Goal: Transaction & Acquisition: Purchase product/service

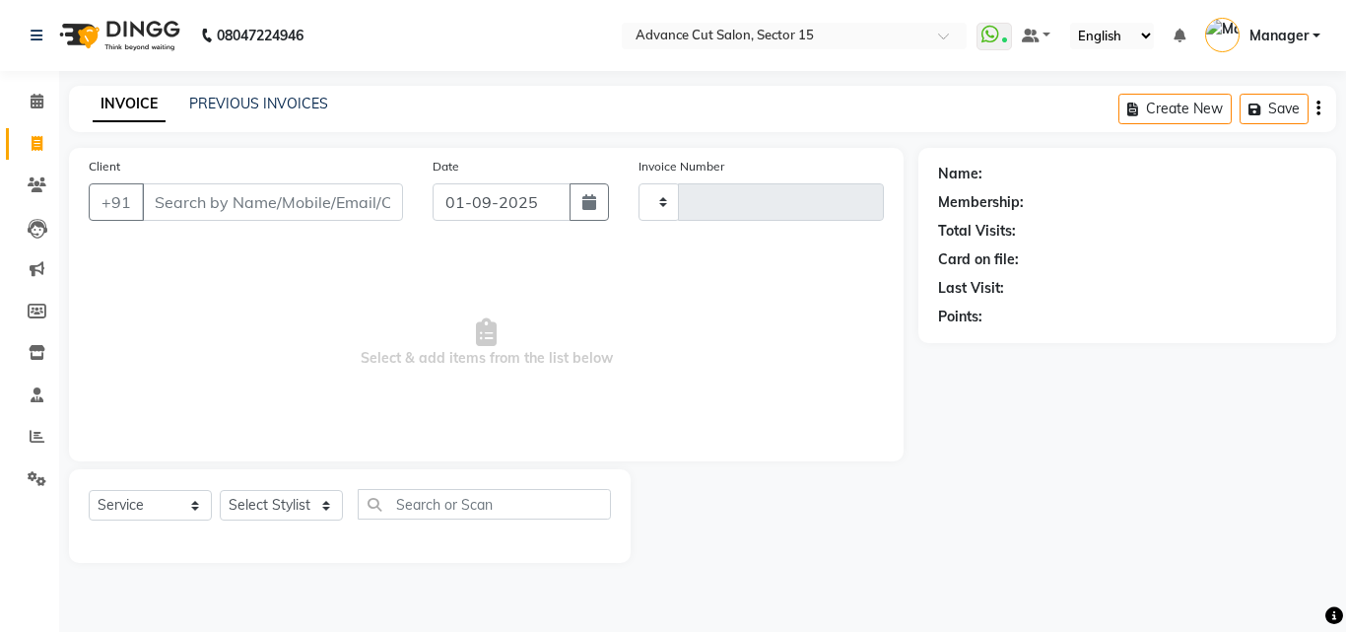
select select "service"
click at [264, 199] on input "SHAMIK" at bounding box center [222, 201] width 161 height 37
type input "S"
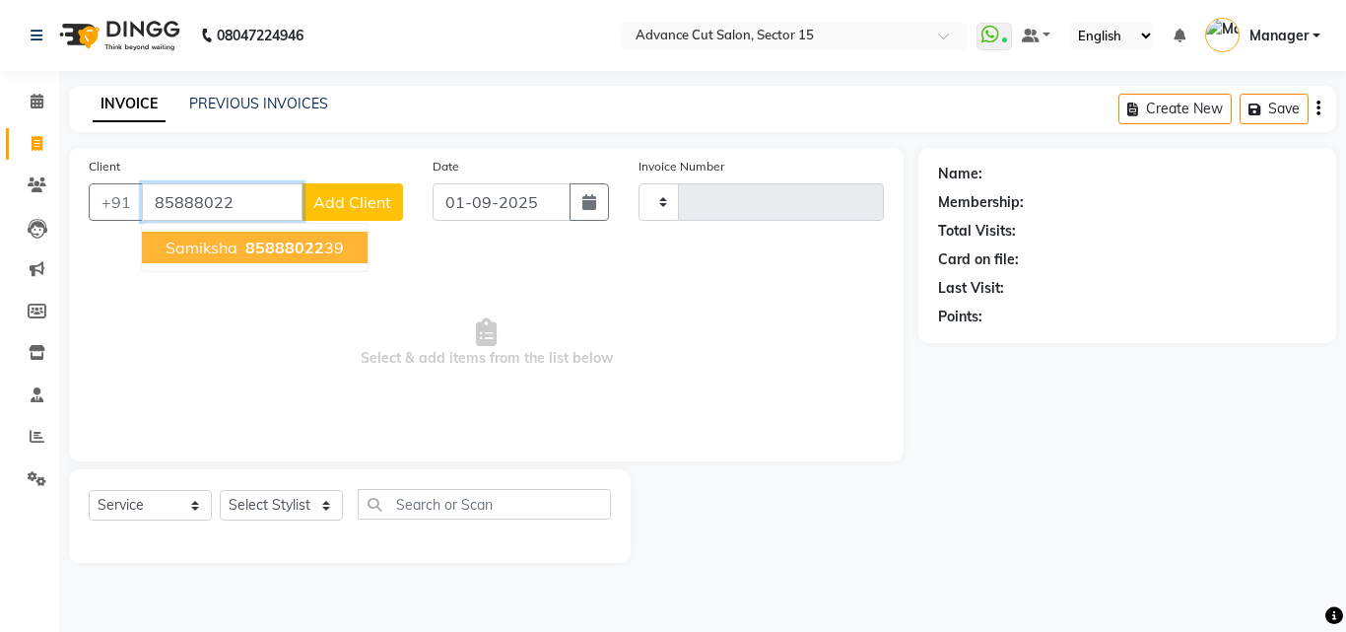
click at [275, 220] on input "85888022" at bounding box center [222, 201] width 161 height 37
click at [282, 244] on span "85888022" at bounding box center [284, 247] width 79 height 20
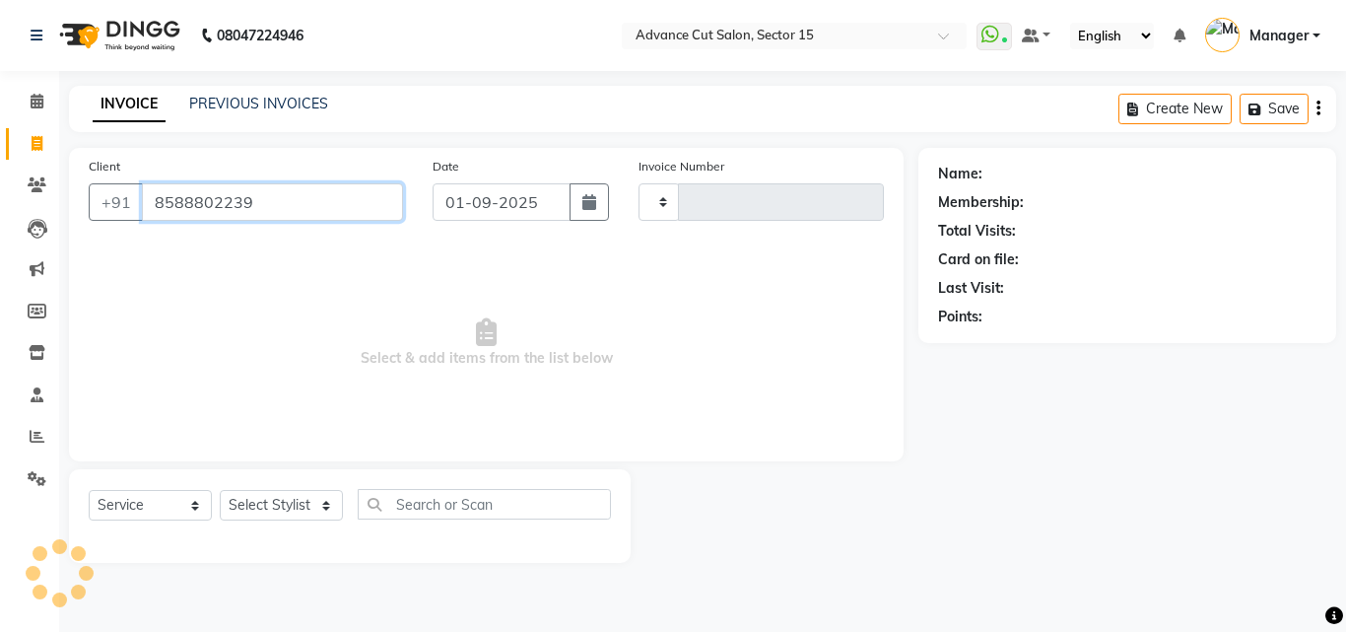
type input "8588802239"
click at [1023, 169] on link "Samiksha" at bounding box center [1016, 174] width 61 height 21
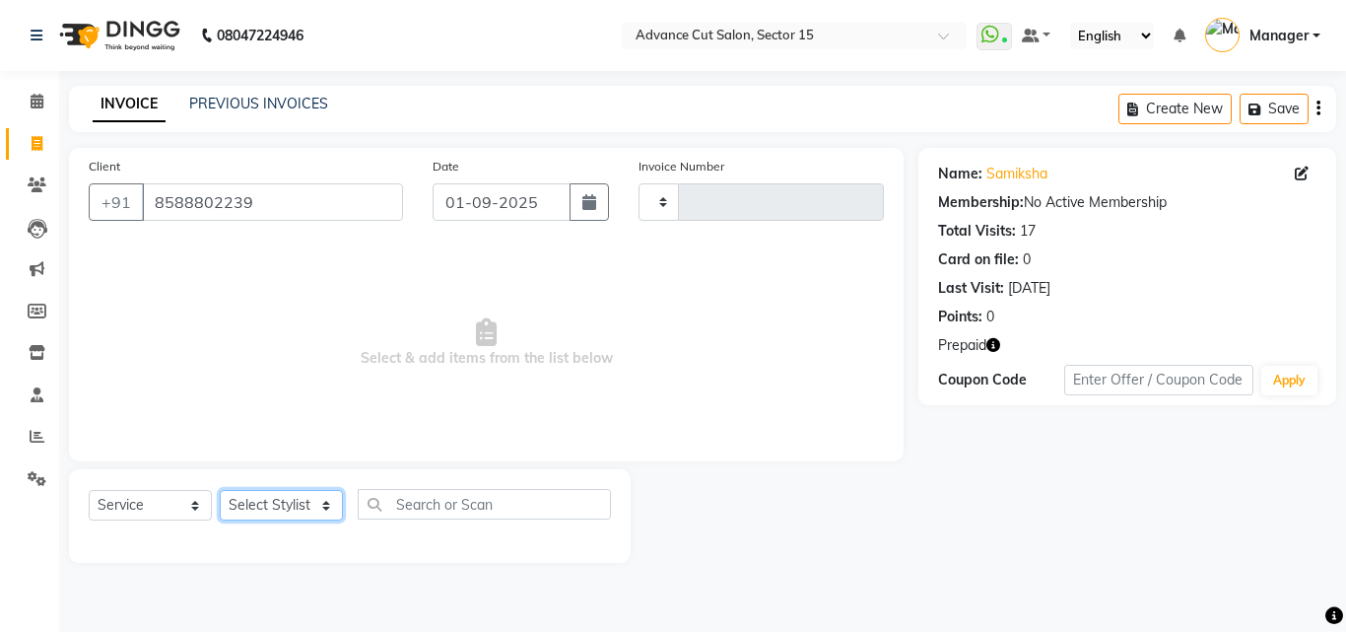
click at [280, 492] on select "Select Stylist" at bounding box center [281, 505] width 123 height 31
click at [281, 492] on select "Select Stylist" at bounding box center [281, 505] width 123 height 31
click at [284, 499] on select "Select Stylist" at bounding box center [281, 505] width 123 height 31
click at [297, 502] on select "Select Stylist" at bounding box center [281, 505] width 123 height 31
click at [295, 502] on select "Select Stylist" at bounding box center [281, 505] width 123 height 31
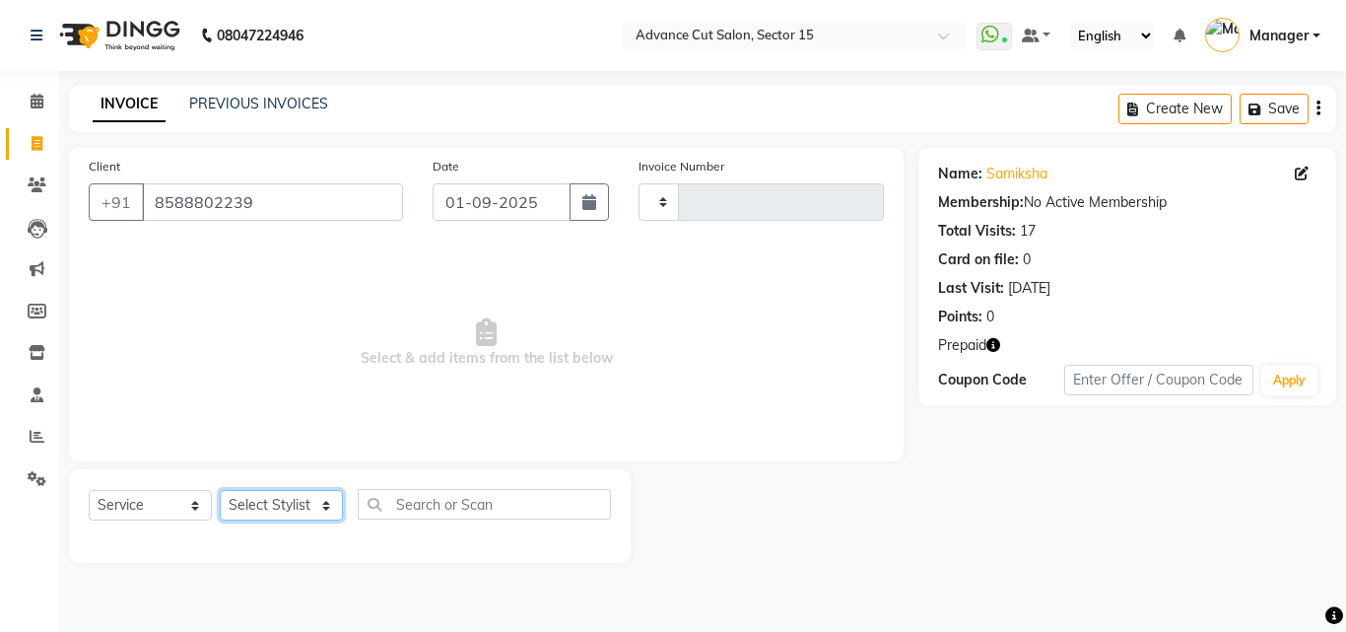
click at [291, 502] on select "Select Stylist" at bounding box center [281, 505] width 123 height 31
click at [276, 506] on select "Select Stylist" at bounding box center [281, 505] width 123 height 31
click at [276, 505] on select "Select Stylist" at bounding box center [281, 505] width 123 height 31
click at [273, 204] on input "8588802239" at bounding box center [272, 201] width 261 height 37
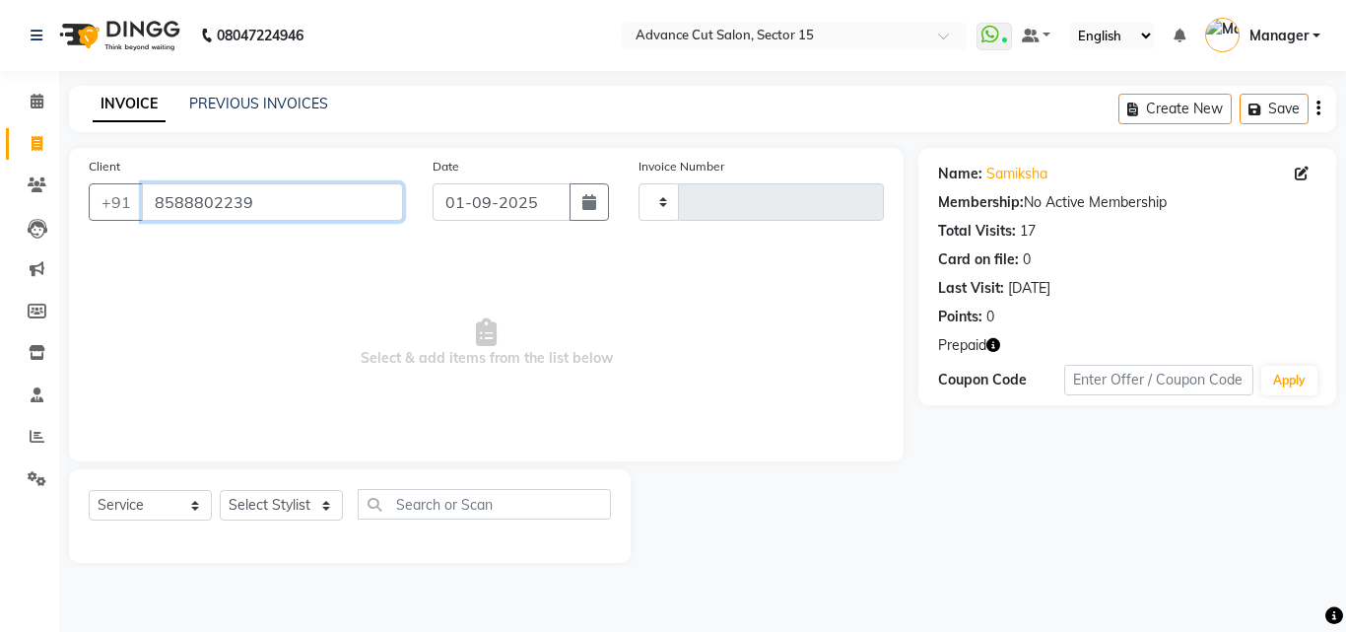
click at [273, 204] on input "8588802239" at bounding box center [272, 201] width 261 height 37
click at [343, 368] on span "Select & add items from the list below" at bounding box center [486, 342] width 795 height 197
click at [37, 141] on icon at bounding box center [37, 143] width 11 height 15
select select "service"
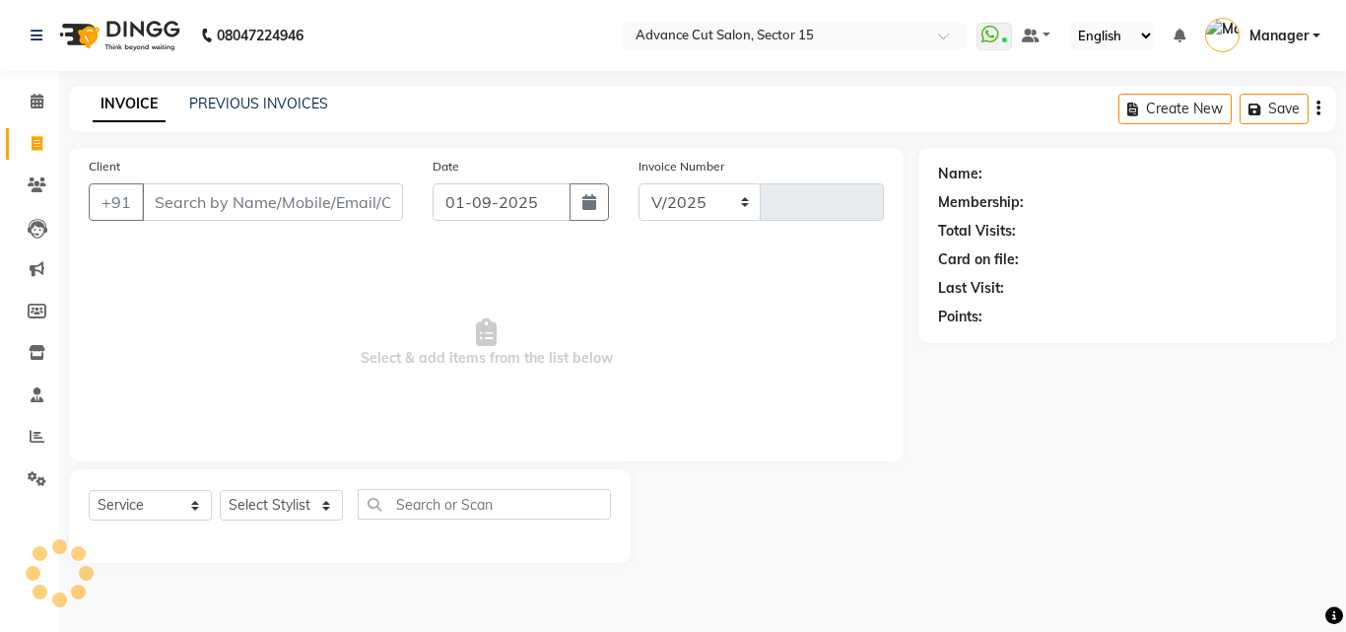
select select "6255"
type input "6820"
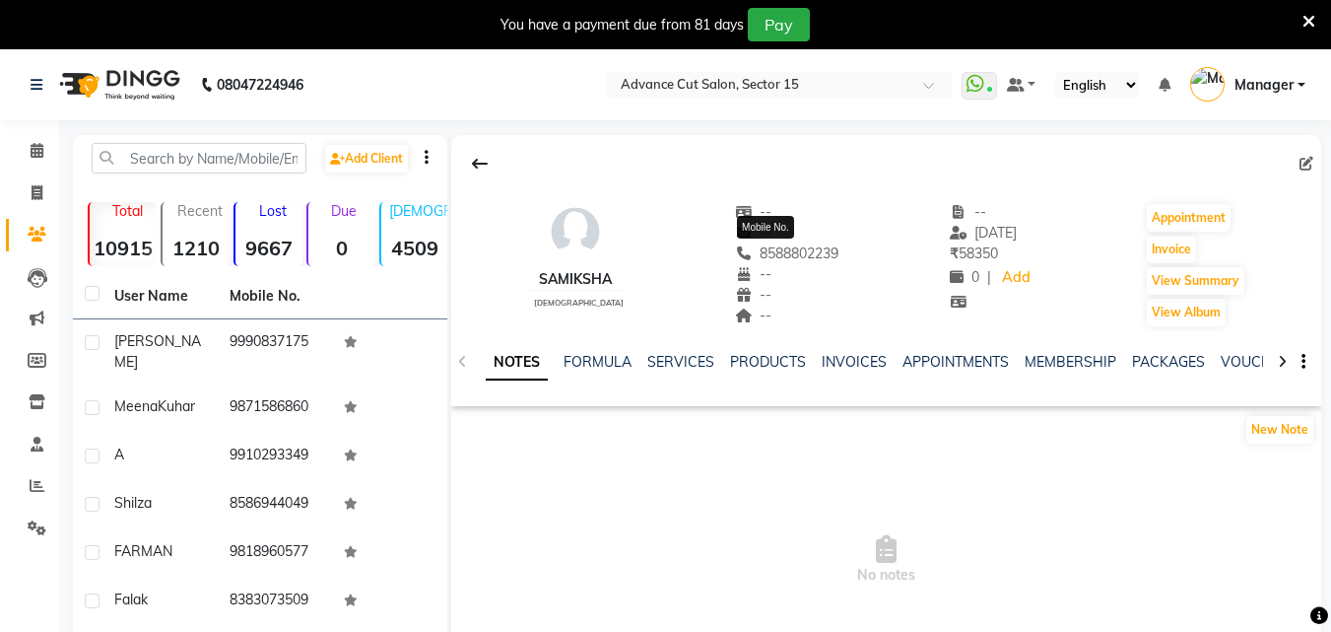
drag, startPoint x: 826, startPoint y: 259, endPoint x: 726, endPoint y: 248, distance: 100.1
click at [726, 248] on div "[PERSON_NAME] [DEMOGRAPHIC_DATA] -- -- [PHONE_NUMBER] Mobile No. -- -- -- -- [D…" at bounding box center [886, 255] width 870 height 146
copy span "8588802239"
click at [705, 364] on link "SERVICES" at bounding box center [680, 362] width 67 height 18
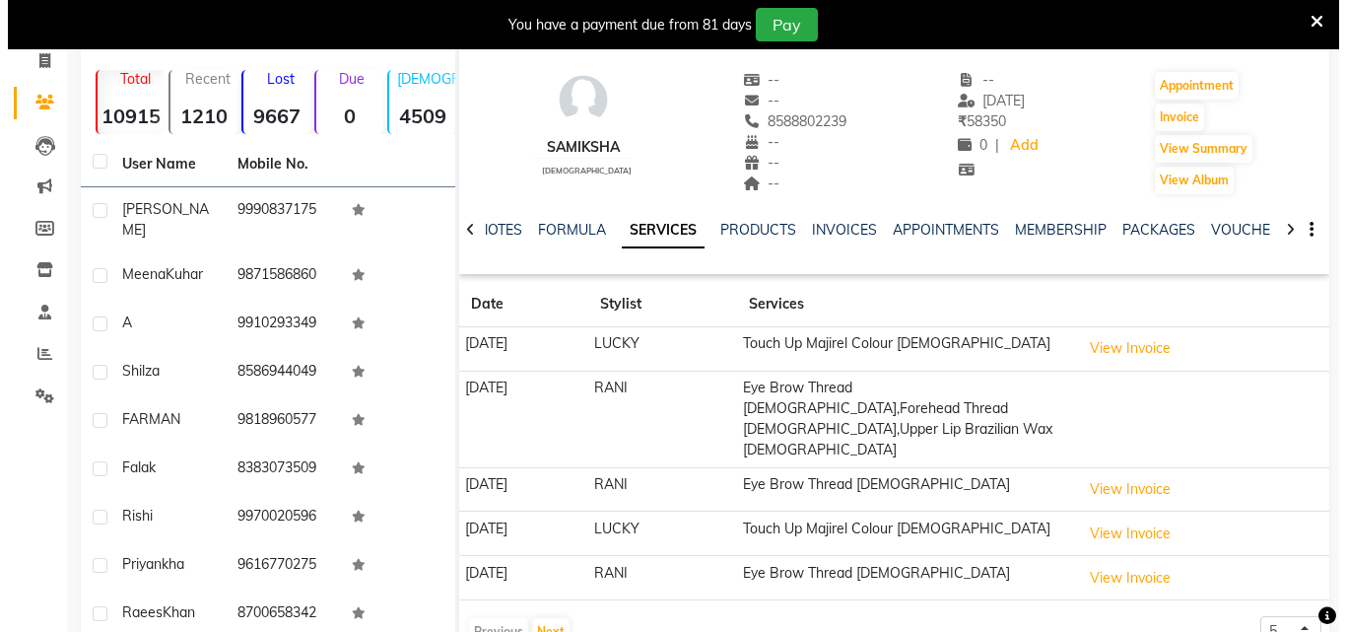
scroll to position [142, 0]
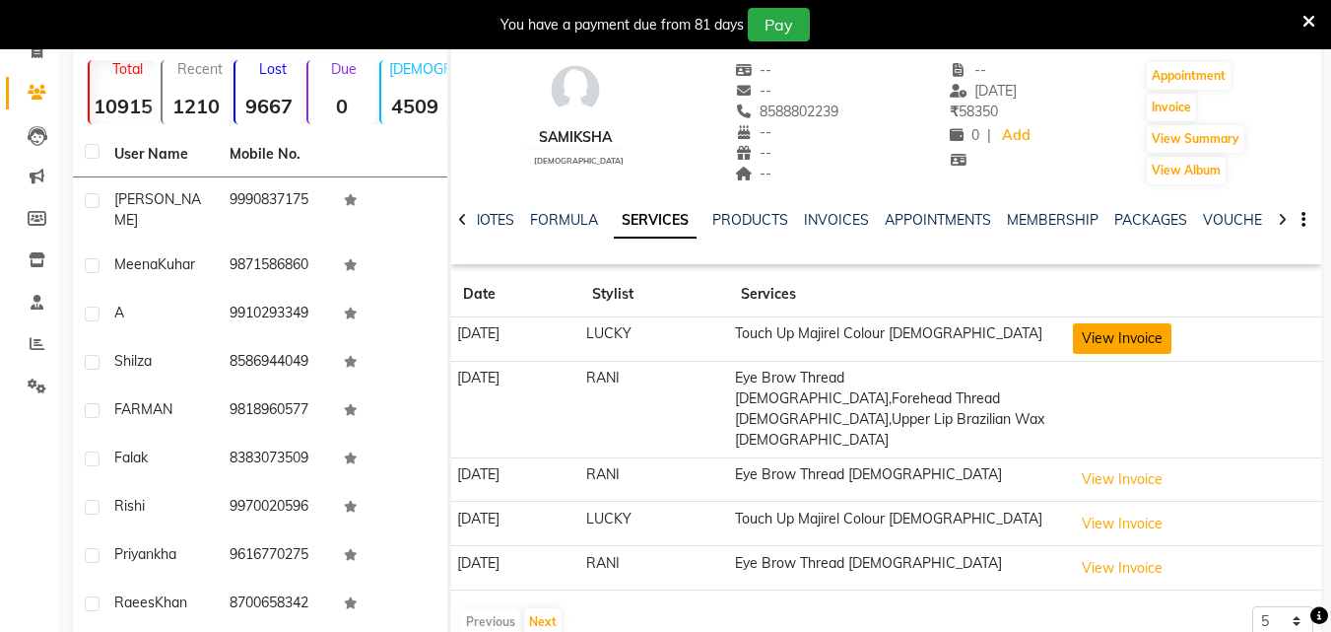
click at [1163, 336] on button "View Invoice" at bounding box center [1122, 338] width 99 height 31
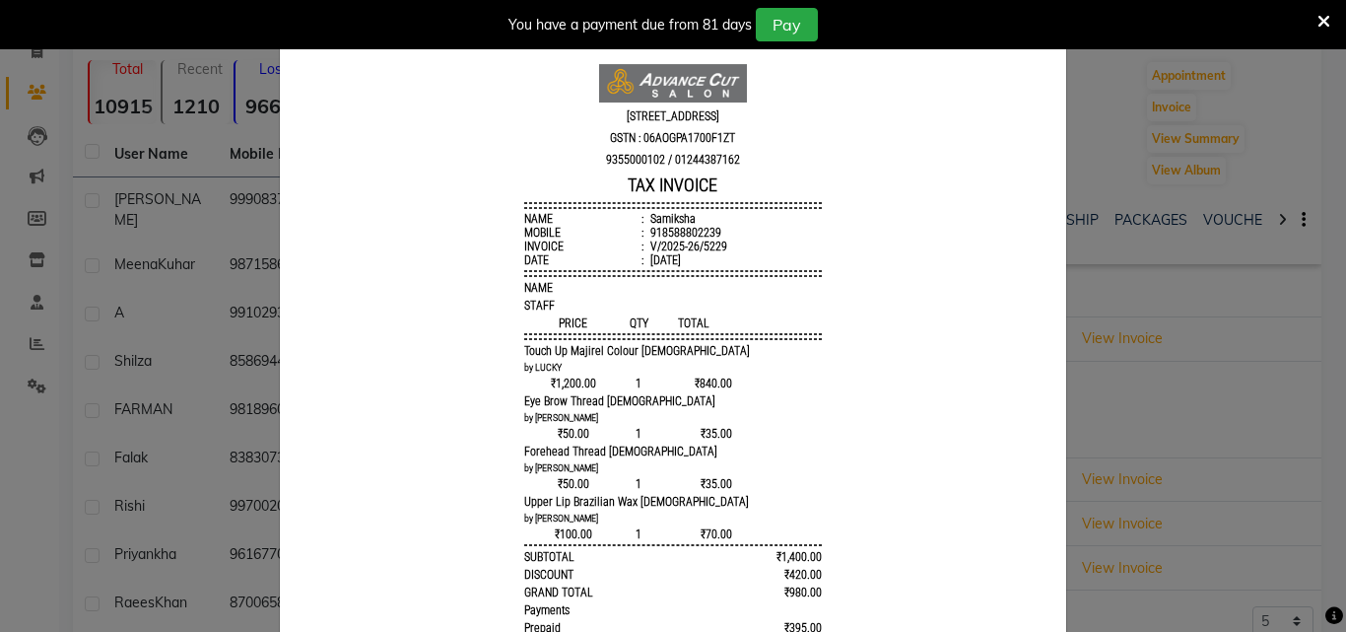
scroll to position [84, 0]
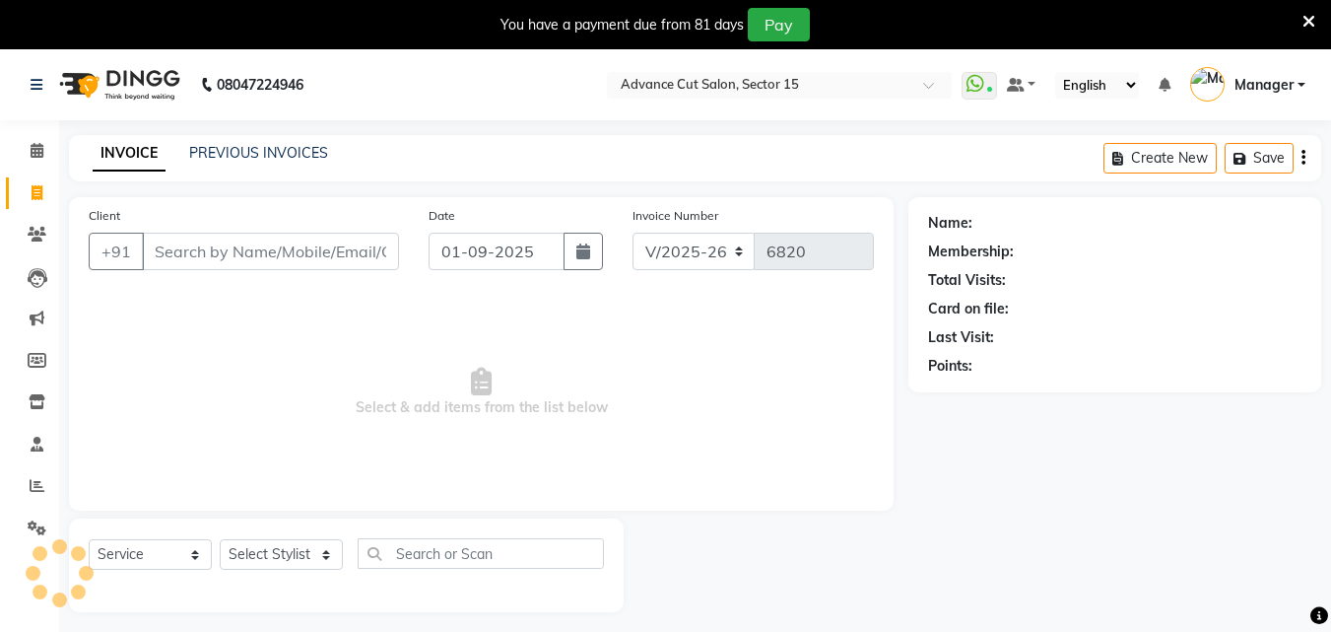
select select "6255"
select select "service"
click at [314, 267] on input "Client" at bounding box center [270, 251] width 257 height 37
paste input "8588802239"
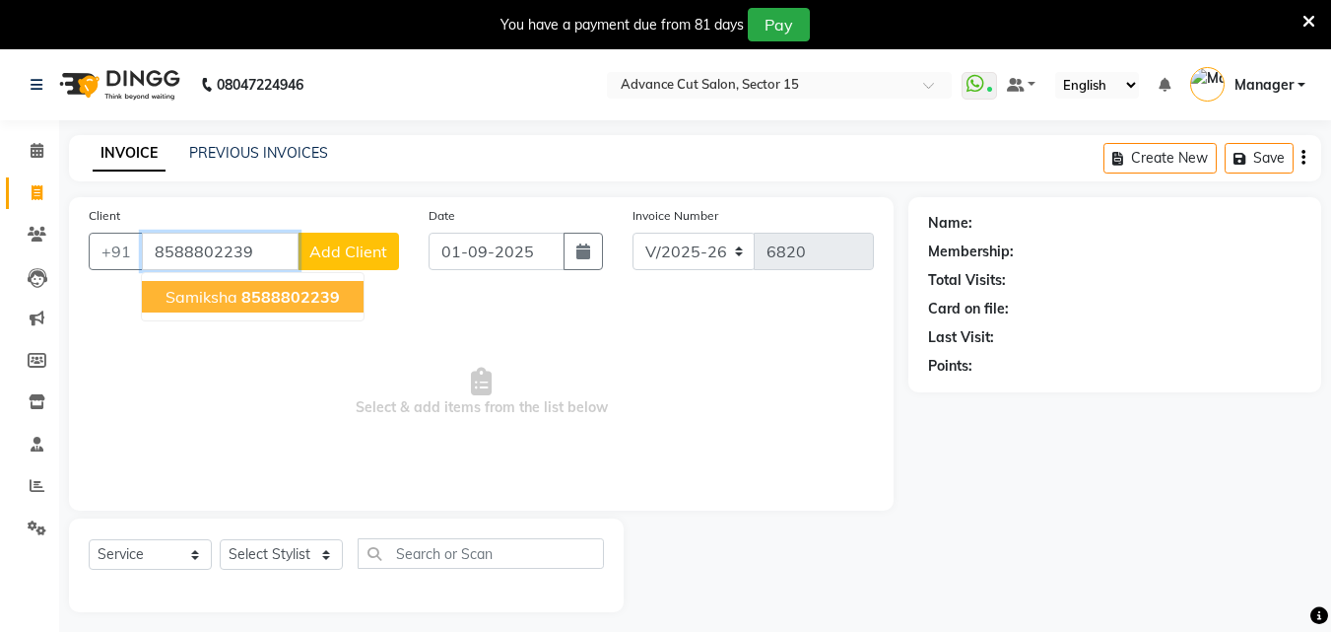
type input "8588802239"
click at [1312, 17] on icon at bounding box center [1309, 22] width 13 height 18
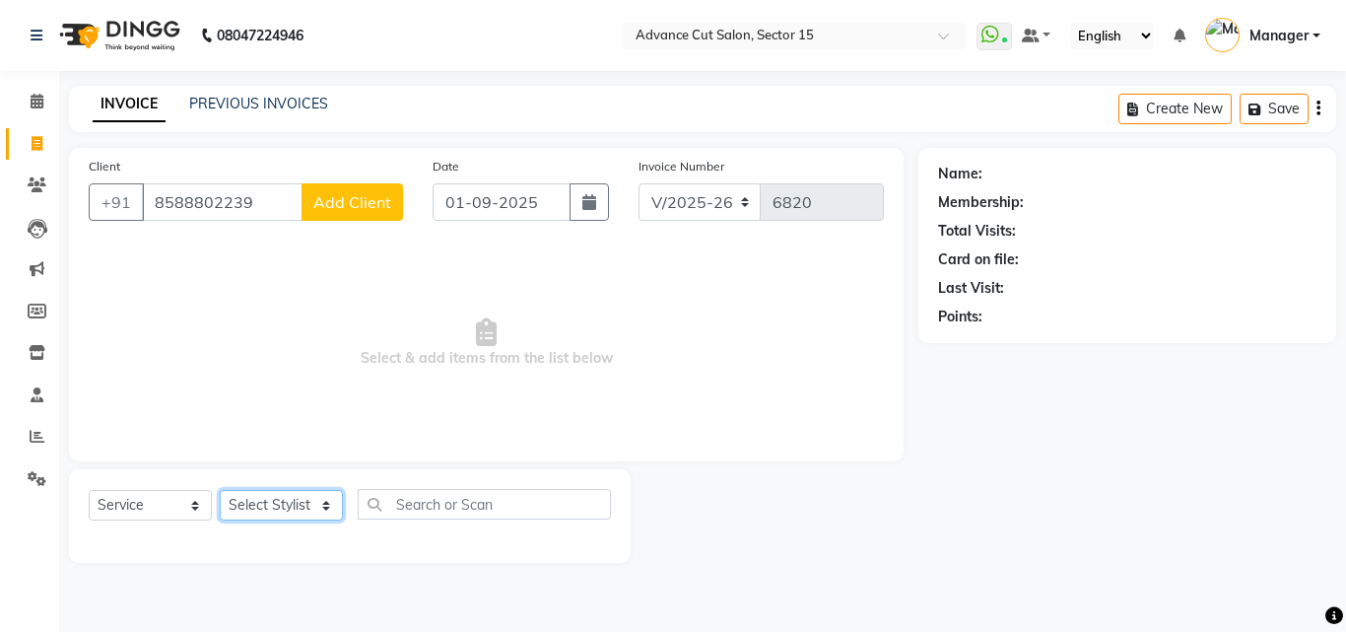
click at [283, 501] on select "Select Stylist Advance Cut ASIF FARMAN HAIDER Iqbal KASHISH LUCKY Manager MANOJ…" at bounding box center [281, 505] width 123 height 31
select select "46505"
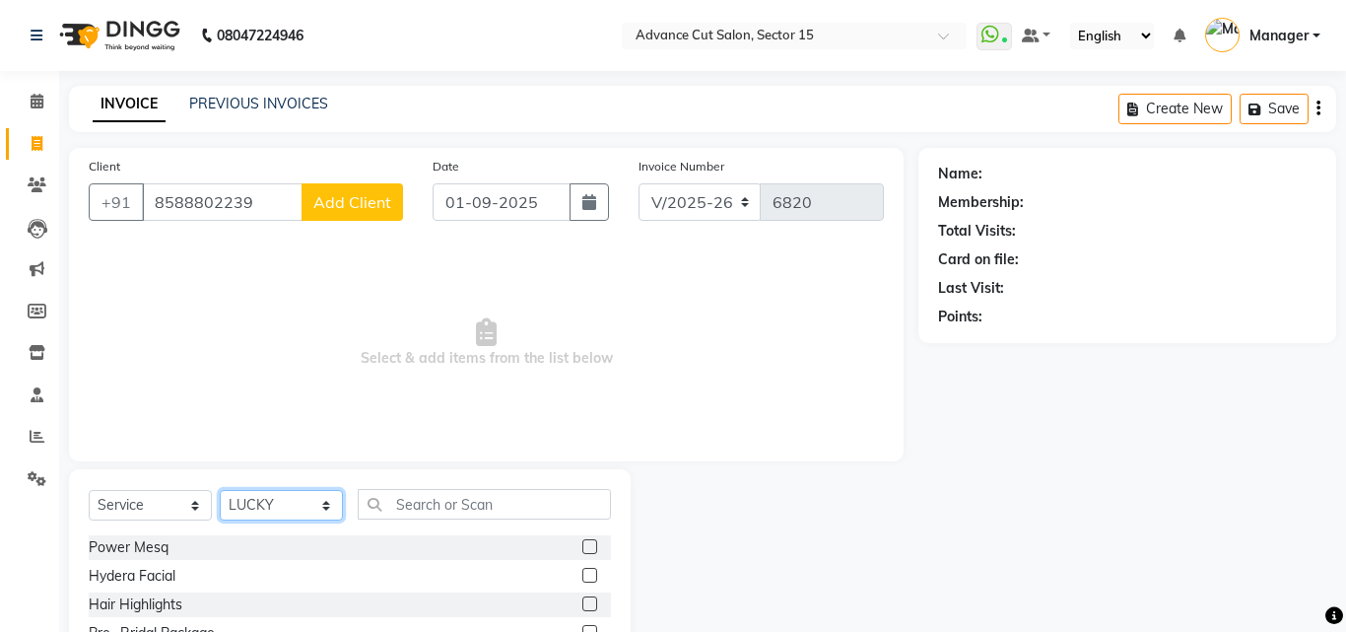
click at [283, 500] on select "Select Stylist Advance Cut [PERSON_NAME] [PERSON_NAME] [PERSON_NAME] LUCKY Mana…" at bounding box center [281, 505] width 123 height 31
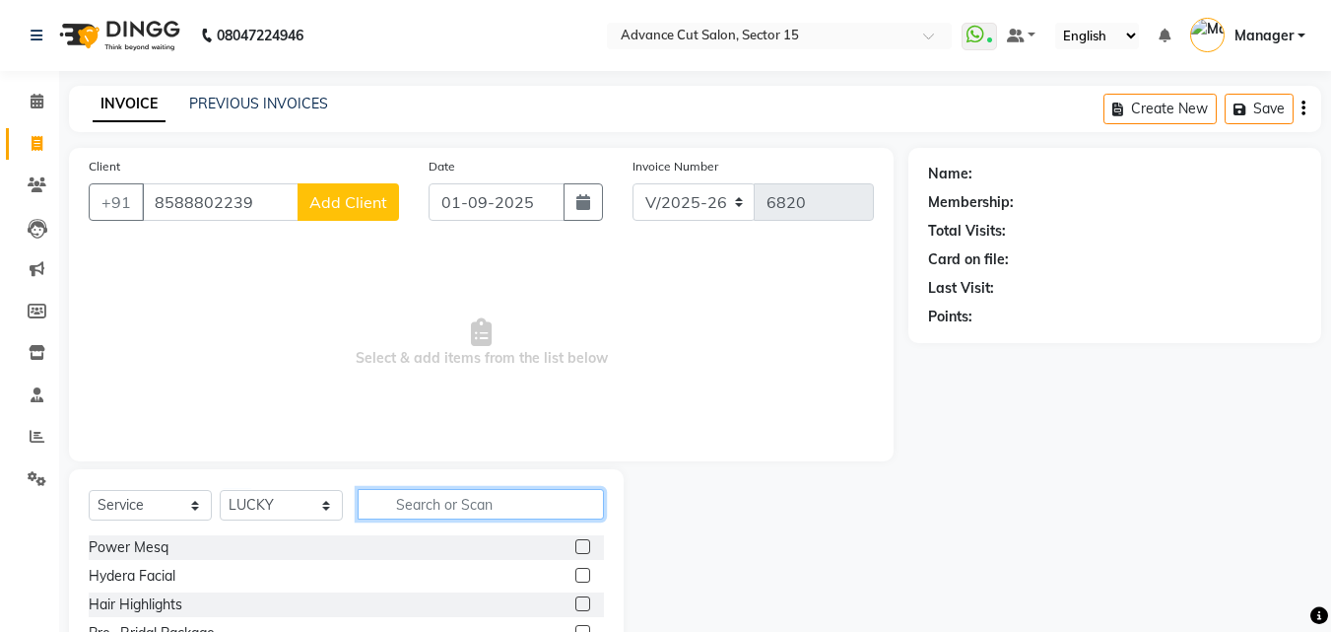
click at [416, 499] on input "text" at bounding box center [481, 504] width 246 height 31
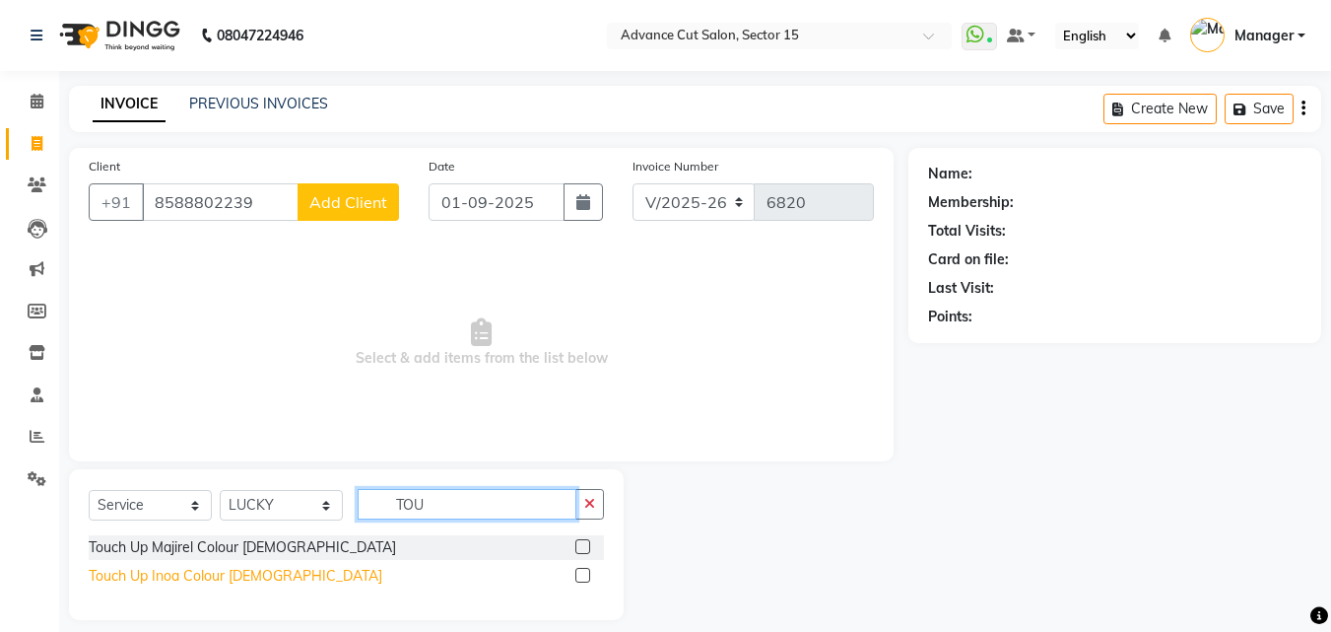
type input "TOU"
click at [238, 580] on div "Touch Up Inoa Colour [DEMOGRAPHIC_DATA]" at bounding box center [236, 576] width 294 height 21
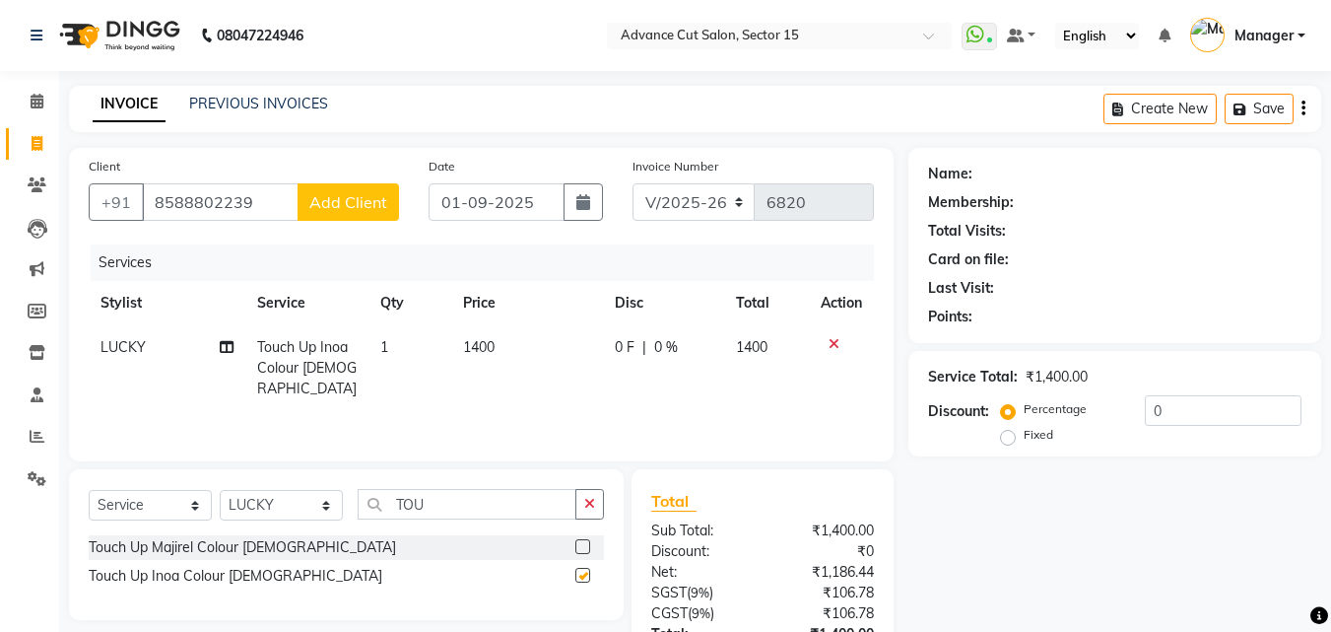
checkbox input "false"
click at [596, 510] on button "button" at bounding box center [589, 504] width 29 height 31
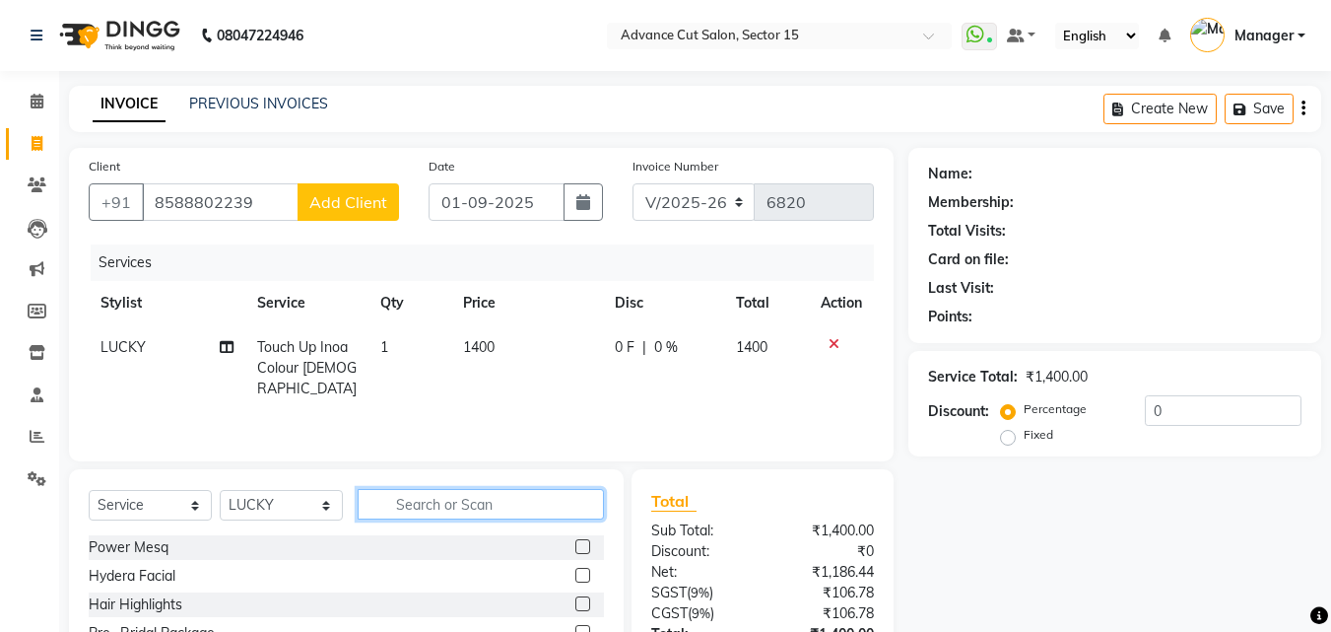
click at [529, 500] on input "text" at bounding box center [481, 504] width 246 height 31
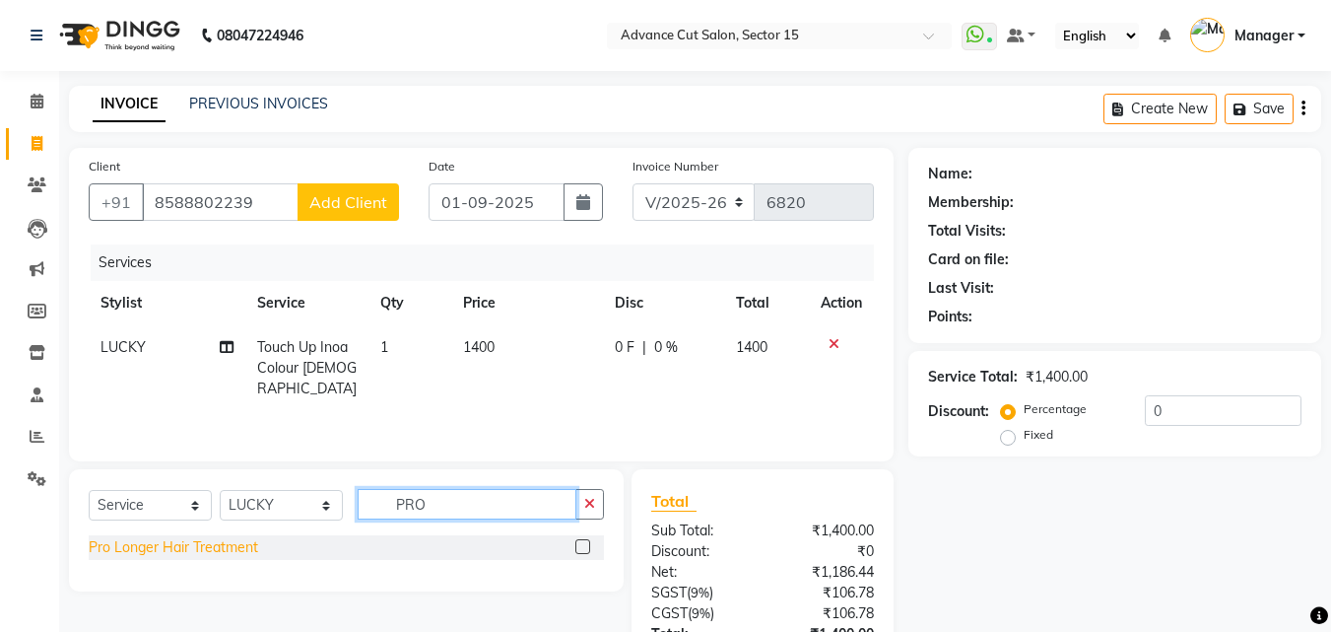
type input "PRO"
click at [226, 547] on div "Pro Longer Hair Treatment" at bounding box center [173, 547] width 169 height 21
checkbox input "false"
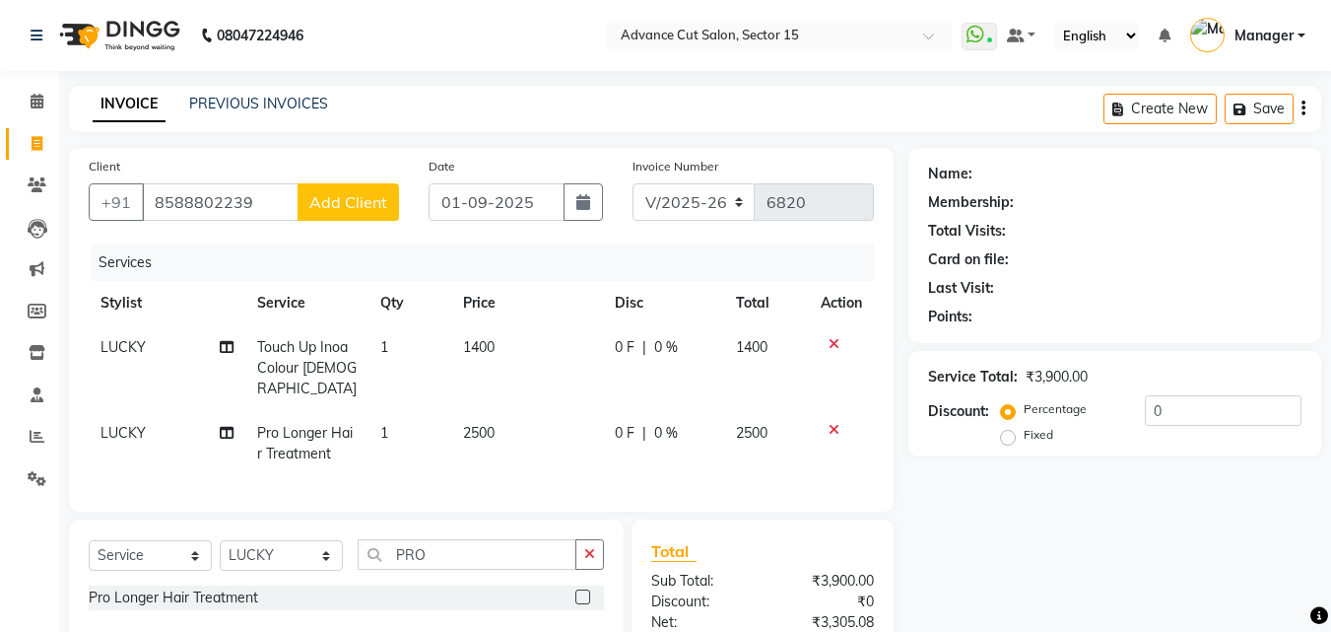
click at [522, 424] on td "2500" at bounding box center [527, 443] width 152 height 65
select select "46505"
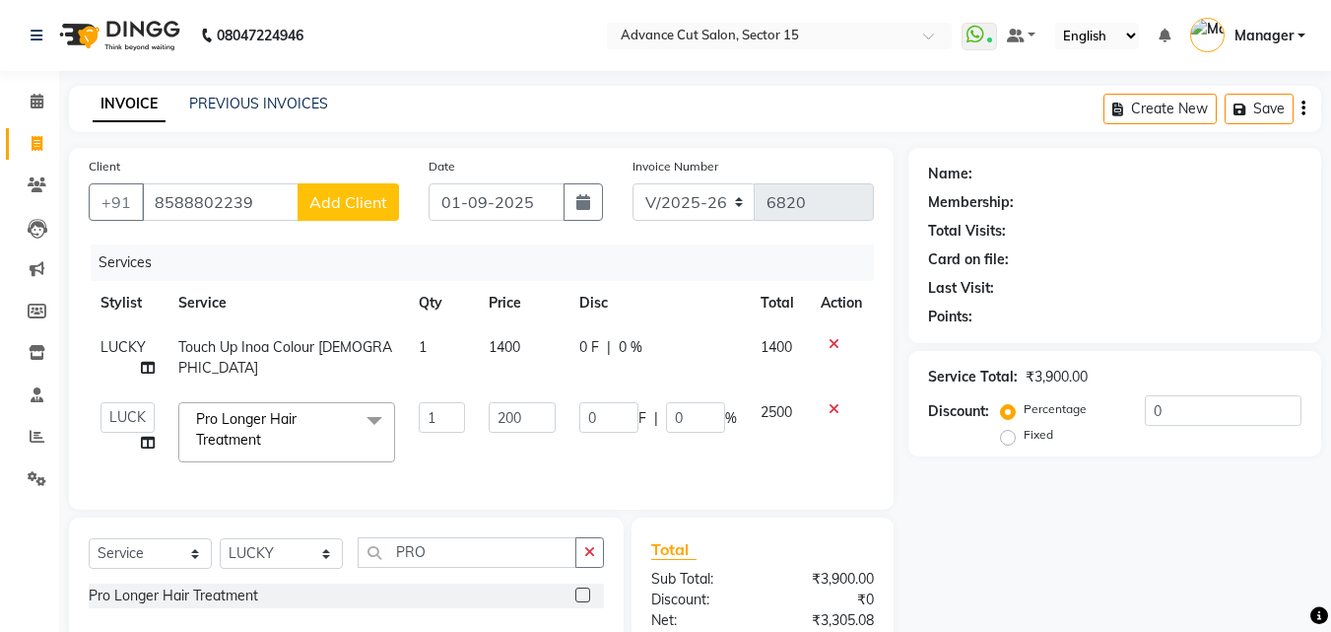
type input "2000"
click at [455, 465] on div "Services Stylist Service Qty Price Disc Total Action LUCKY Touch Up Inoa Colour…" at bounding box center [481, 366] width 785 height 245
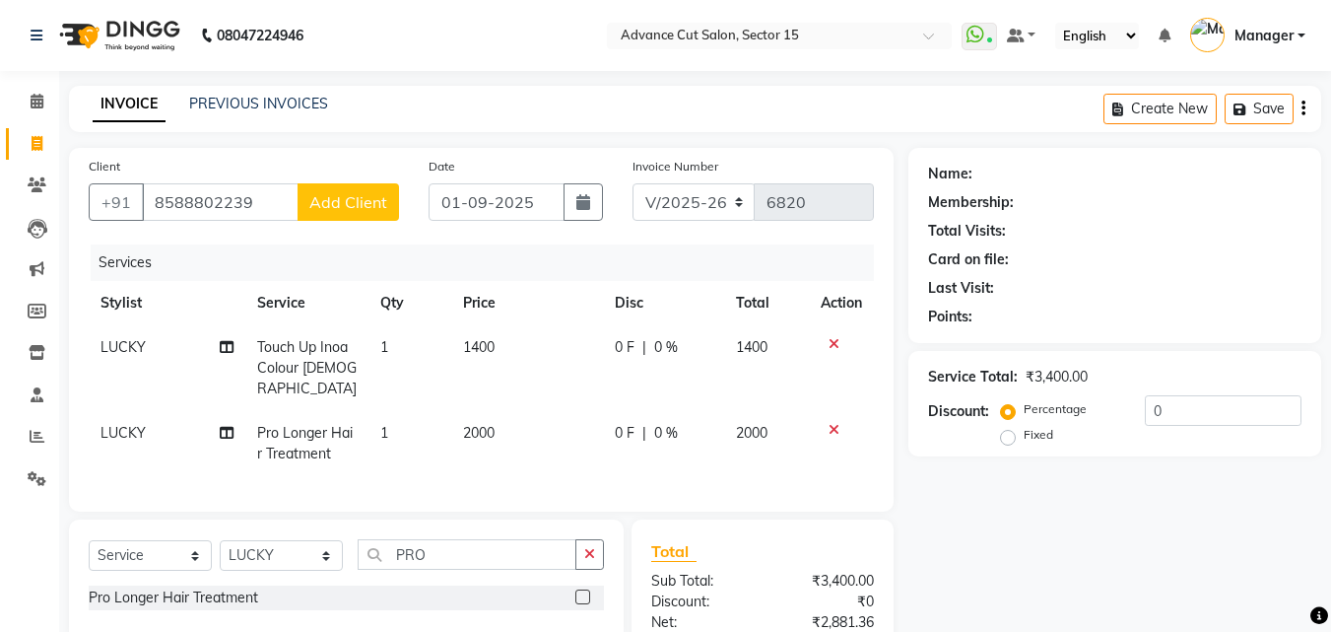
click at [596, 553] on button "button" at bounding box center [589, 554] width 29 height 31
click at [827, 337] on div at bounding box center [841, 344] width 41 height 14
click at [827, 342] on div at bounding box center [841, 344] width 41 height 14
click at [826, 352] on td at bounding box center [841, 368] width 65 height 86
click at [833, 348] on icon at bounding box center [834, 344] width 11 height 14
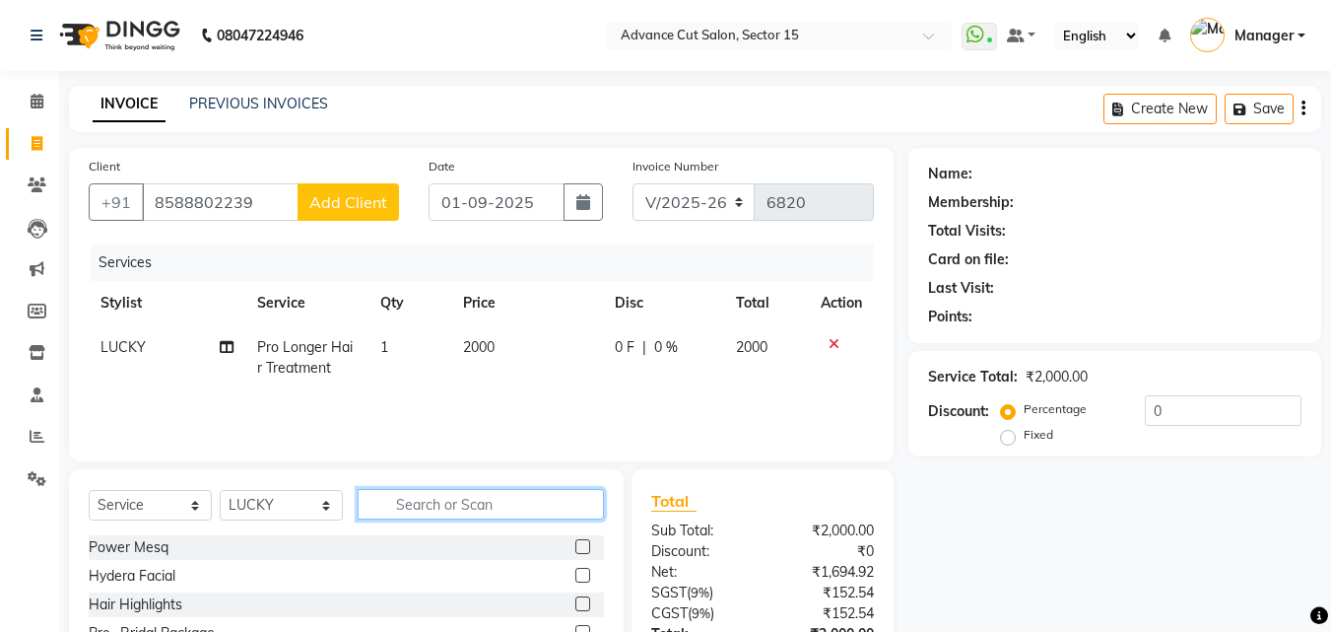
click at [510, 496] on input "text" at bounding box center [481, 504] width 246 height 31
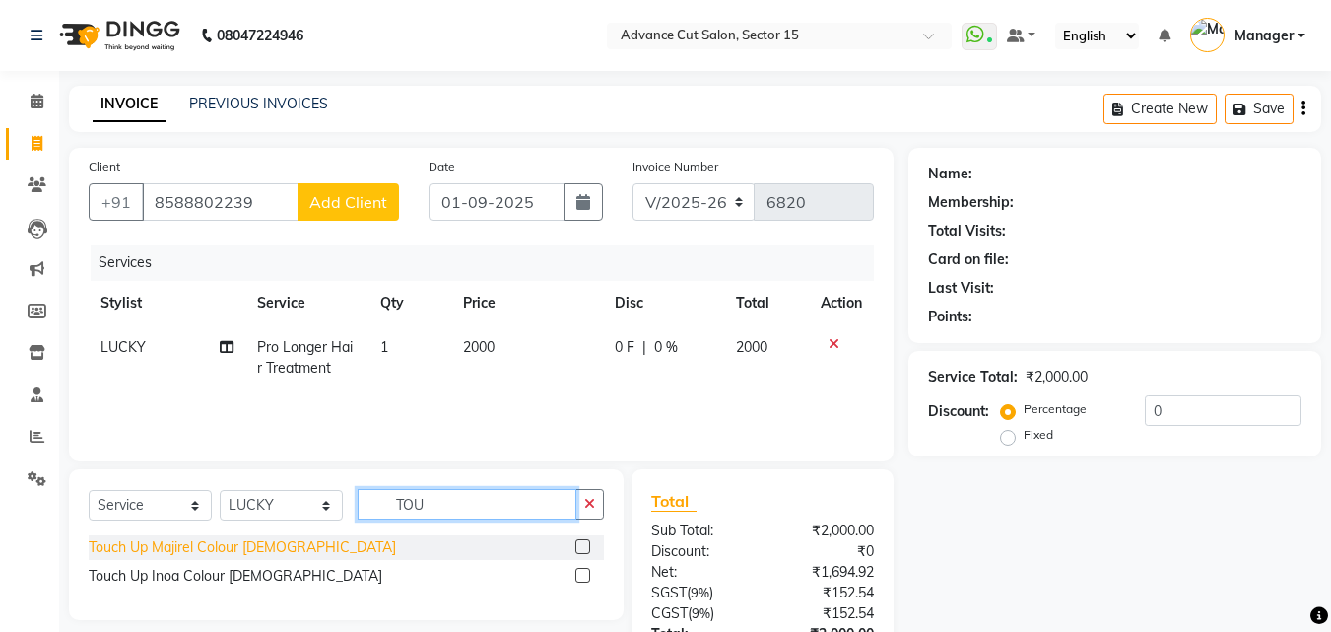
type input "TOU"
click at [228, 549] on div "Touch Up Majirel Colour [DEMOGRAPHIC_DATA]" at bounding box center [242, 547] width 307 height 21
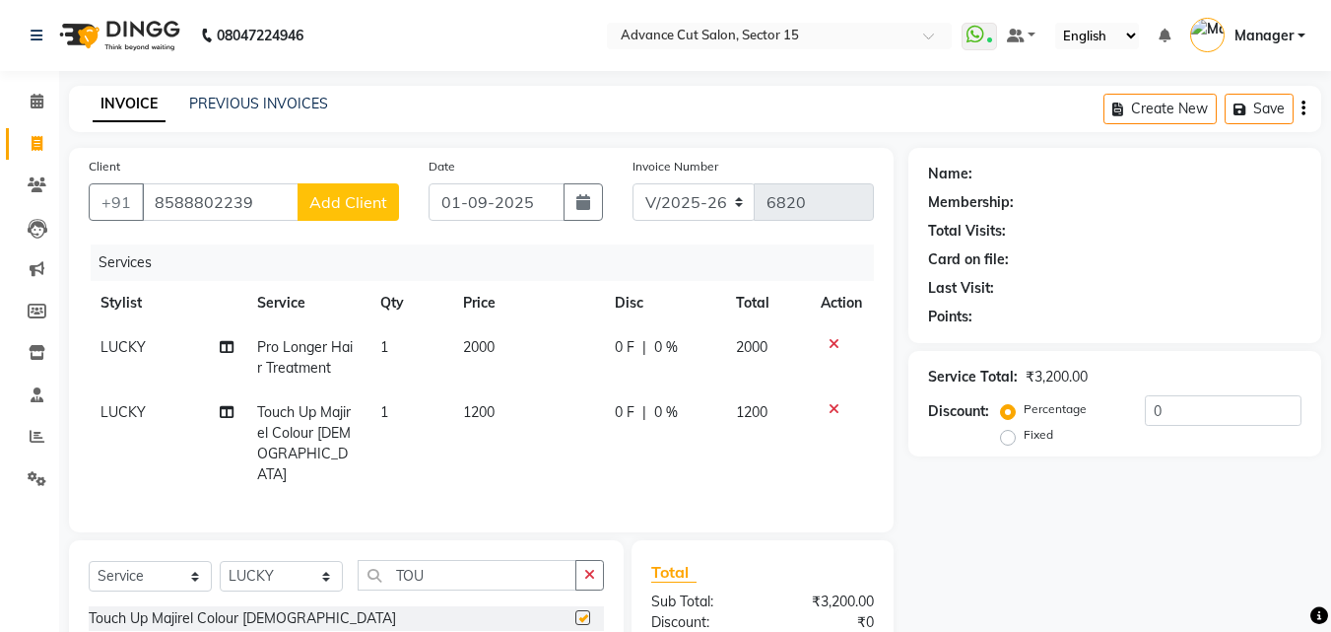
checkbox input "false"
drag, startPoint x: 593, startPoint y: 583, endPoint x: 572, endPoint y: 569, distance: 26.2
click at [593, 582] on button "button" at bounding box center [589, 575] width 29 height 31
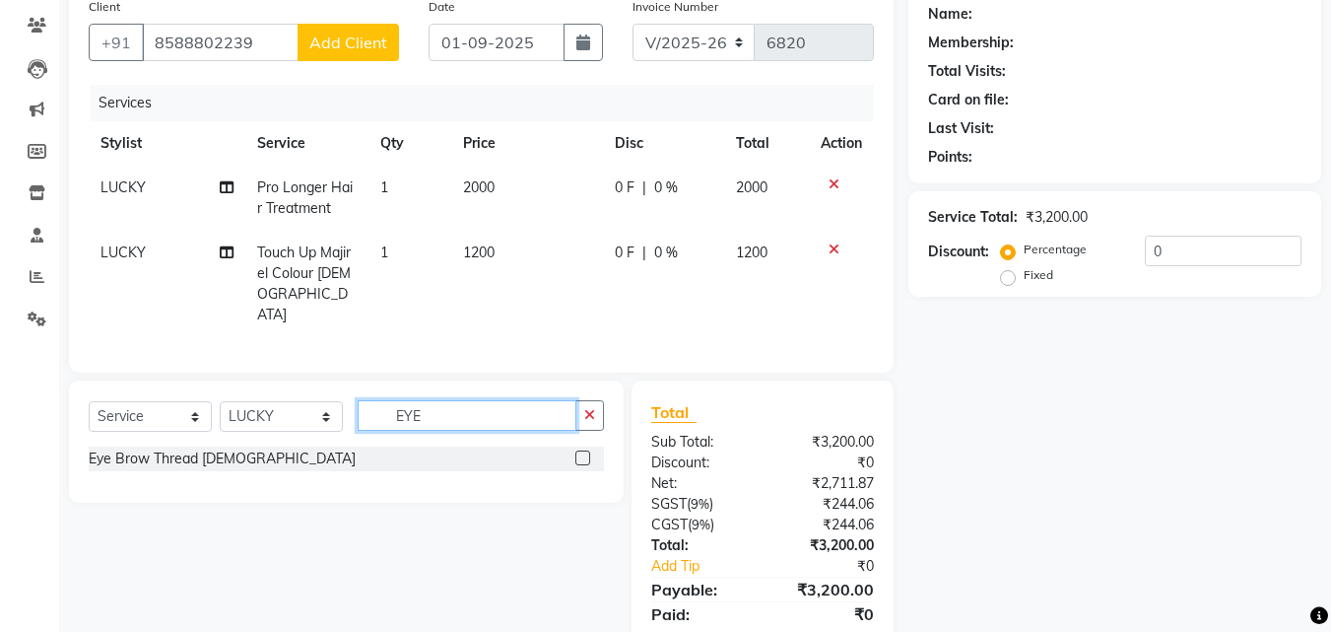
type input "EYE"
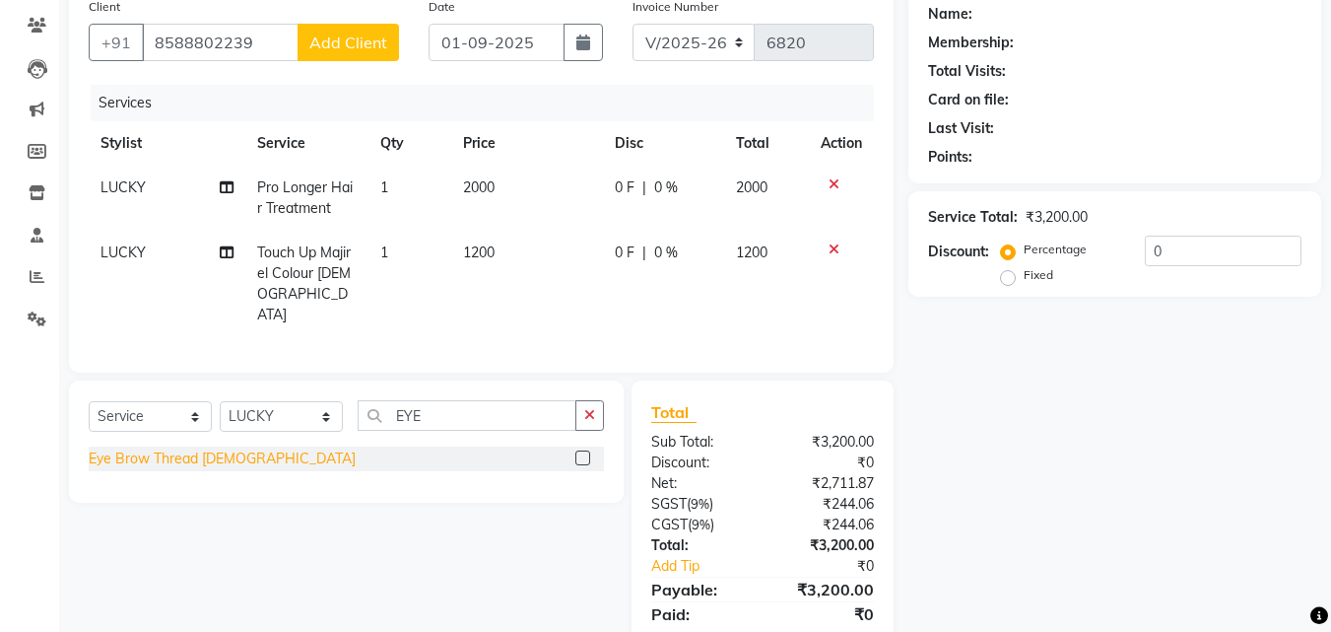
click at [228, 462] on div "Eye Brow Thread [DEMOGRAPHIC_DATA]" at bounding box center [346, 458] width 515 height 25
click at [226, 459] on div "Eye Brow Thread [DEMOGRAPHIC_DATA]" at bounding box center [222, 458] width 267 height 21
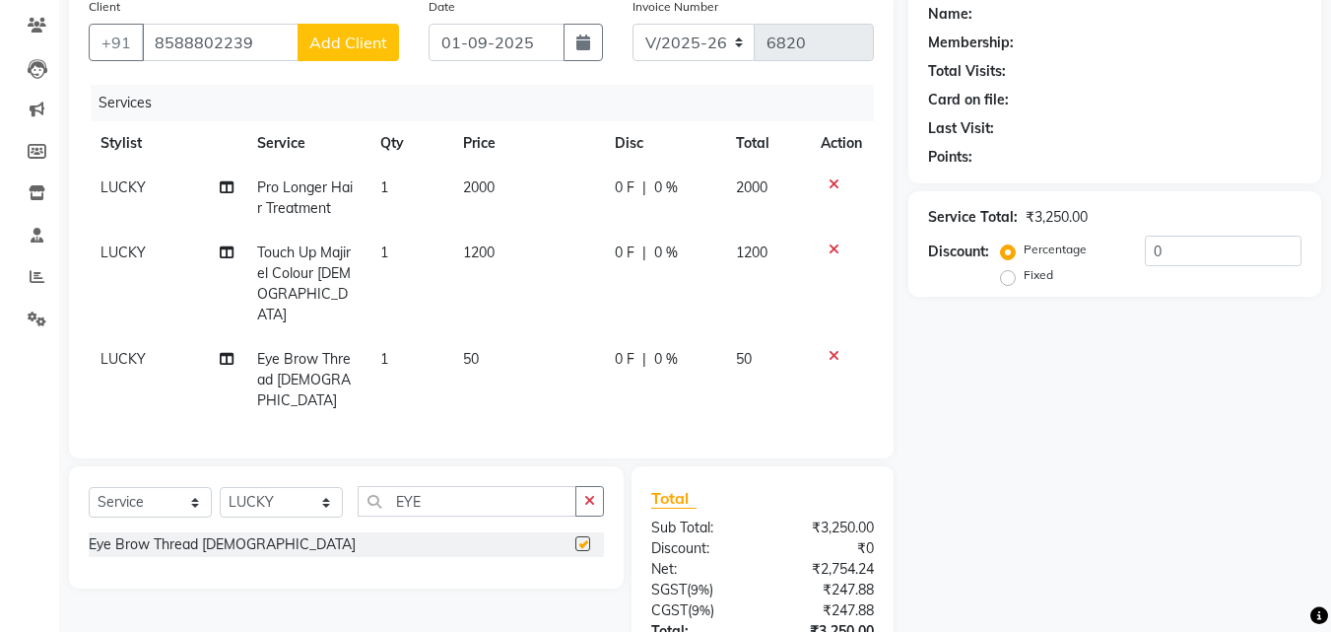
checkbox input "false"
click at [597, 486] on button "button" at bounding box center [589, 501] width 29 height 31
type input "FORE"
click at [209, 534] on div "Forehead Thread [DEMOGRAPHIC_DATA]" at bounding box center [222, 544] width 266 height 21
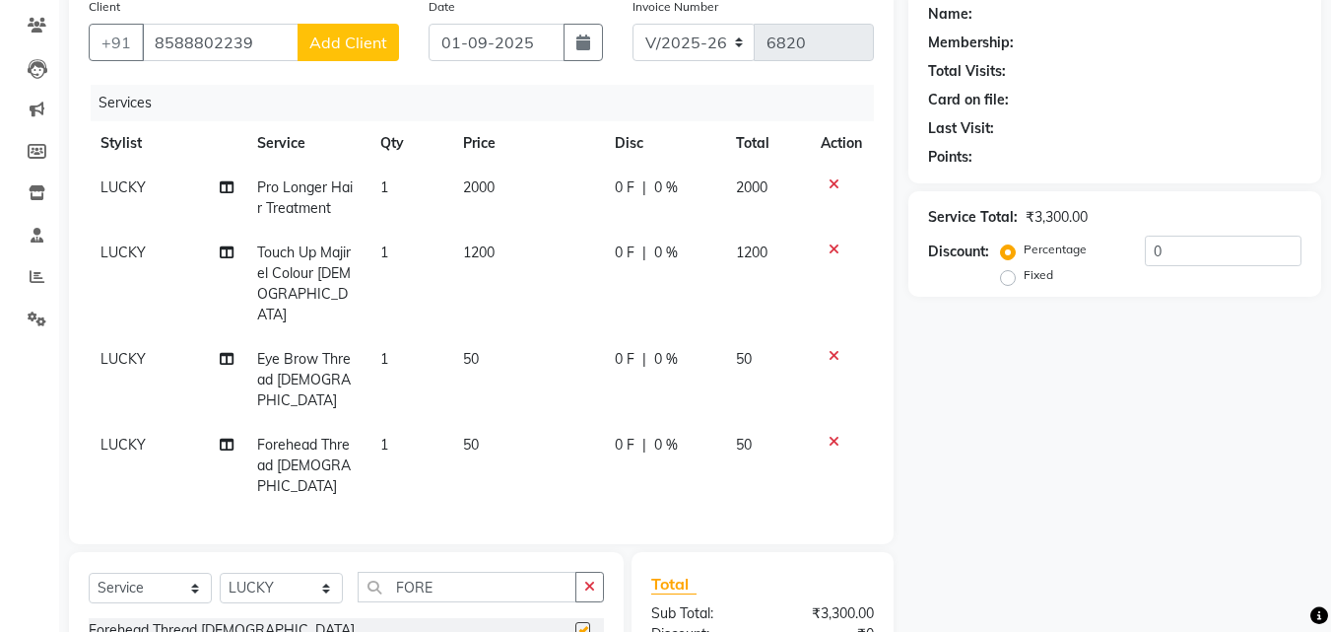
checkbox input "false"
click at [580, 572] on div "Select Service Product Membership Package Voucher Prepaid Gift Card Select Styl…" at bounding box center [346, 595] width 515 height 46
click at [583, 572] on button "button" at bounding box center [589, 587] width 29 height 31
type input "UPP"
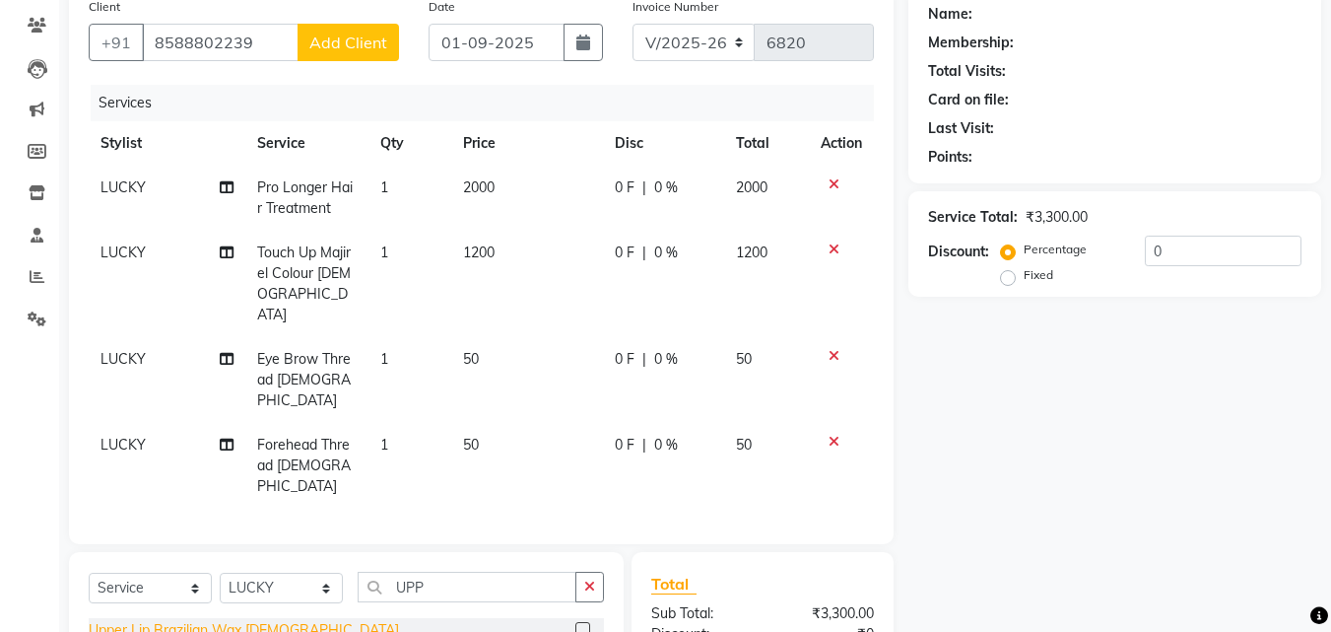
click at [235, 620] on div "Upper Lip Brazilian Wax [DEMOGRAPHIC_DATA]" at bounding box center [244, 630] width 310 height 21
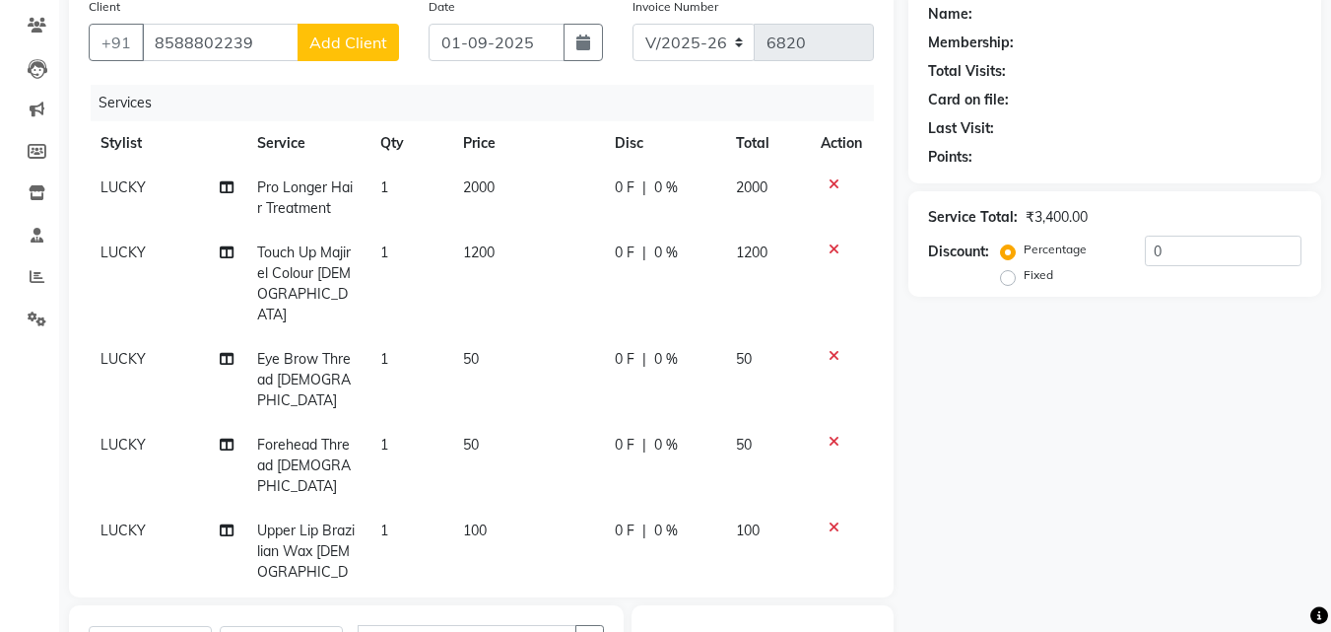
checkbox input "false"
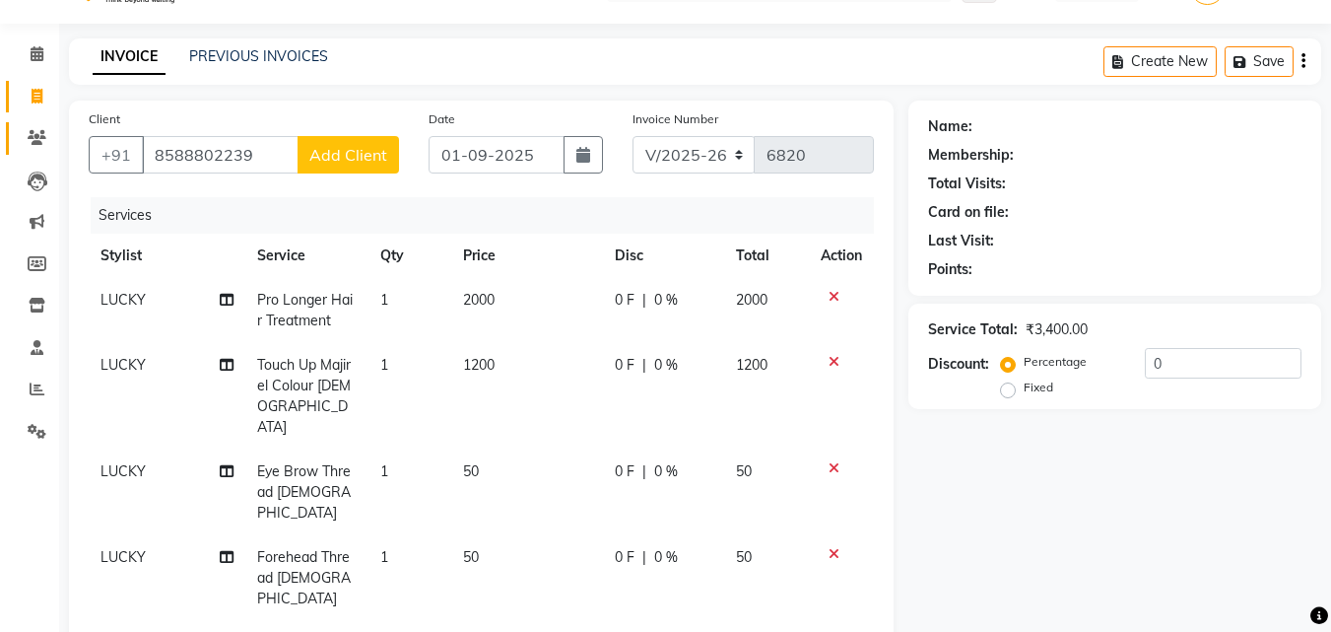
scroll to position [0, 0]
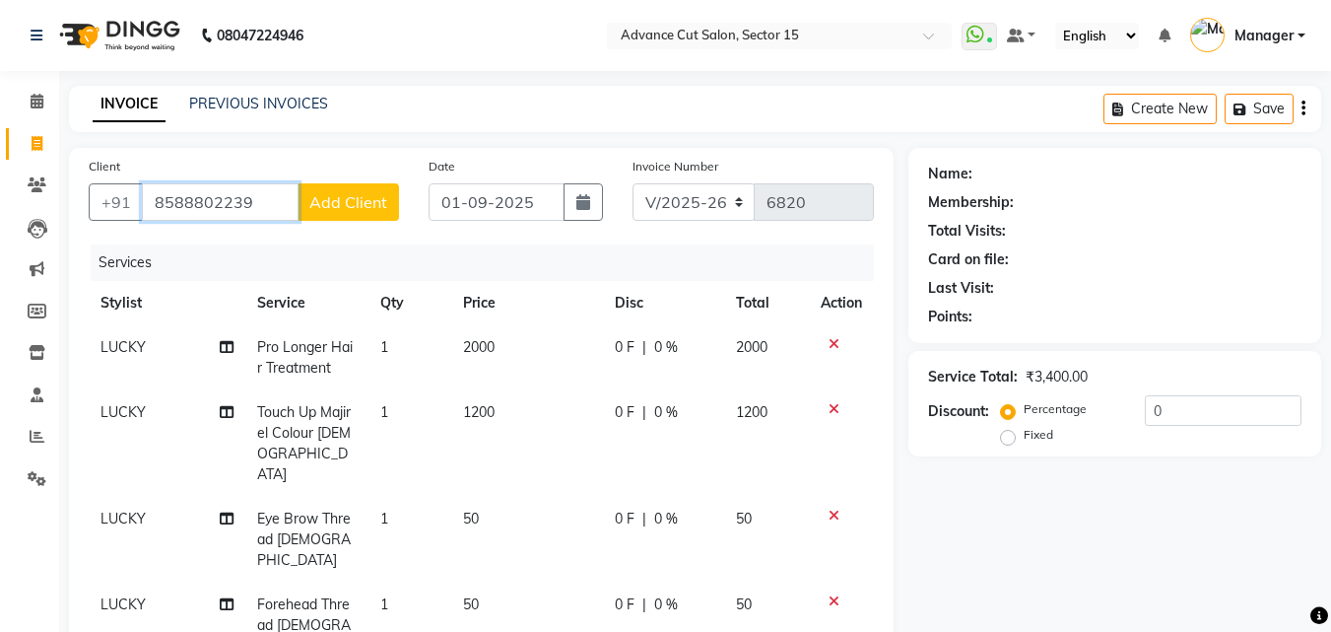
click at [155, 204] on input "8588802239" at bounding box center [220, 201] width 157 height 37
type input "8588802239"
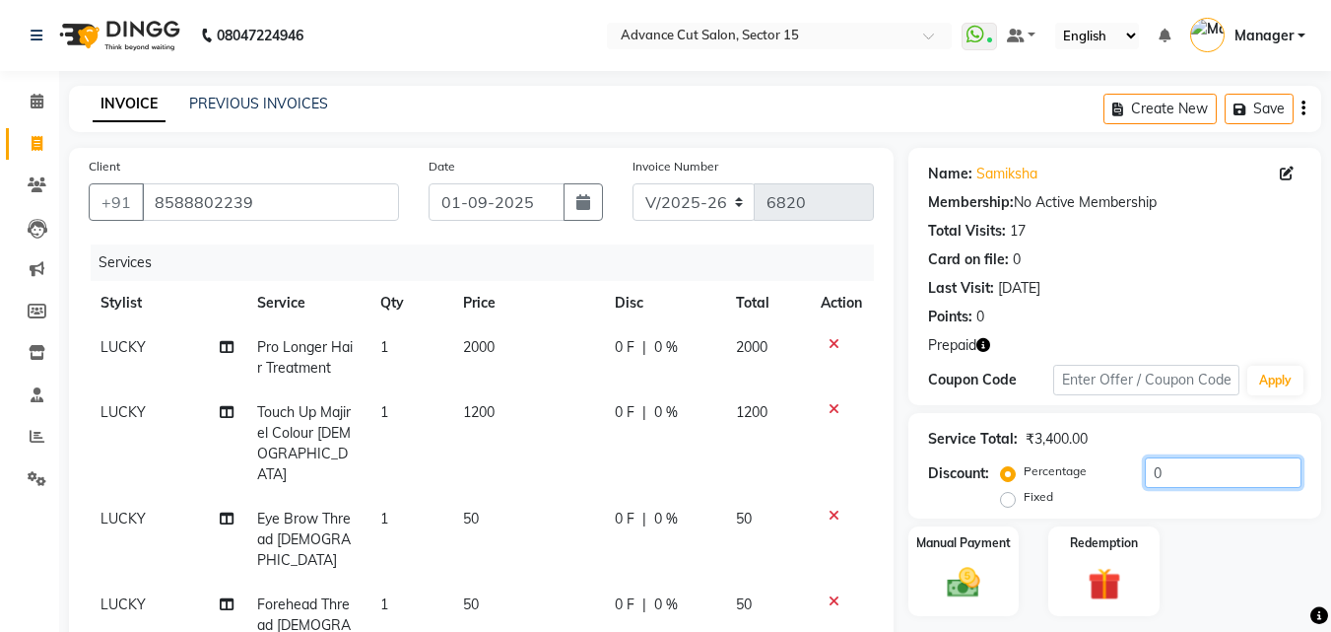
click at [1239, 476] on input "0" at bounding box center [1223, 472] width 157 height 31
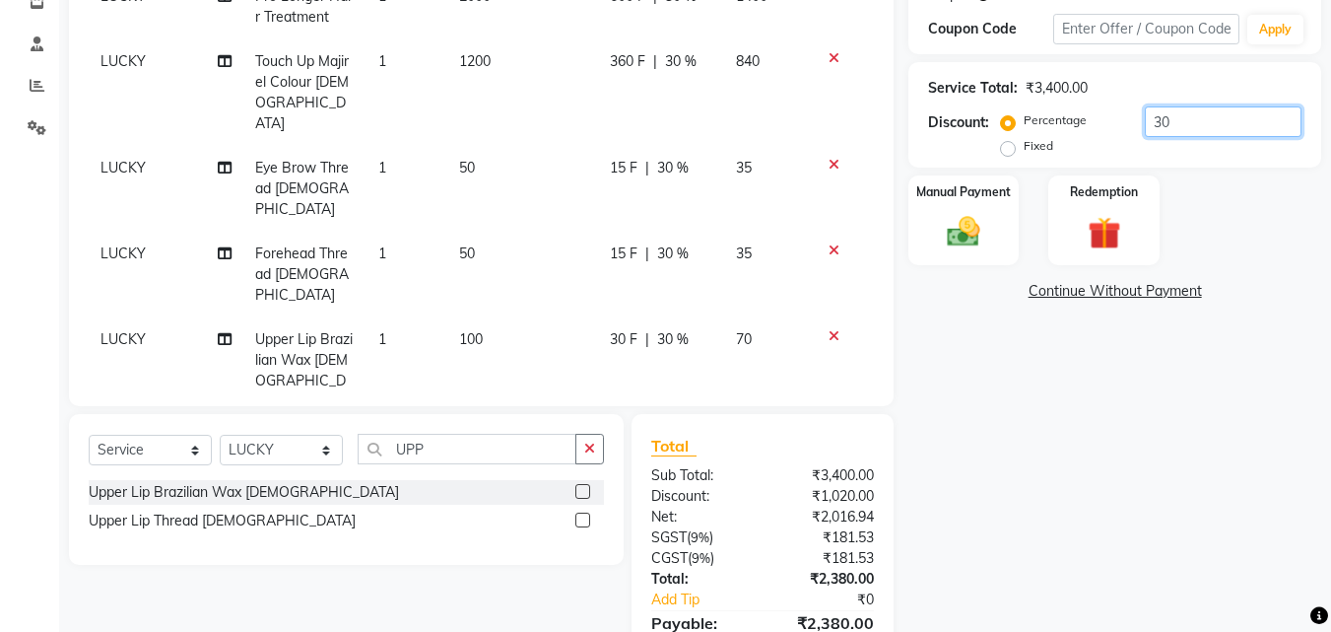
scroll to position [402, 0]
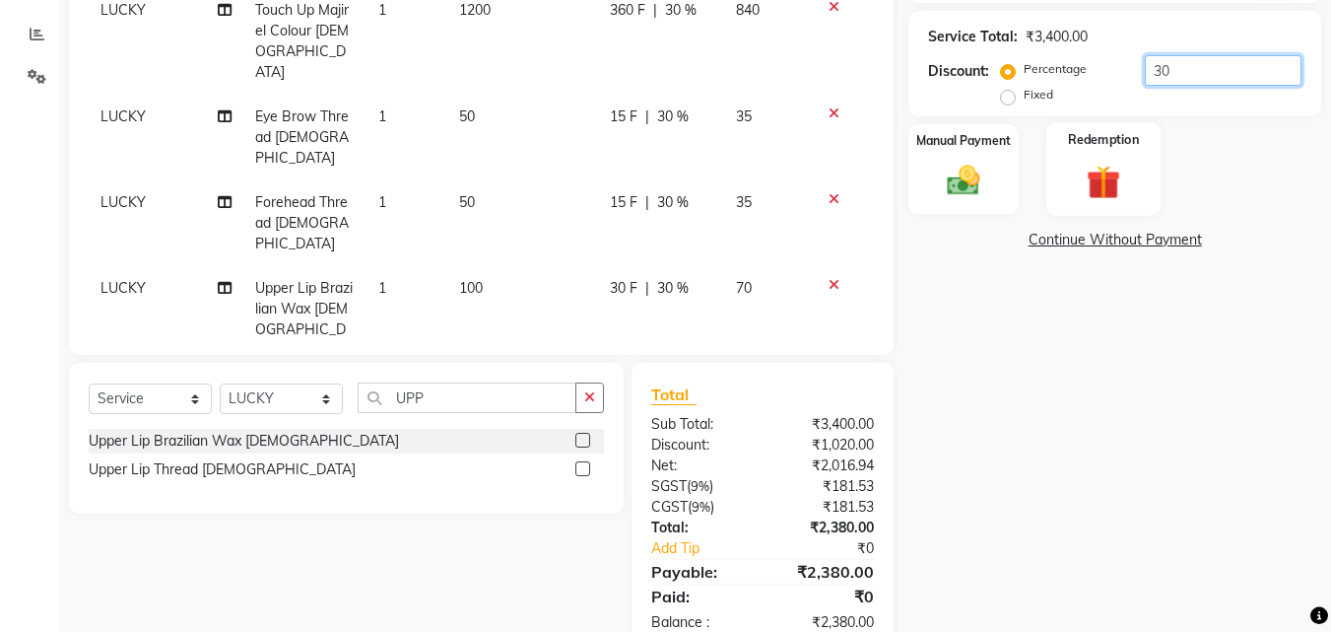
type input "30"
click at [1125, 173] on img at bounding box center [1103, 182] width 55 height 42
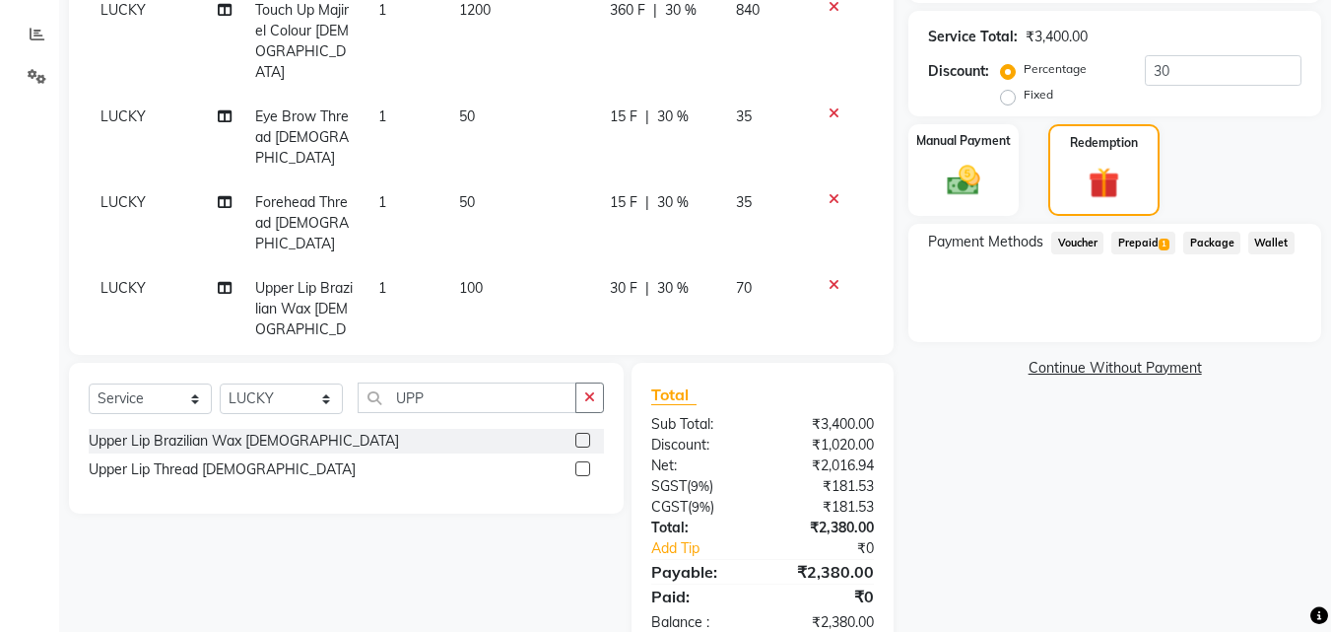
click at [1149, 248] on span "Prepaid 1" at bounding box center [1144, 243] width 64 height 23
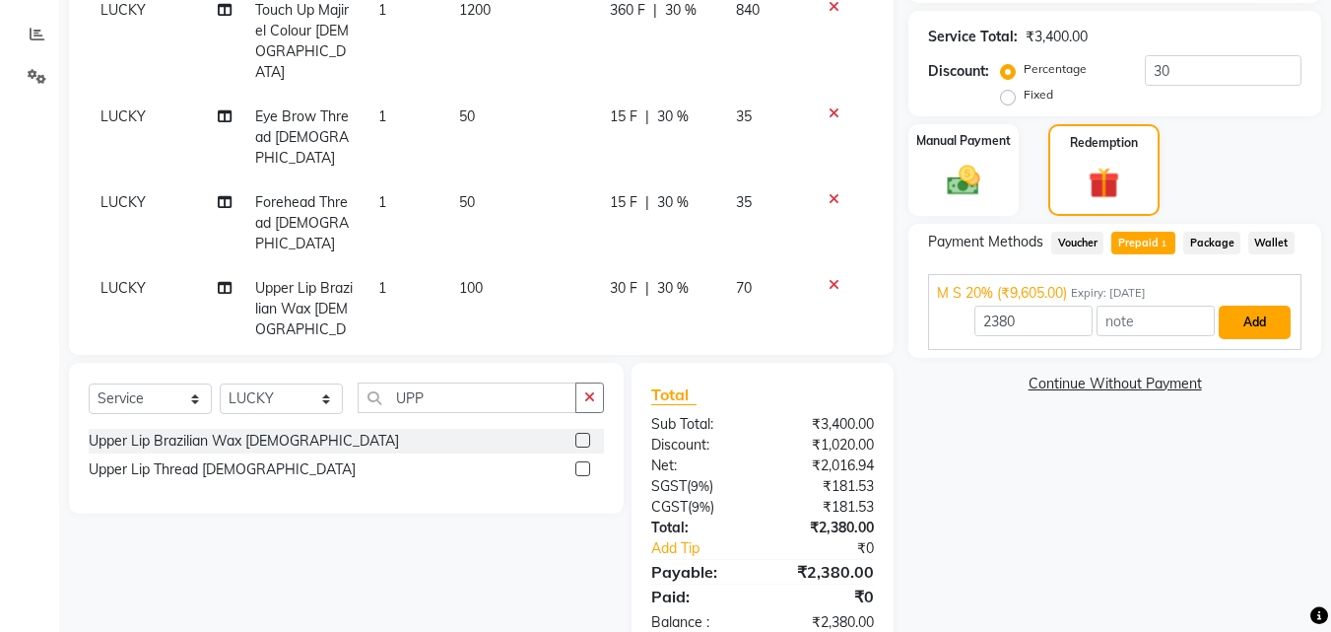
click at [1254, 321] on button "Add" at bounding box center [1255, 322] width 72 height 34
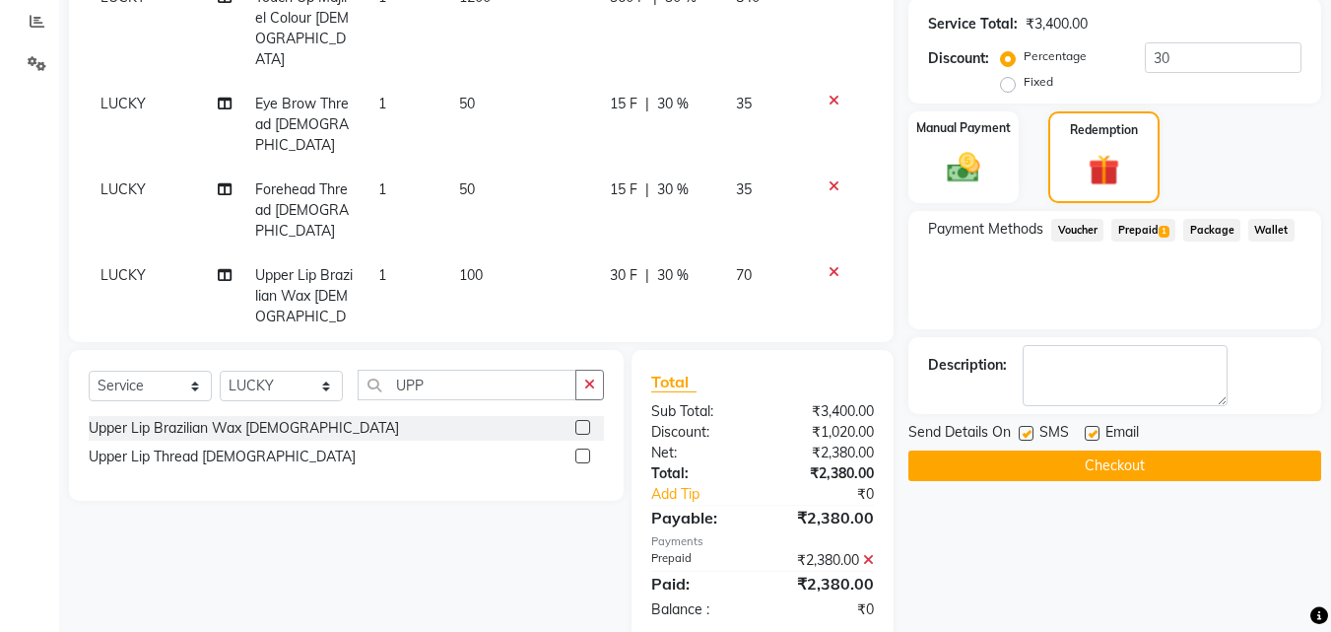
scroll to position [438, 0]
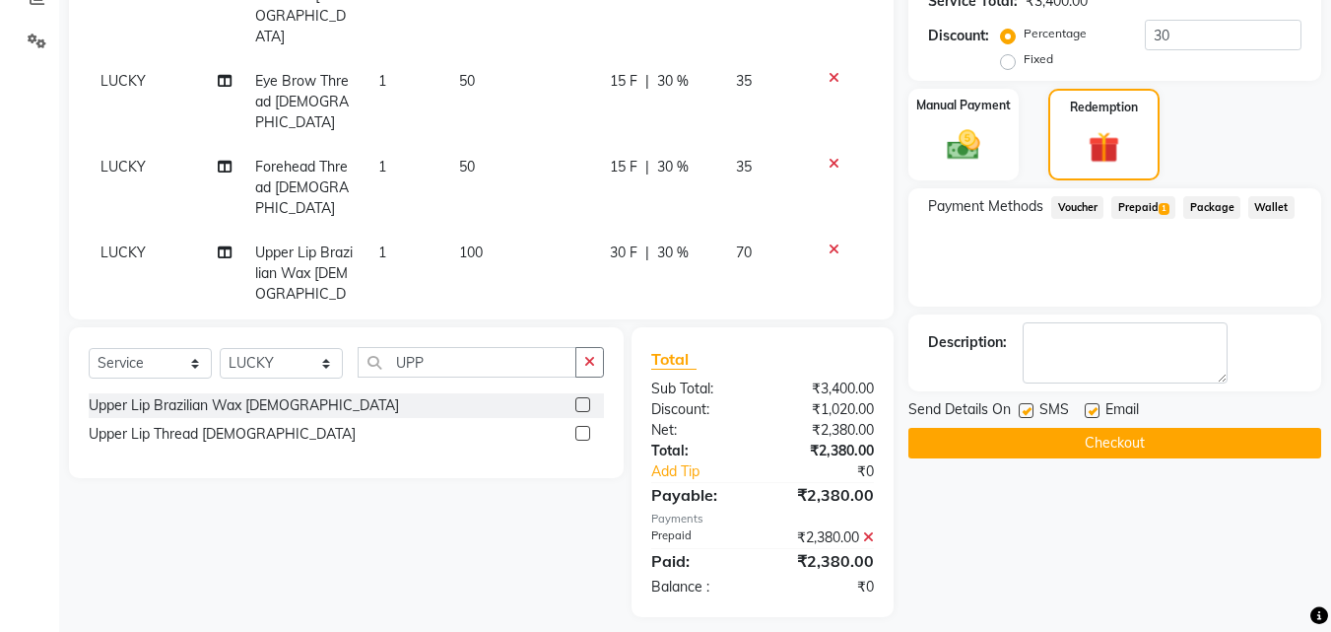
click at [1233, 435] on button "Checkout" at bounding box center [1115, 443] width 413 height 31
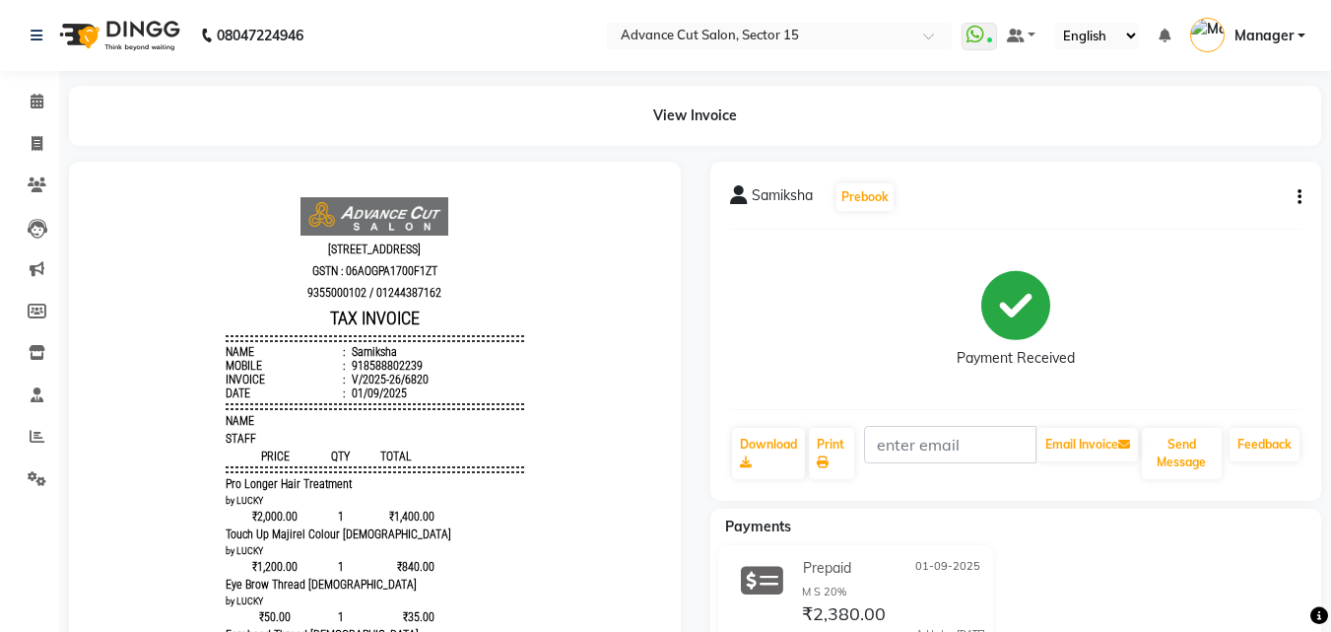
click at [1300, 194] on div "Samiksha Prebook Payment Received Download Print Email Invoice Send Message Fee…" at bounding box center [1016, 331] width 612 height 339
click at [1297, 195] on button "button" at bounding box center [1296, 197] width 12 height 21
click at [1237, 208] on div "Edit Invoice" at bounding box center [1201, 209] width 135 height 25
select select "service"
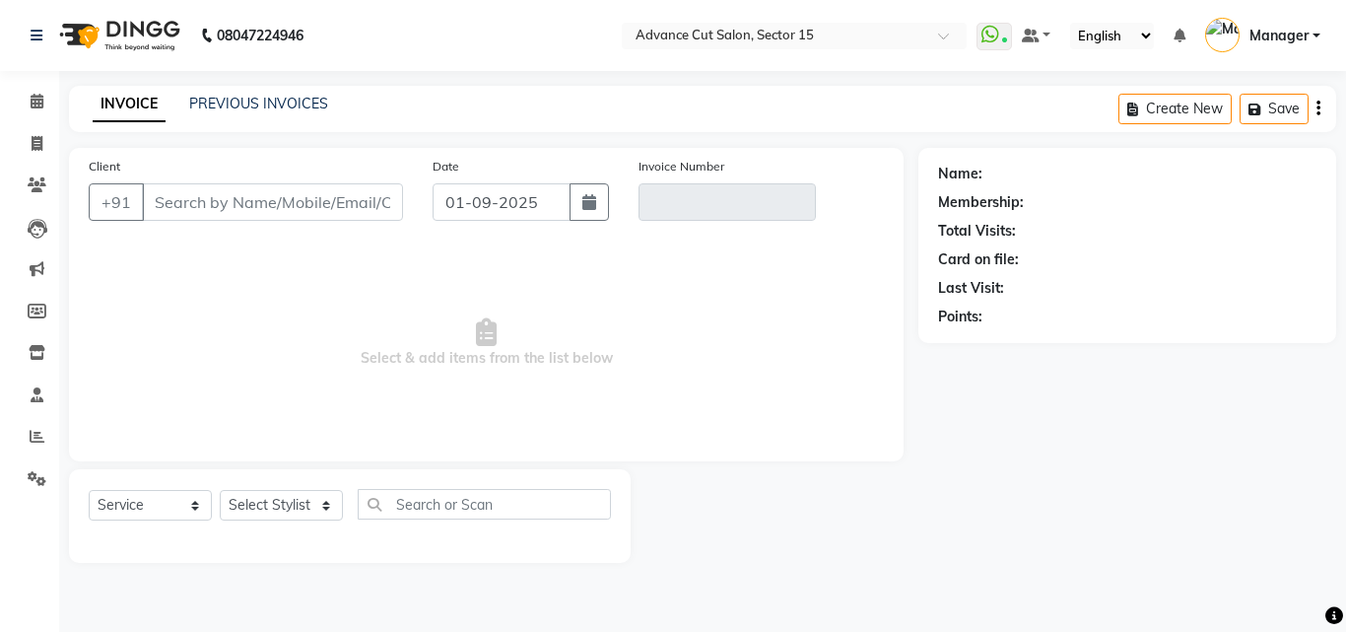
type input "8588802239"
type input "V/2025-26/6820"
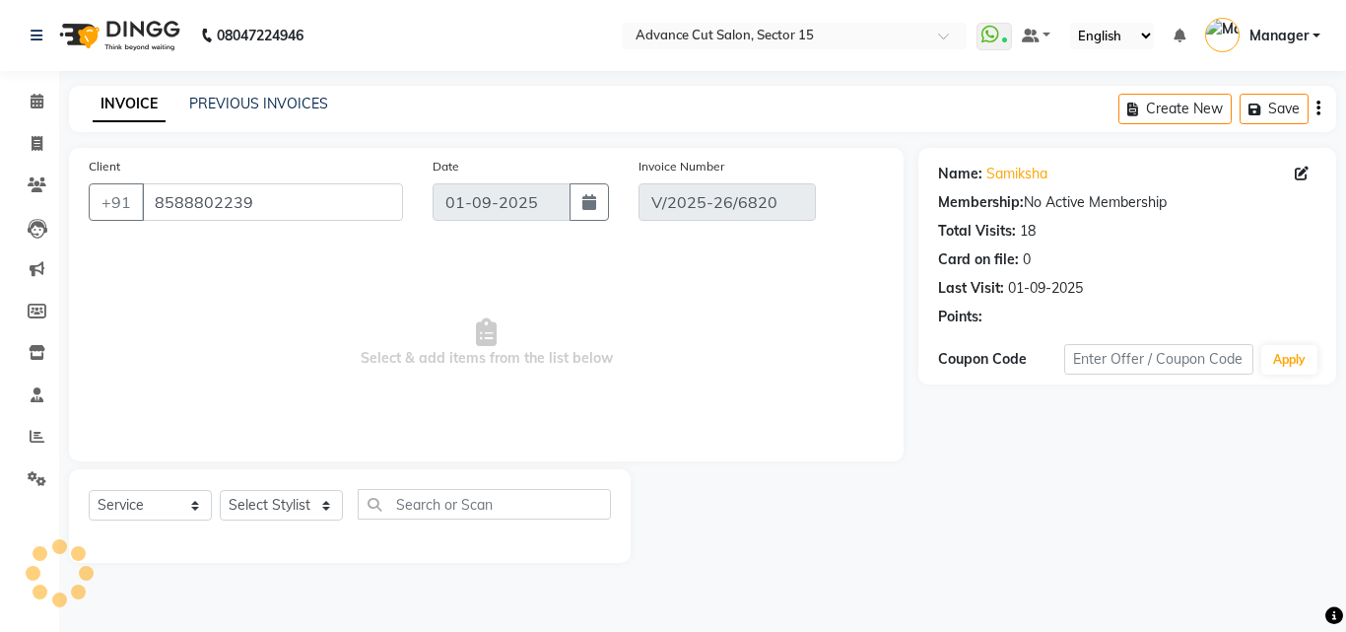
select select "select"
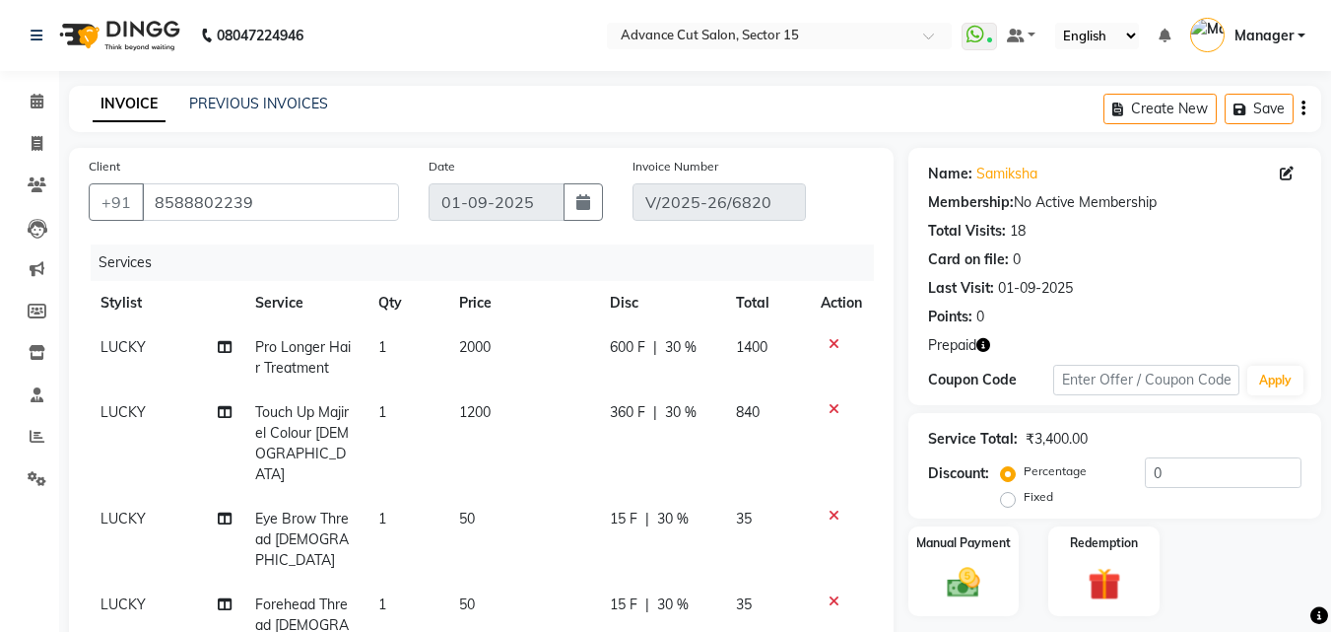
click at [136, 351] on span "LUCKY" at bounding box center [123, 347] width 45 height 18
select select "46505"
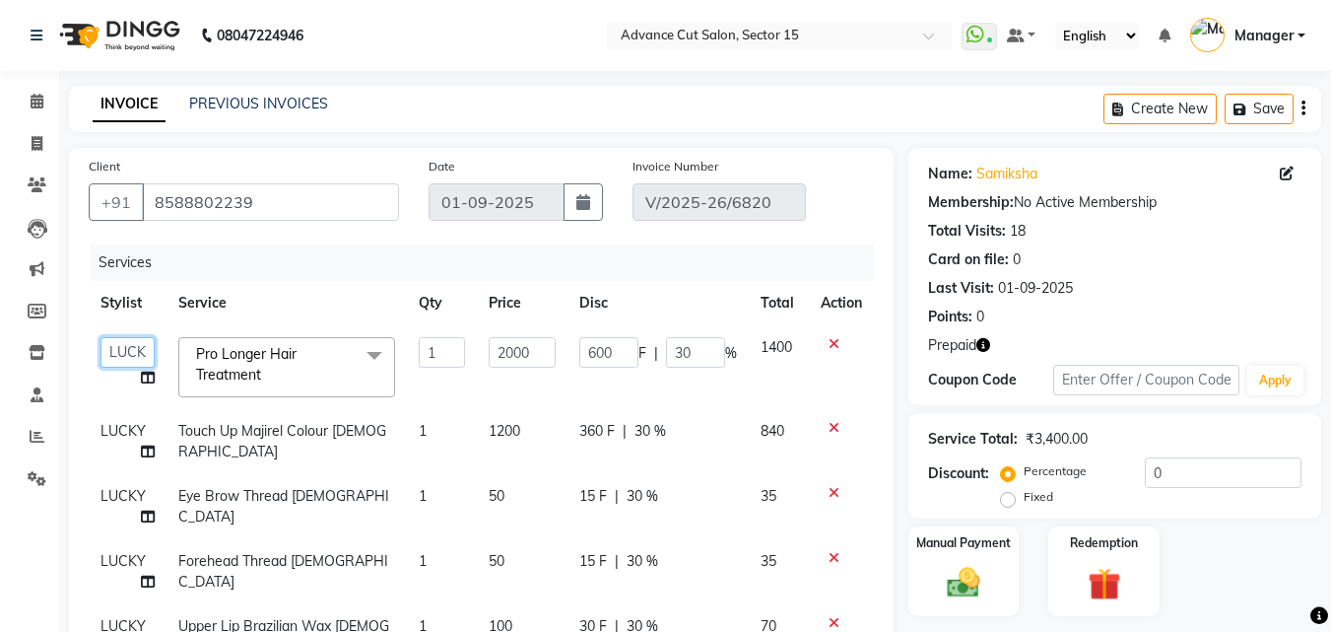
click at [132, 351] on select "Advance Cut ASIF FARMAN HAIDER Iqbal KASHISH LUCKY Manager MANOJ NASEEM NASIR N…" at bounding box center [128, 352] width 54 height 31
select select "46515"
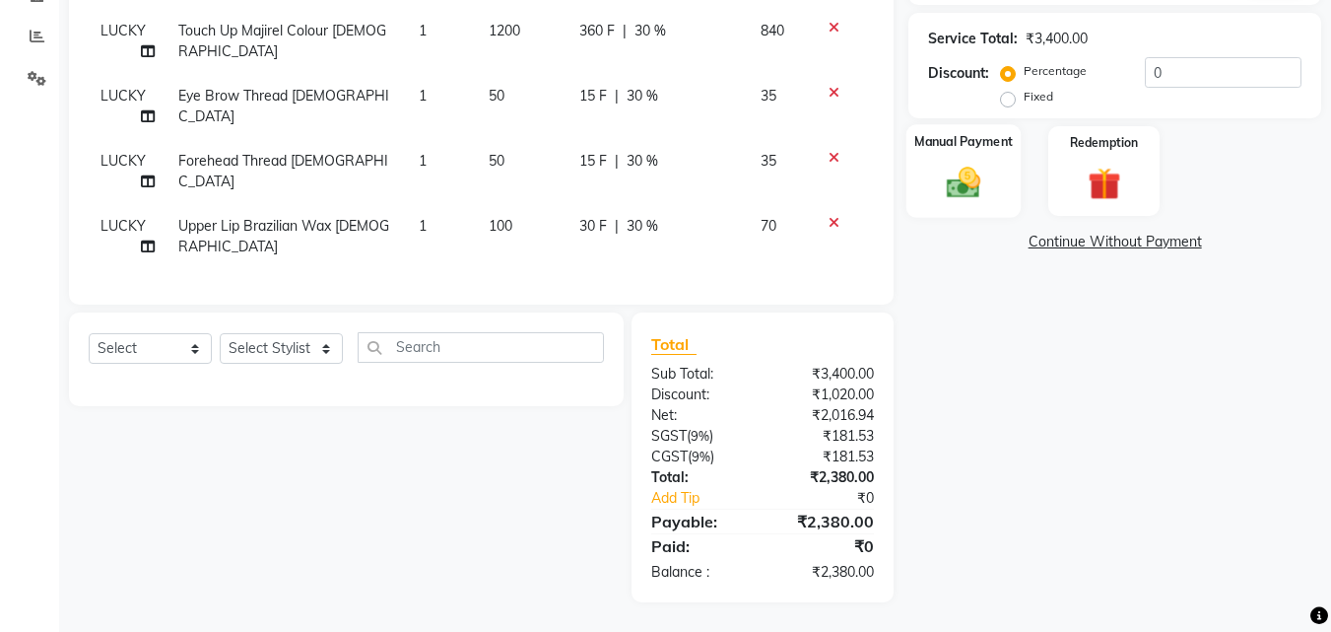
click at [923, 165] on div "Manual Payment" at bounding box center [964, 171] width 115 height 94
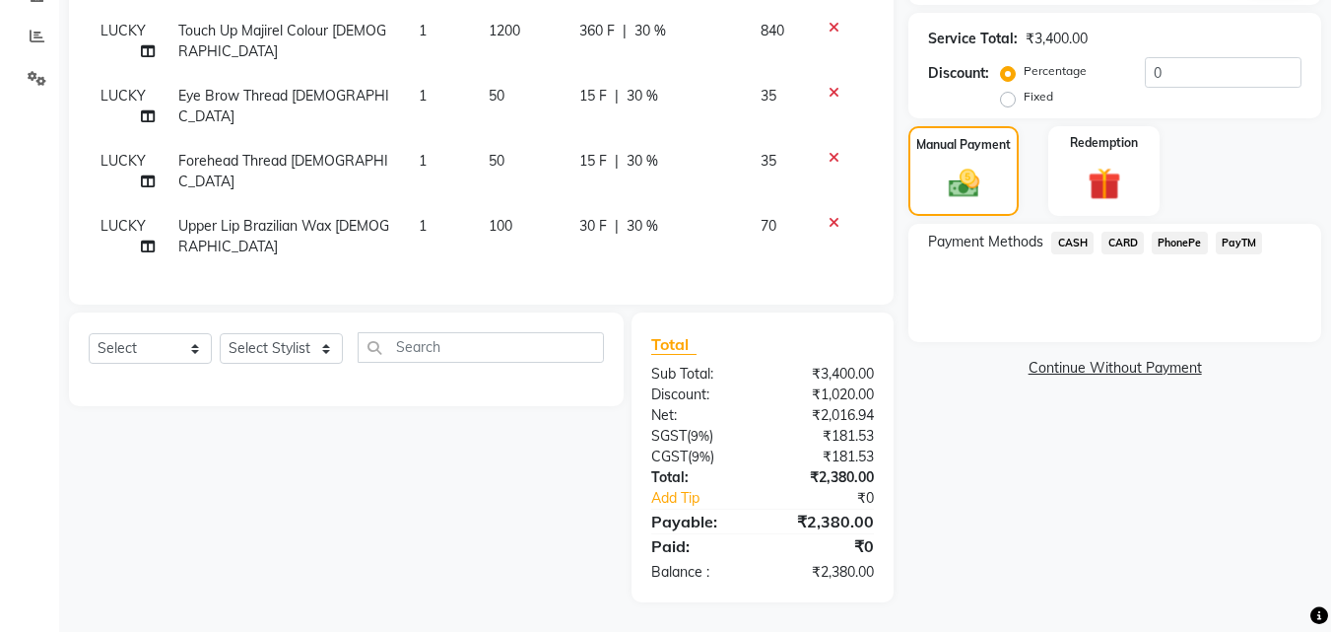
click at [1167, 164] on div "Manual Payment Redemption" at bounding box center [1115, 171] width 442 height 90
click at [1088, 163] on img at bounding box center [1103, 184] width 55 height 42
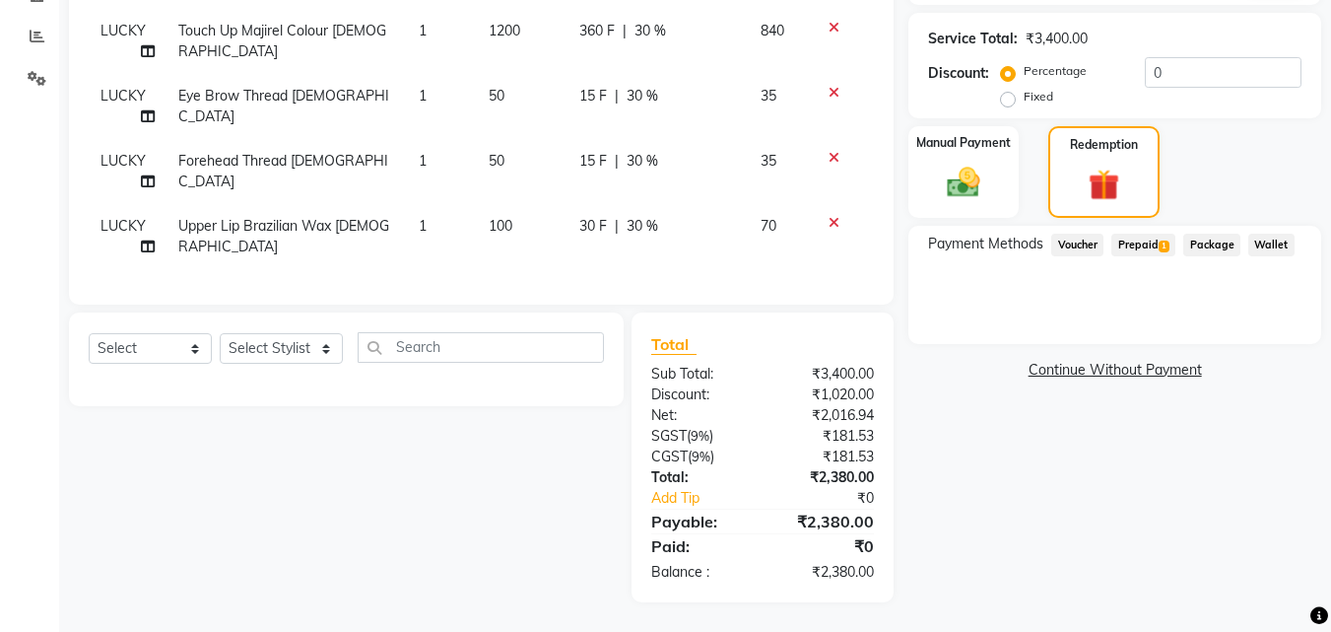
click at [1157, 236] on span "Prepaid 1" at bounding box center [1144, 245] width 64 height 23
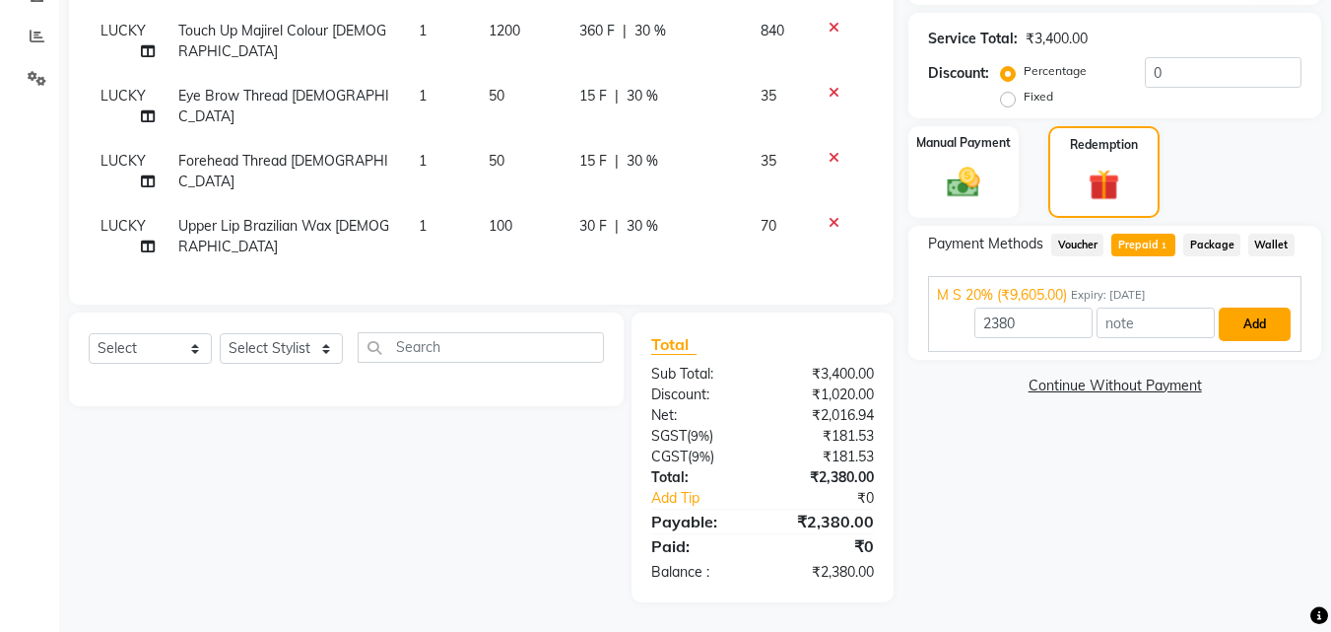
click at [1257, 310] on button "Add" at bounding box center [1255, 324] width 72 height 34
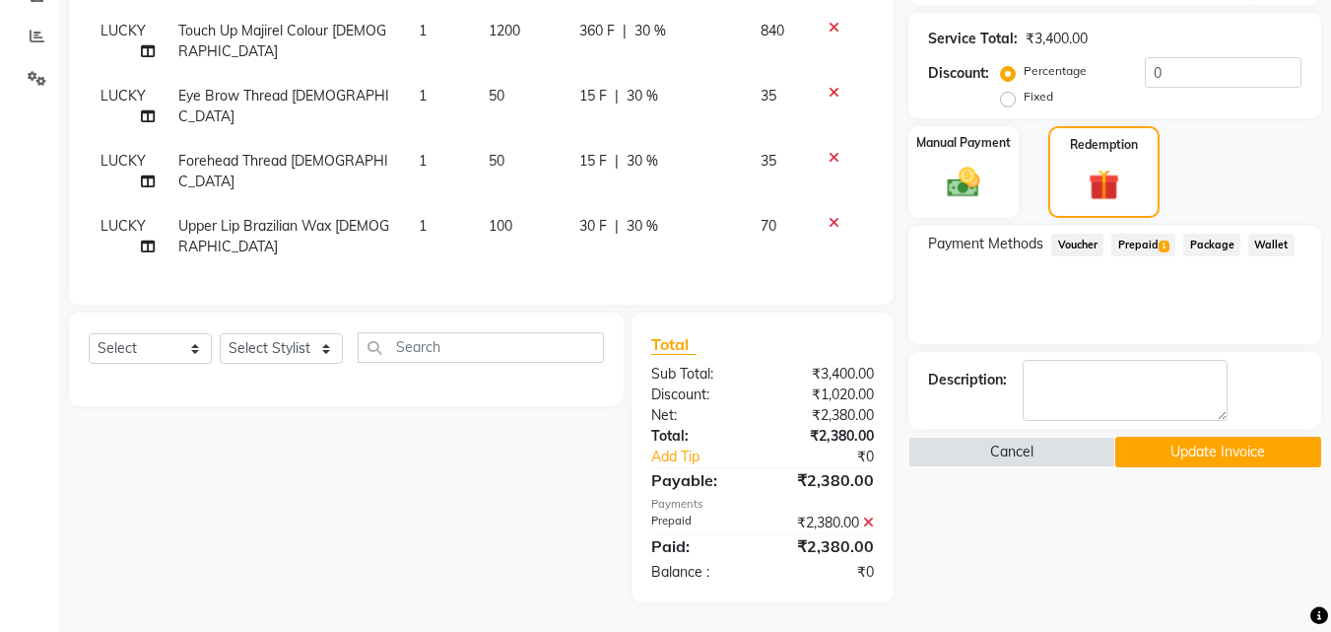
click at [1249, 437] on button "Update Invoice" at bounding box center [1218, 452] width 206 height 31
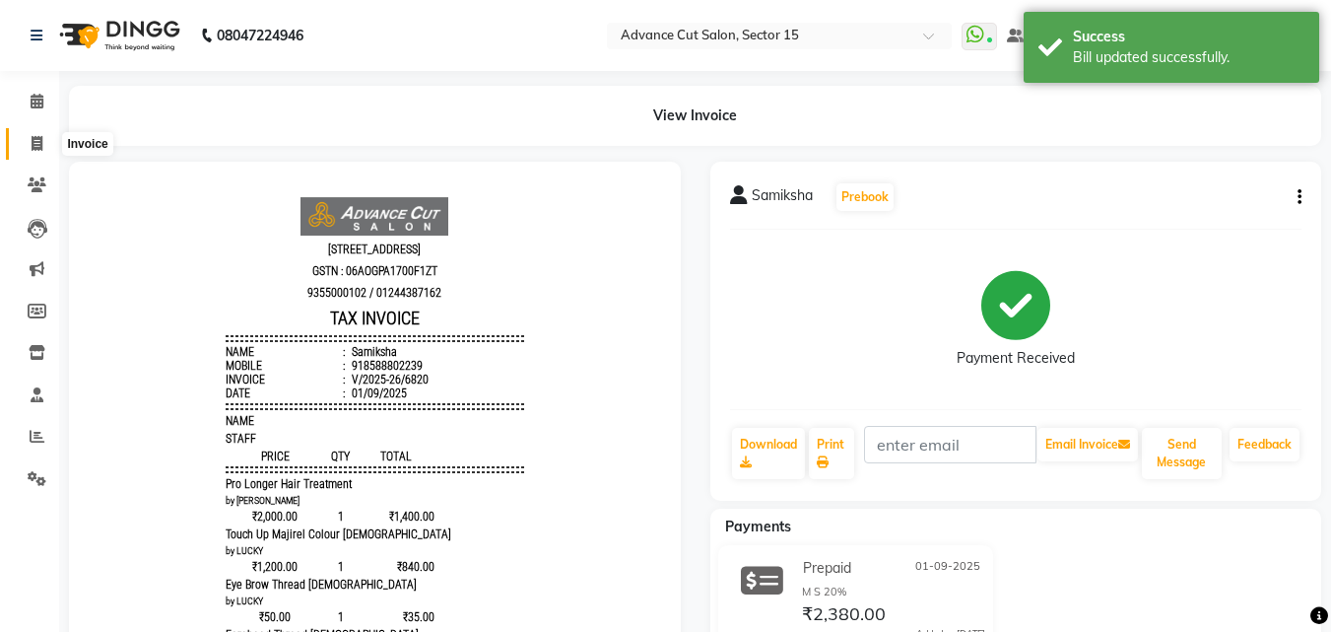
click at [32, 151] on span at bounding box center [37, 144] width 34 height 23
select select "service"
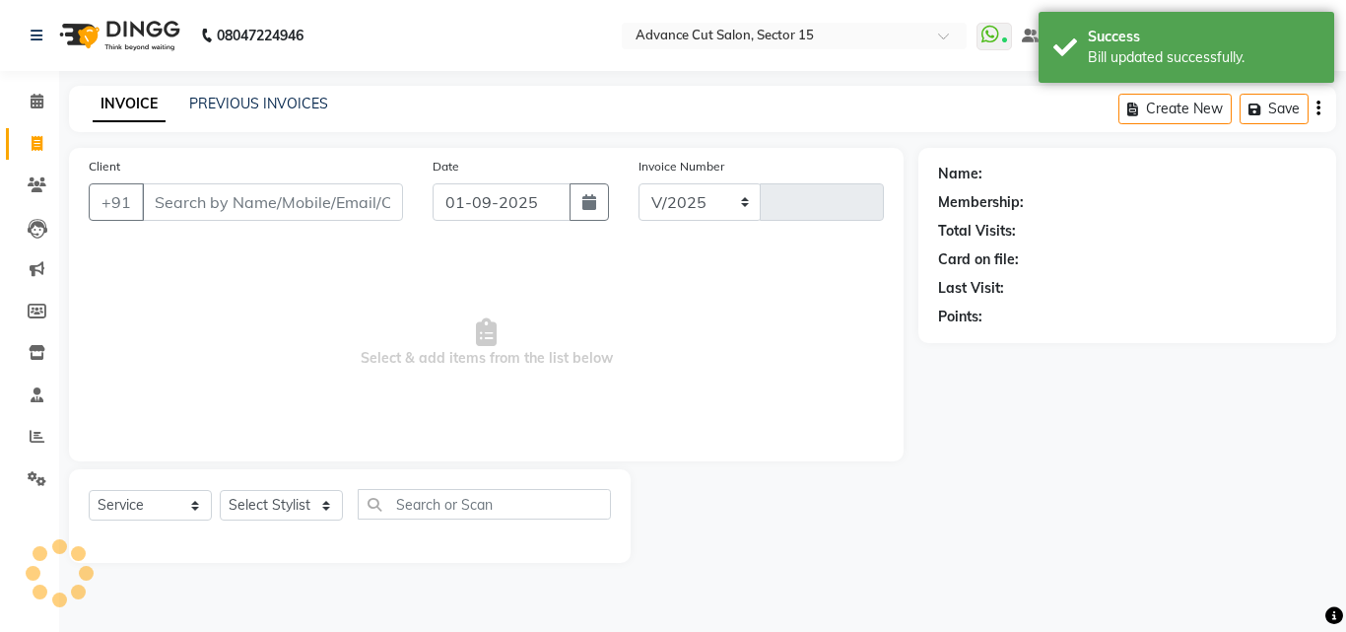
select select "6255"
type input "6821"
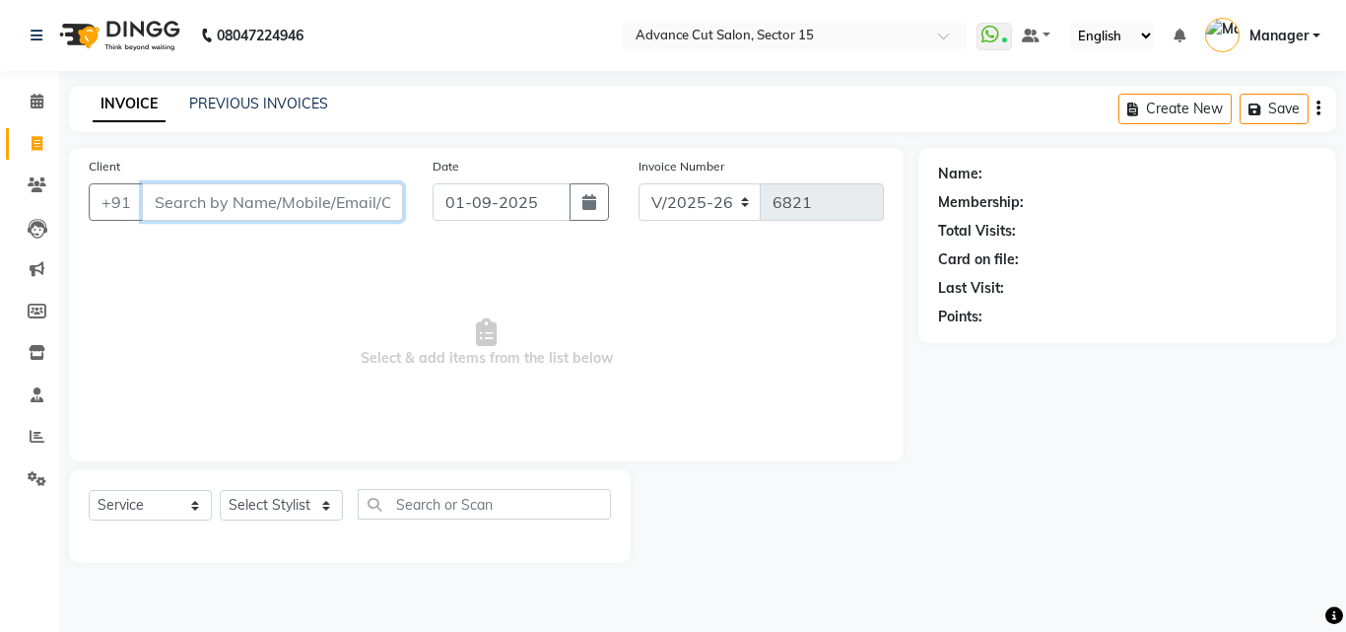
click at [303, 220] on input "Client" at bounding box center [272, 201] width 261 height 37
click at [295, 208] on input "Client" at bounding box center [272, 201] width 261 height 37
drag, startPoint x: 349, startPoint y: 222, endPoint x: 341, endPoint y: 199, distance: 24.0
click at [345, 218] on div "Client +91" at bounding box center [246, 196] width 344 height 81
click at [341, 199] on input "Client" at bounding box center [272, 201] width 261 height 37
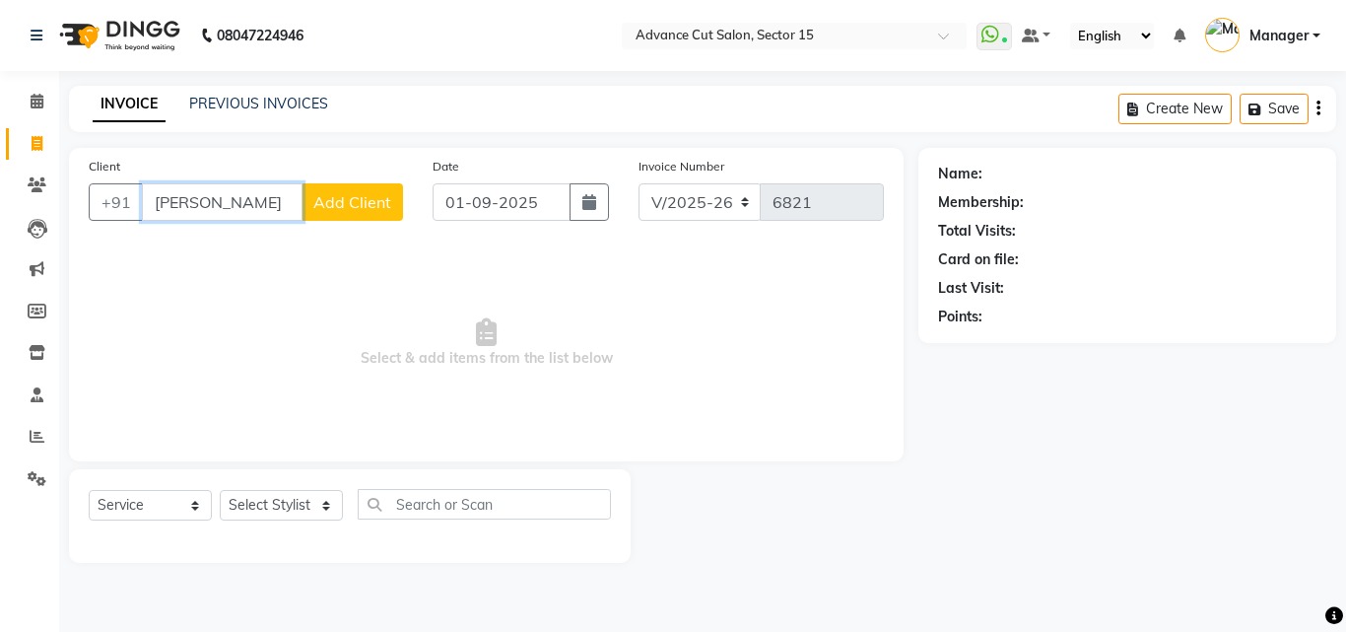
click at [273, 192] on input "SNEH" at bounding box center [222, 201] width 161 height 37
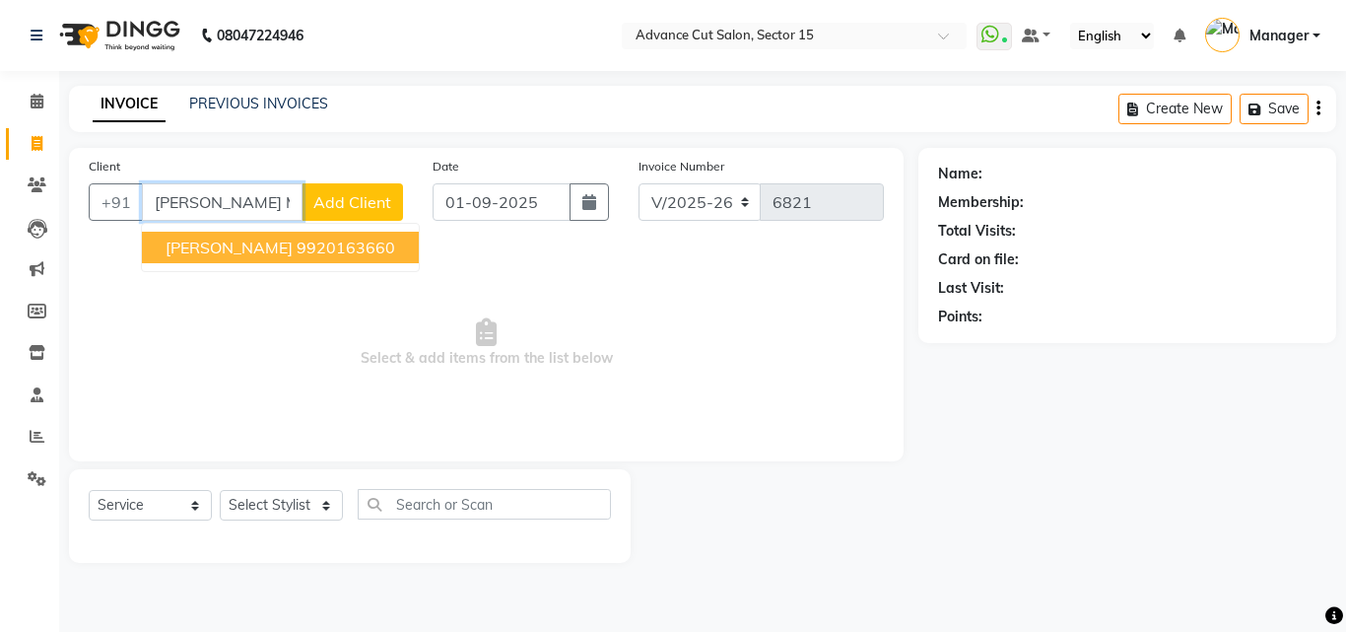
drag, startPoint x: 326, startPoint y: 228, endPoint x: 319, endPoint y: 246, distance: 20.0
click at [325, 229] on ngb-typeahead-window "Sneh Mittal 9920163660" at bounding box center [280, 247] width 279 height 49
click at [315, 251] on ngb-highlight "9920163660" at bounding box center [346, 247] width 99 height 20
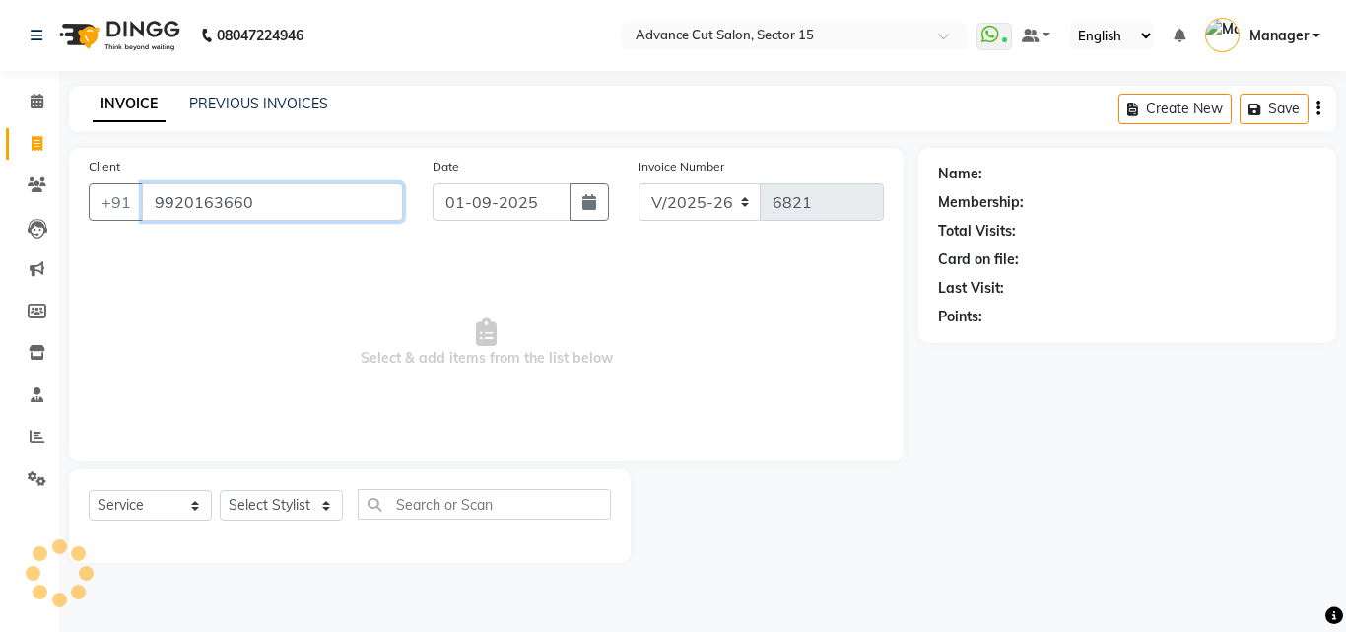
type input "9920163660"
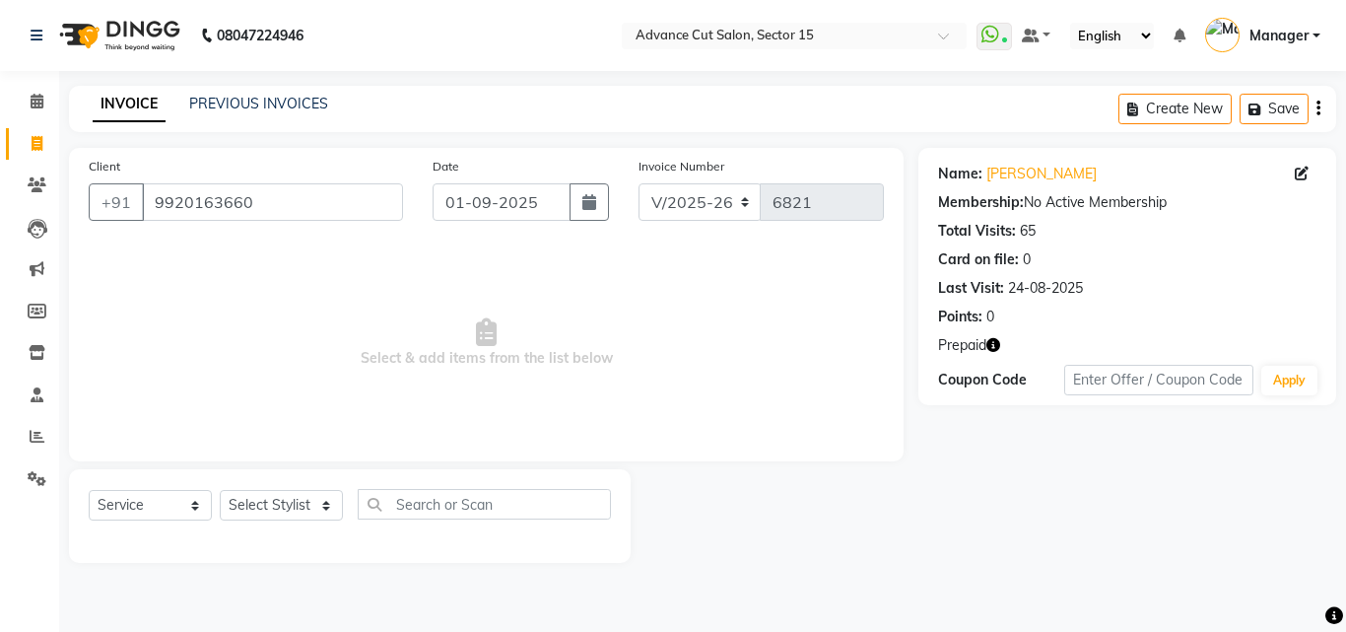
click at [993, 346] on icon "button" at bounding box center [993, 345] width 14 height 14
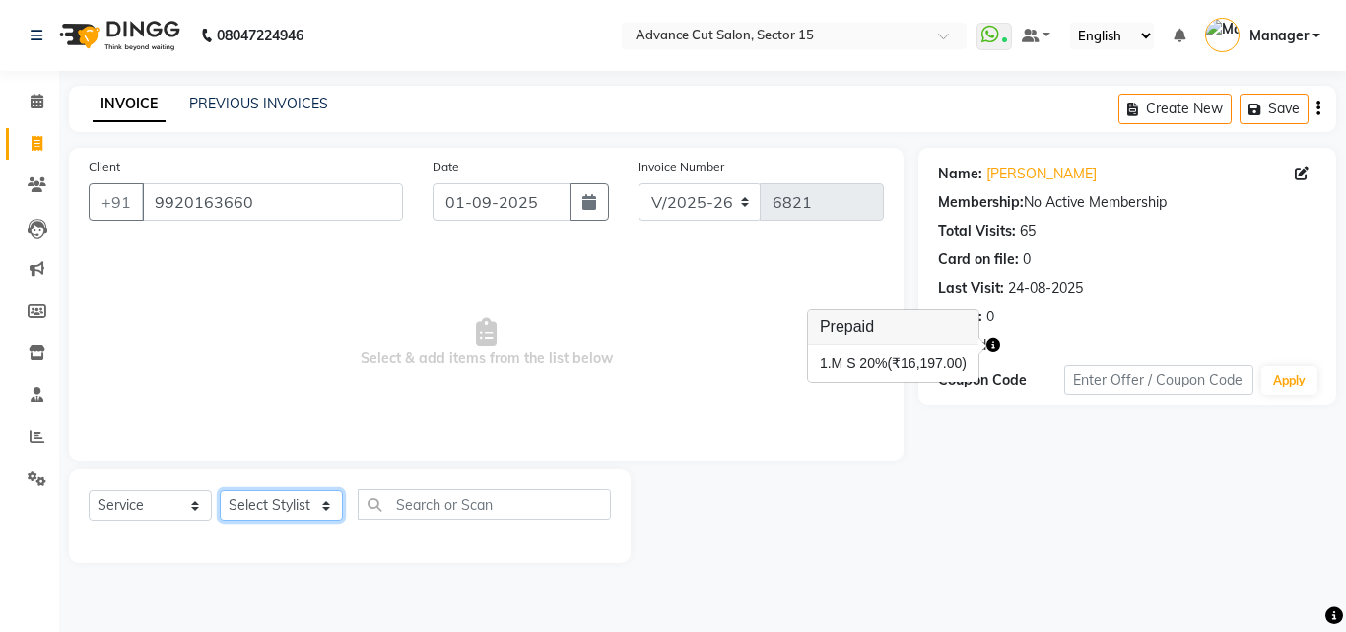
click at [257, 510] on select "Select Stylist Advance Cut [PERSON_NAME] [PERSON_NAME] [PERSON_NAME] LUCKY Mana…" at bounding box center [281, 505] width 123 height 31
select select "46501"
click at [220, 490] on select "Select Stylist Advance Cut [PERSON_NAME] [PERSON_NAME] [PERSON_NAME] LUCKY Mana…" at bounding box center [281, 505] width 123 height 31
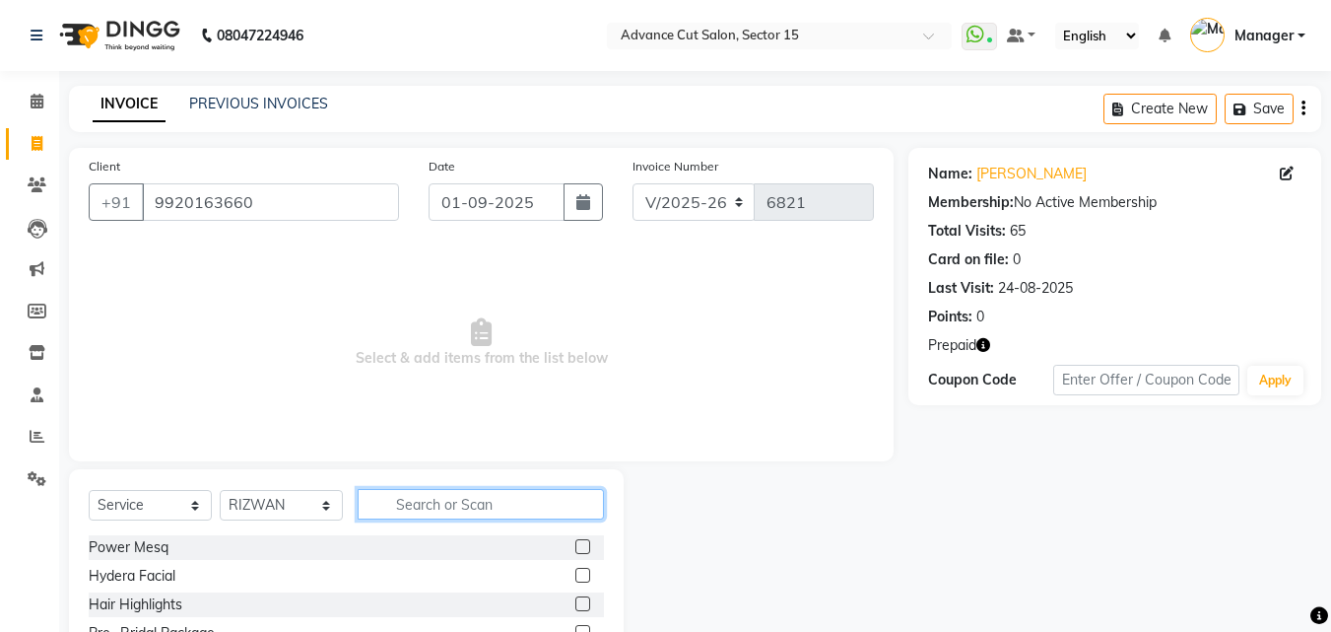
click at [533, 497] on input "text" at bounding box center [481, 504] width 246 height 31
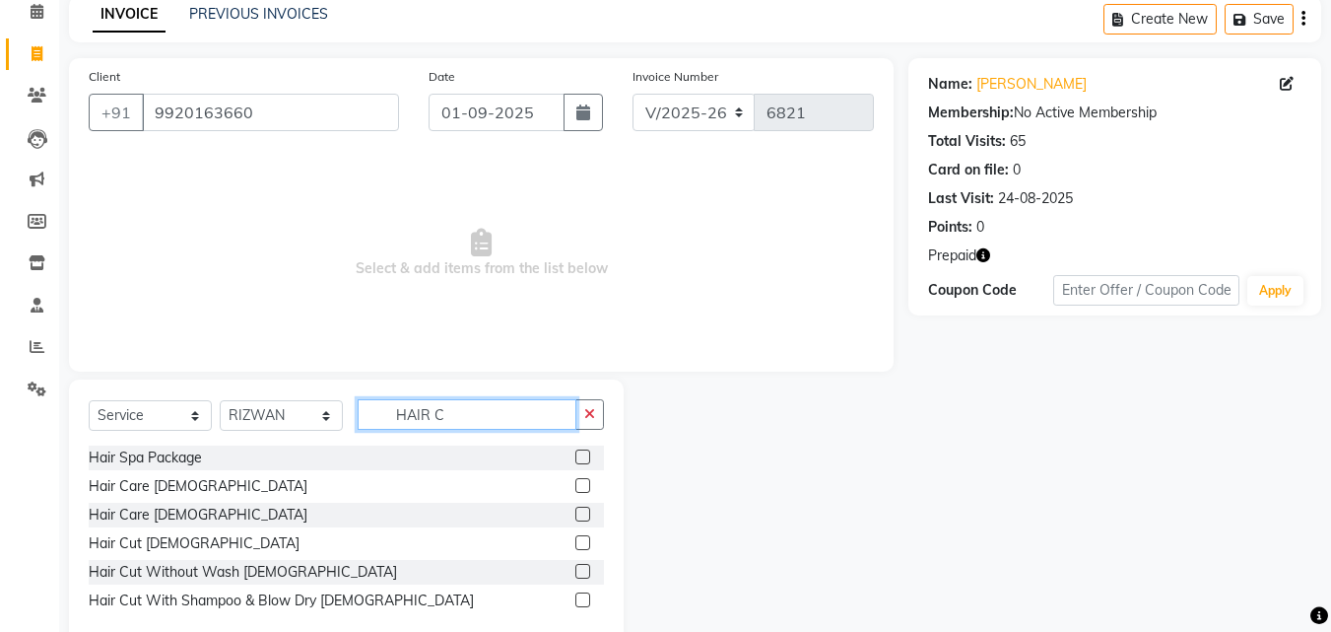
scroll to position [132, 0]
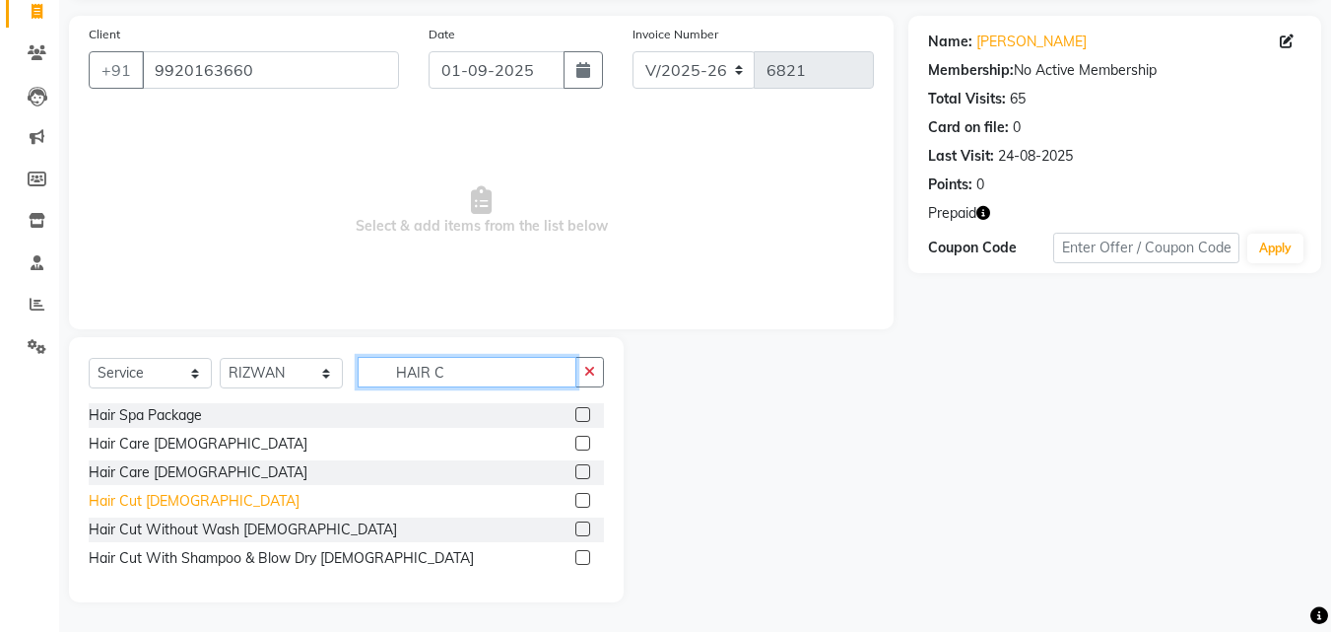
type input "HAIR C"
click at [150, 504] on div "Hair Cut [DEMOGRAPHIC_DATA]" at bounding box center [194, 501] width 211 height 21
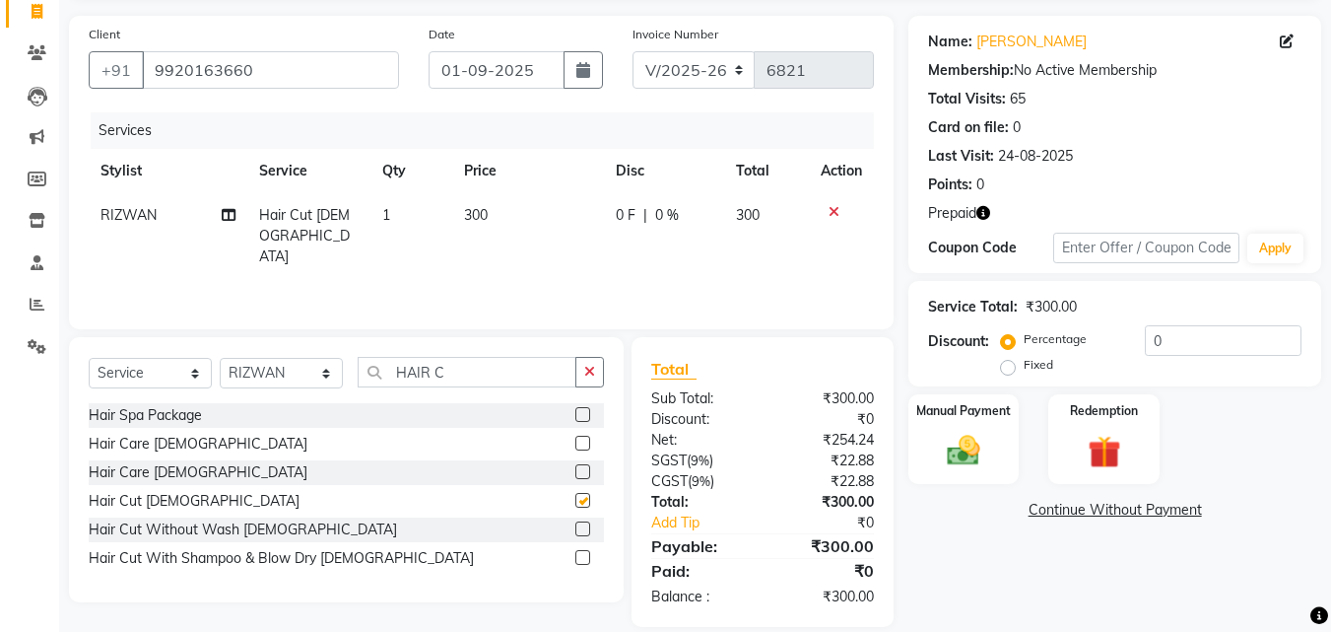
checkbox input "false"
click at [612, 378] on div "Select Service Product Membership Package Voucher Prepaid Gift Card Select Styl…" at bounding box center [346, 469] width 555 height 265
click at [590, 375] on icon "button" at bounding box center [589, 372] width 11 height 14
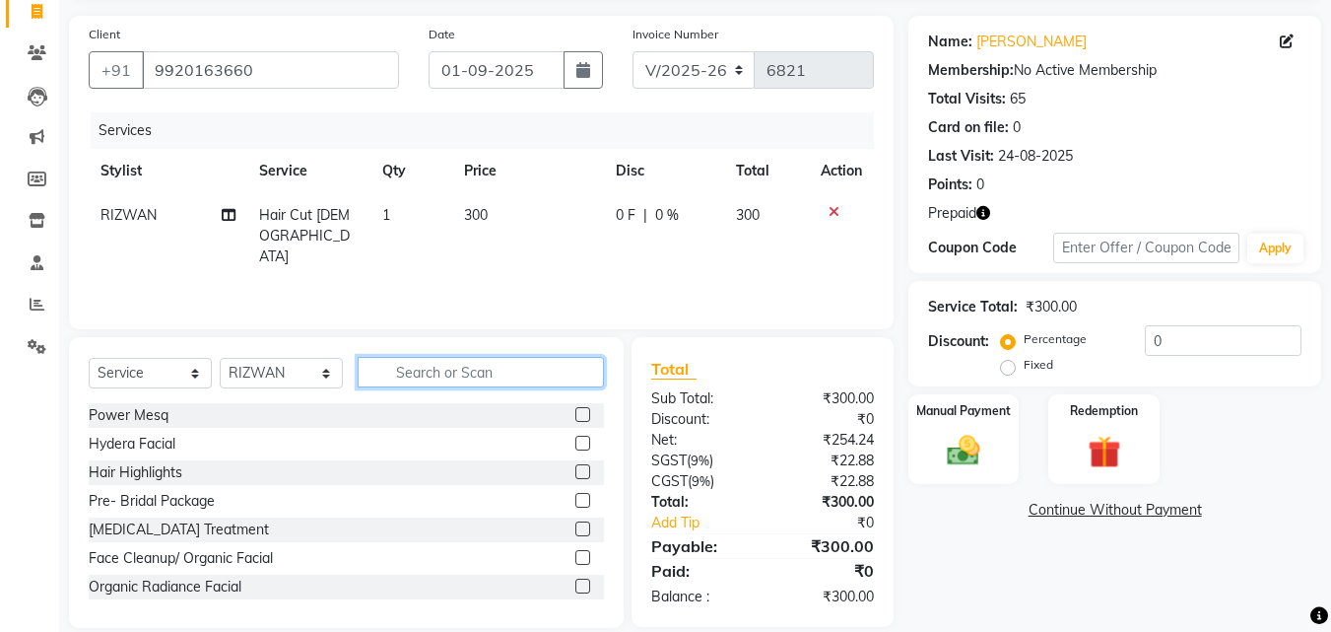
click at [505, 375] on input "text" at bounding box center [481, 372] width 246 height 31
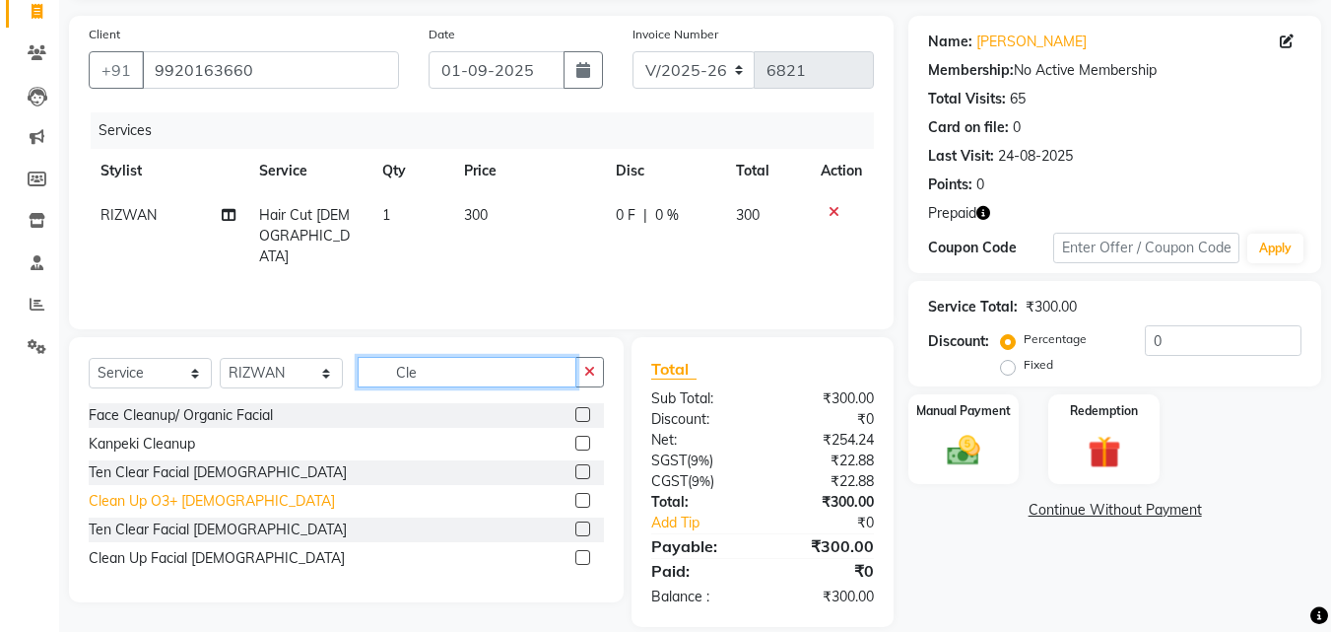
type input "Cle"
click at [196, 502] on div "Clean Up O3+ [DEMOGRAPHIC_DATA]" at bounding box center [212, 501] width 246 height 21
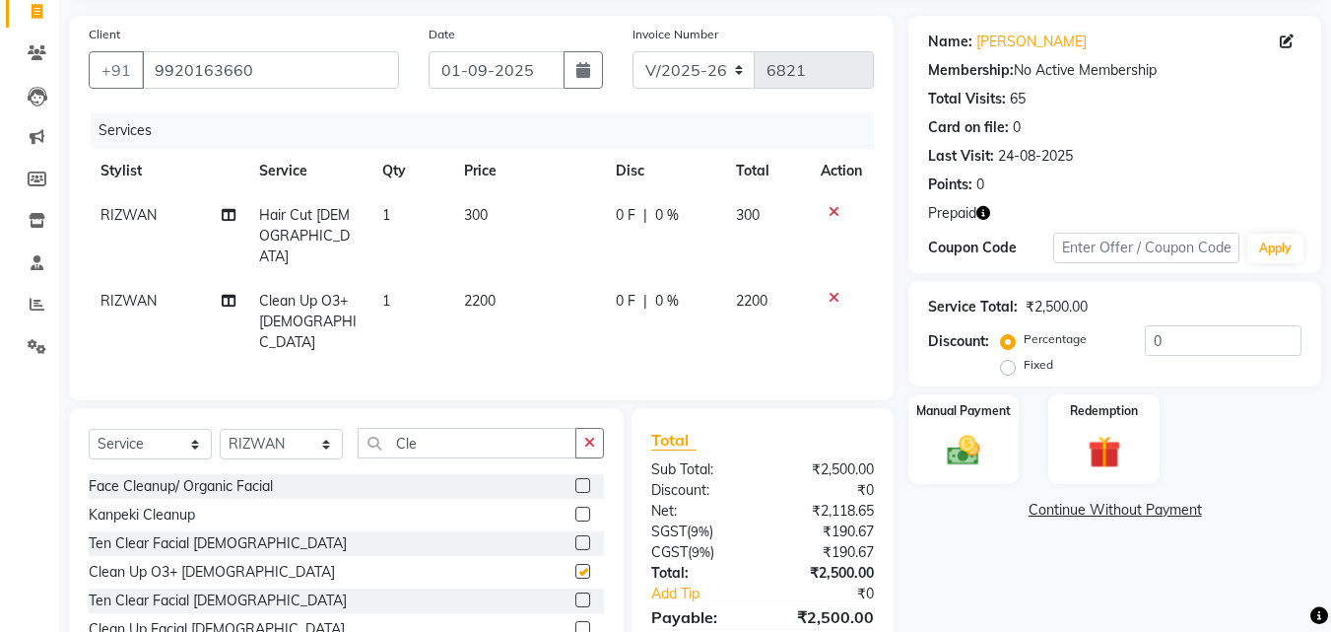
checkbox input "false"
click at [271, 429] on select "Select Stylist Advance Cut [PERSON_NAME] [PERSON_NAME] [PERSON_NAME] LUCKY Mana…" at bounding box center [281, 444] width 123 height 31
select select "85929"
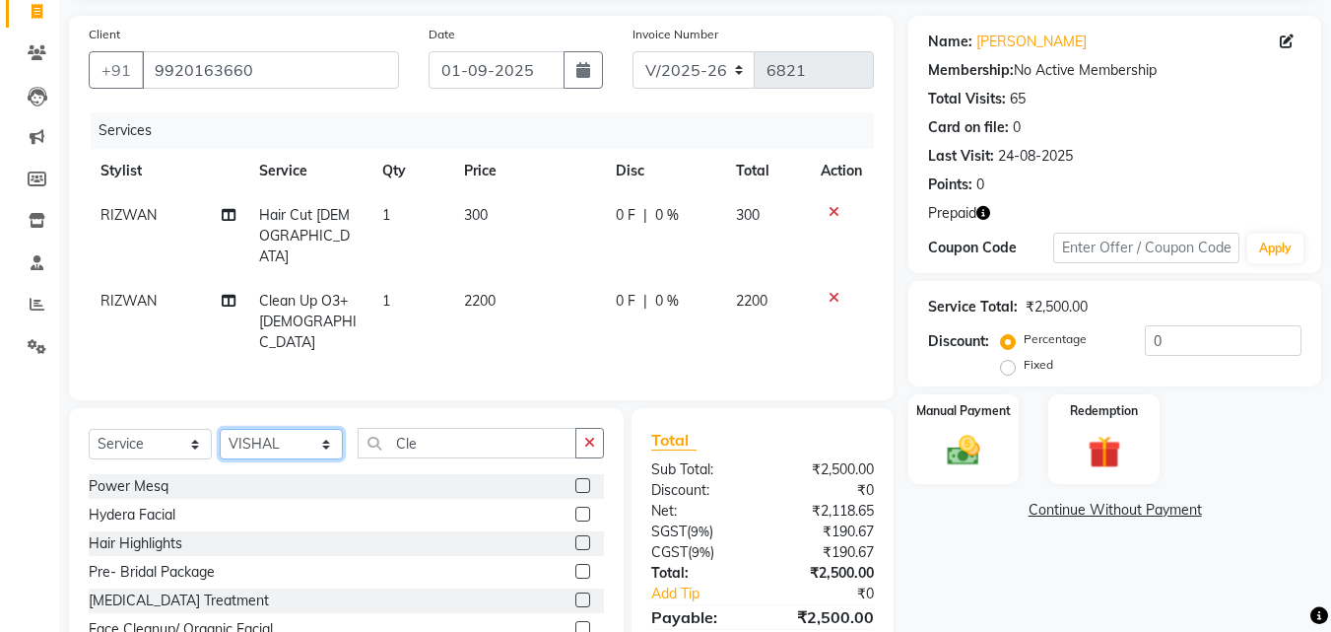
click at [277, 429] on select "Select Stylist Advance Cut [PERSON_NAME] [PERSON_NAME] [PERSON_NAME] LUCKY Mana…" at bounding box center [281, 444] width 123 height 31
click at [558, 428] on input "Cle" at bounding box center [467, 443] width 219 height 31
click at [619, 408] on div "Select Service Product Membership Package Voucher Prepaid Gift Card Select Styl…" at bounding box center [346, 553] width 555 height 291
click at [593, 436] on icon "button" at bounding box center [589, 443] width 11 height 14
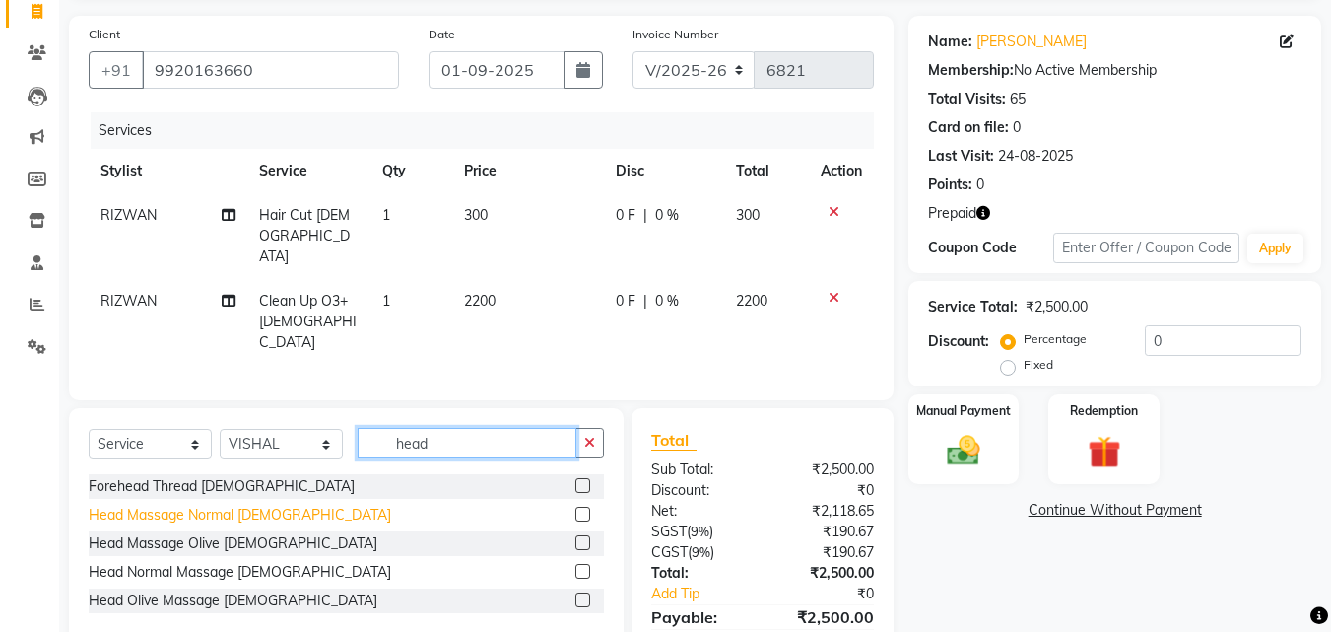
type input "head"
click at [254, 505] on div "Head Massage Normal [DEMOGRAPHIC_DATA]" at bounding box center [240, 515] width 303 height 21
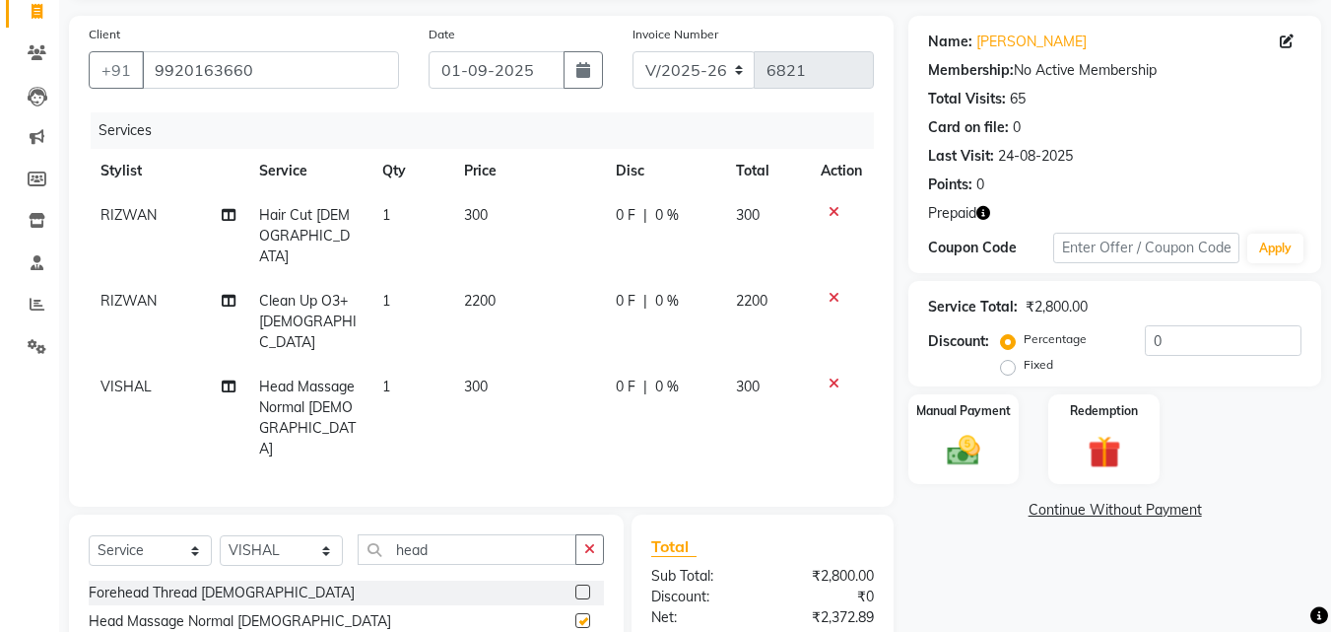
checkbox input "false"
click at [1146, 339] on input "0" at bounding box center [1223, 340] width 157 height 31
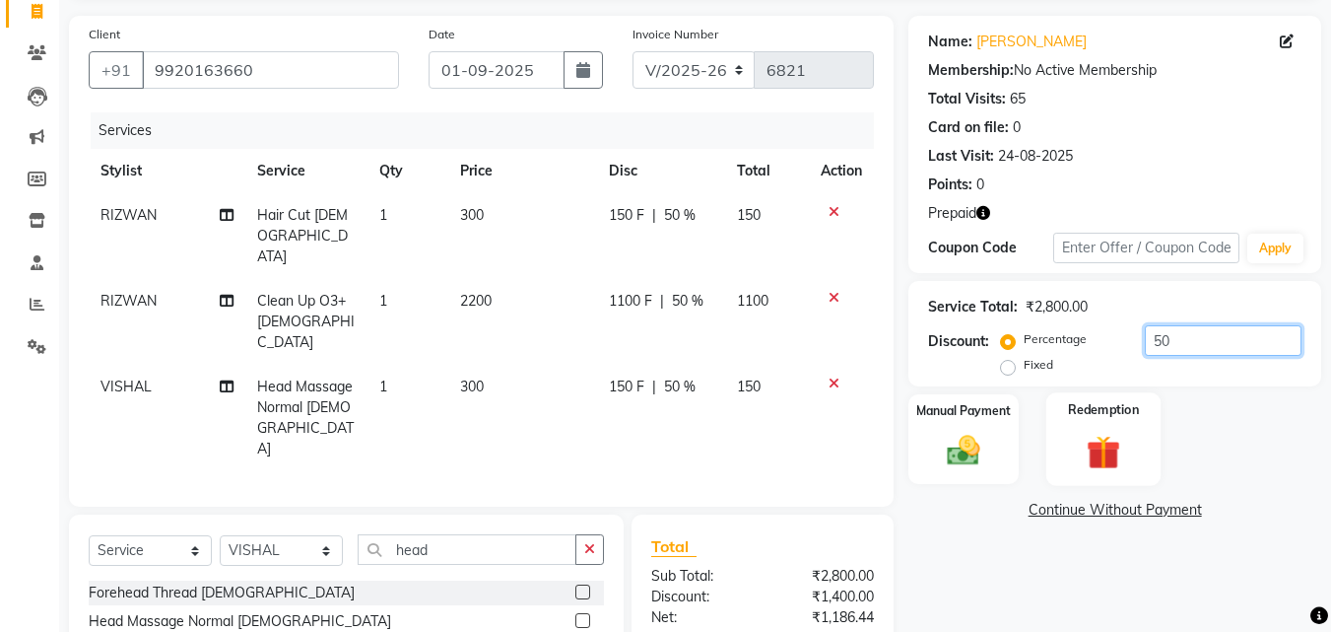
type input "50"
click at [1126, 450] on img at bounding box center [1103, 452] width 55 height 42
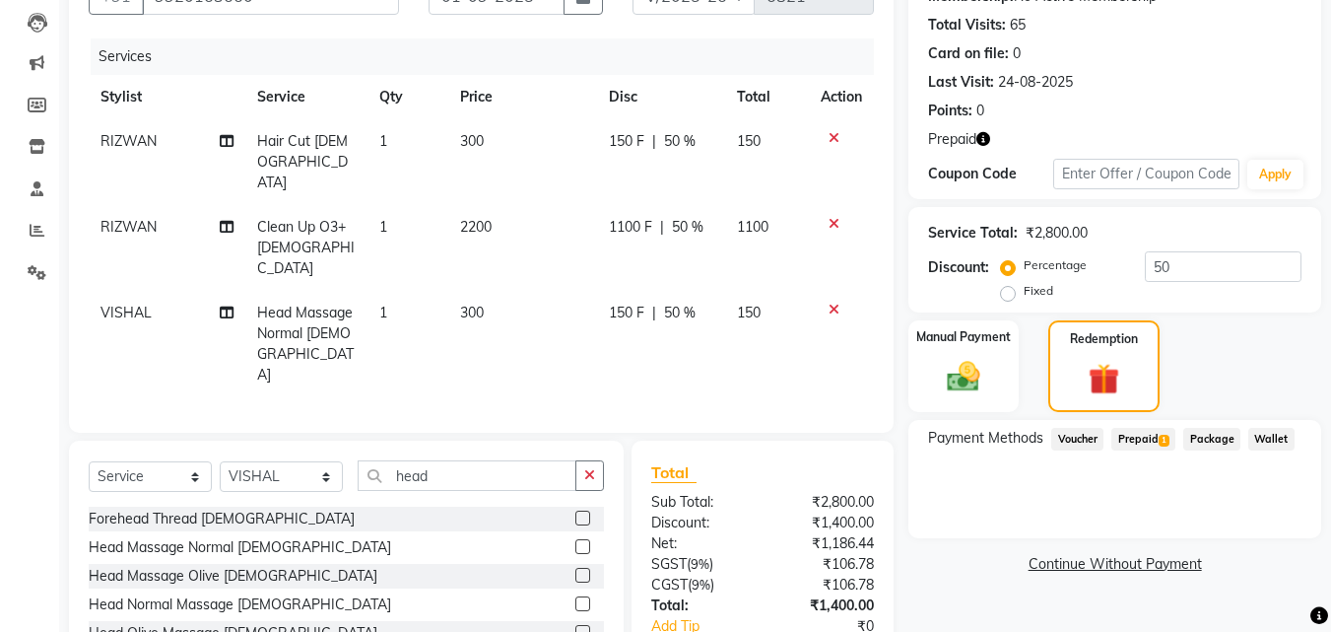
scroll to position [245, 0]
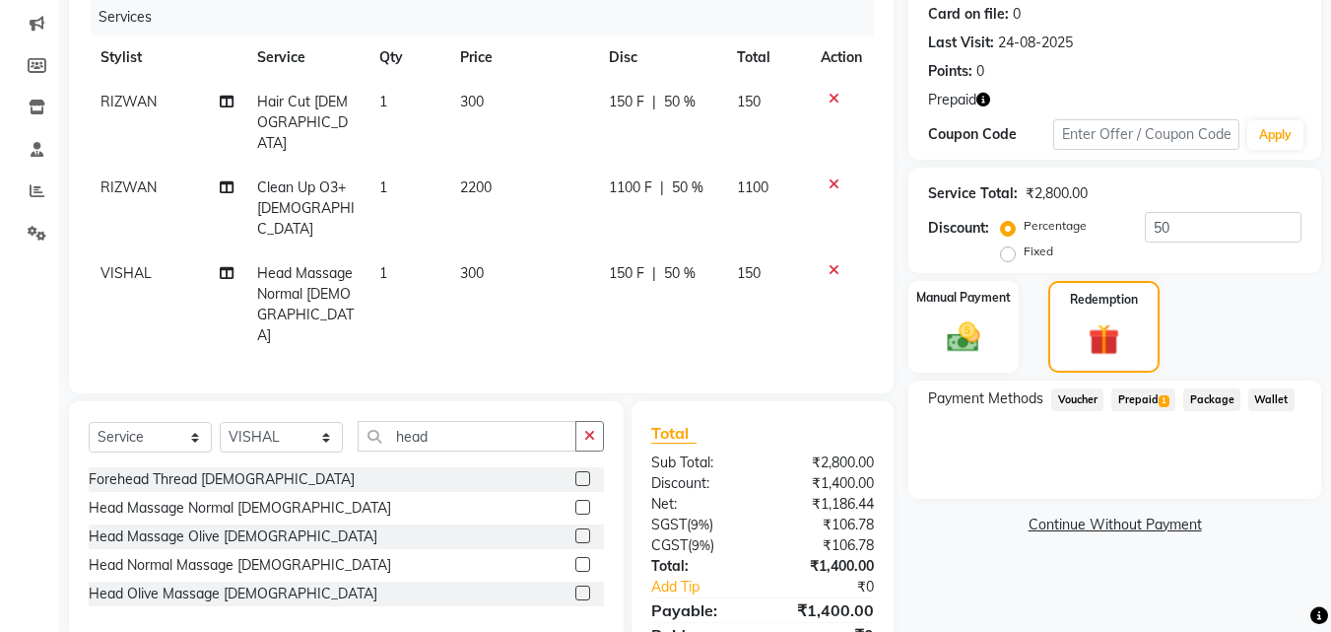
click at [1136, 382] on div "Payment Methods Voucher Prepaid 1 Package Wallet" at bounding box center [1115, 439] width 413 height 118
click at [1154, 400] on span "Prepaid 1" at bounding box center [1144, 399] width 64 height 23
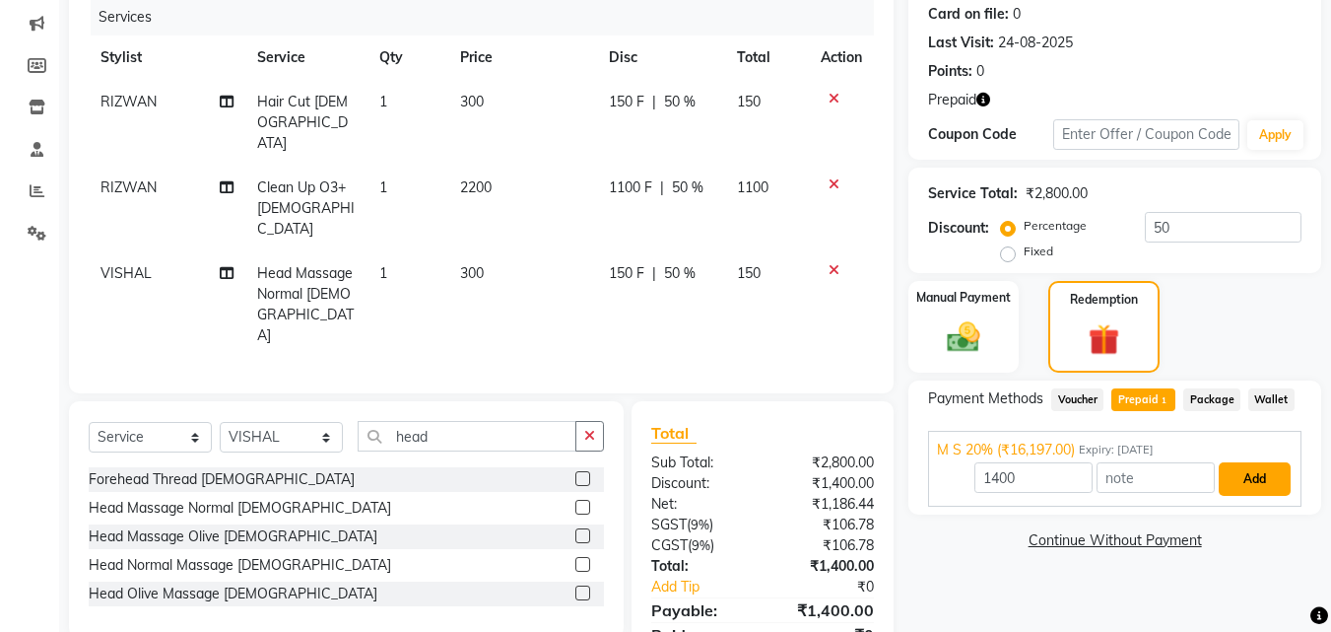
click at [1242, 474] on button "Add" at bounding box center [1255, 479] width 72 height 34
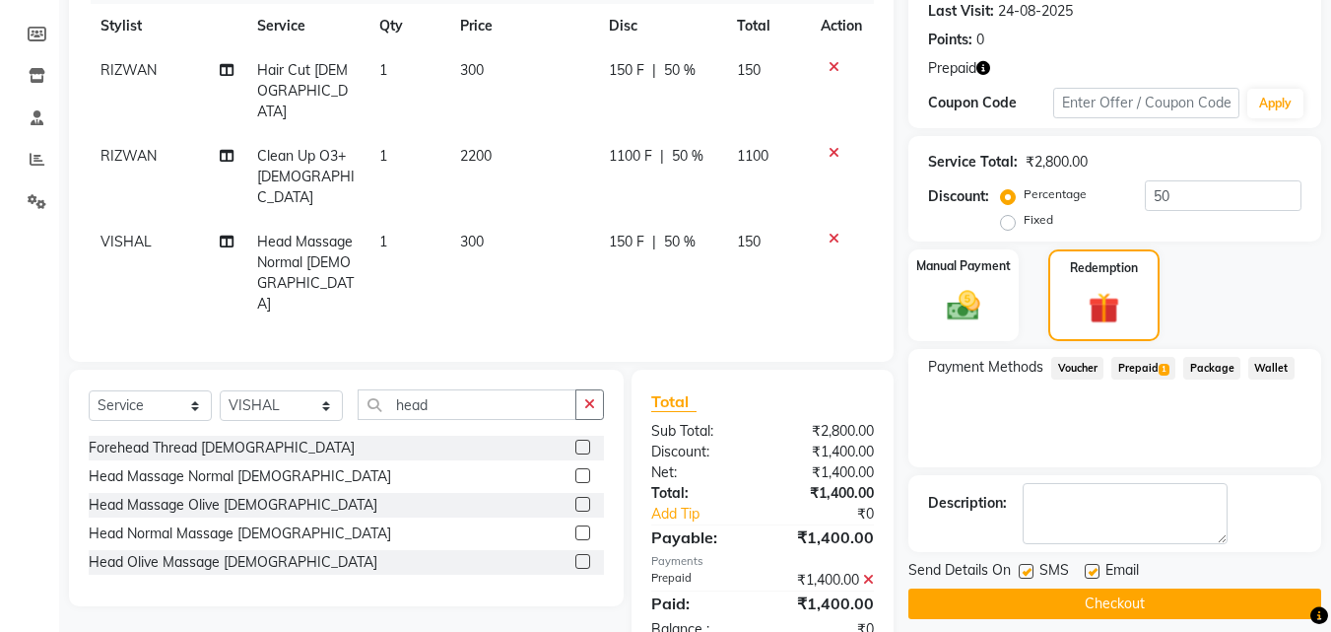
scroll to position [294, 0]
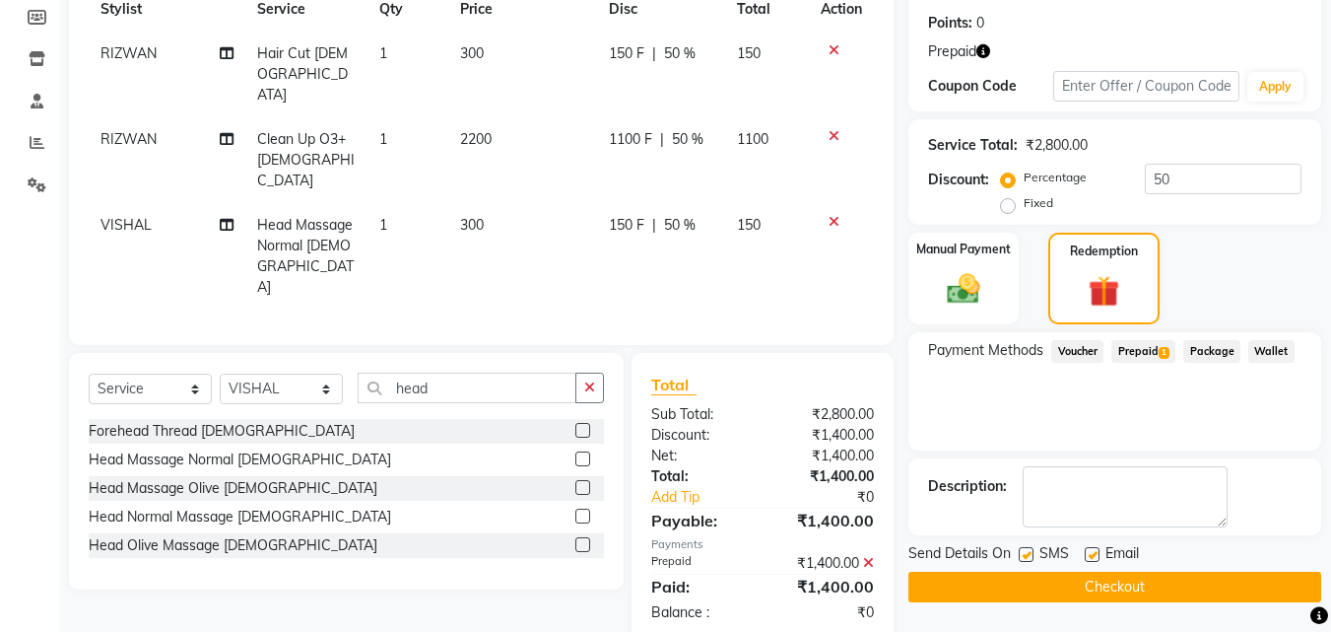
click at [1191, 579] on button "Checkout" at bounding box center [1115, 587] width 413 height 31
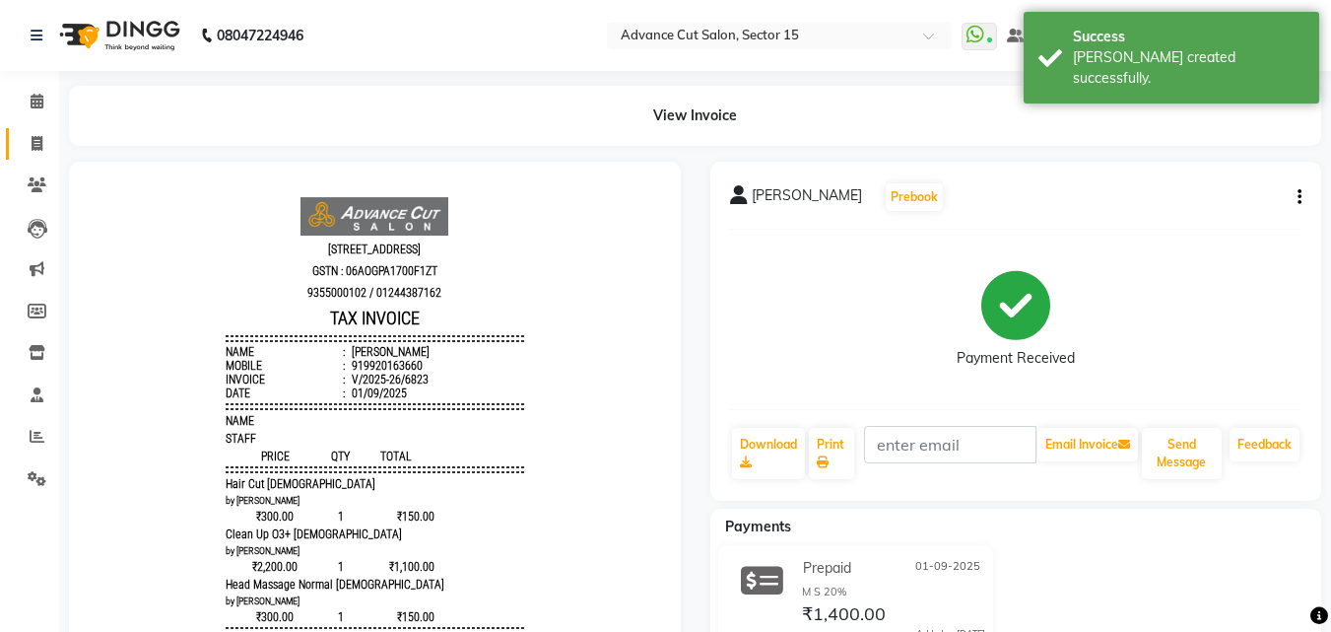
click at [16, 147] on link "Invoice" at bounding box center [29, 144] width 47 height 33
select select "service"
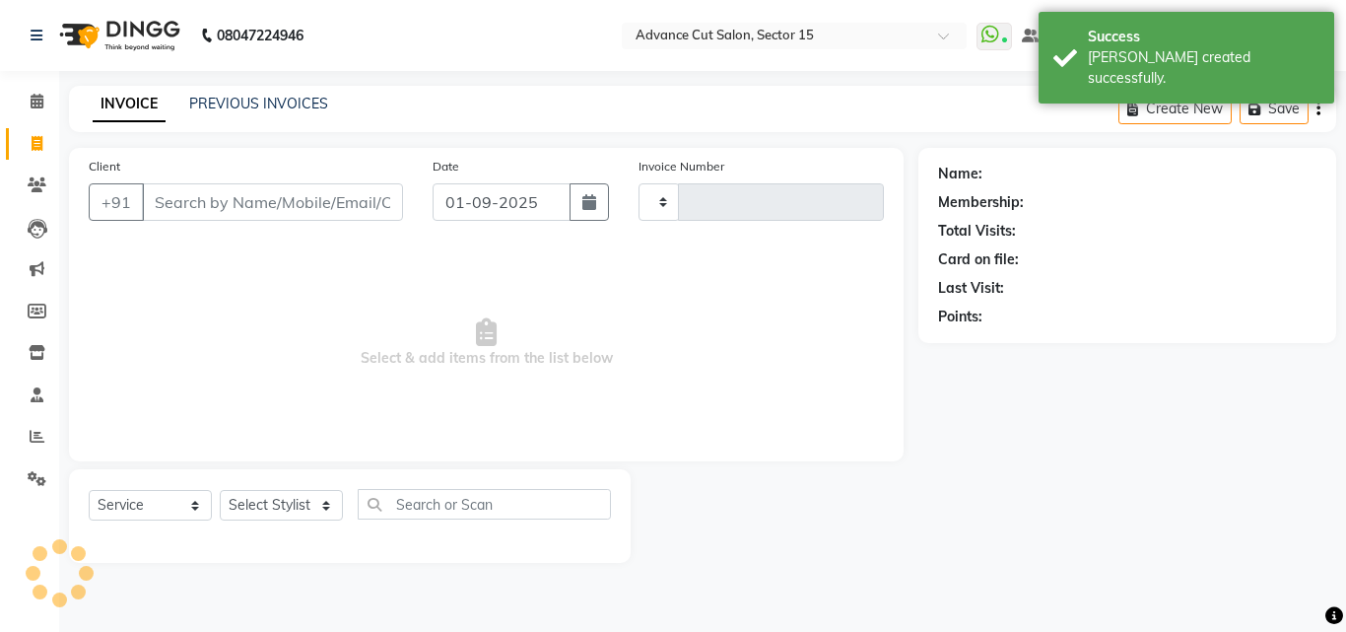
type input "6824"
select select "6255"
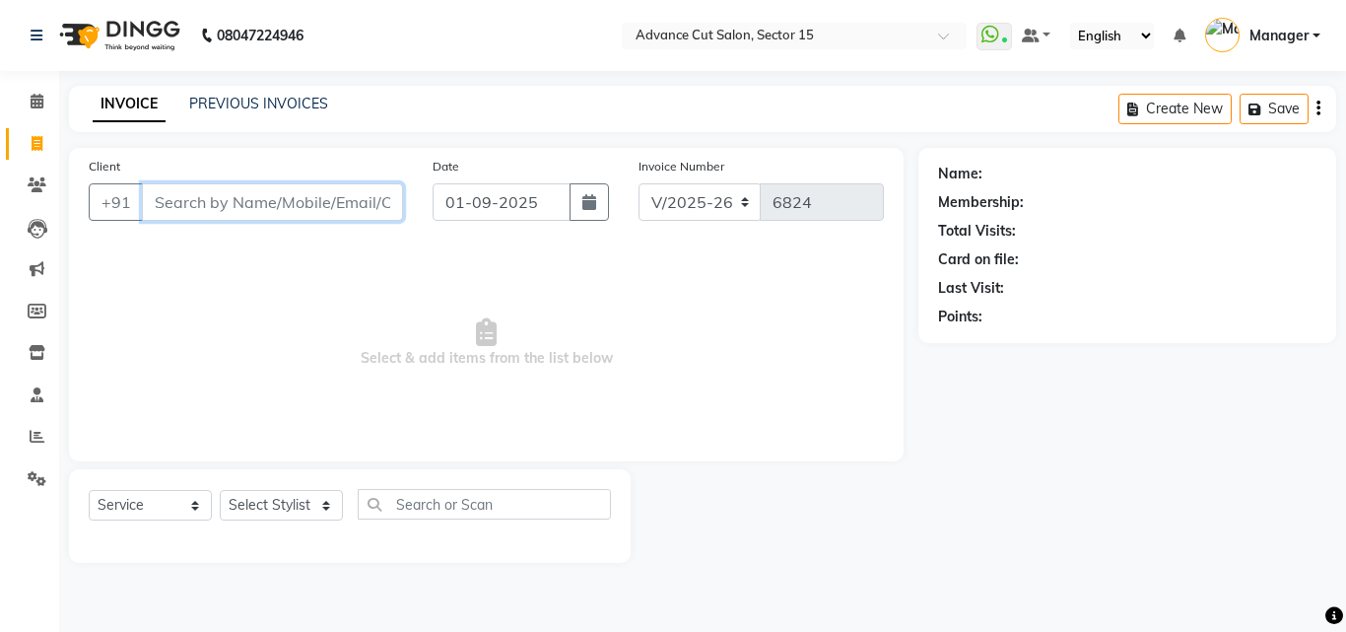
click at [335, 220] on input "Client" at bounding box center [272, 201] width 261 height 37
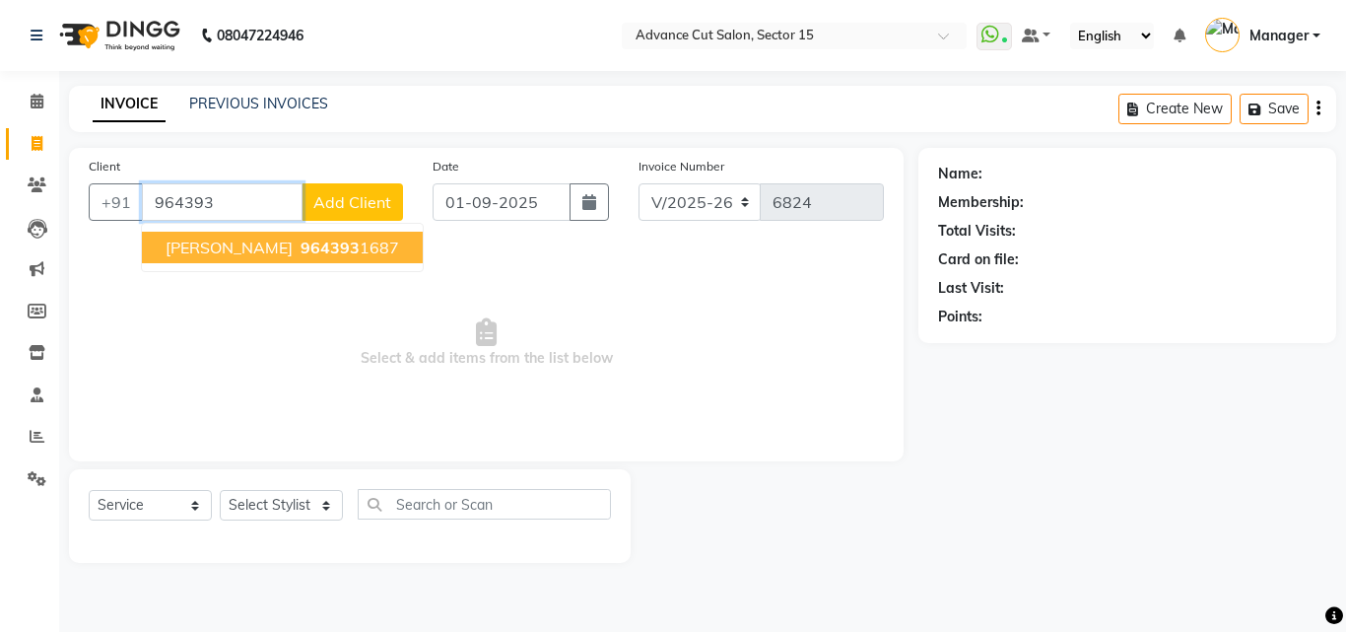
click at [365, 239] on ngb-highlight "964393 1687" at bounding box center [348, 247] width 102 height 20
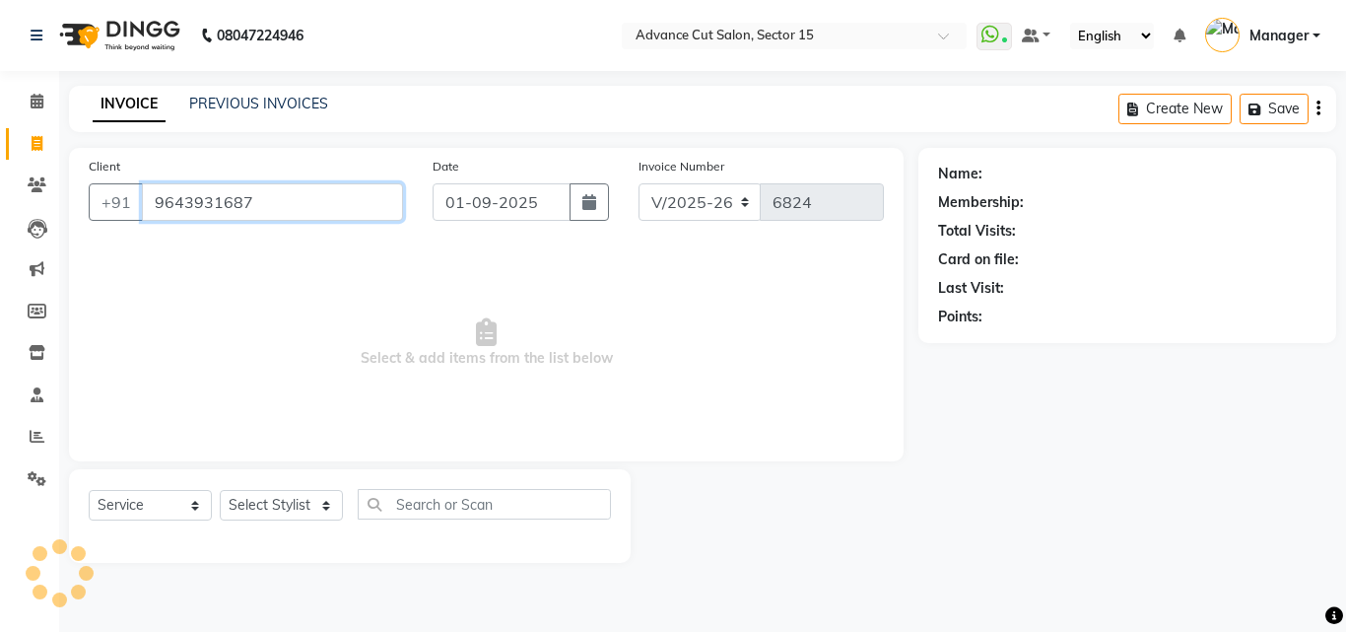
type input "9643931687"
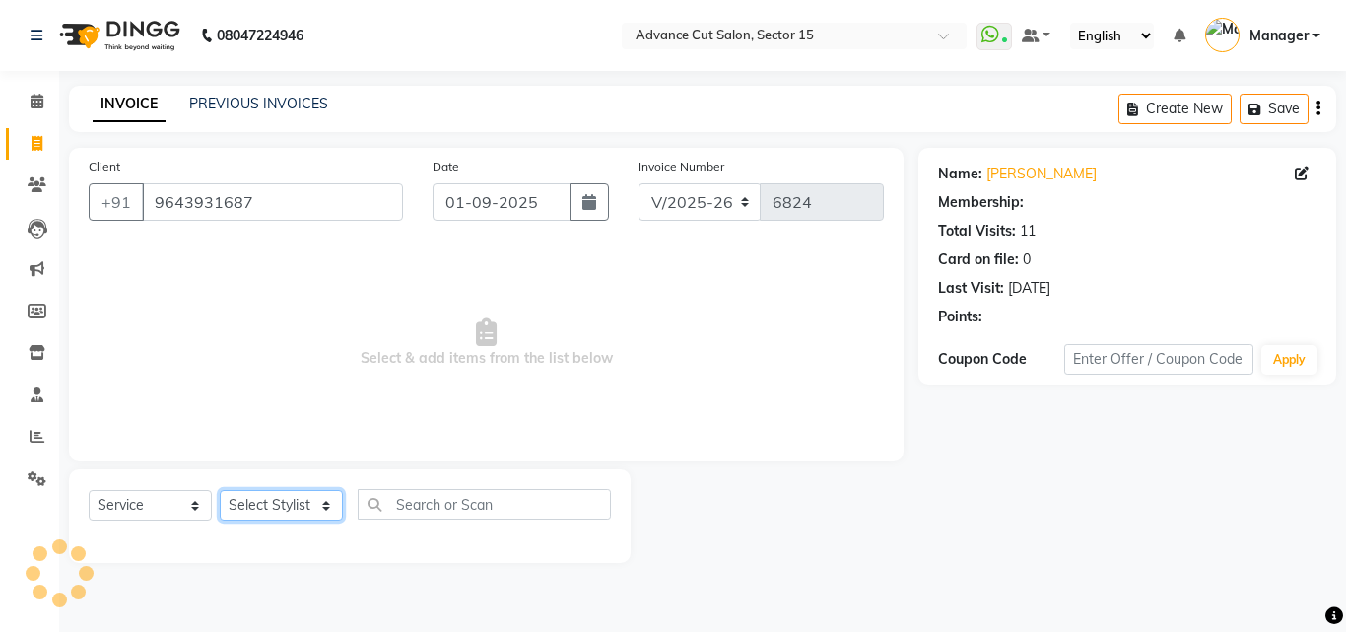
click at [314, 498] on select "Select Stylist Advance Cut [PERSON_NAME] [PERSON_NAME] [PERSON_NAME] LUCKY Mana…" at bounding box center [281, 505] width 123 height 31
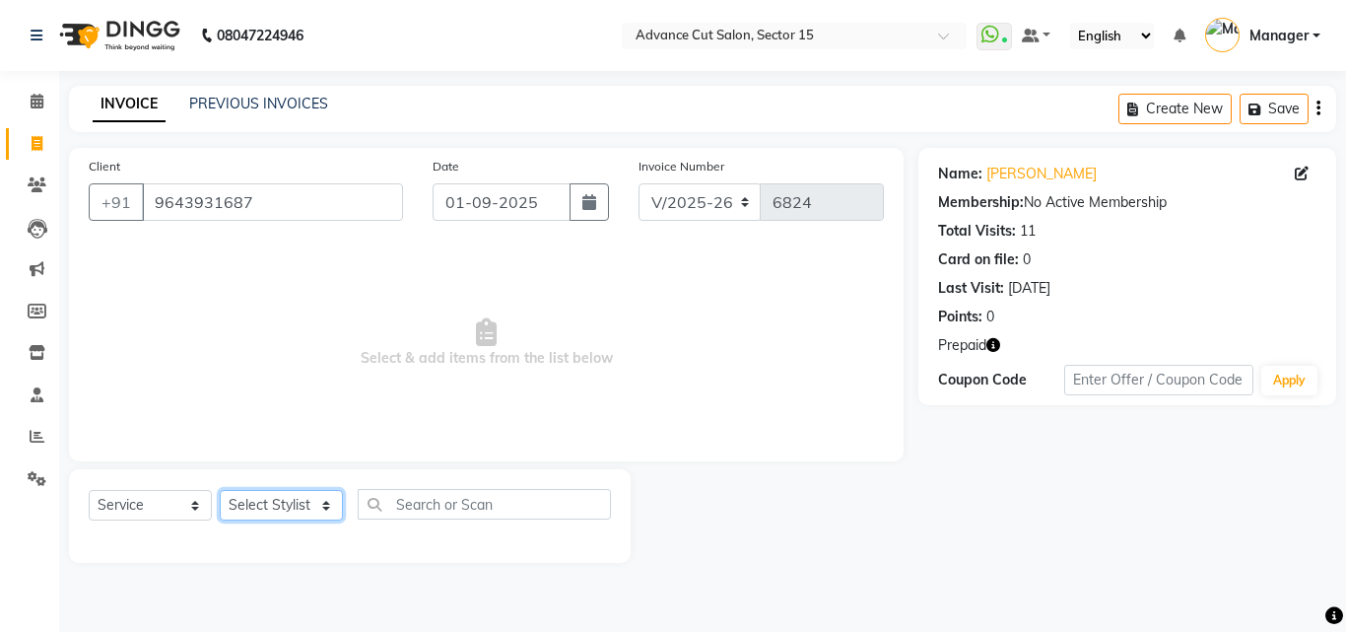
select select "46504"
click at [220, 490] on select "Select Stylist Advance Cut [PERSON_NAME] [PERSON_NAME] [PERSON_NAME] LUCKY Mana…" at bounding box center [281, 505] width 123 height 31
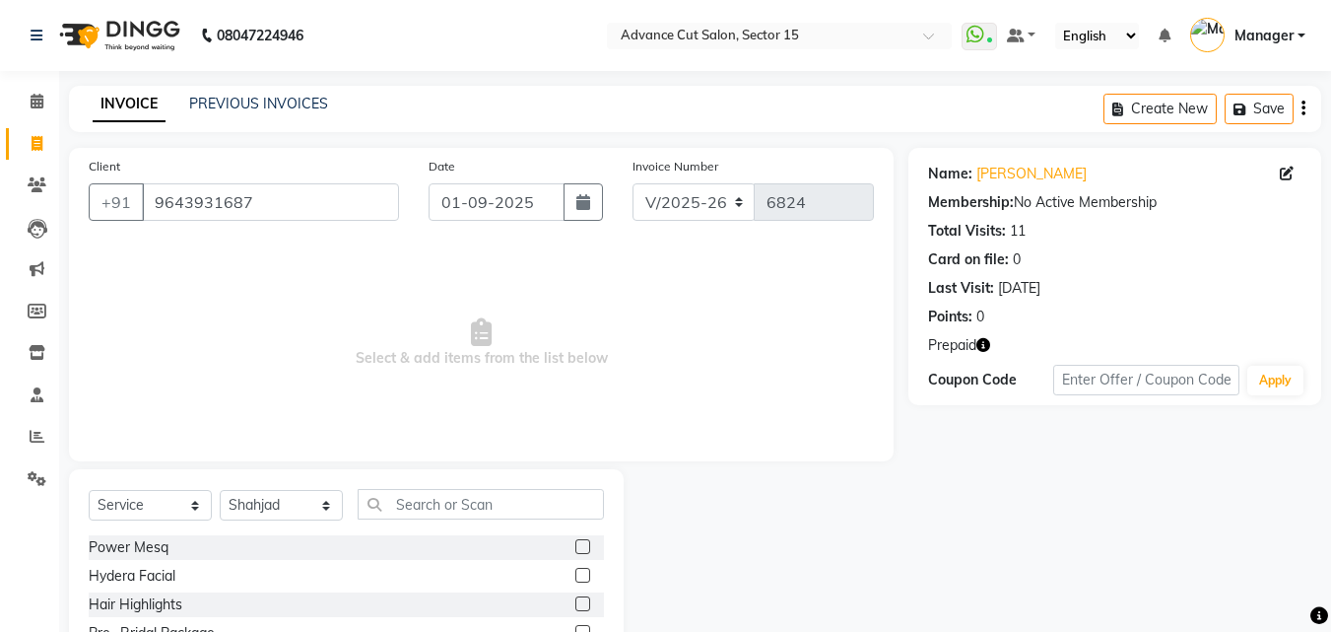
drag, startPoint x: 386, startPoint y: 481, endPoint x: 433, endPoint y: 506, distance: 52.9
click at [390, 483] on div "Select Service Product Membership Package Voucher Prepaid Gift Card Select Styl…" at bounding box center [346, 614] width 555 height 291
click at [433, 506] on input "text" at bounding box center [481, 504] width 246 height 31
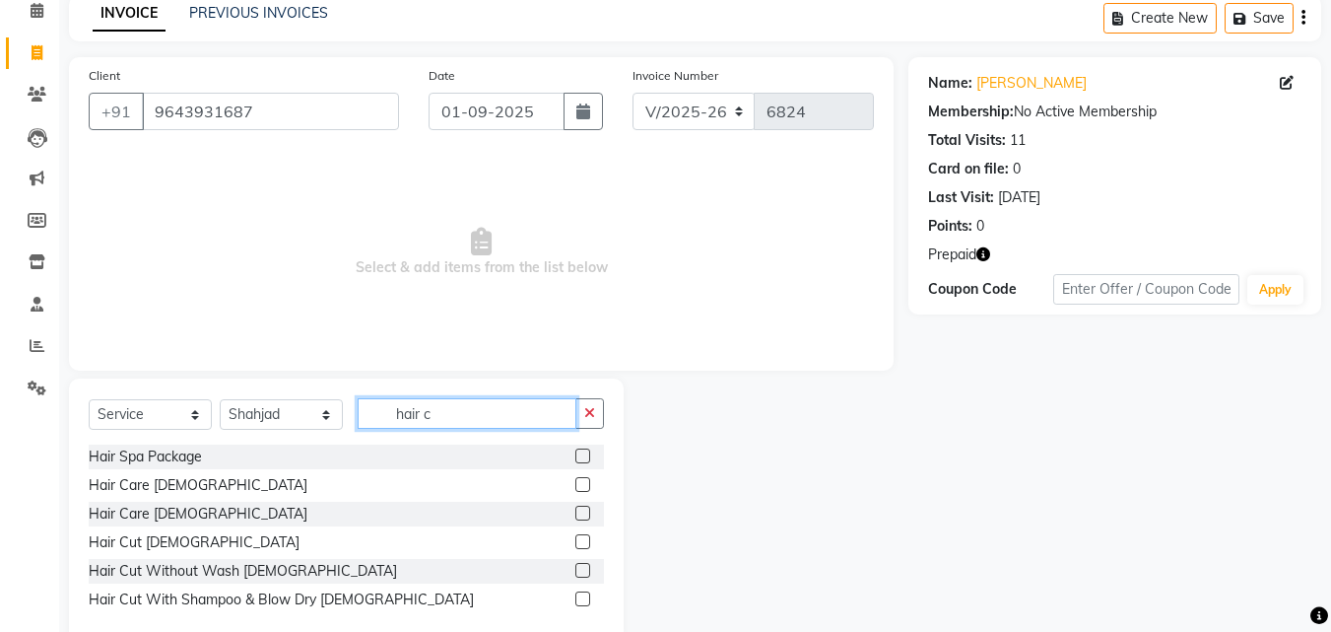
scroll to position [132, 0]
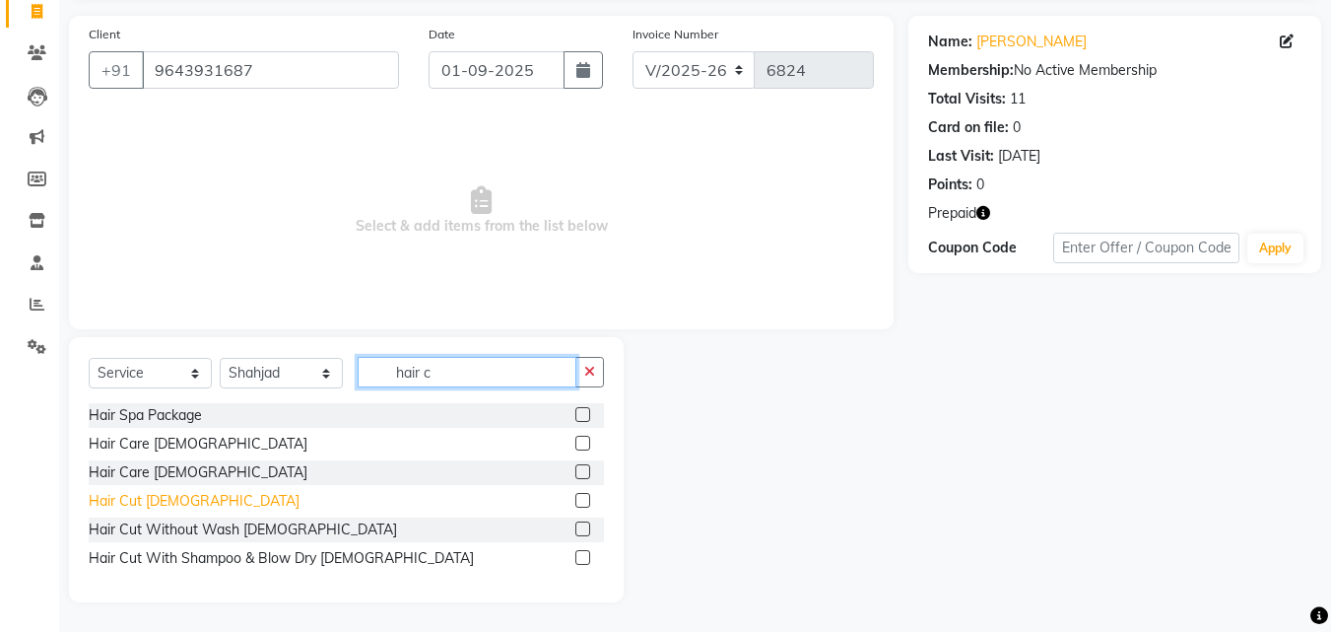
type input "hair c"
click at [148, 495] on div "Hair Cut [DEMOGRAPHIC_DATA]" at bounding box center [194, 501] width 211 height 21
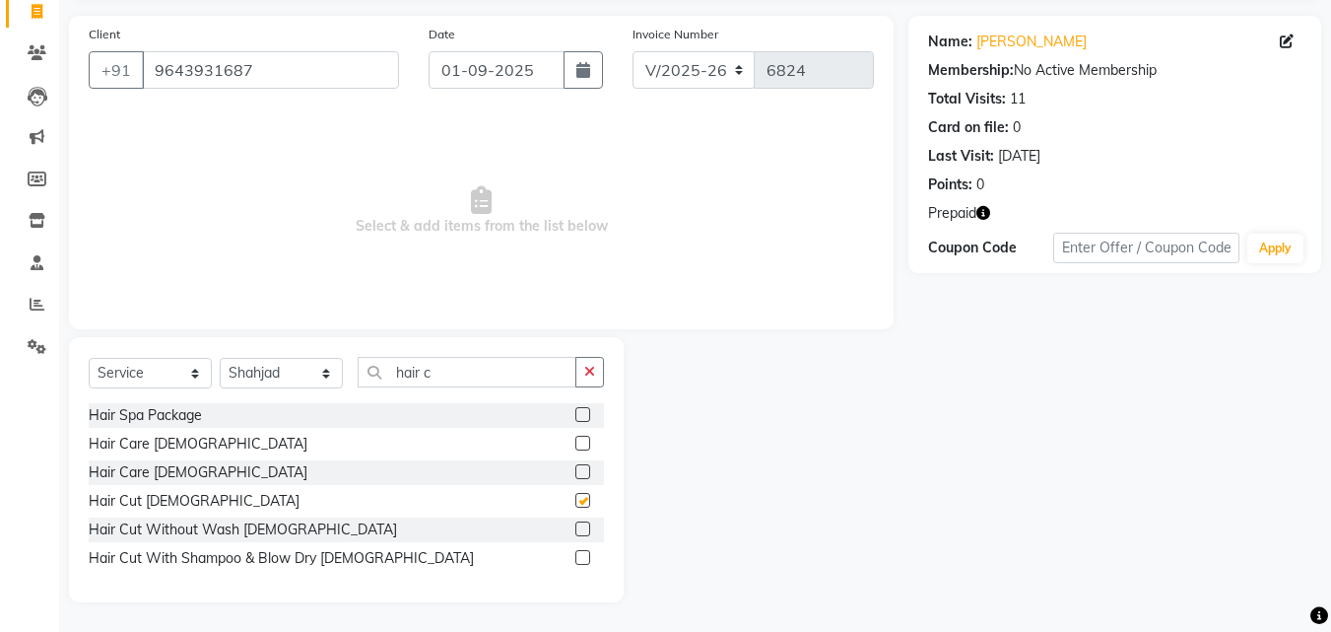
checkbox input "false"
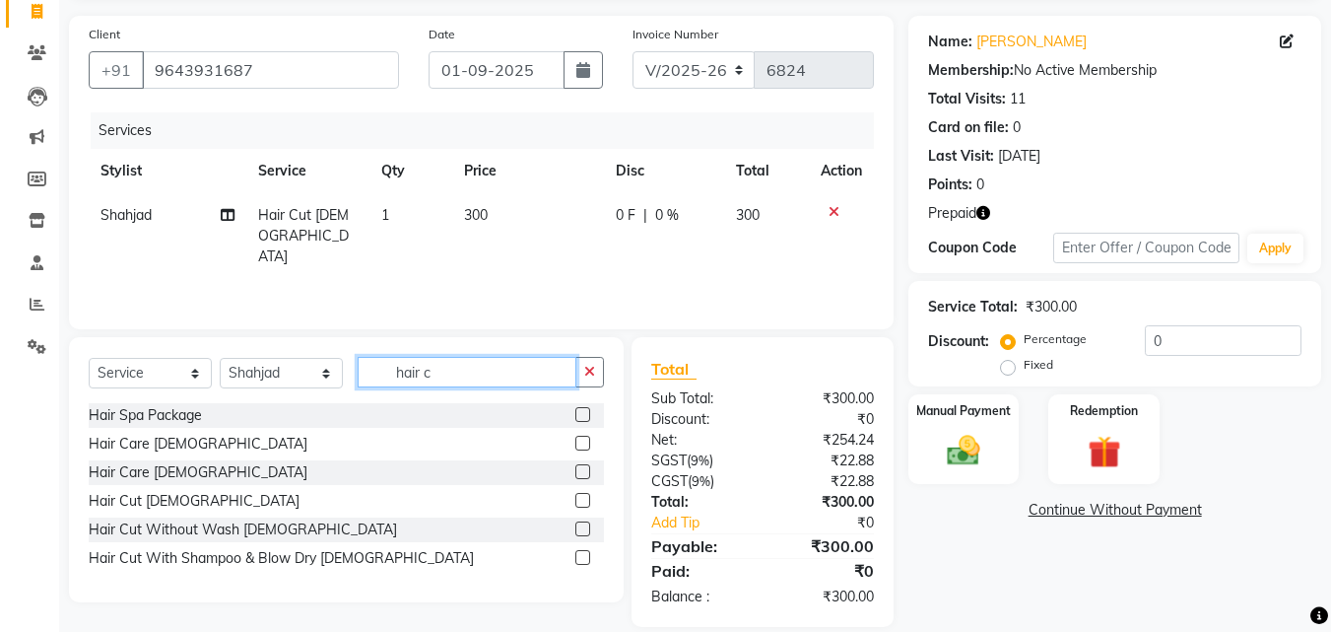
click at [573, 373] on input "hair c" at bounding box center [467, 372] width 219 height 31
click at [580, 374] on button "button" at bounding box center [589, 372] width 29 height 31
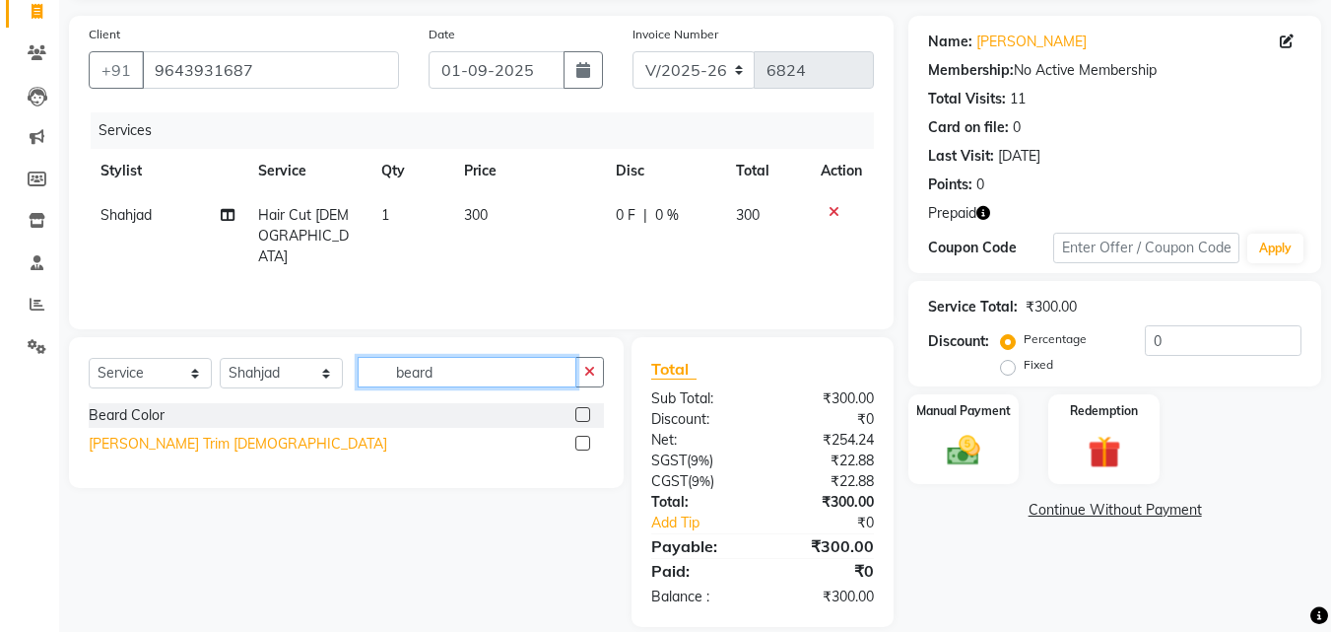
type input "beard"
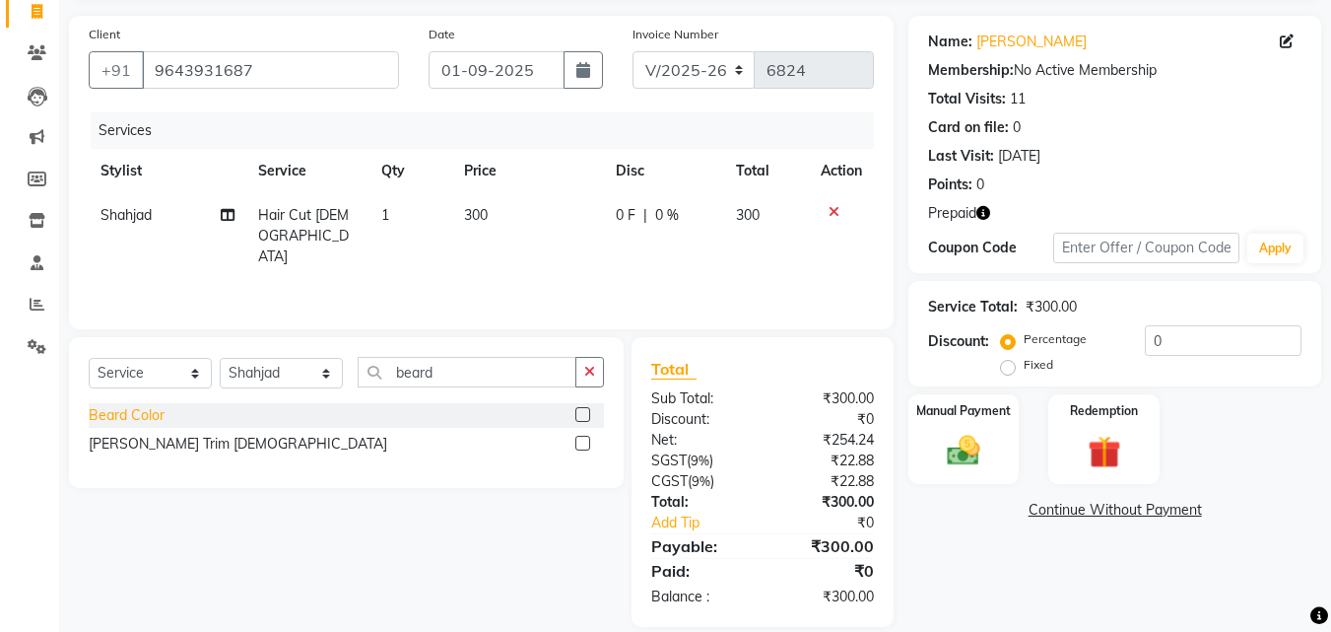
click at [141, 445] on div "[PERSON_NAME] Trim [DEMOGRAPHIC_DATA]" at bounding box center [238, 444] width 299 height 21
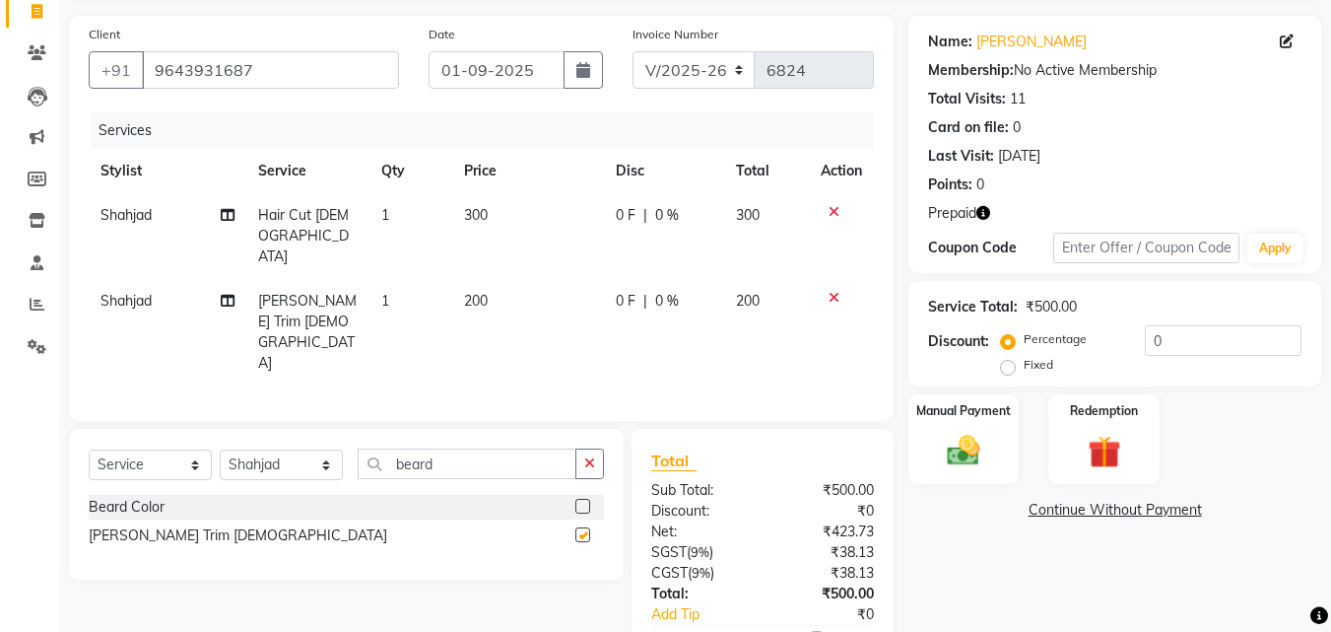
checkbox input "false"
click at [591, 456] on icon "button" at bounding box center [589, 463] width 11 height 14
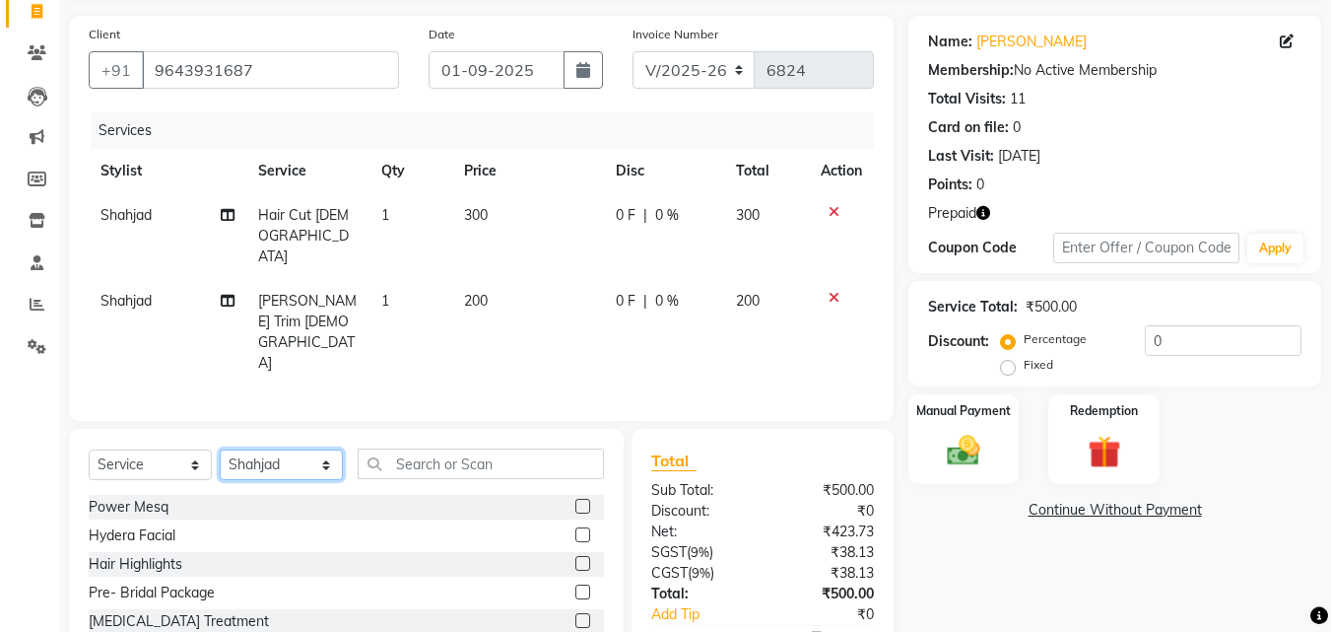
click at [247, 449] on select "Select Stylist Advance Cut [PERSON_NAME] [PERSON_NAME] [PERSON_NAME] LUCKY Mana…" at bounding box center [281, 464] width 123 height 31
select select "46510"
click at [220, 449] on select "Select Stylist Advance Cut [PERSON_NAME] [PERSON_NAME] [PERSON_NAME] LUCKY Mana…" at bounding box center [281, 464] width 123 height 31
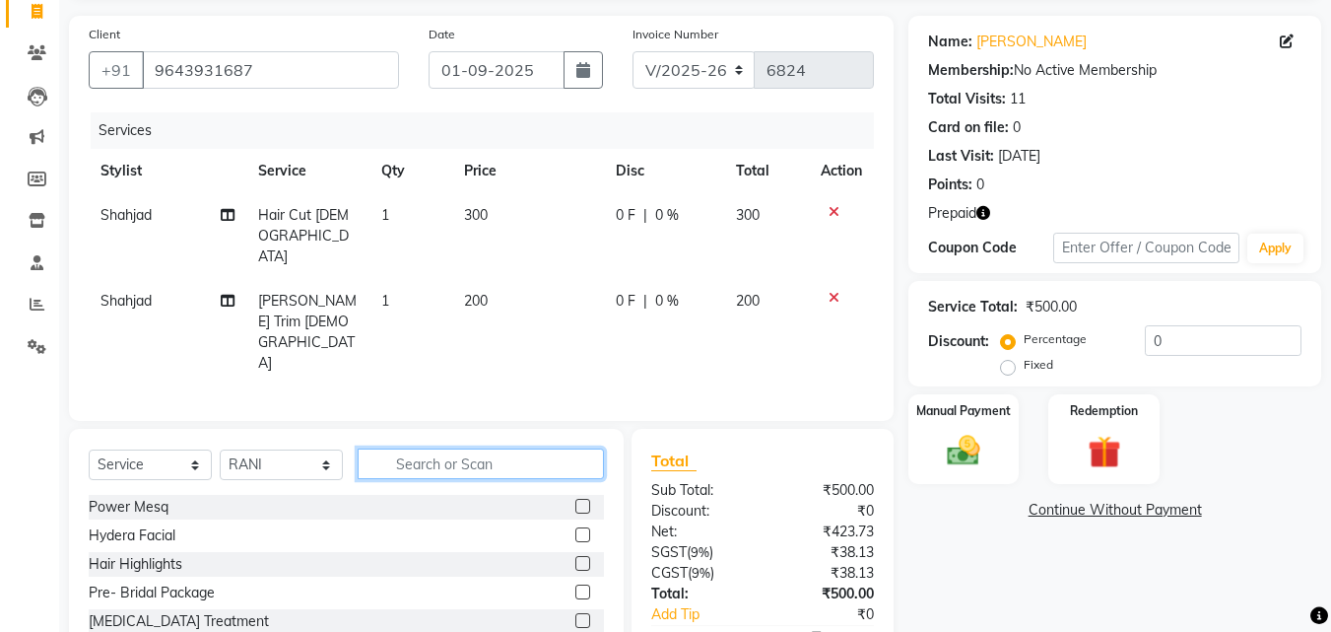
click at [499, 448] on input "text" at bounding box center [481, 463] width 246 height 31
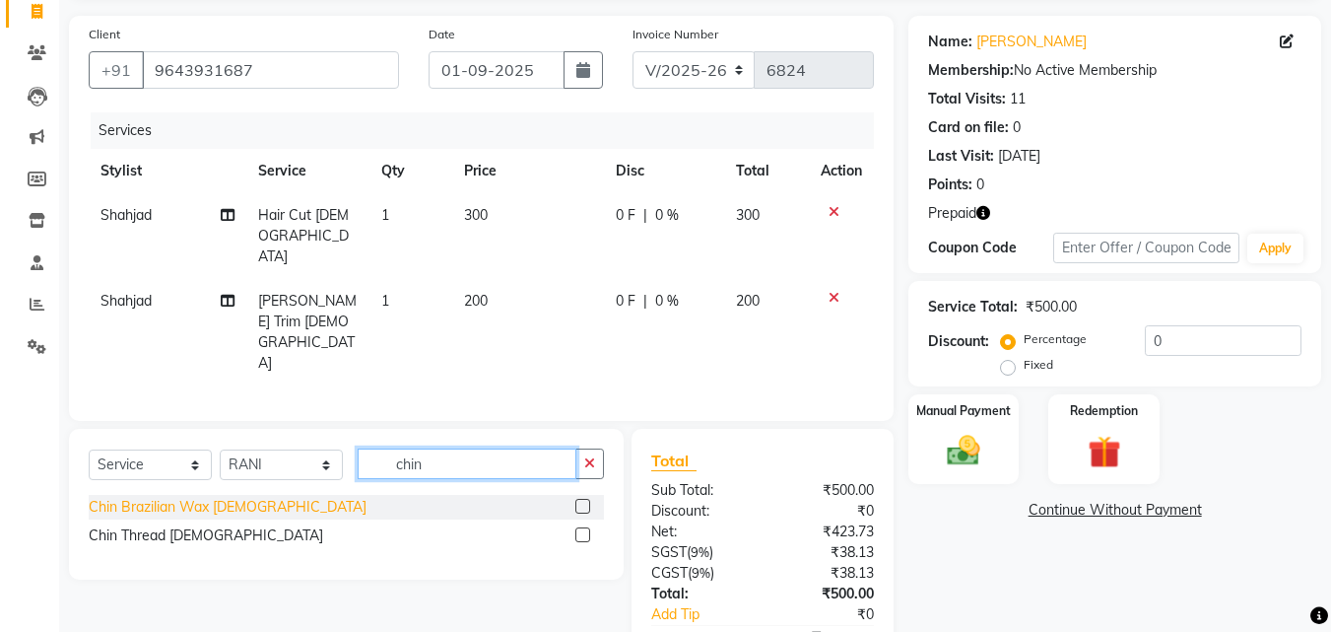
type input "chin"
click at [253, 497] on div "Chin Brazilian Wax [DEMOGRAPHIC_DATA]" at bounding box center [228, 507] width 278 height 21
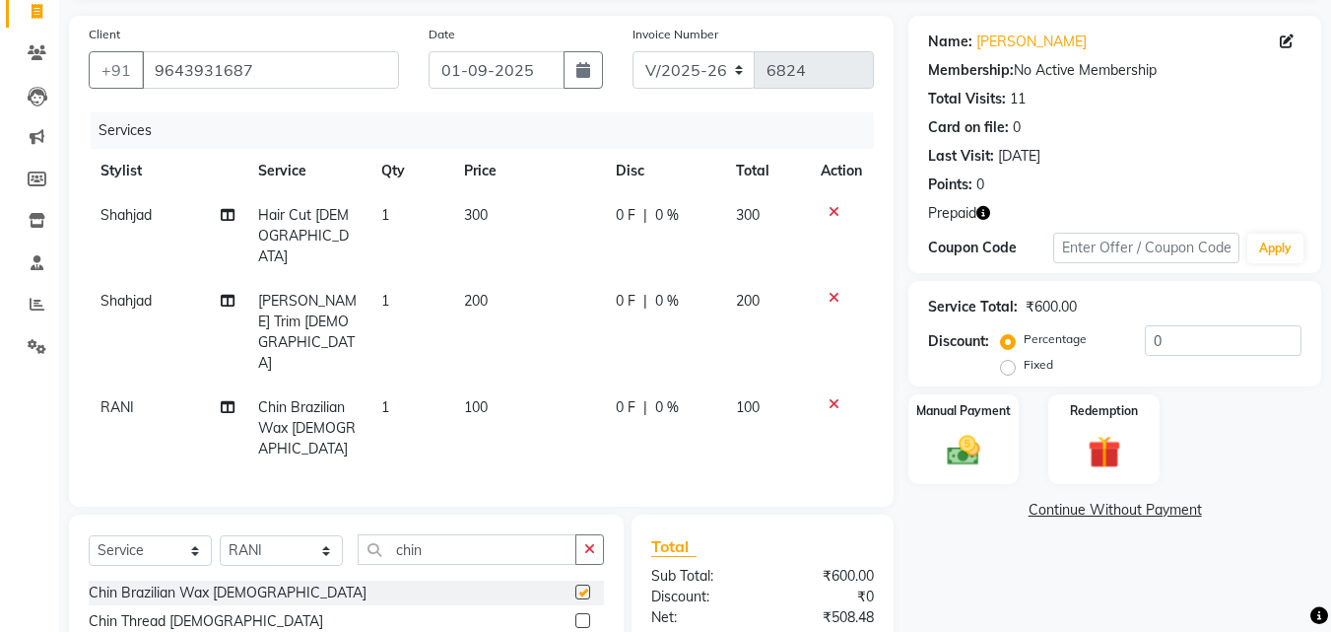
checkbox input "false"
click at [546, 385] on td "100" at bounding box center [528, 428] width 152 height 86
select select "46510"
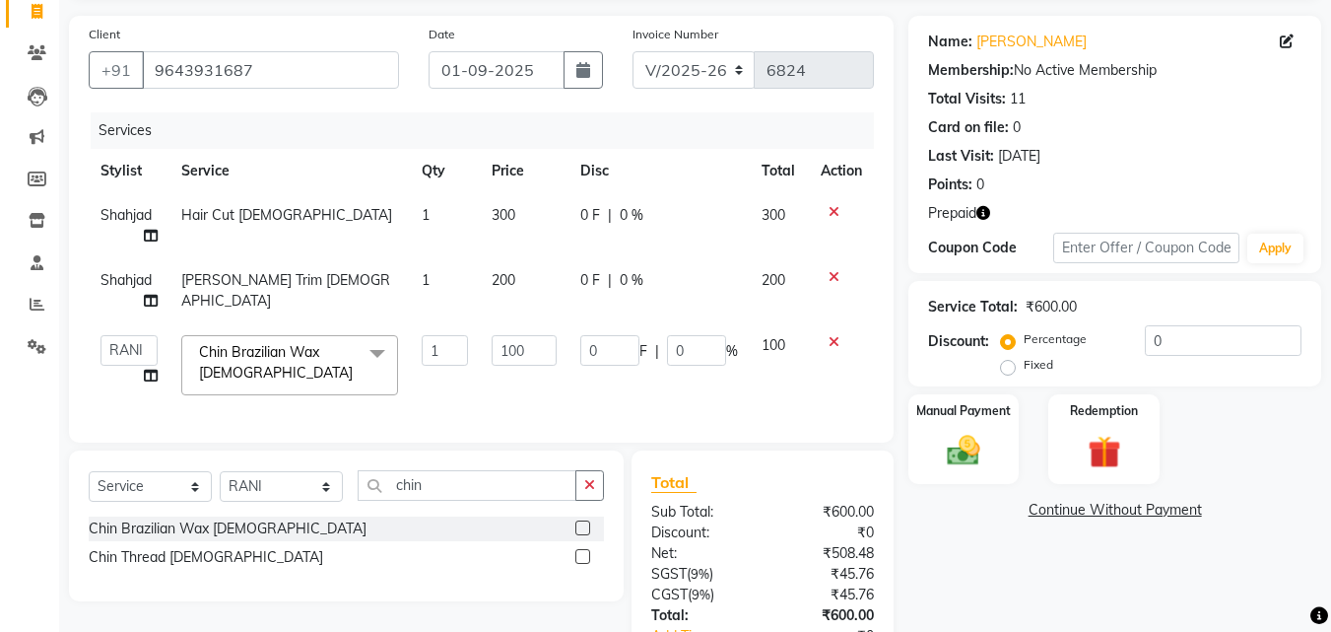
click at [546, 326] on td "100" at bounding box center [524, 365] width 89 height 84
click at [544, 335] on td "100" at bounding box center [524, 365] width 89 height 84
click at [543, 341] on input "100" at bounding box center [524, 350] width 65 height 31
type input "200"
click at [962, 430] on div "Manual Payment" at bounding box center [964, 439] width 115 height 94
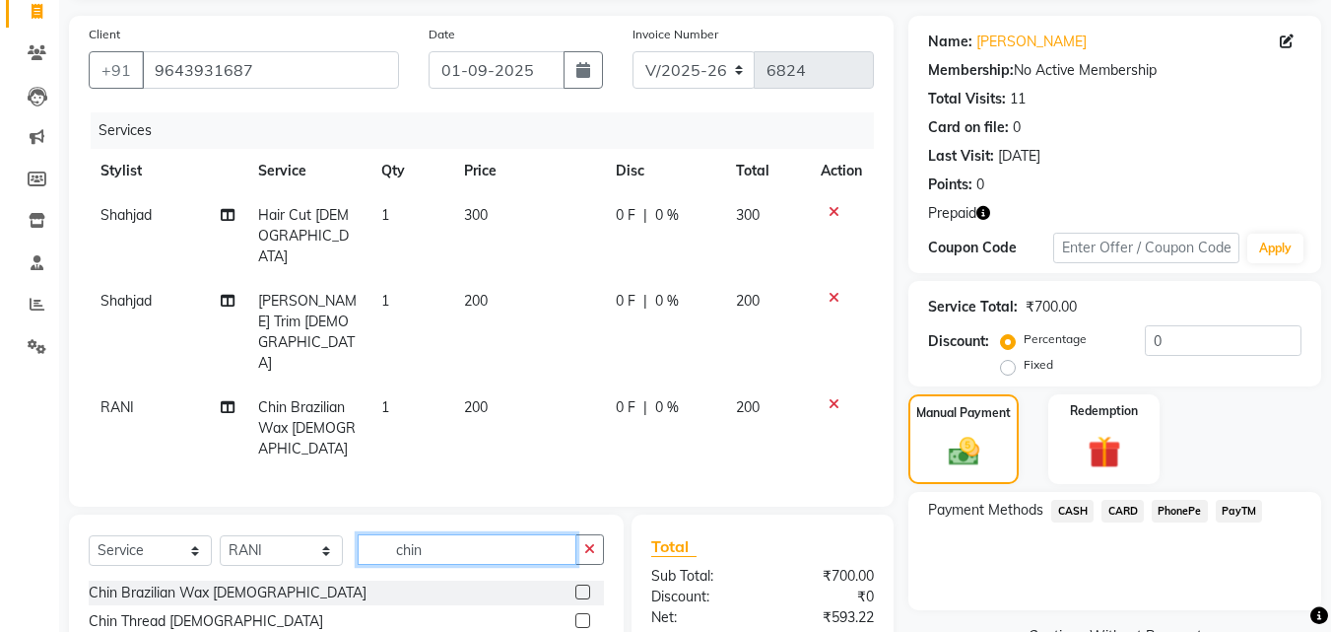
click at [521, 534] on input "chin" at bounding box center [467, 549] width 219 height 31
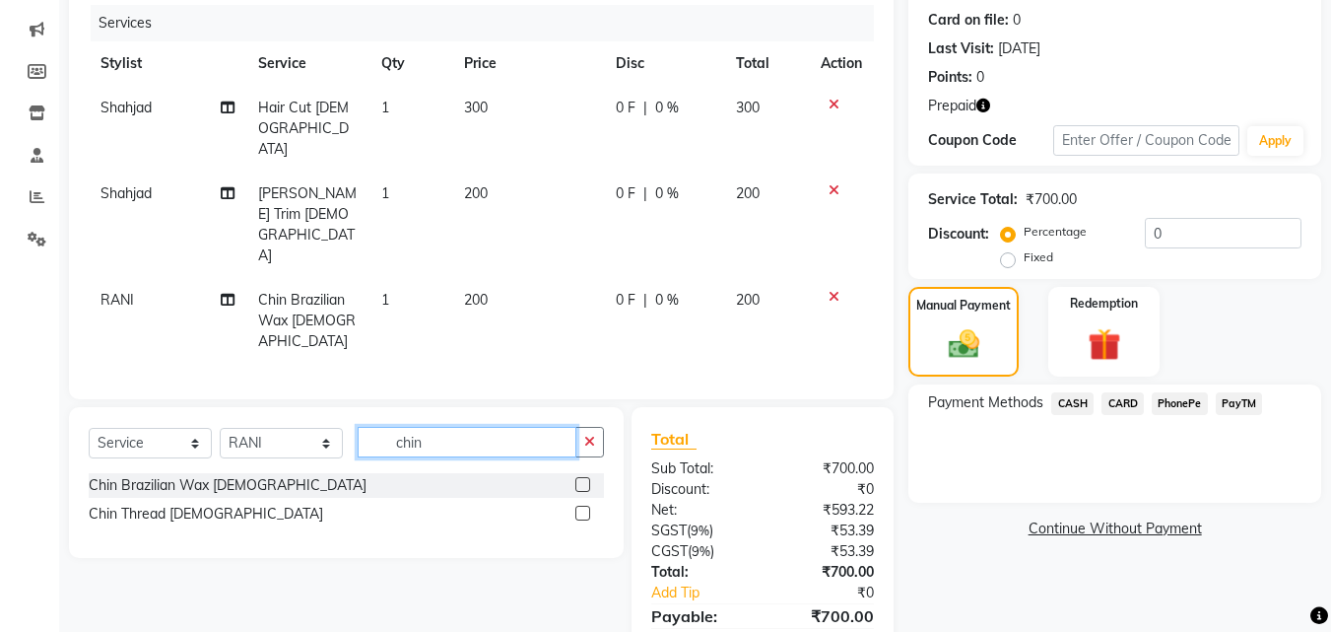
scroll to position [245, 0]
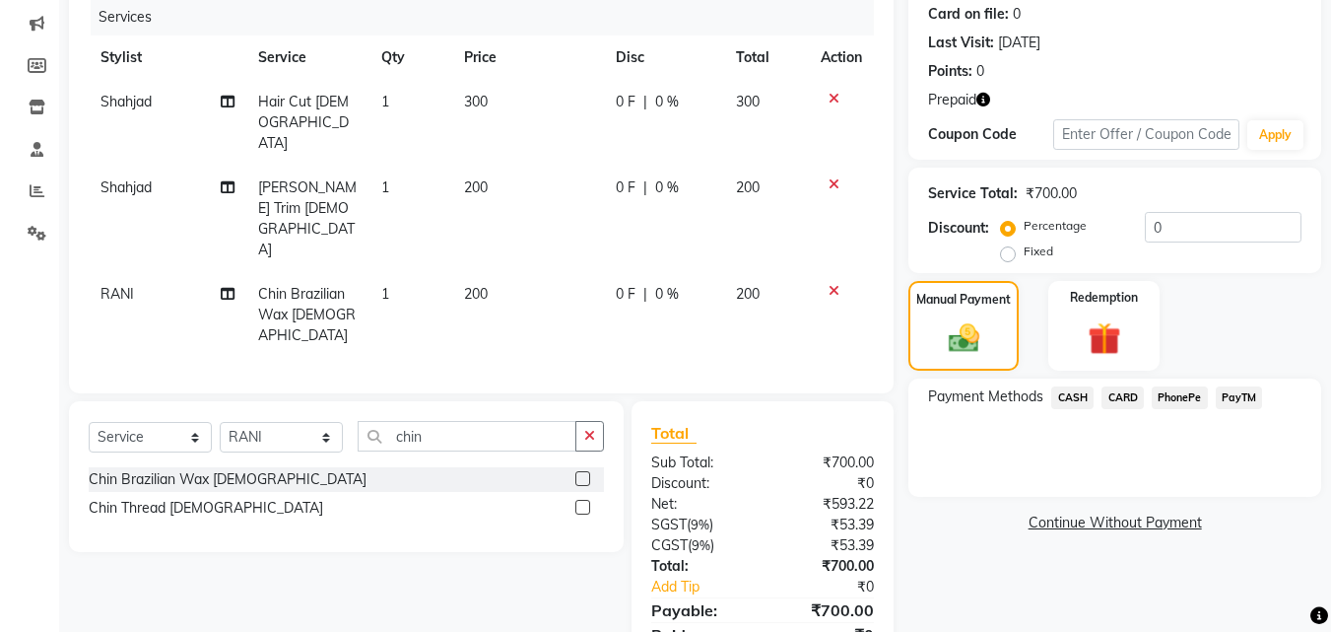
click at [1244, 402] on span "PayTM" at bounding box center [1239, 397] width 47 height 23
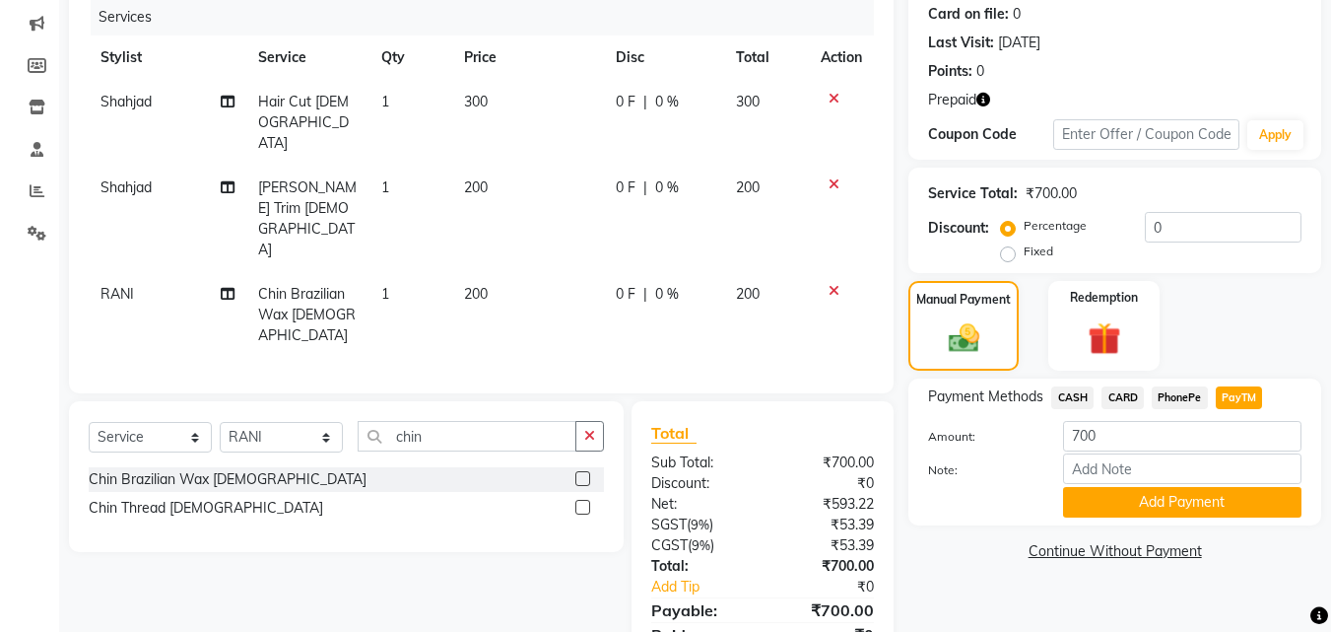
click at [1230, 517] on div "Payment Methods CASH CARD PhonePe PayTM Amount: 700 Note: Add Payment" at bounding box center [1115, 451] width 413 height 147
click at [1228, 505] on button "Add Payment" at bounding box center [1182, 502] width 238 height 31
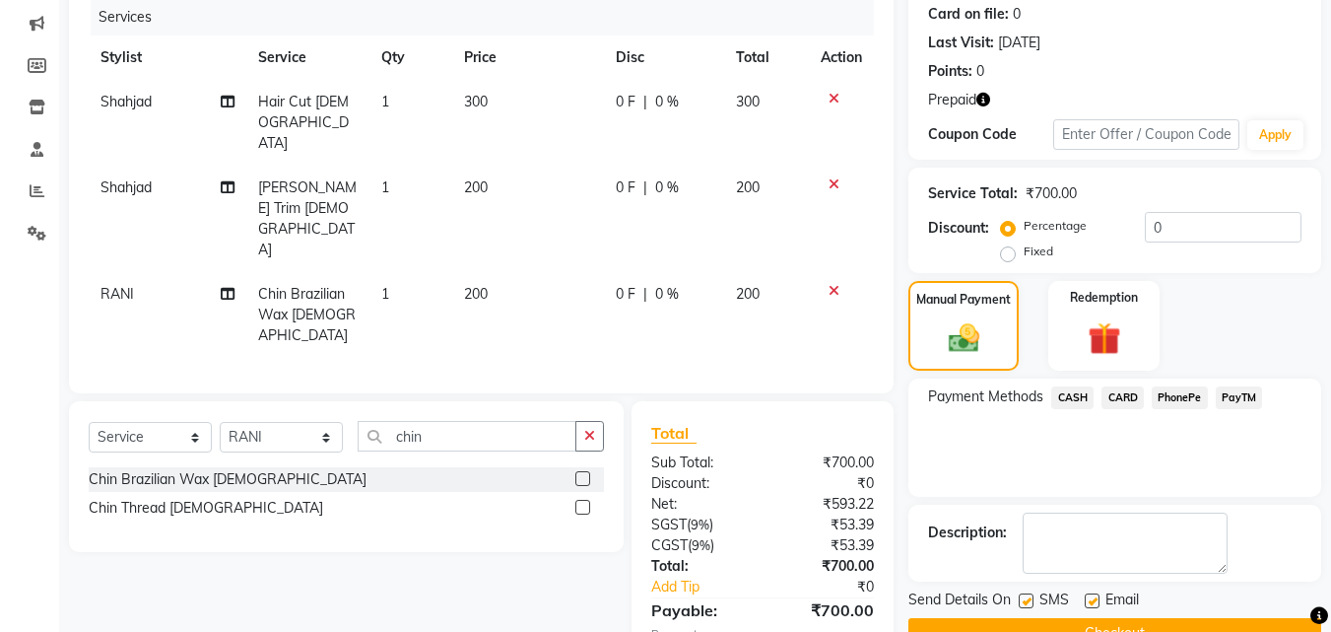
scroll to position [292, 0]
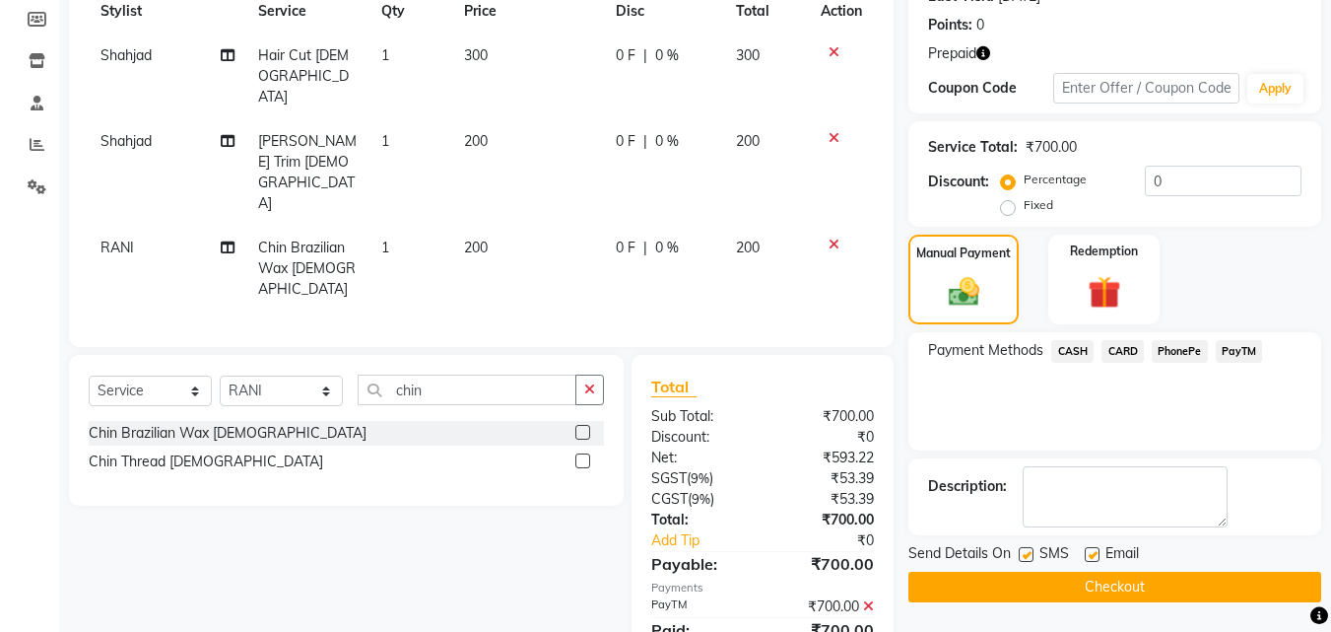
click at [1176, 566] on div "Send Details On SMS Email" at bounding box center [1115, 555] width 413 height 25
click at [1182, 582] on button "Checkout" at bounding box center [1115, 587] width 413 height 31
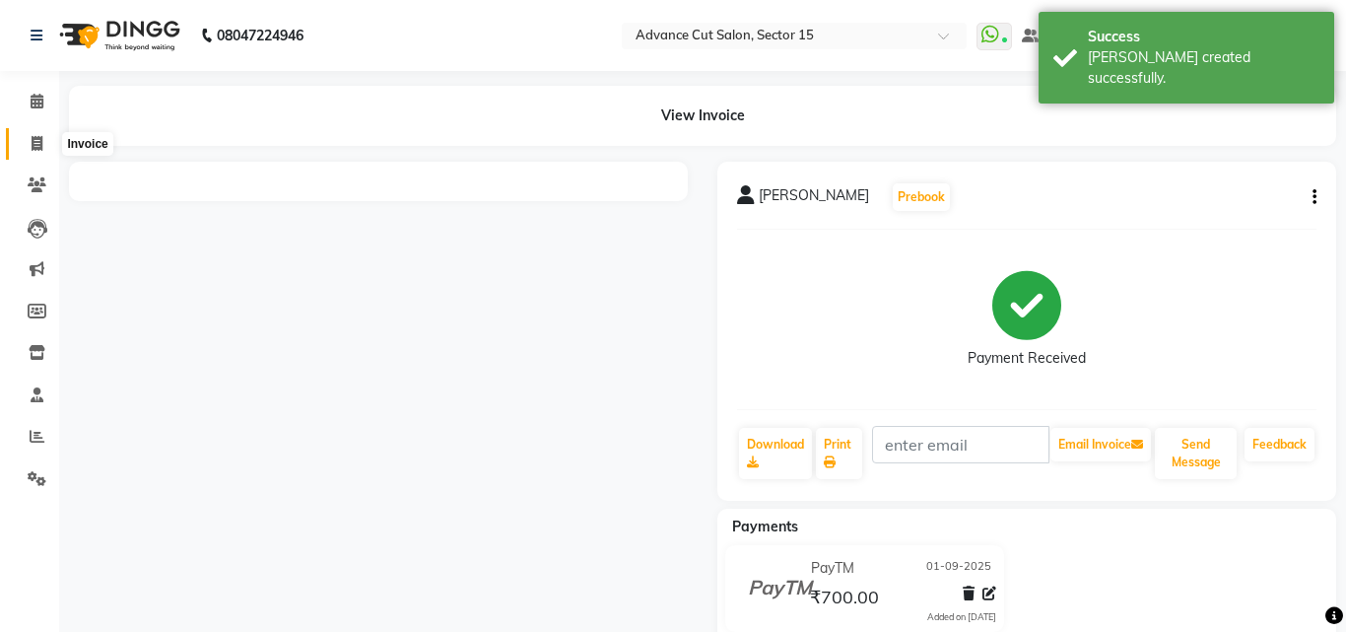
click at [34, 138] on icon at bounding box center [37, 143] width 11 height 15
select select "service"
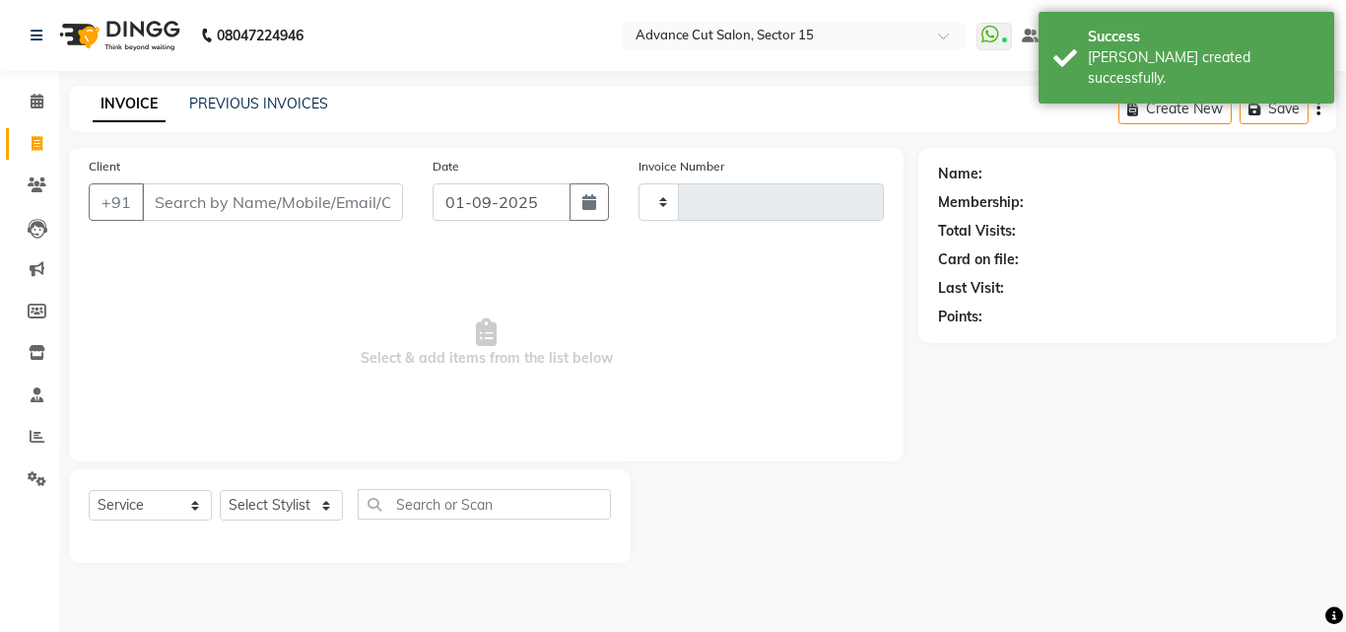
type input "6825"
select select "6255"
click at [263, 118] on div "INVOICE PREVIOUS INVOICES Create New Save" at bounding box center [702, 109] width 1267 height 46
click at [266, 101] on link "PREVIOUS INVOICES" at bounding box center [258, 104] width 139 height 18
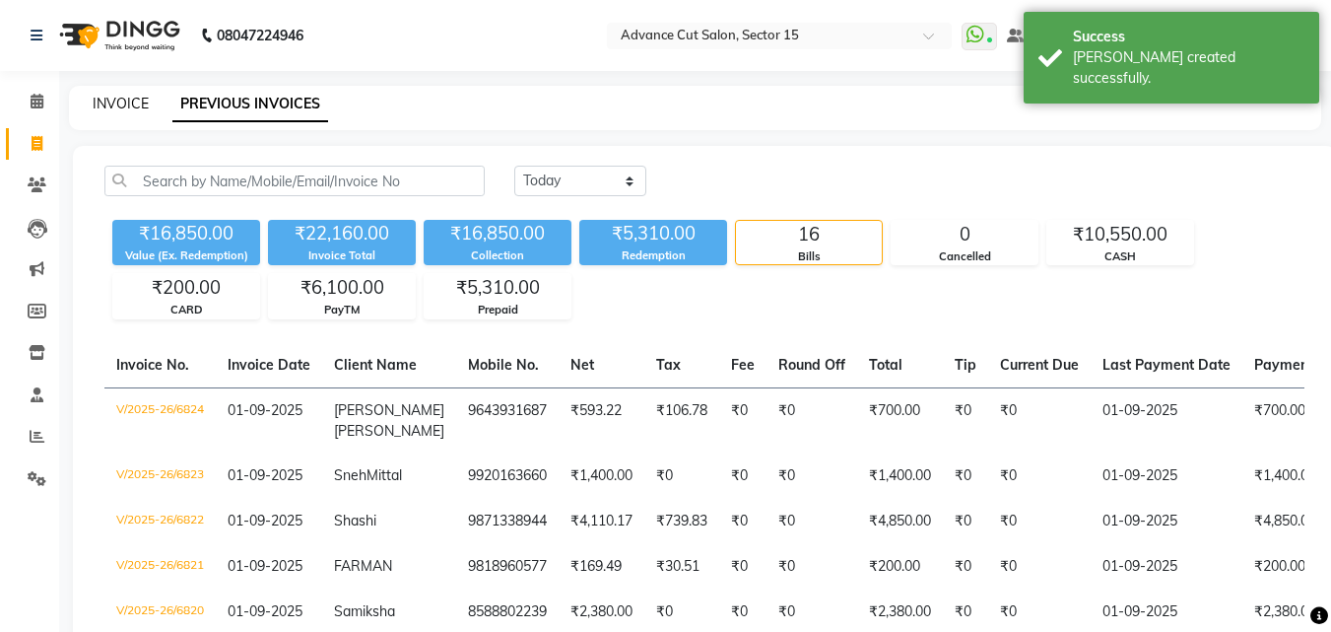
drag, startPoint x: 152, startPoint y: 98, endPoint x: 135, endPoint y: 99, distance: 16.8
click at [145, 98] on div "INVOICE PREVIOUS INVOICES" at bounding box center [683, 104] width 1229 height 21
click at [135, 99] on link "INVOICE" at bounding box center [121, 104] width 56 height 18
select select "service"
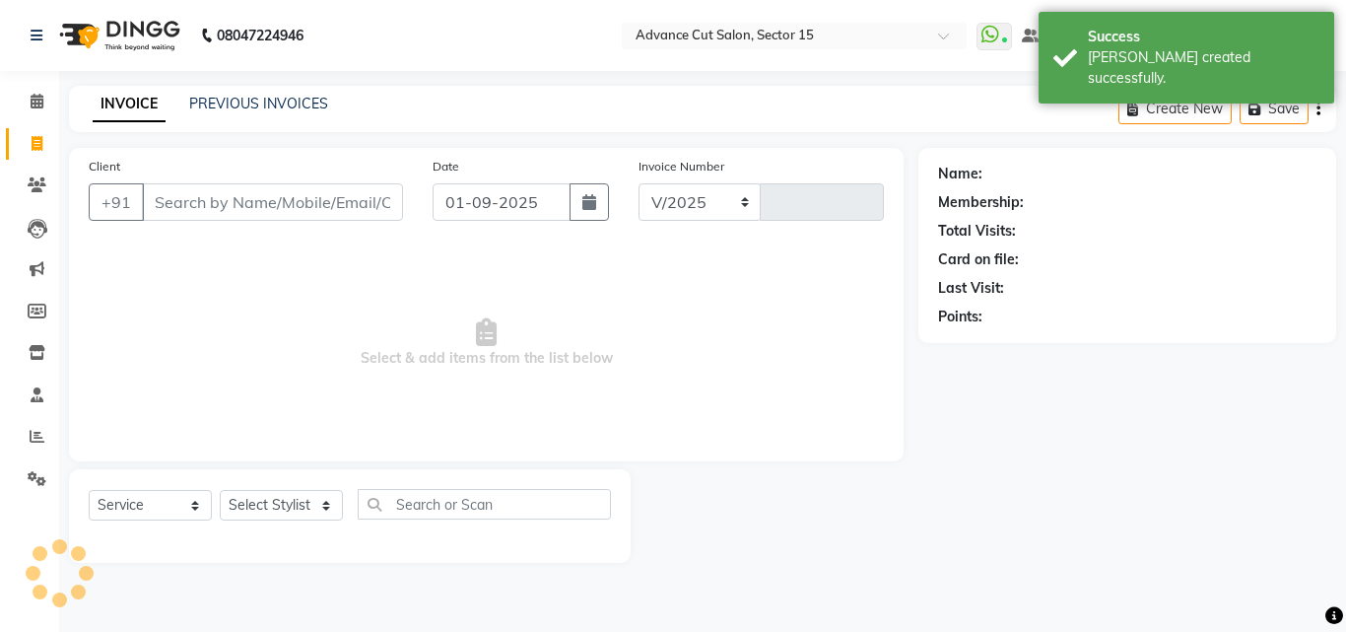
select select "6255"
type input "6825"
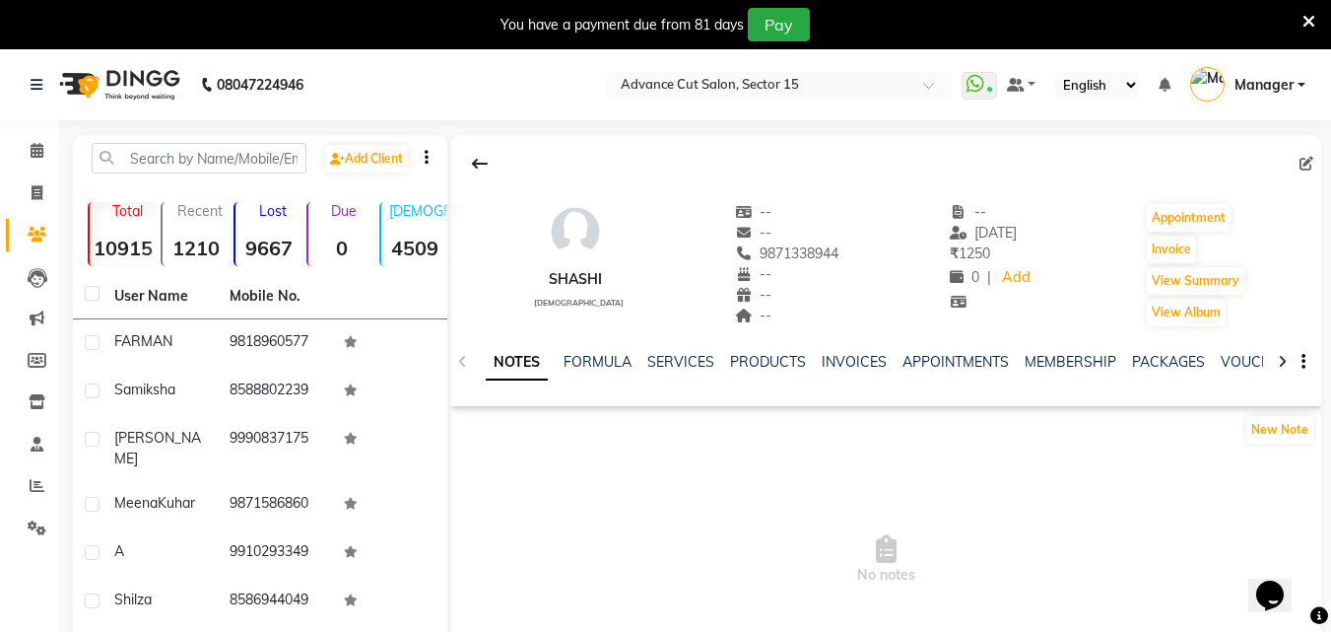
click at [1311, 24] on icon at bounding box center [1309, 22] width 13 height 18
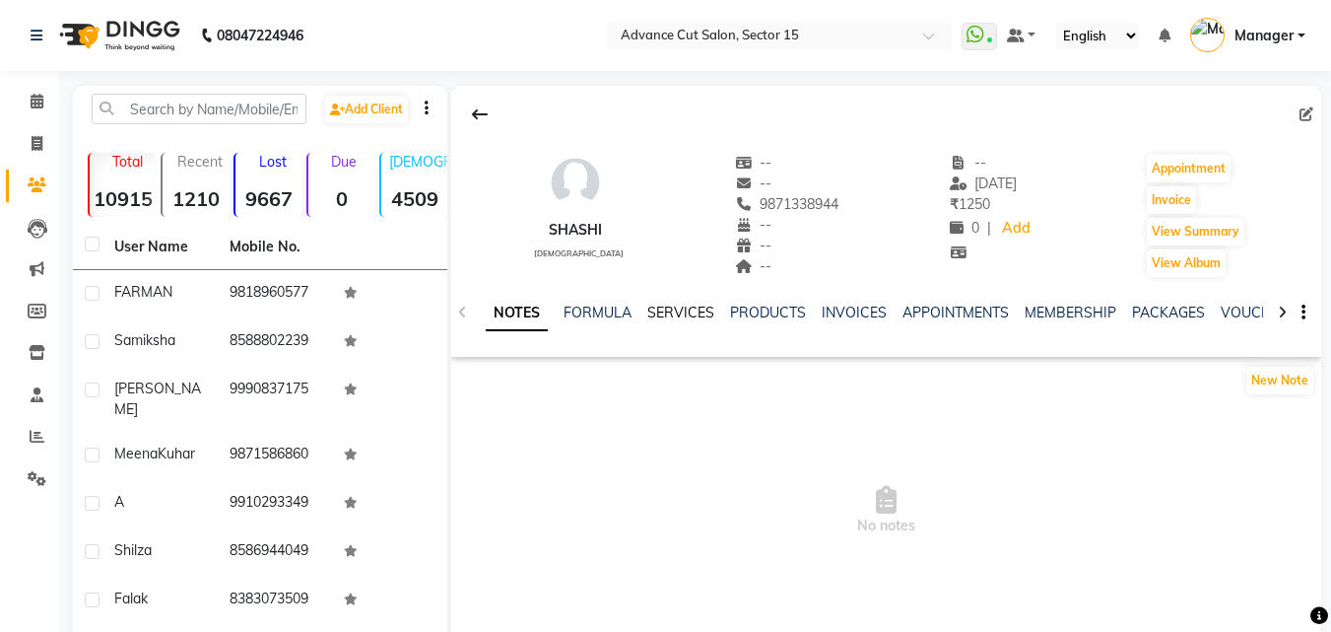
click at [673, 308] on link "SERVICES" at bounding box center [680, 313] width 67 height 18
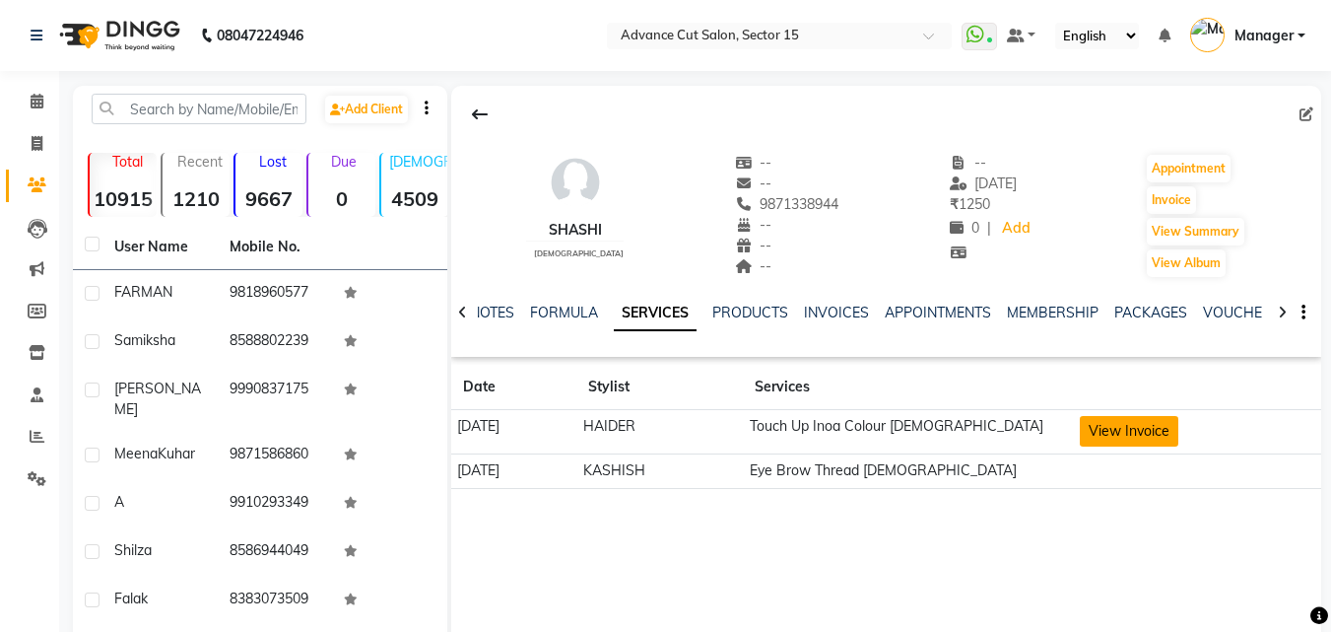
click at [1154, 428] on button "View Invoice" at bounding box center [1129, 431] width 99 height 31
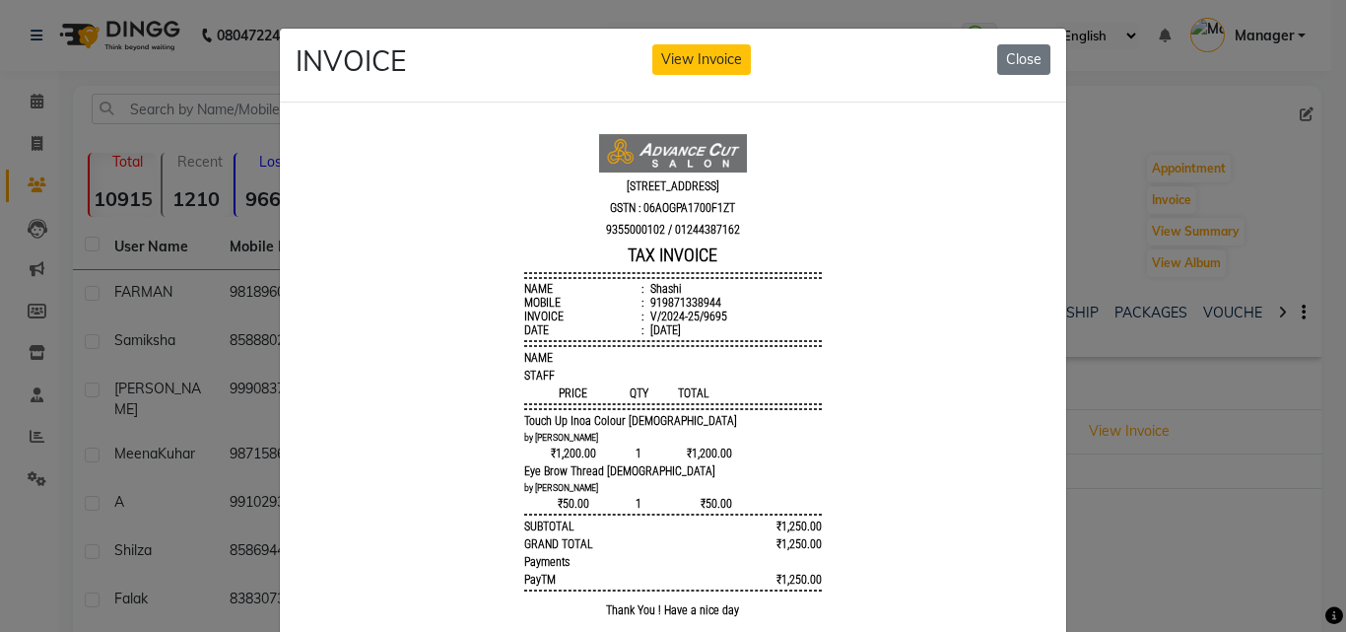
click at [1039, 33] on div "INVOICE View Invoice Close" at bounding box center [673, 66] width 786 height 74
click at [1025, 51] on button "Close" at bounding box center [1023, 59] width 53 height 31
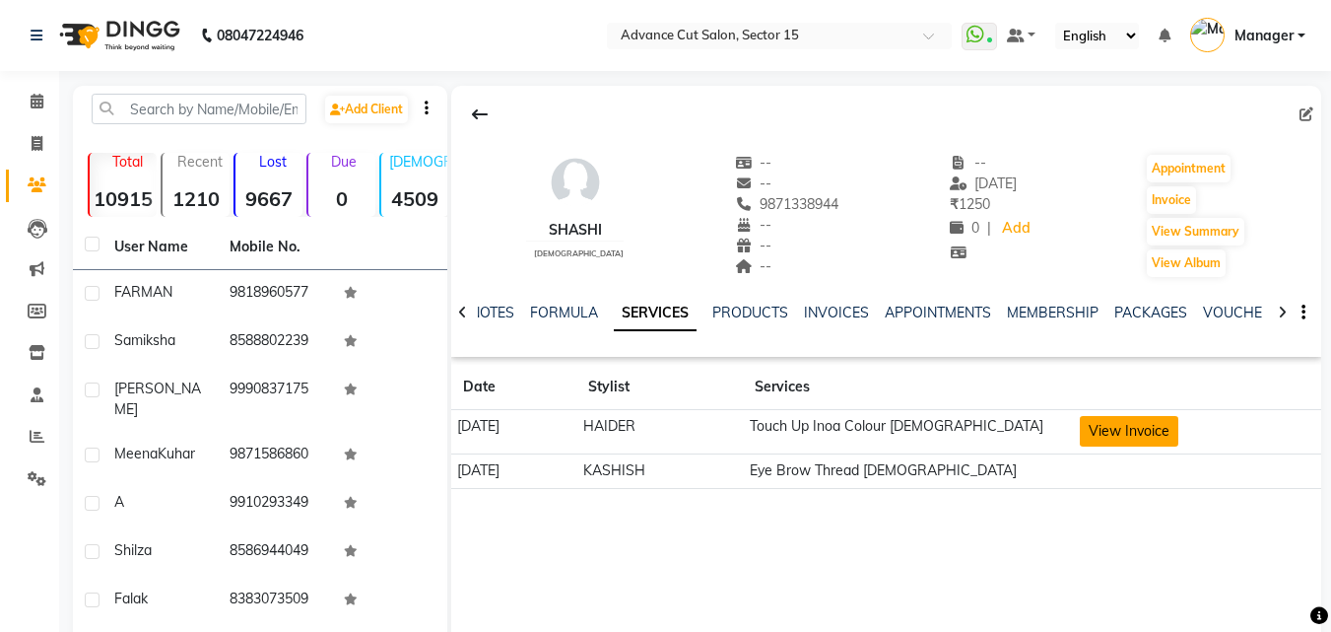
click at [1179, 435] on button "View Invoice" at bounding box center [1129, 431] width 99 height 31
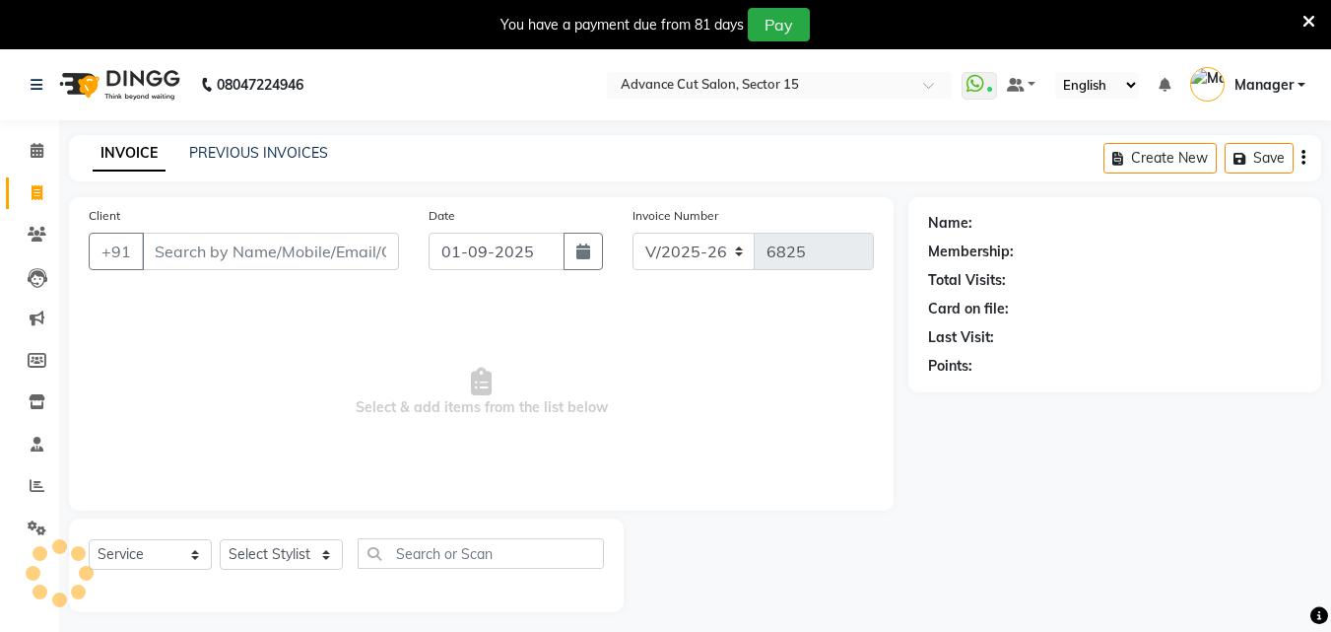
select select "6255"
select select "service"
click at [1327, 28] on div "You have a payment due from 81 days Pay" at bounding box center [665, 24] width 1331 height 49
click at [1316, 16] on div "You have a payment due from 81 days Pay" at bounding box center [665, 24] width 1331 height 49
click at [1309, 20] on icon at bounding box center [1309, 22] width 13 height 18
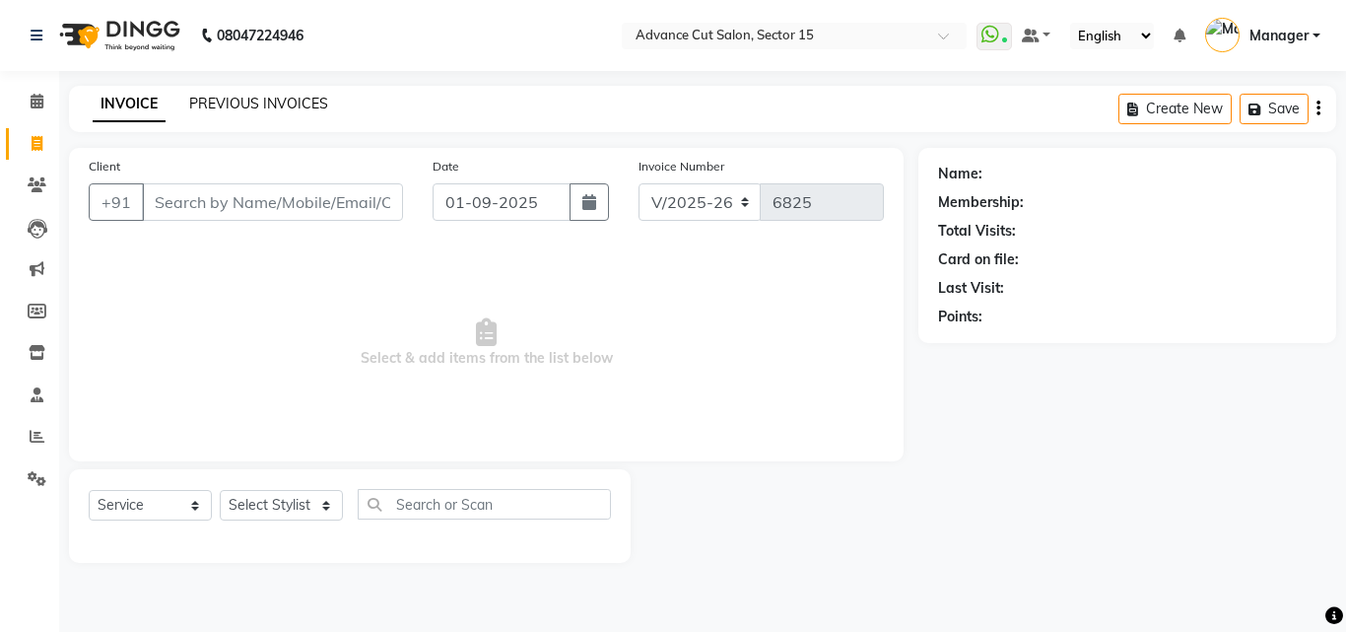
click at [269, 109] on link "PREVIOUS INVOICES" at bounding box center [258, 104] width 139 height 18
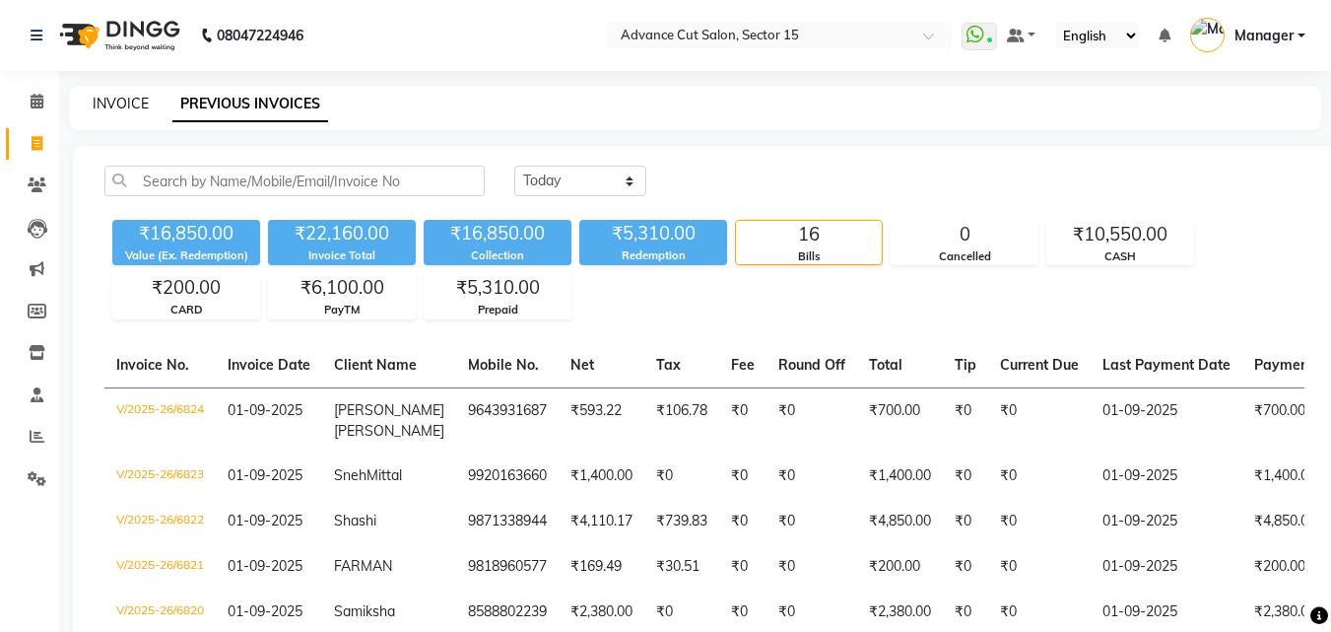
click at [135, 107] on link "INVOICE" at bounding box center [121, 104] width 56 height 18
select select "service"
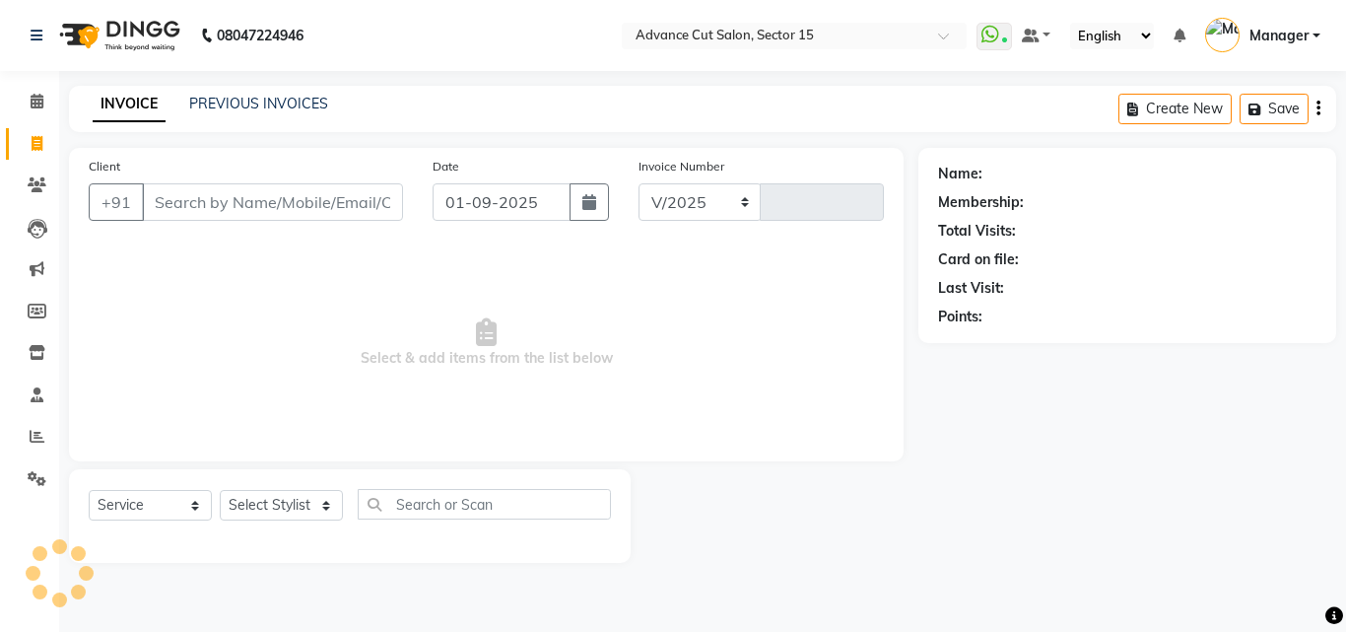
select select "6255"
type input "6825"
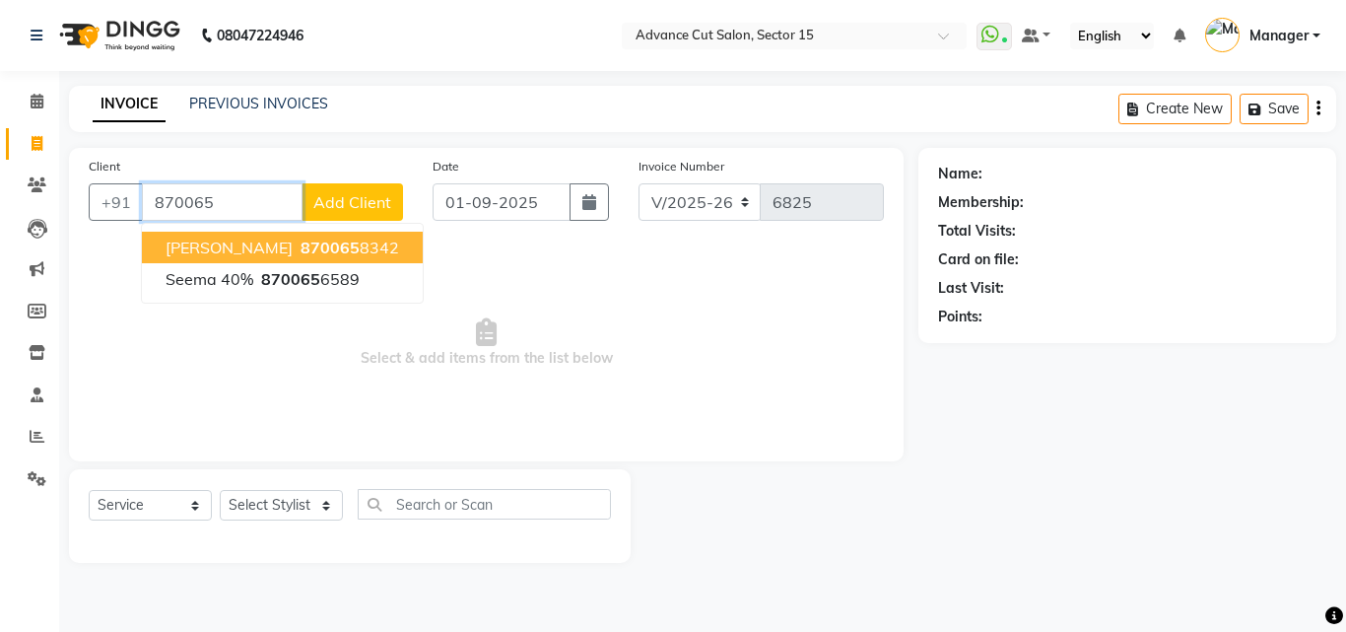
click at [239, 237] on button "[PERSON_NAME] 870065 8342" at bounding box center [282, 248] width 281 height 32
type input "8700658342"
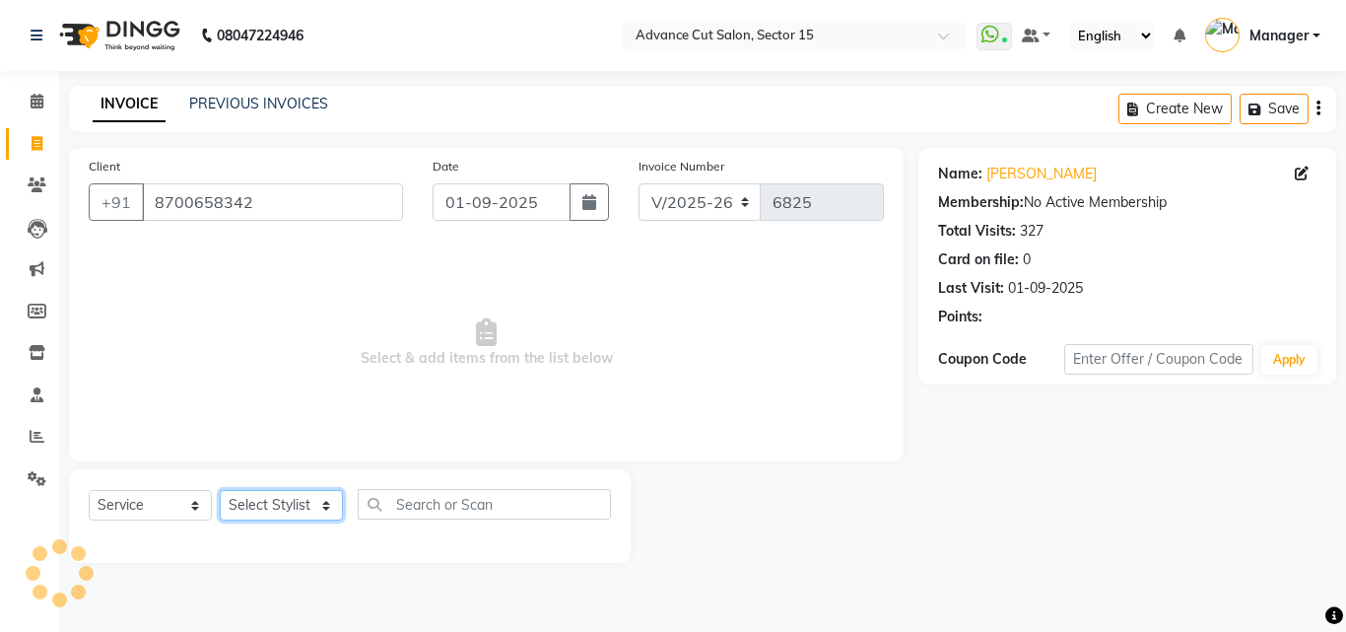
click at [303, 499] on select "Select Stylist Advance Cut [PERSON_NAME] [PERSON_NAME] [PERSON_NAME] LUCKY Mana…" at bounding box center [281, 505] width 123 height 31
select select "48002"
click at [220, 490] on select "Select Stylist Advance Cut [PERSON_NAME] [PERSON_NAME] [PERSON_NAME] LUCKY Mana…" at bounding box center [281, 505] width 123 height 31
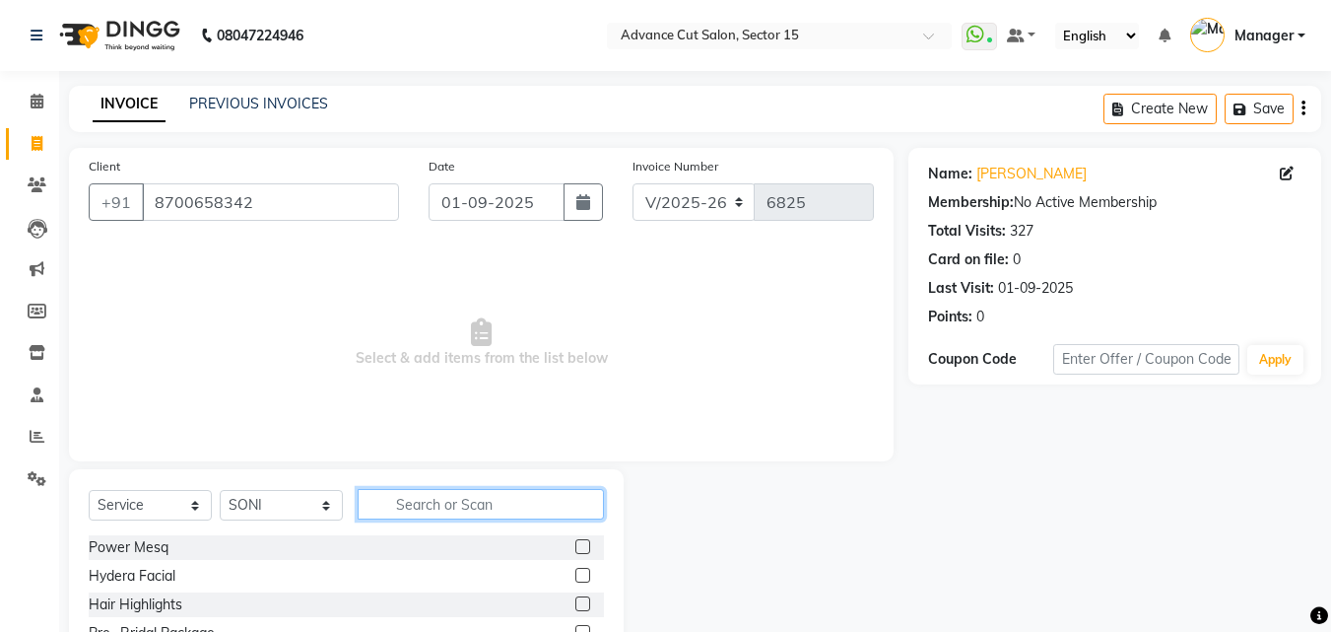
click at [425, 496] on input "text" at bounding box center [481, 504] width 246 height 31
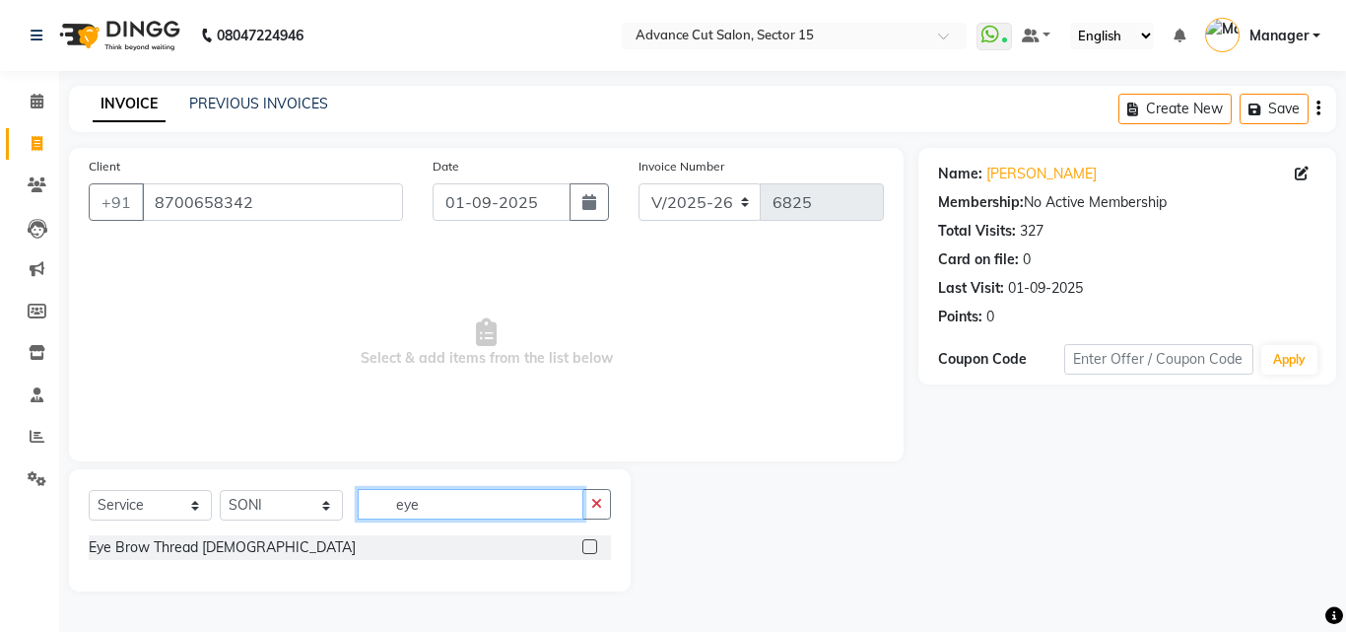
type input "eye"
drag, startPoint x: 214, startPoint y: 558, endPoint x: 337, endPoint y: 554, distance: 123.2
click at [213, 558] on div "Eye Brow Thread [DEMOGRAPHIC_DATA]" at bounding box center [350, 547] width 522 height 25
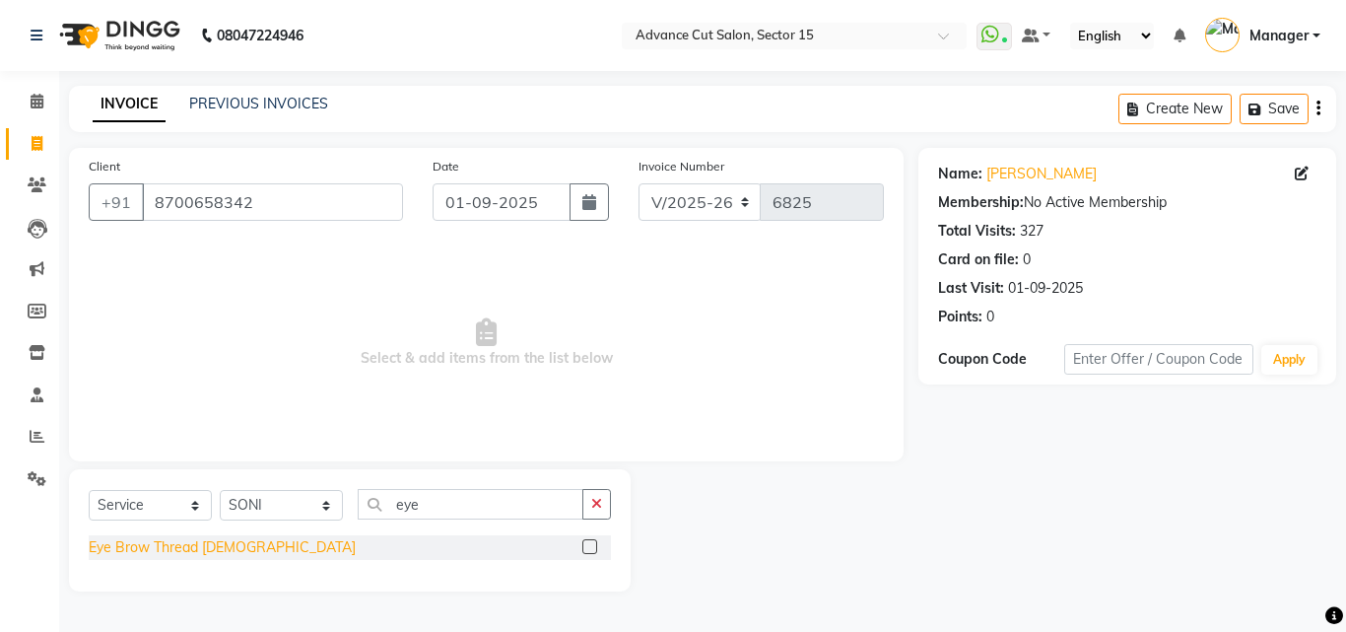
click at [205, 546] on div "Eye Brow Thread [DEMOGRAPHIC_DATA]" at bounding box center [222, 547] width 267 height 21
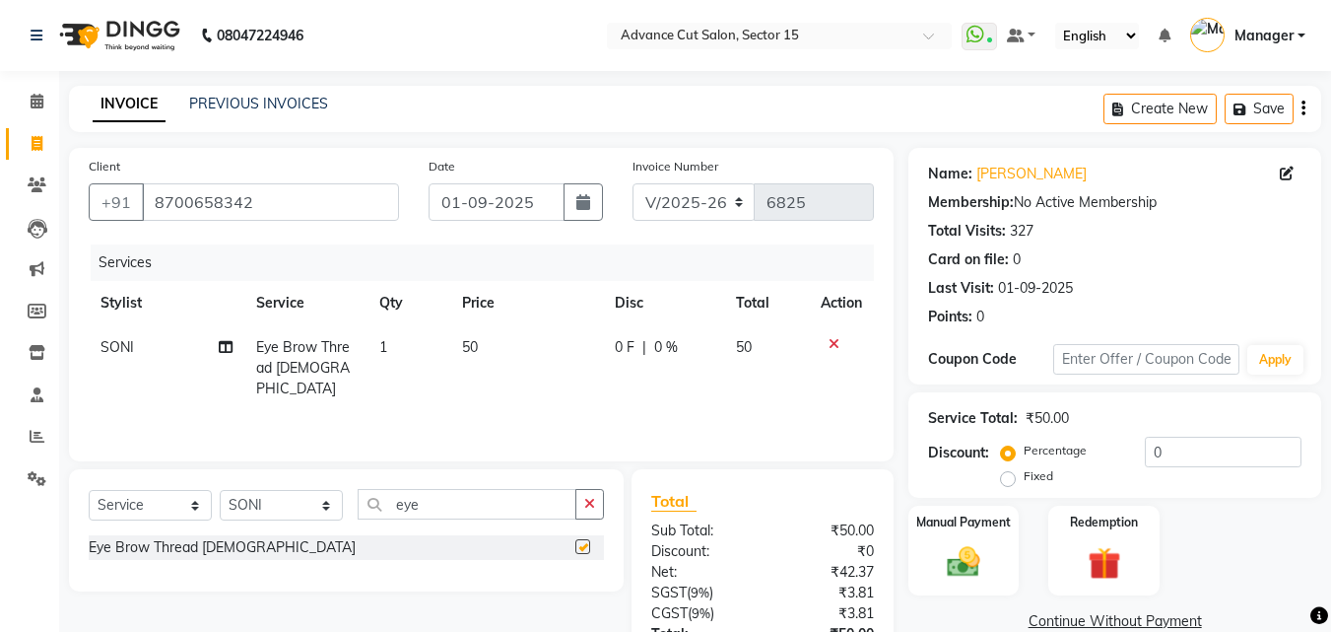
checkbox input "false"
click at [570, 508] on input "eye" at bounding box center [467, 504] width 219 height 31
click at [575, 508] on input "eye" at bounding box center [467, 504] width 219 height 31
click at [582, 506] on button "button" at bounding box center [589, 504] width 29 height 31
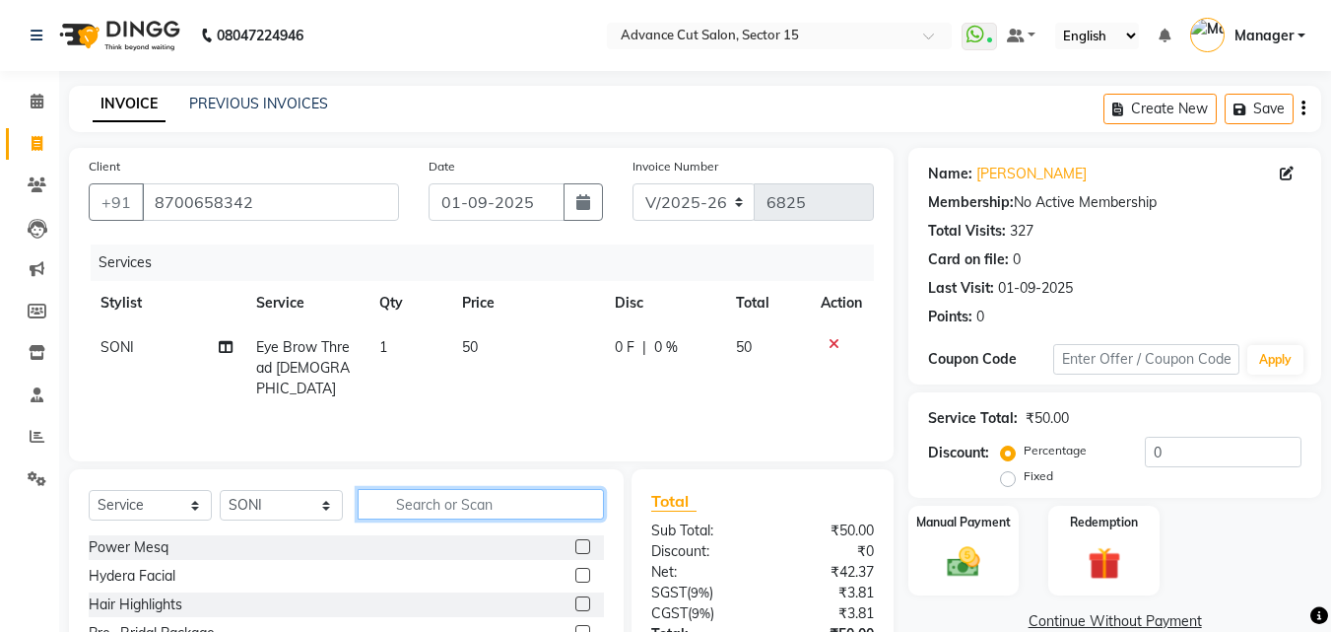
click at [526, 514] on input "text" at bounding box center [481, 504] width 246 height 31
type input "y"
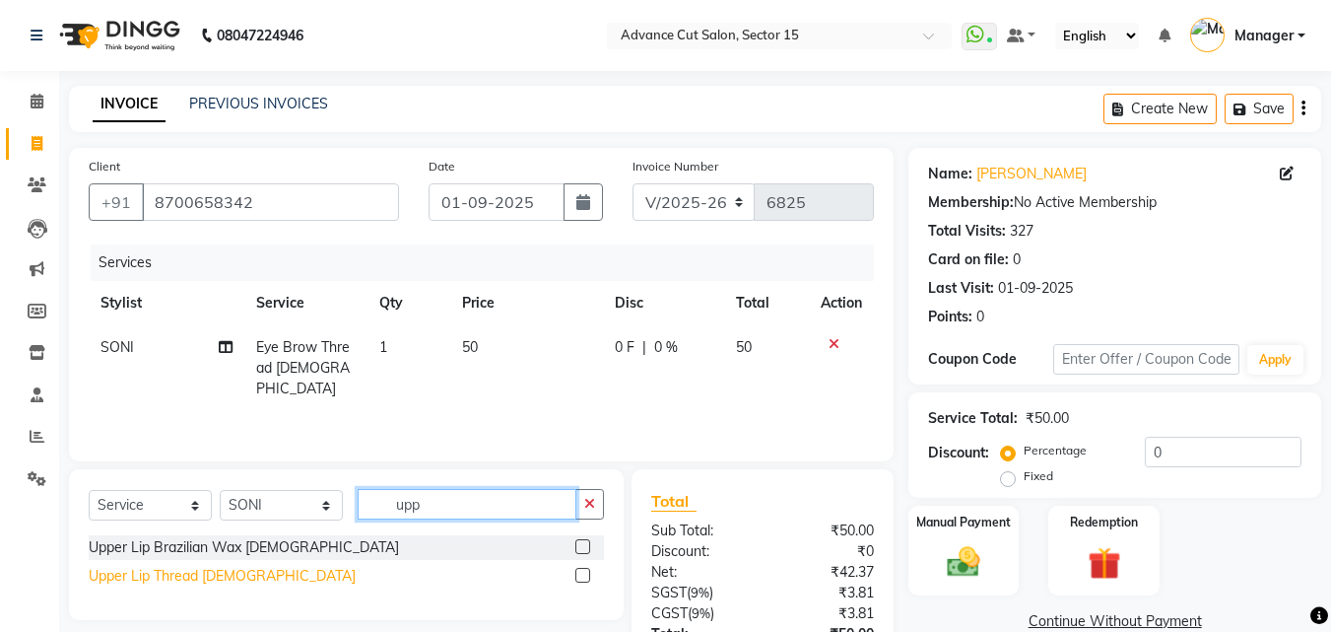
type input "upp"
click at [108, 573] on div "Upper Lip Thread [DEMOGRAPHIC_DATA]" at bounding box center [222, 576] width 267 height 21
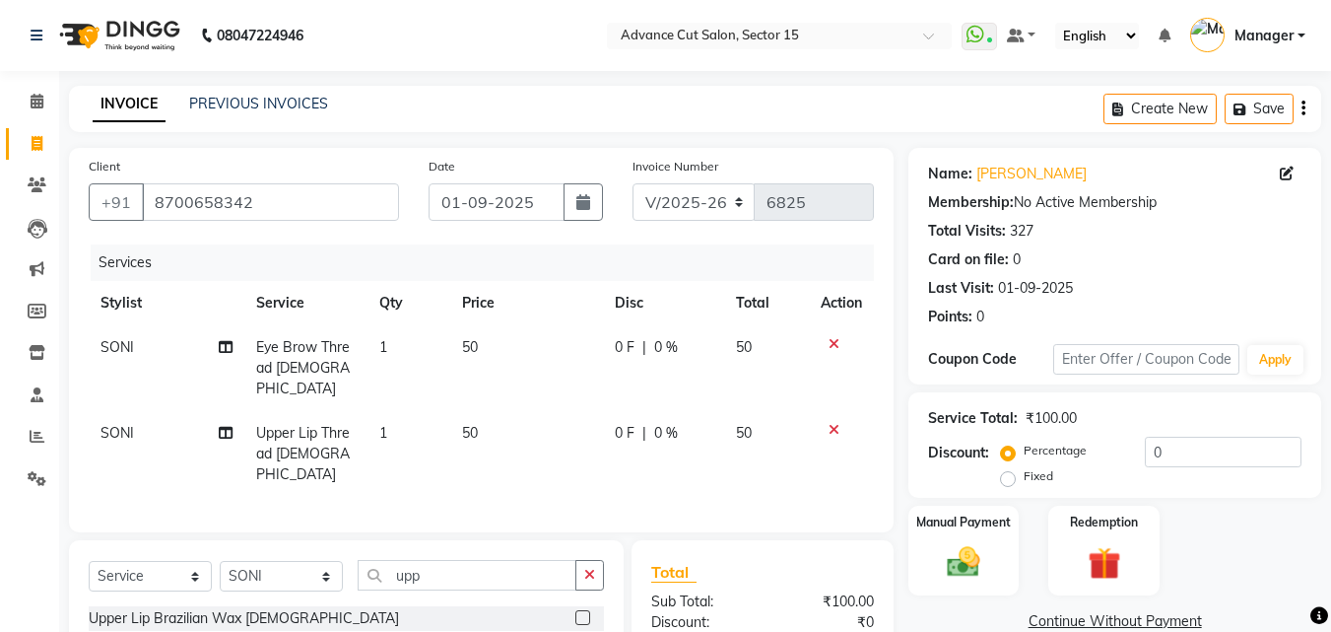
checkbox input "false"
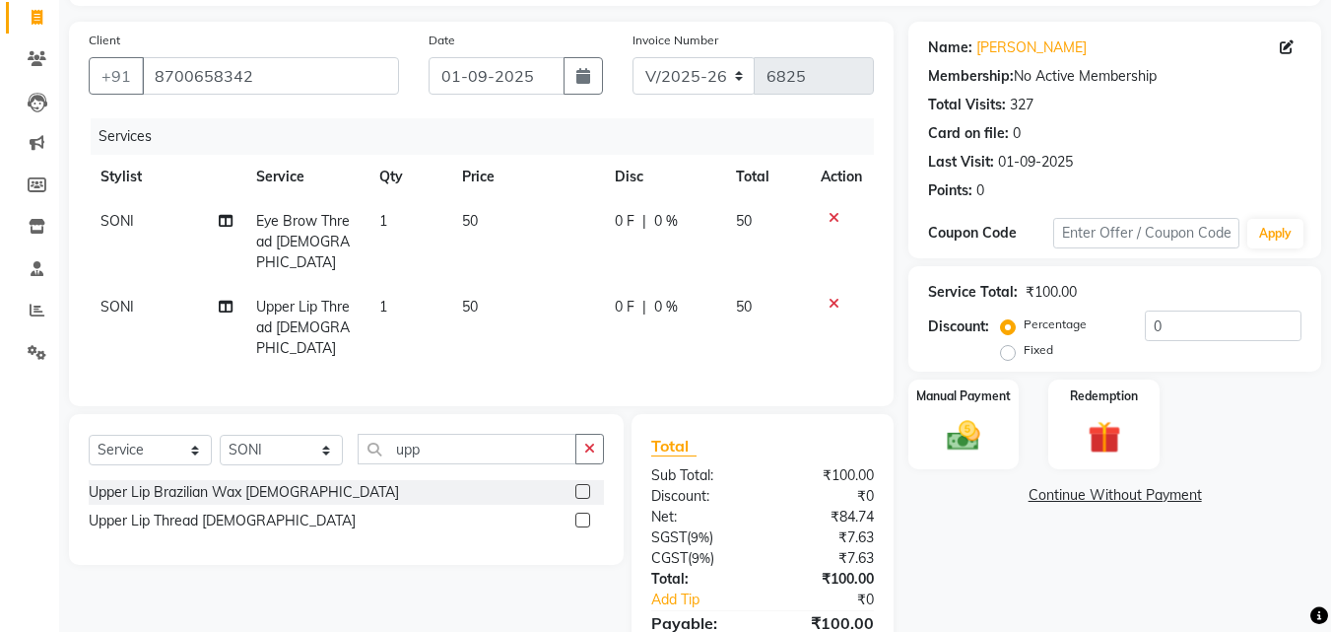
scroll to position [201, 0]
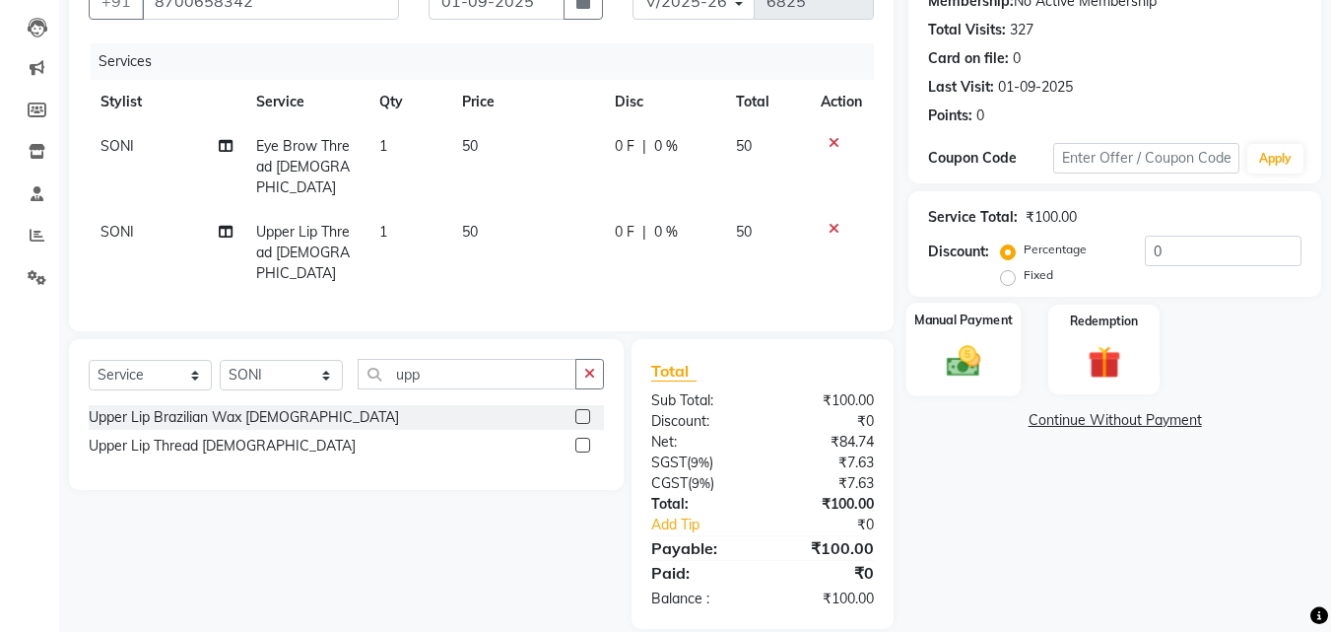
click at [1019, 371] on div "Manual Payment" at bounding box center [964, 350] width 115 height 94
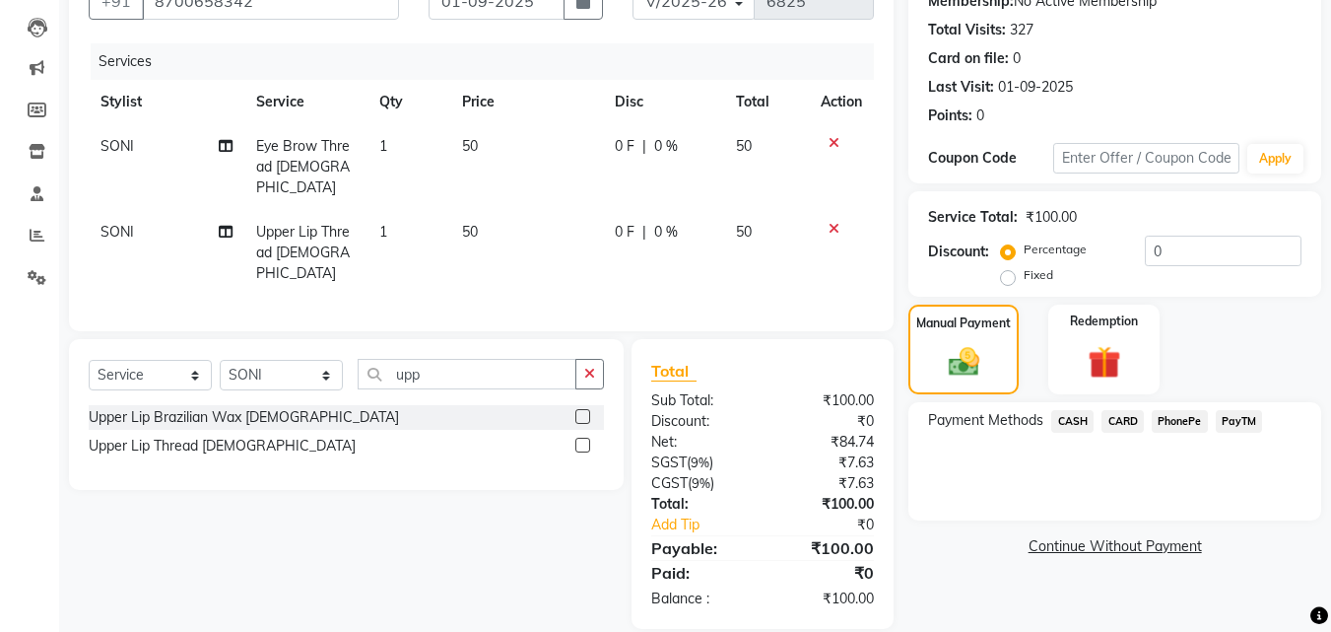
click at [1234, 424] on span "PayTM" at bounding box center [1239, 421] width 47 height 23
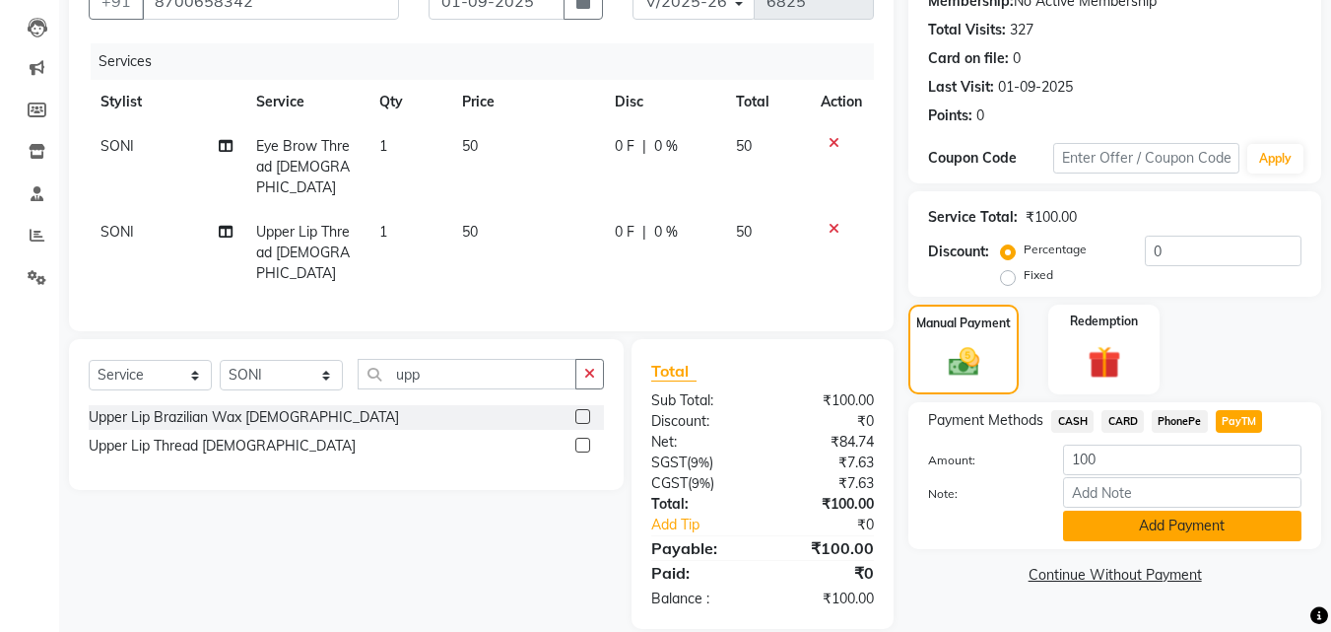
click at [1194, 523] on button "Add Payment" at bounding box center [1182, 525] width 238 height 31
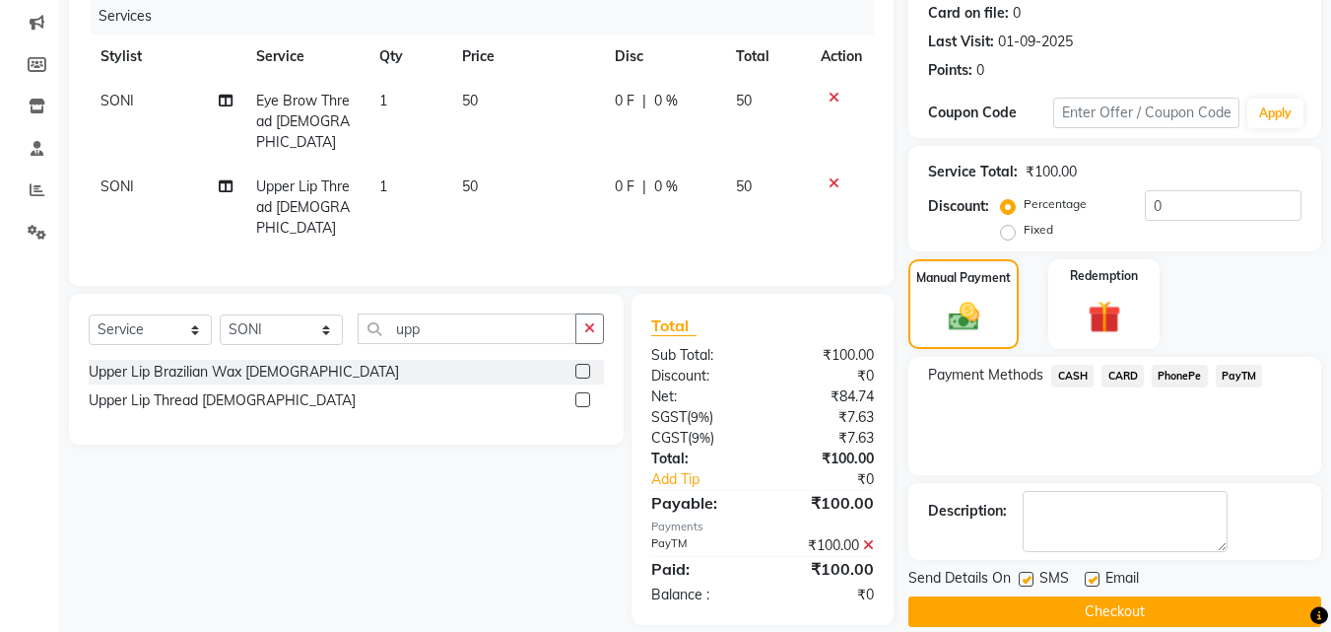
scroll to position [271, 0]
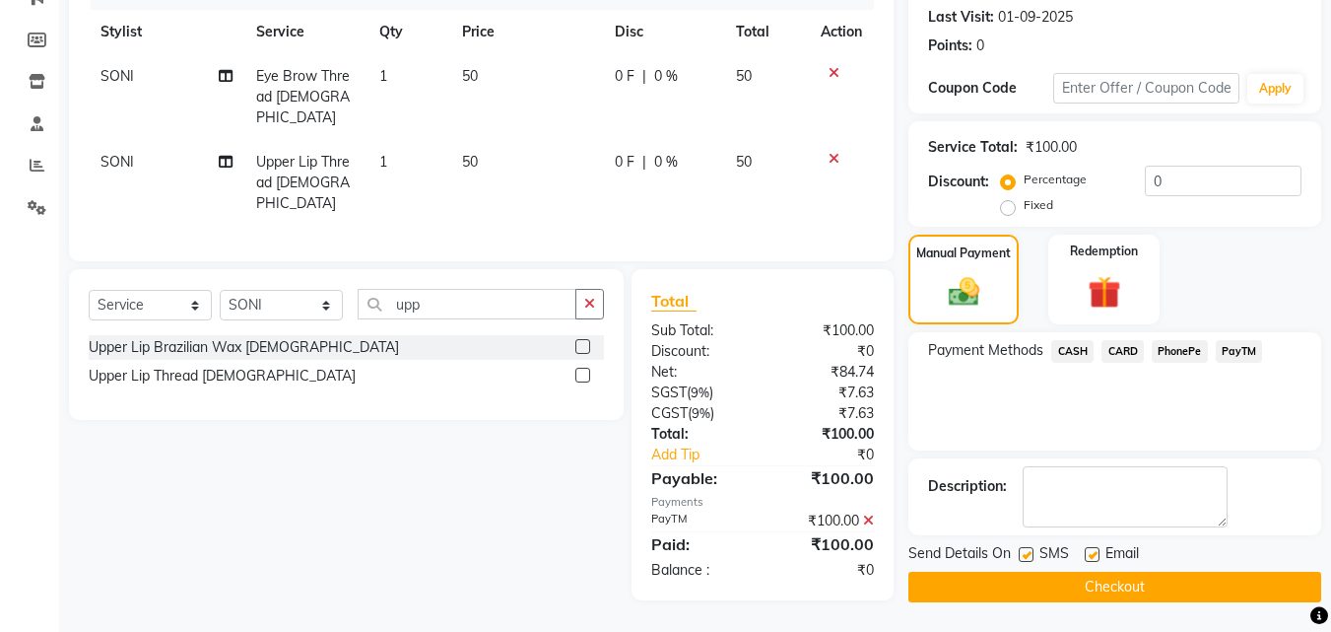
click at [1197, 580] on button "Checkout" at bounding box center [1115, 587] width 413 height 31
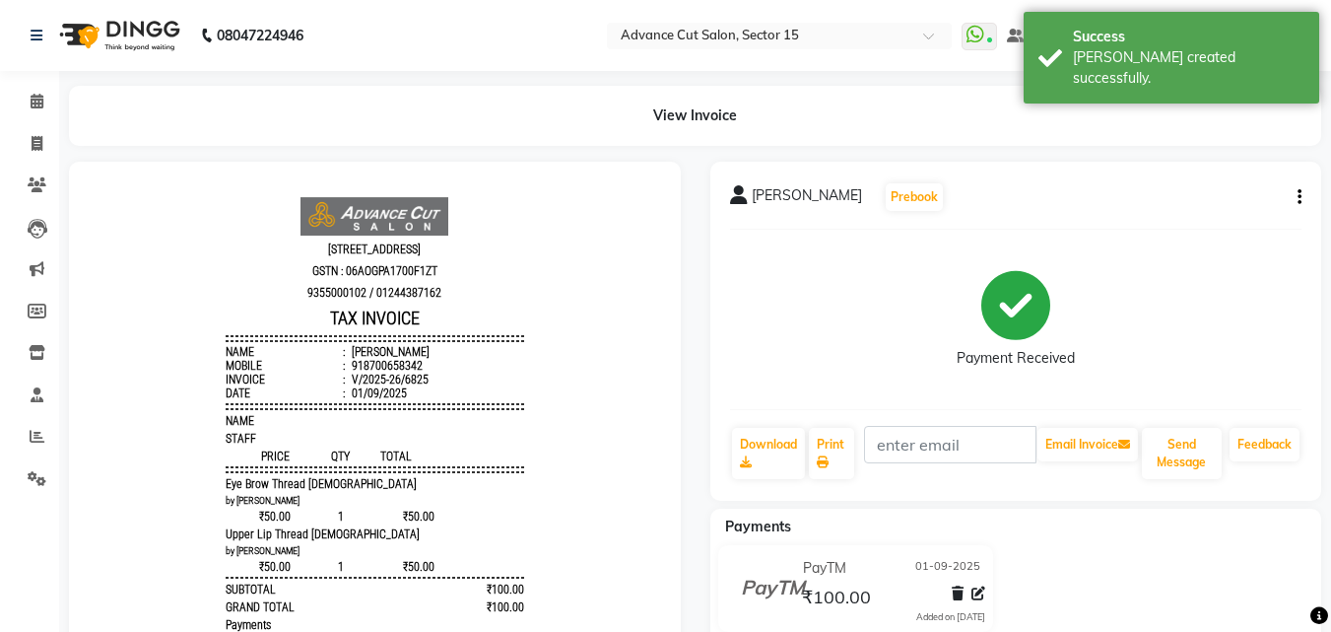
click at [56, 145] on div "View Invoice" at bounding box center [695, 116] width 1282 height 60
click at [0, 143] on li "Invoice" at bounding box center [29, 144] width 59 height 42
click at [35, 146] on icon at bounding box center [37, 143] width 11 height 15
select select "service"
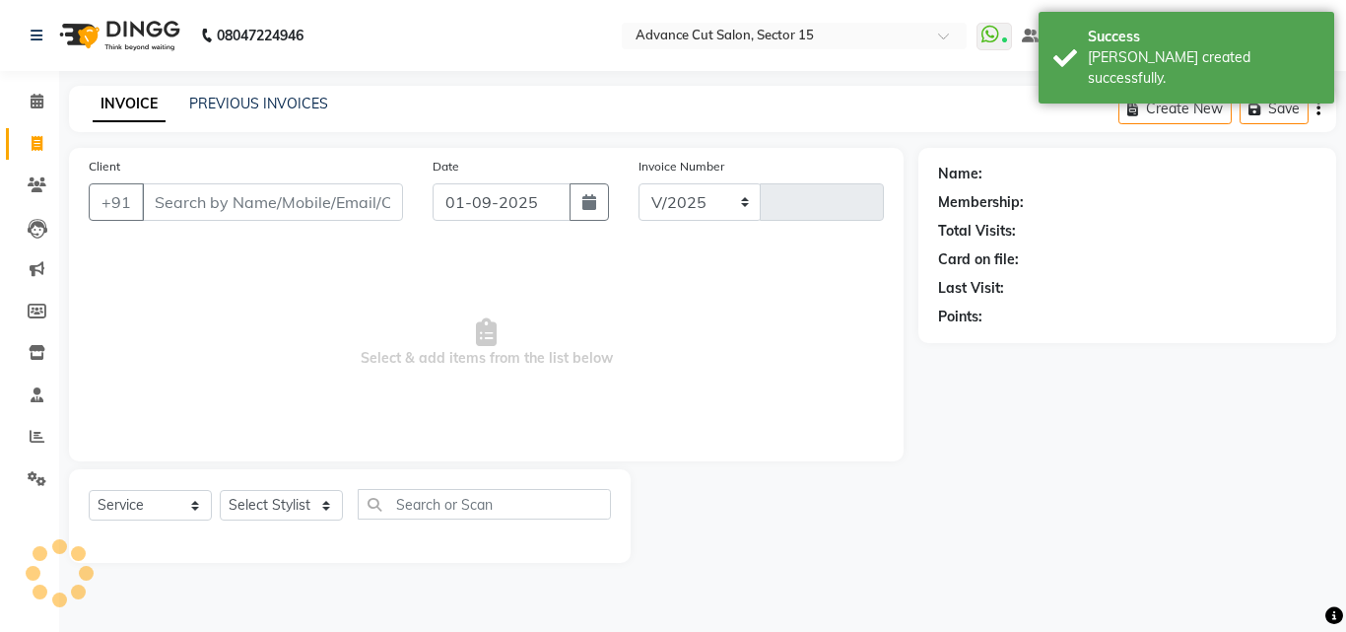
select select "6255"
type input "6826"
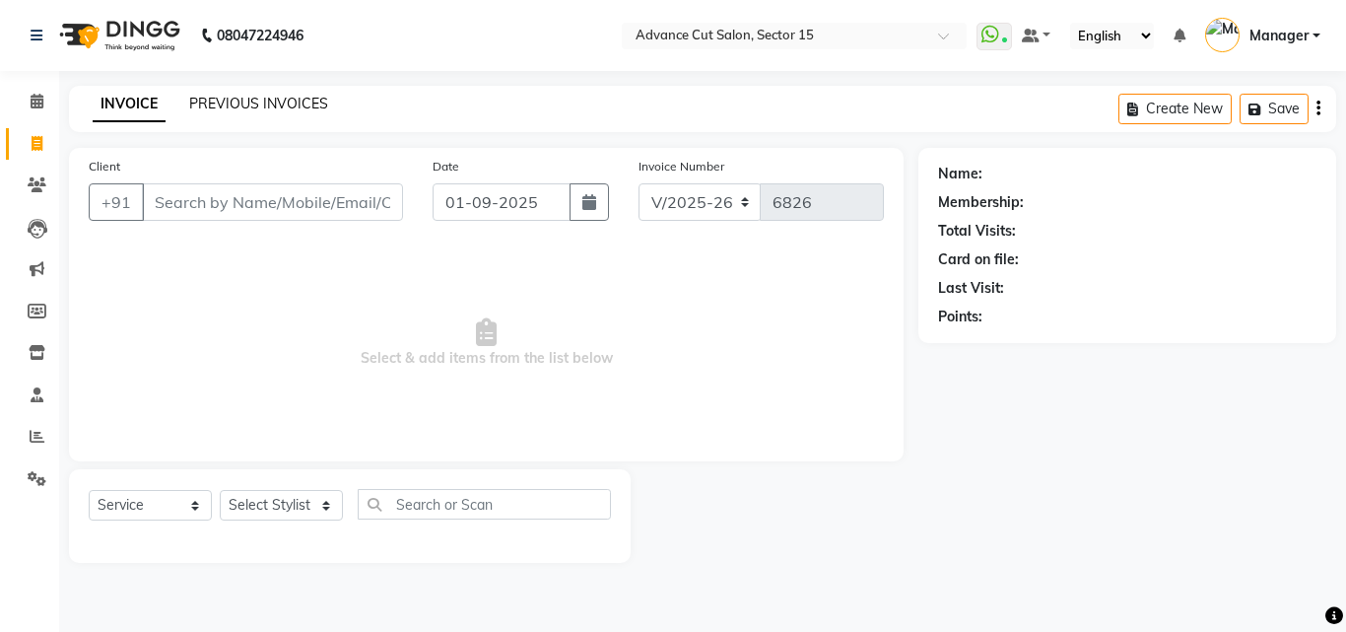
click at [281, 99] on link "PREVIOUS INVOICES" at bounding box center [258, 104] width 139 height 18
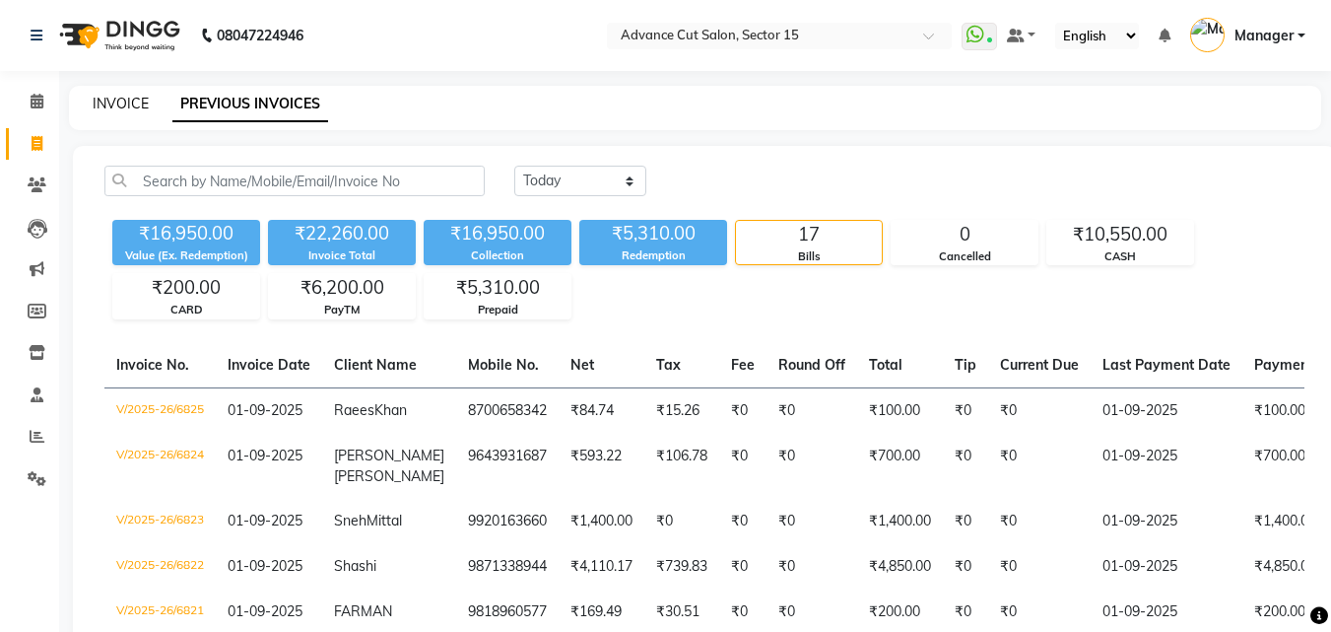
click at [126, 101] on link "INVOICE" at bounding box center [121, 104] width 56 height 18
select select "service"
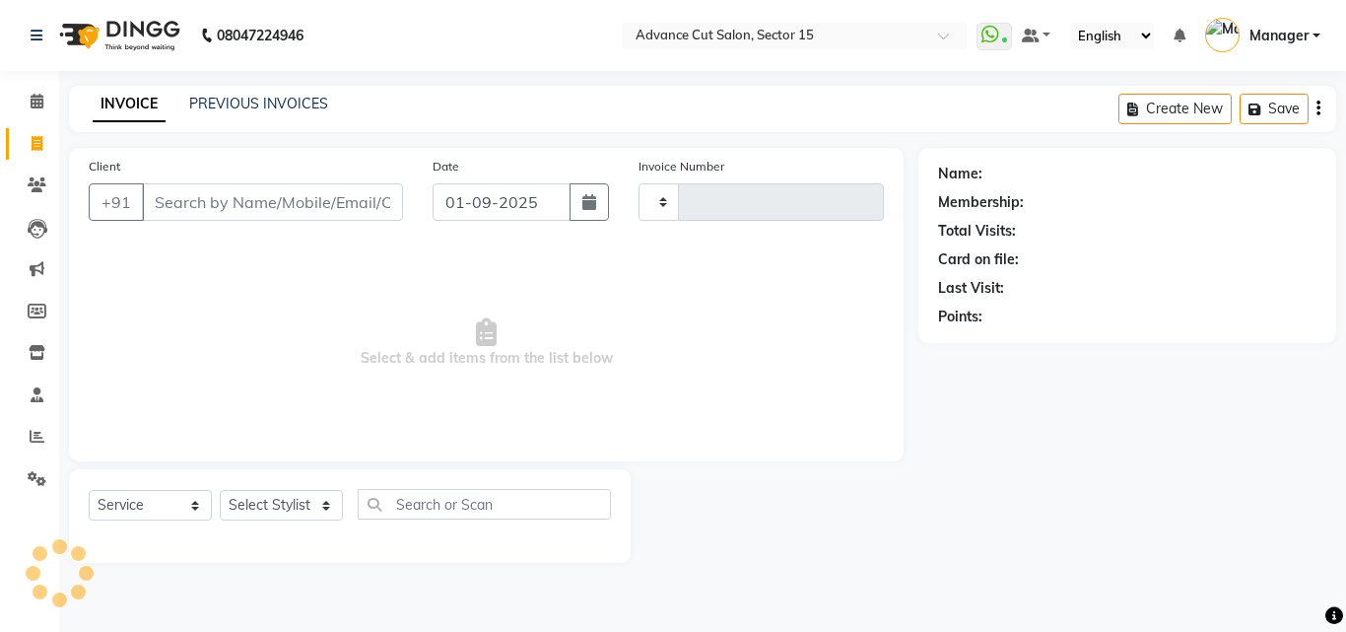
type input "6826"
select select "6255"
click at [274, 109] on link "PREVIOUS INVOICES" at bounding box center [258, 104] width 139 height 18
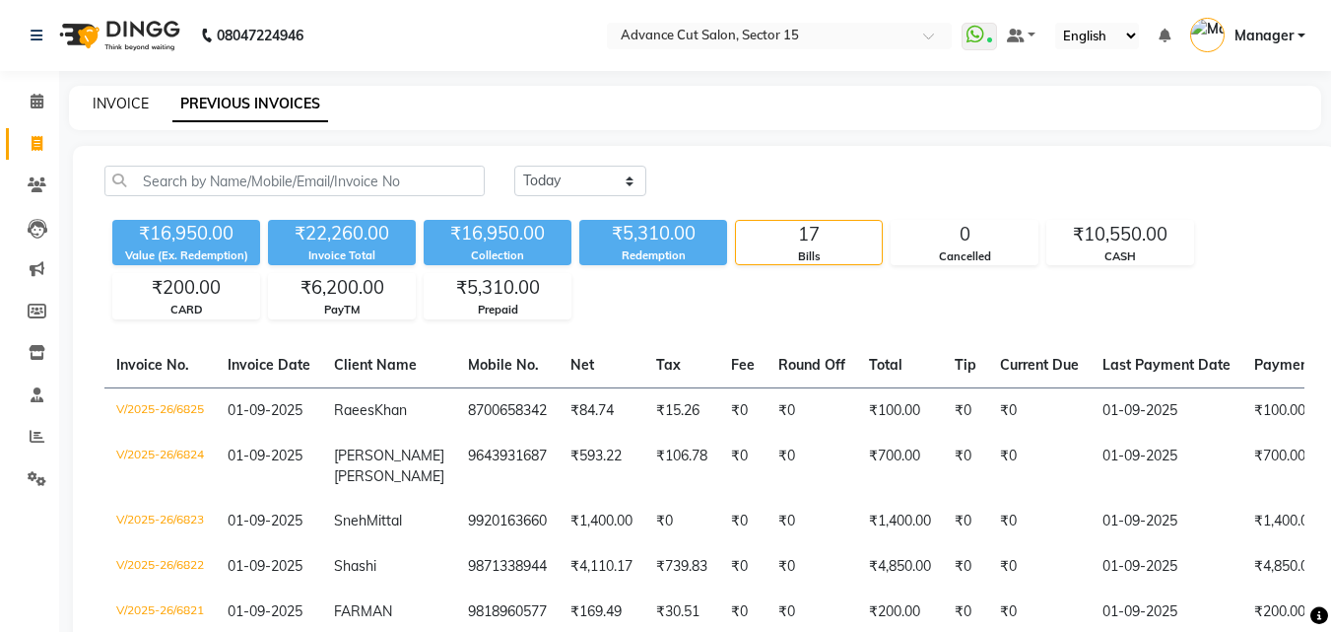
click at [141, 99] on link "INVOICE" at bounding box center [121, 104] width 56 height 18
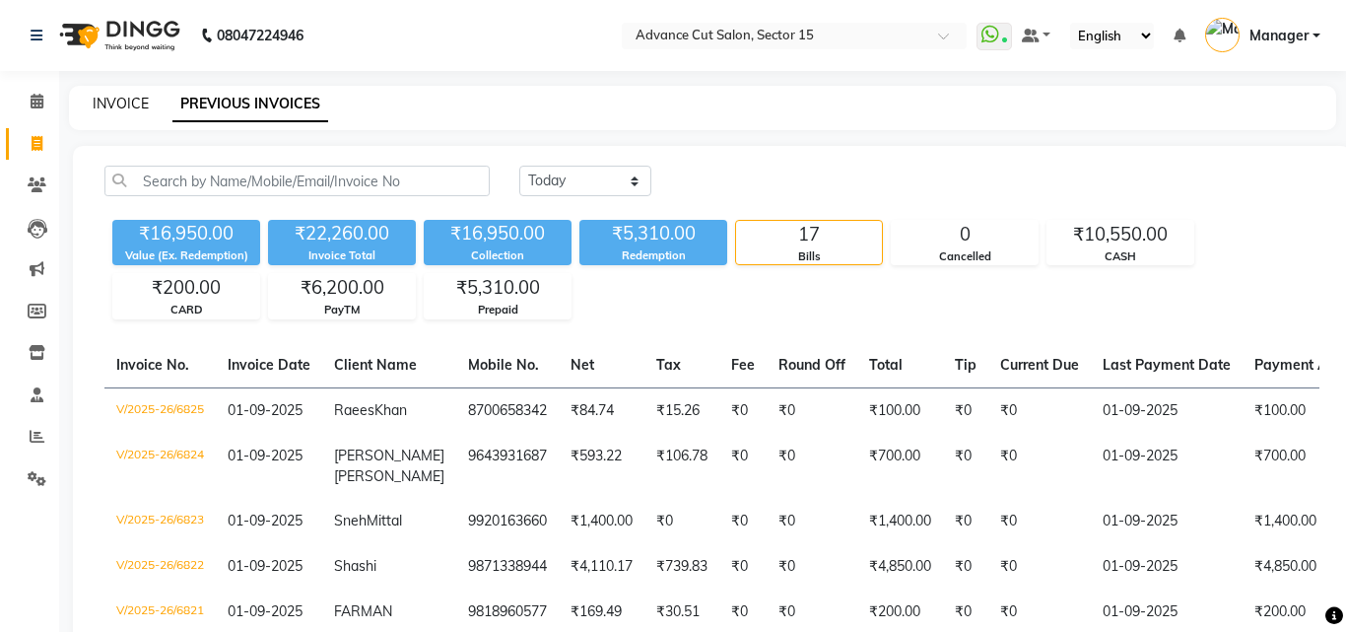
select select "service"
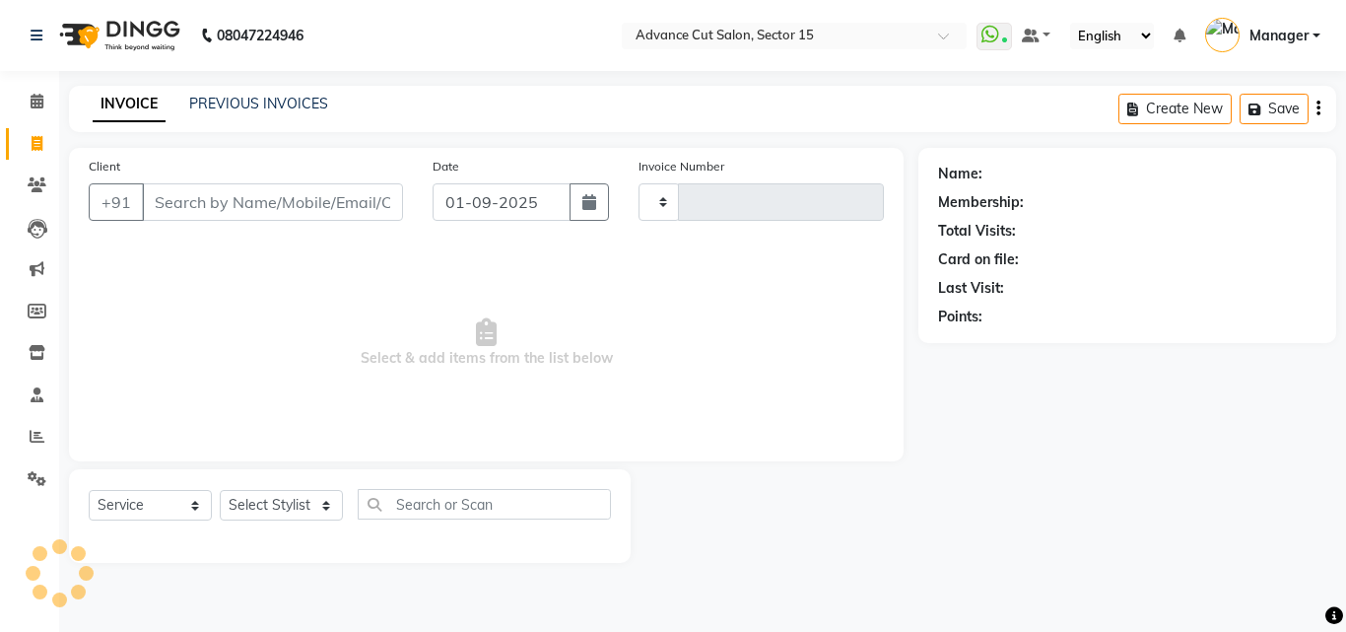
type input "6826"
select select "6255"
click at [221, 190] on input "Client" at bounding box center [272, 201] width 261 height 37
click at [228, 193] on input "Client" at bounding box center [272, 201] width 261 height 37
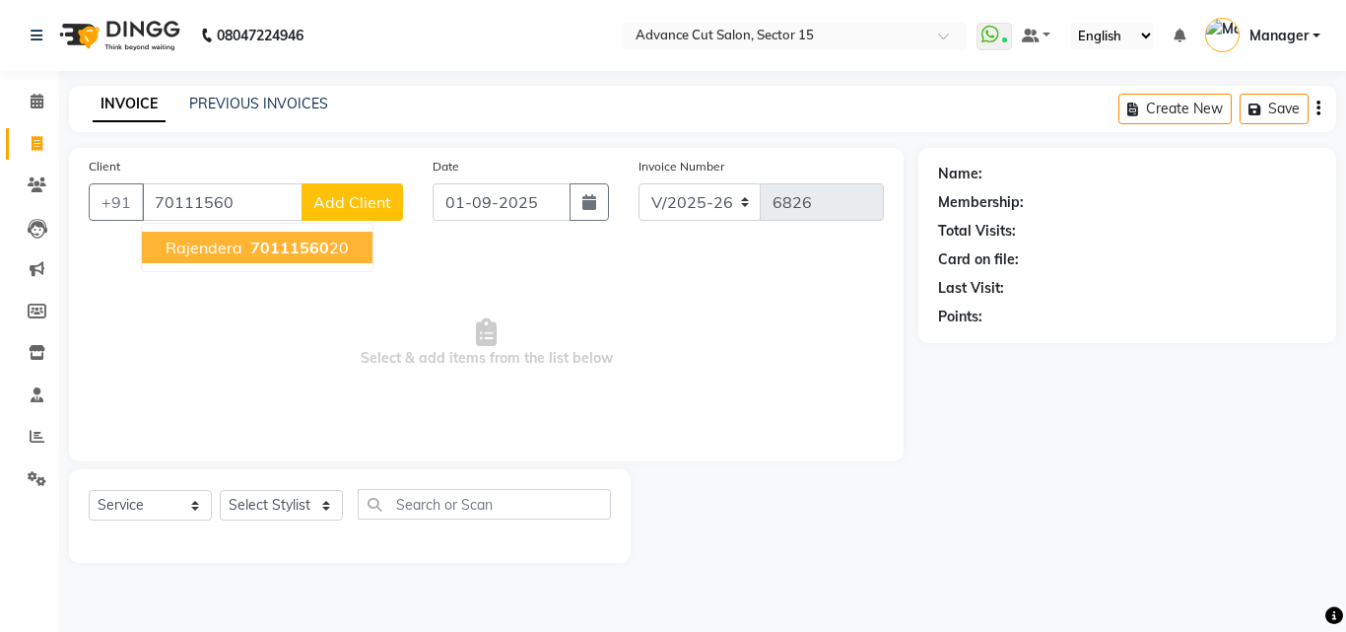
click at [268, 256] on span "70111560" at bounding box center [289, 247] width 79 height 20
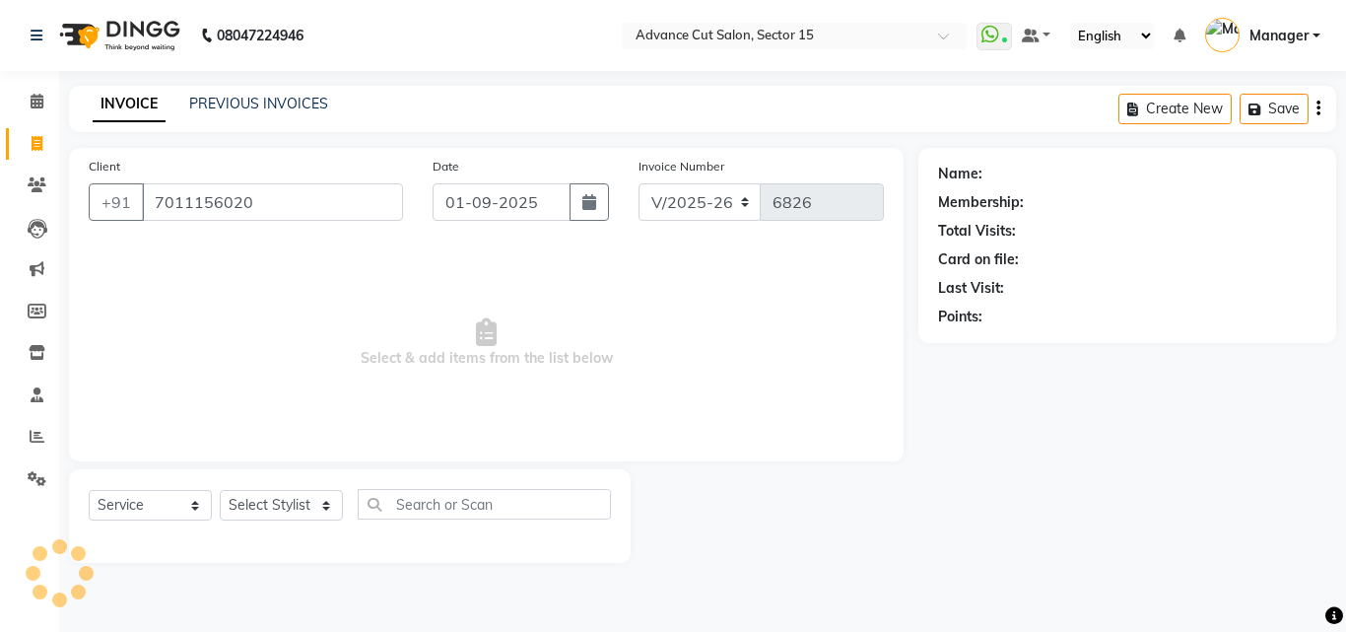
type input "7011156020"
click at [291, 484] on div "Select Service Product Membership Package Voucher Prepaid Gift Card Select Styl…" at bounding box center [350, 516] width 562 height 94
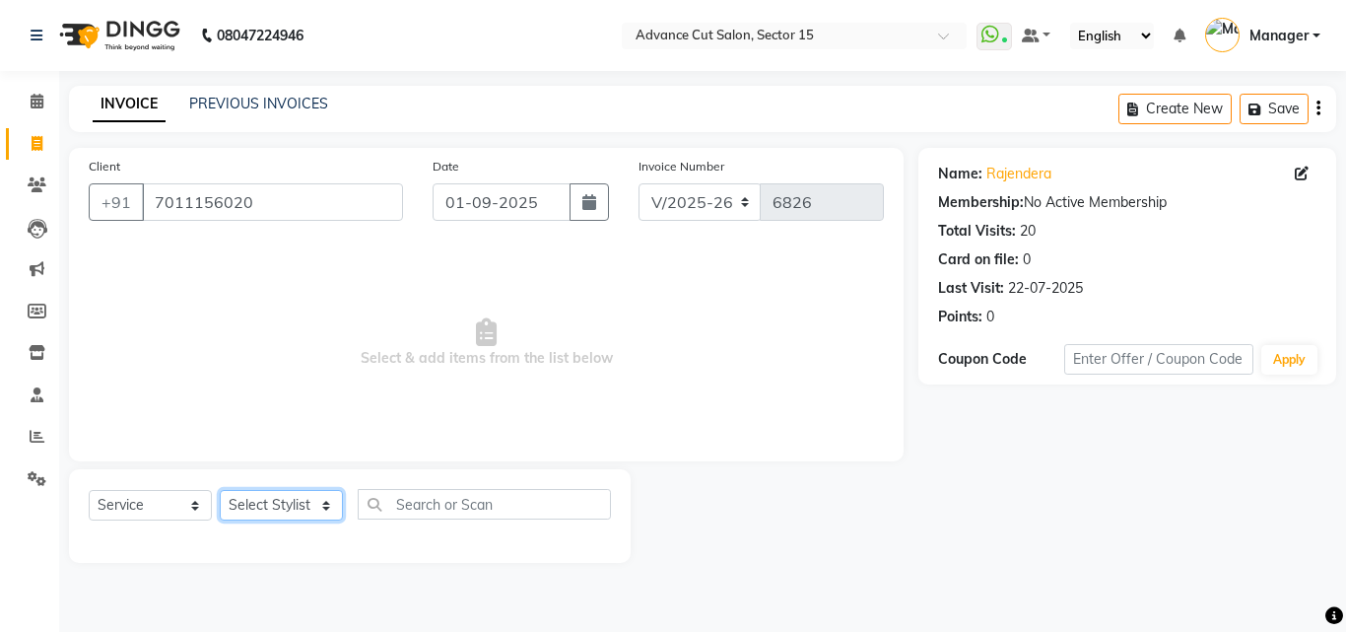
click at [295, 497] on select "Select Stylist Advance Cut [PERSON_NAME] [PERSON_NAME] [PERSON_NAME] LUCKY Mana…" at bounding box center [281, 505] width 123 height 31
select select "46509"
click at [295, 503] on select "Select Stylist Advance Cut [PERSON_NAME] [PERSON_NAME] [PERSON_NAME] LUCKY Mana…" at bounding box center [281, 505] width 123 height 31
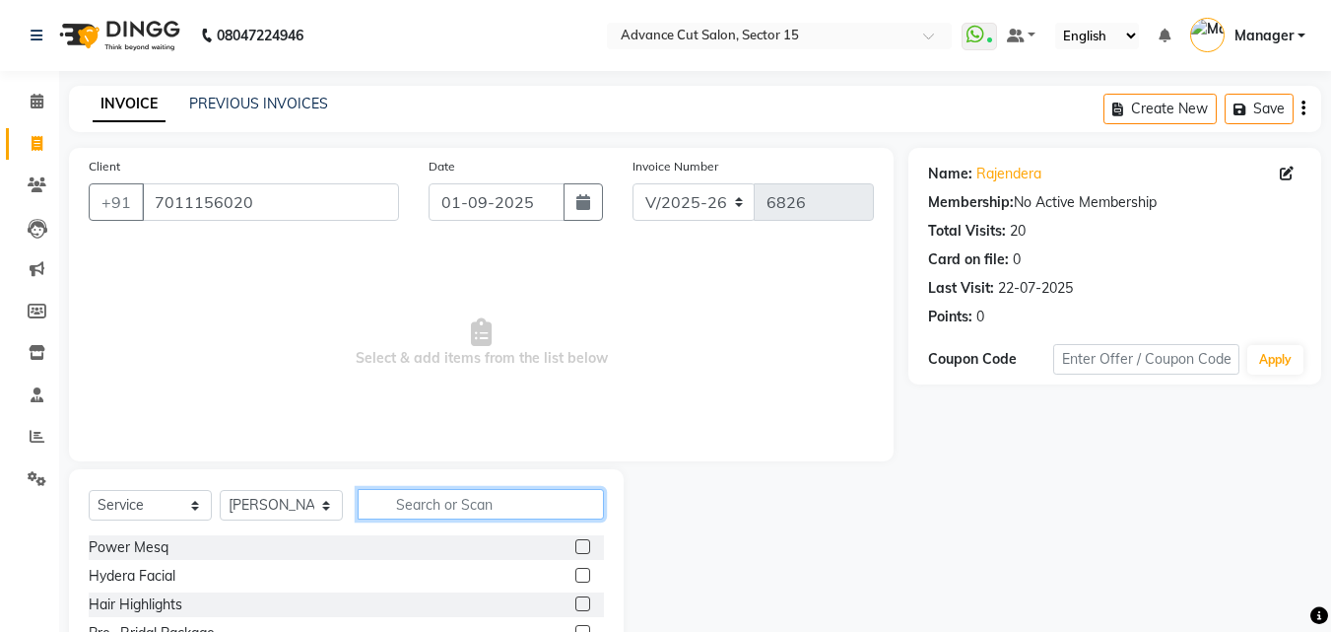
click at [456, 507] on input "text" at bounding box center [481, 504] width 246 height 31
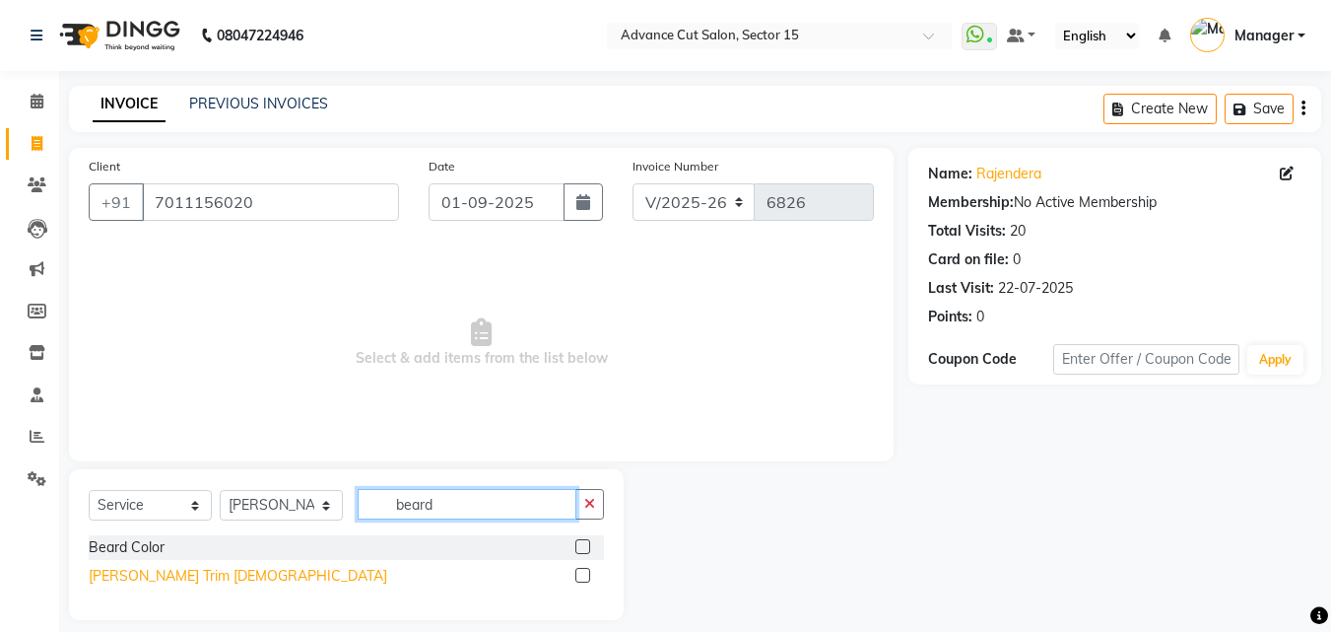
type input "beard"
click at [161, 583] on div "[PERSON_NAME] Trim [DEMOGRAPHIC_DATA]" at bounding box center [238, 576] width 299 height 21
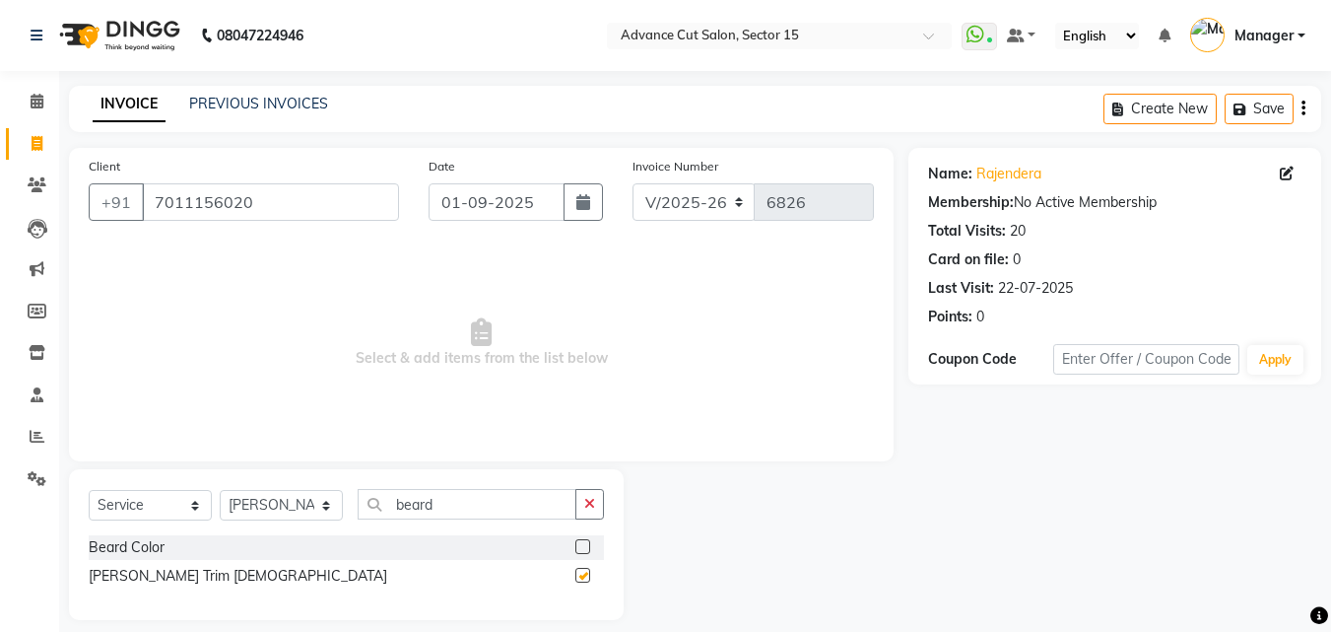
checkbox input "false"
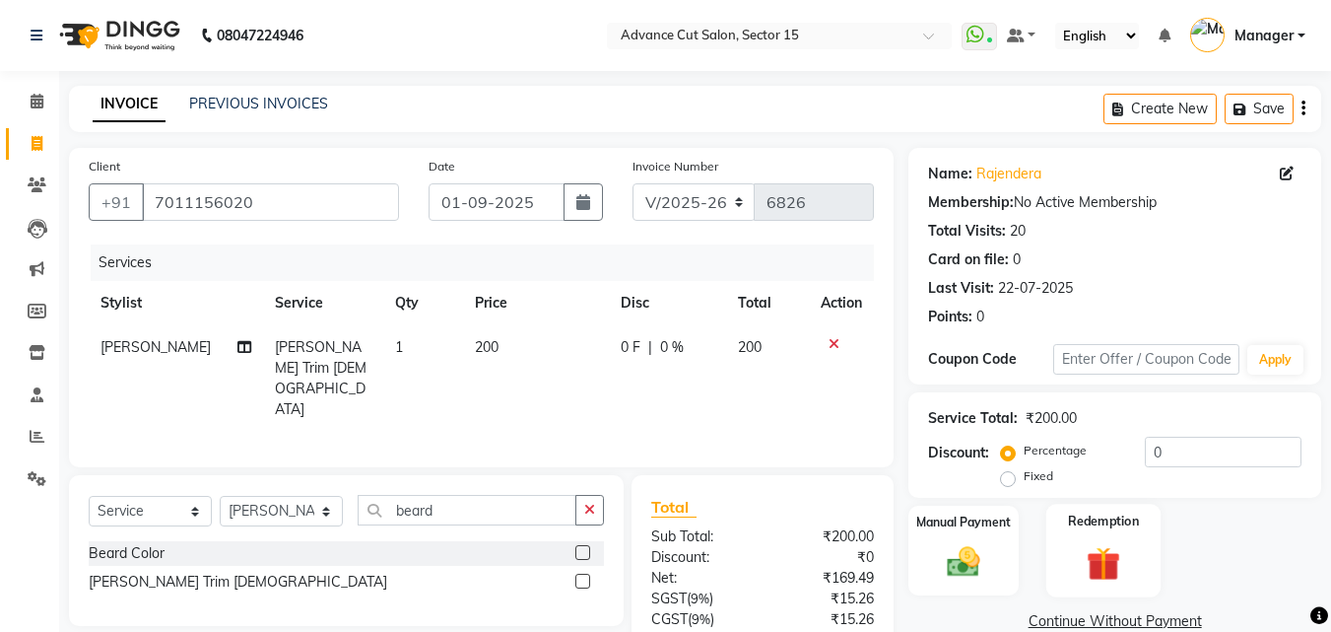
click at [1061, 527] on div "Redemption" at bounding box center [1104, 551] width 115 height 94
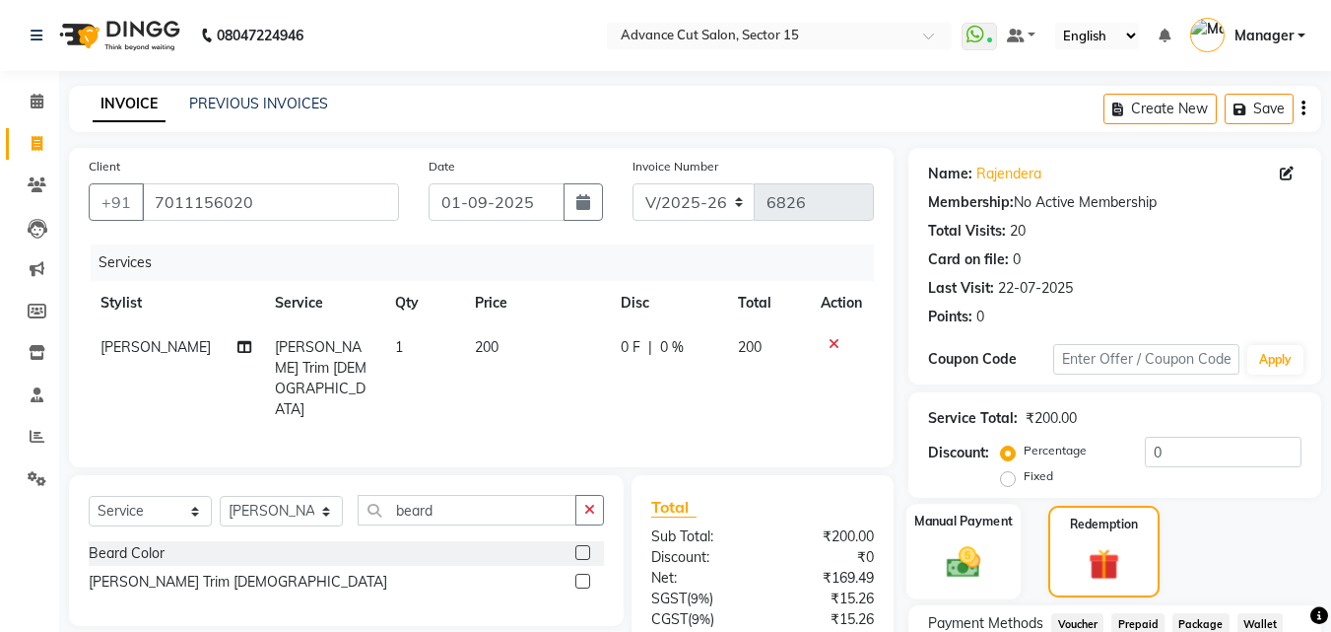
click at [995, 528] on label "Manual Payment" at bounding box center [963, 520] width 99 height 19
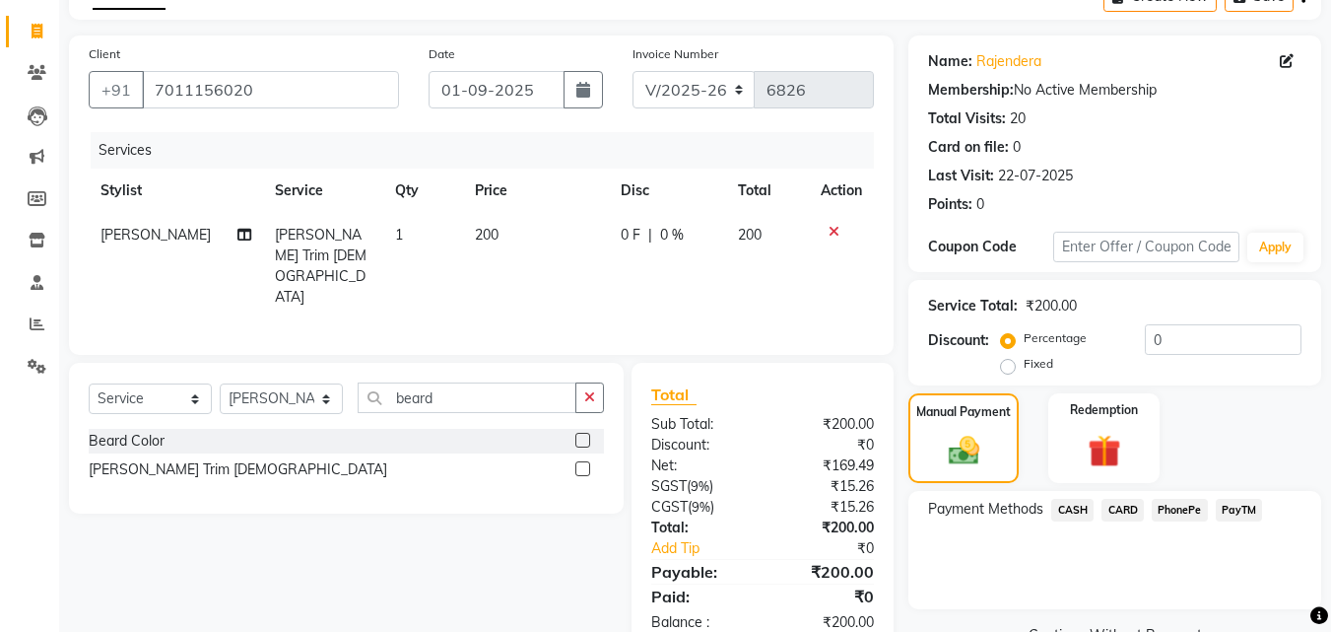
scroll to position [160, 0]
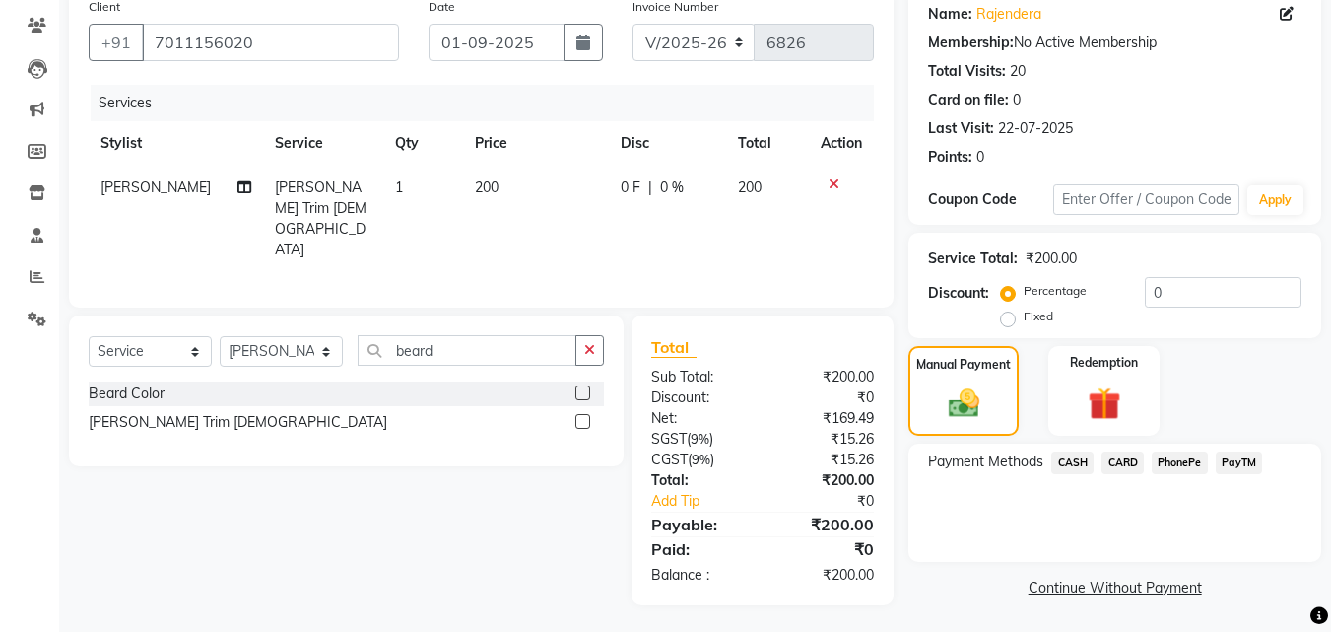
click at [1268, 464] on div "Payment Methods CASH CARD PhonePe PayTM" at bounding box center [1114, 464] width 373 height 27
click at [1250, 462] on span "PayTM" at bounding box center [1239, 462] width 47 height 23
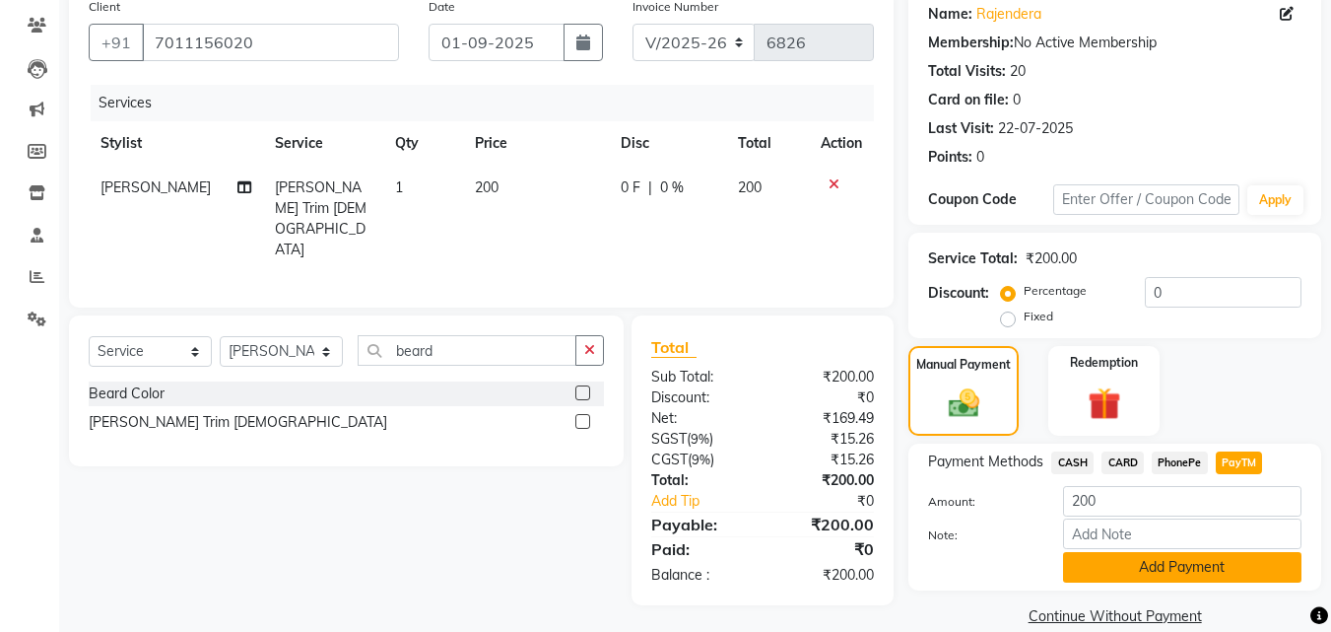
click at [1236, 556] on button "Add Payment" at bounding box center [1182, 567] width 238 height 31
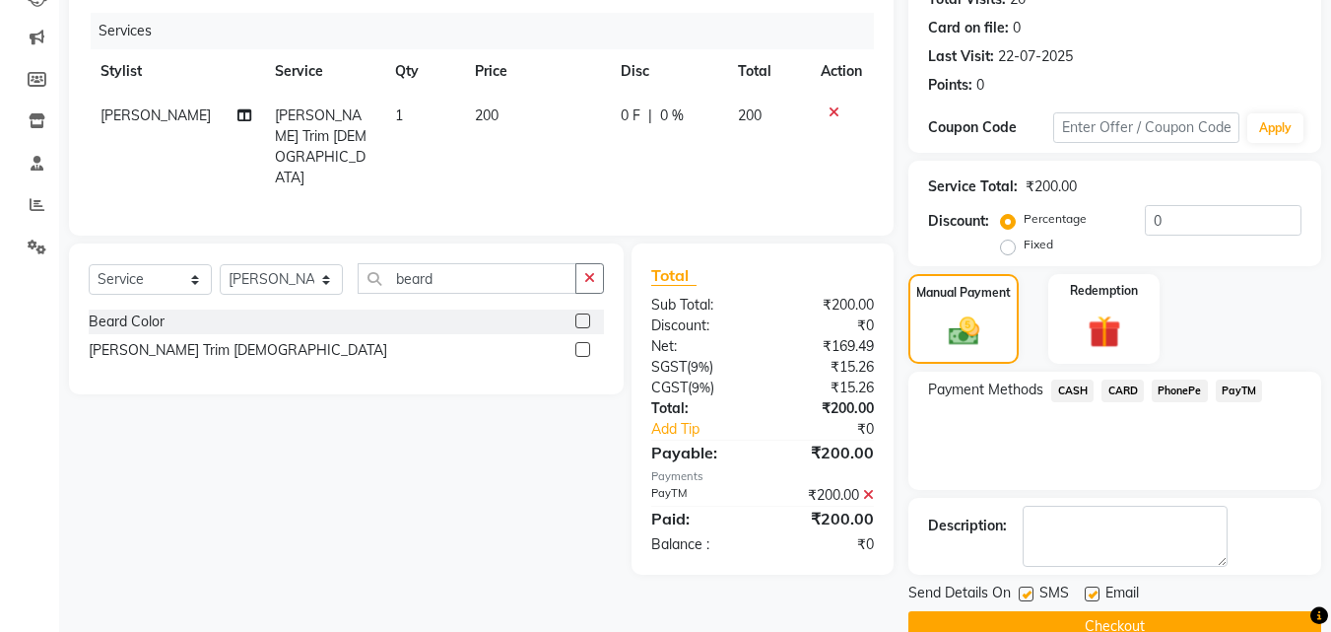
scroll to position [271, 0]
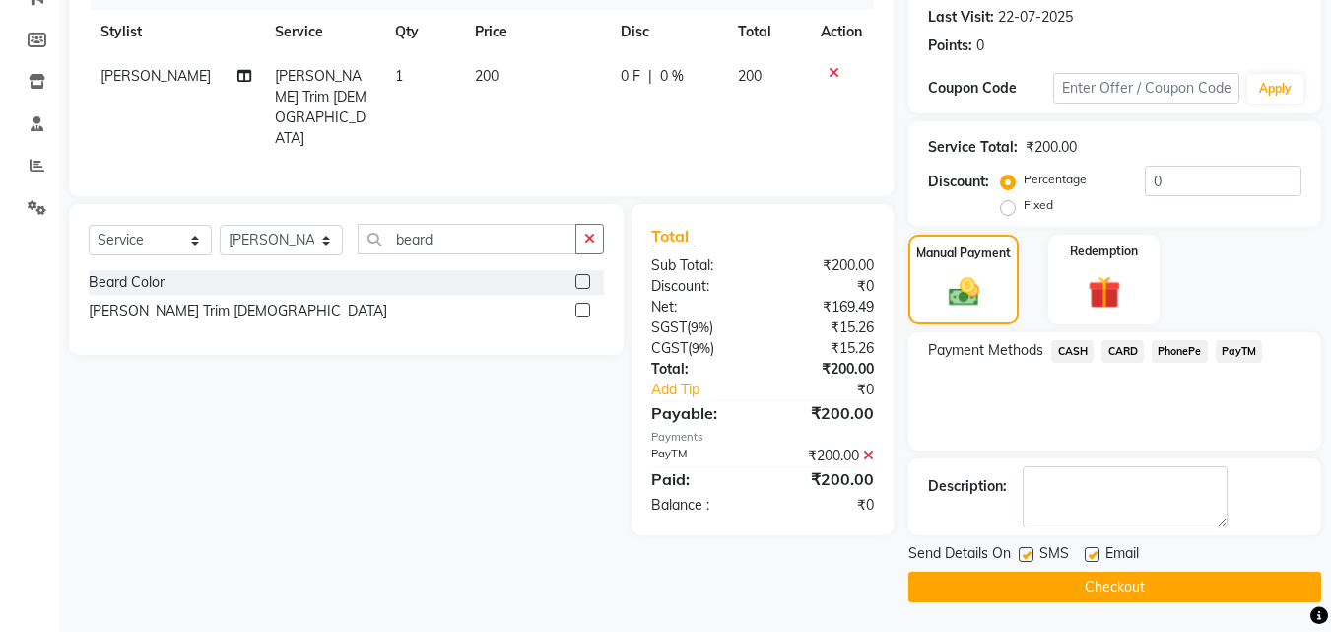
click at [1174, 577] on button "Checkout" at bounding box center [1115, 587] width 413 height 31
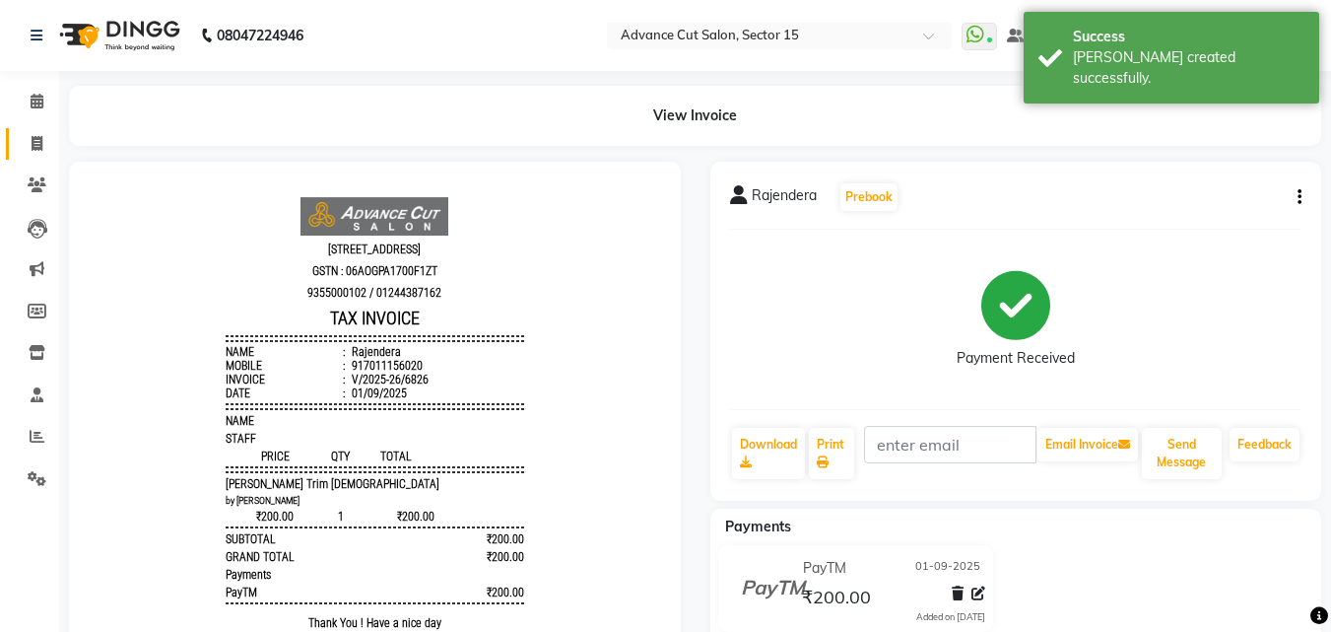
click at [32, 147] on icon at bounding box center [37, 143] width 11 height 15
select select "service"
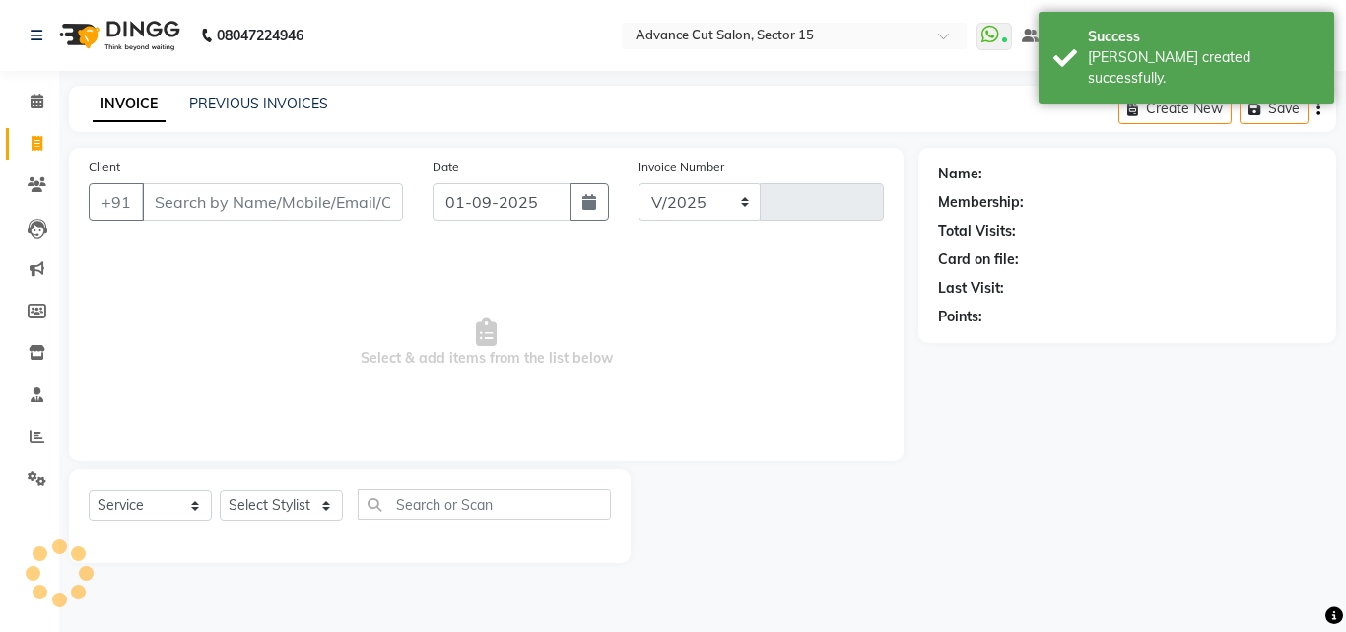
select select "6255"
type input "6827"
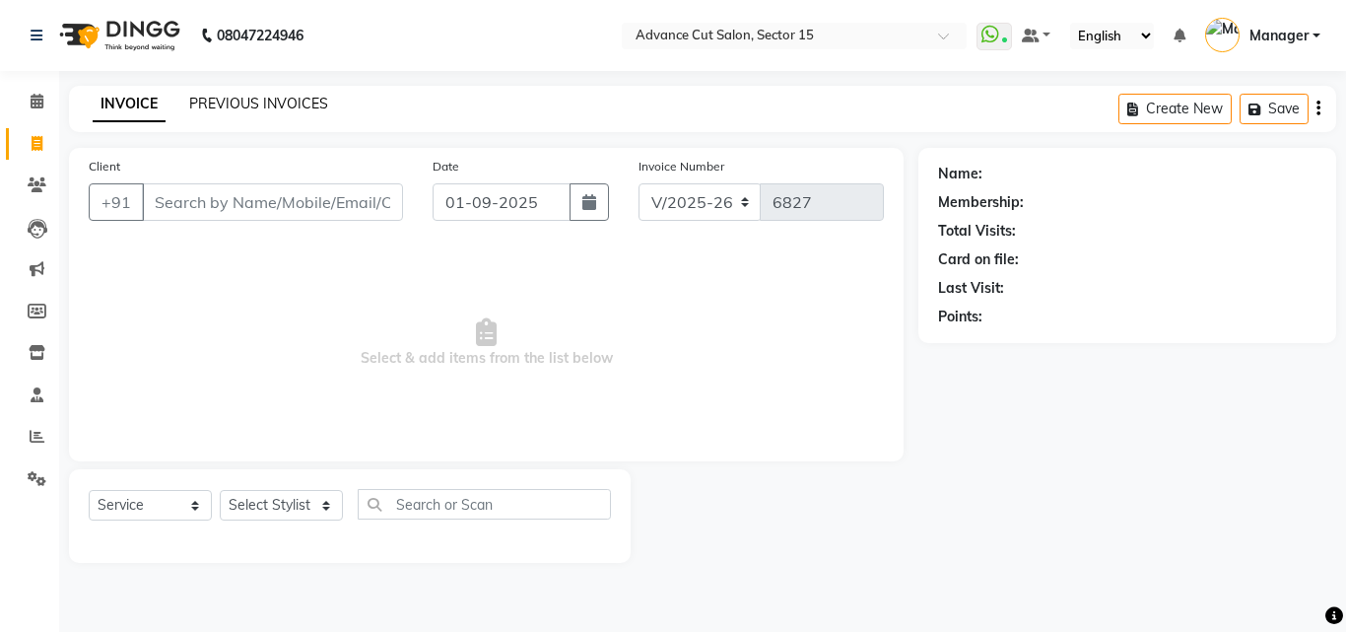
drag, startPoint x: 289, startPoint y: 86, endPoint x: 278, endPoint y: 102, distance: 20.0
click at [285, 88] on div "INVOICE PREVIOUS INVOICES Create New Save" at bounding box center [702, 109] width 1267 height 46
click at [278, 102] on link "PREVIOUS INVOICES" at bounding box center [258, 104] width 139 height 18
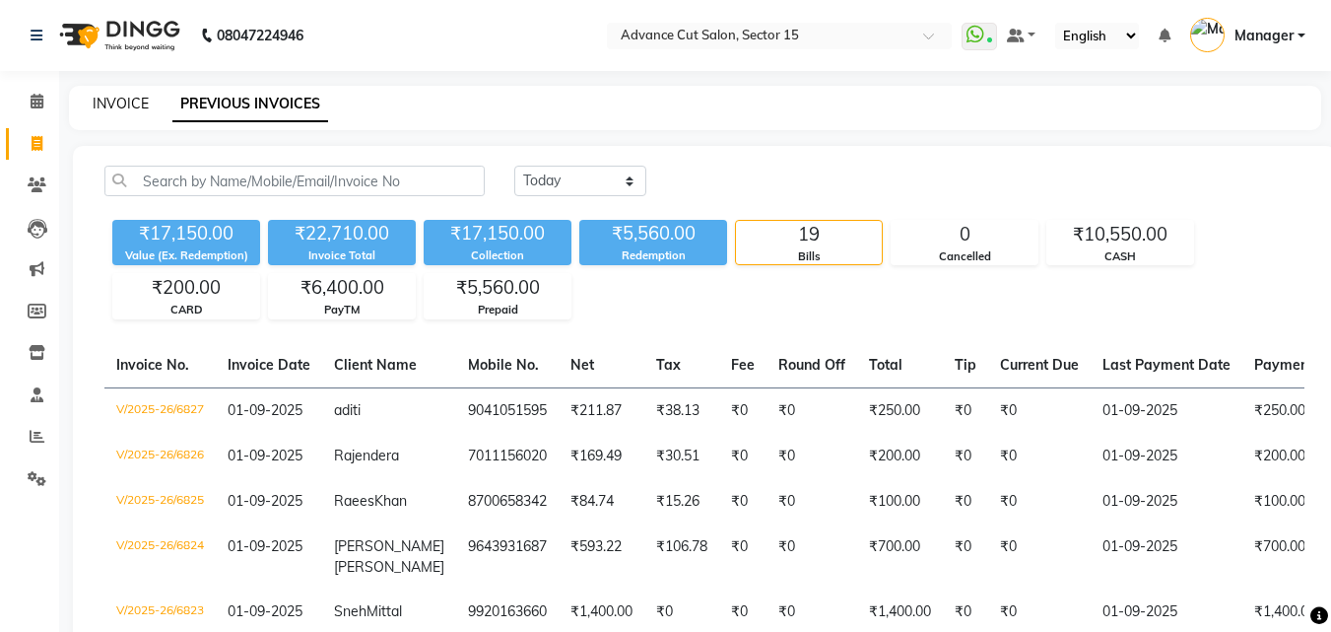
click at [122, 106] on link "INVOICE" at bounding box center [121, 104] width 56 height 18
select select "service"
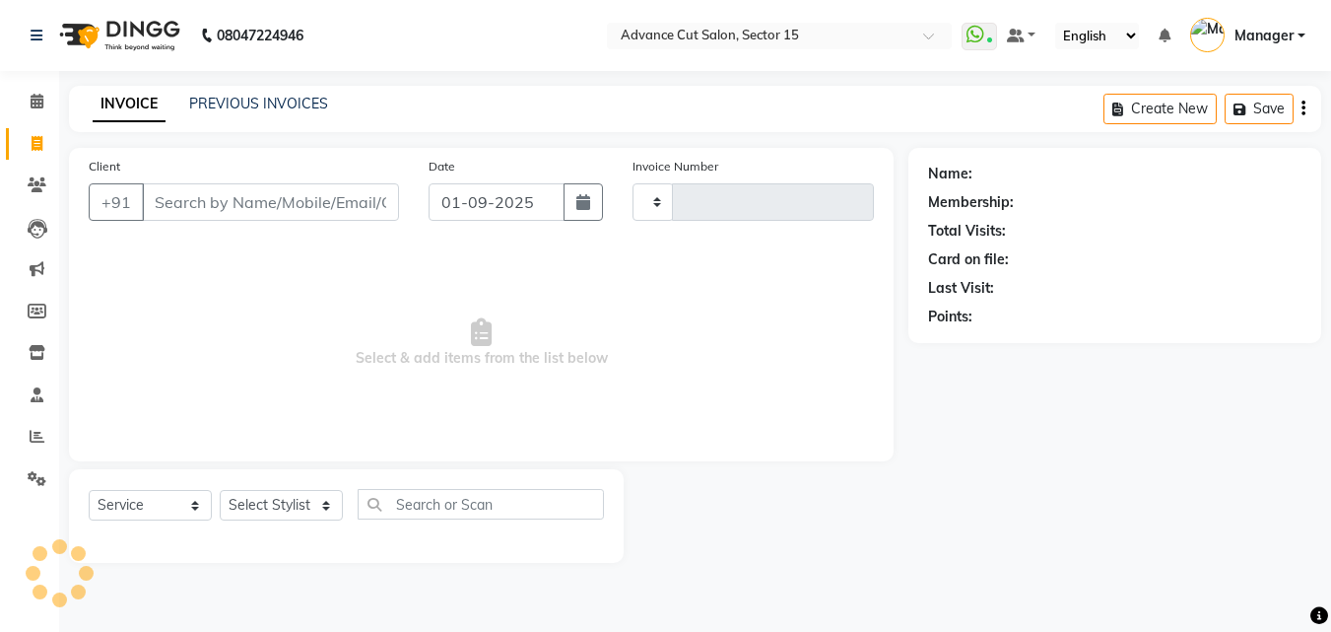
type input "6828"
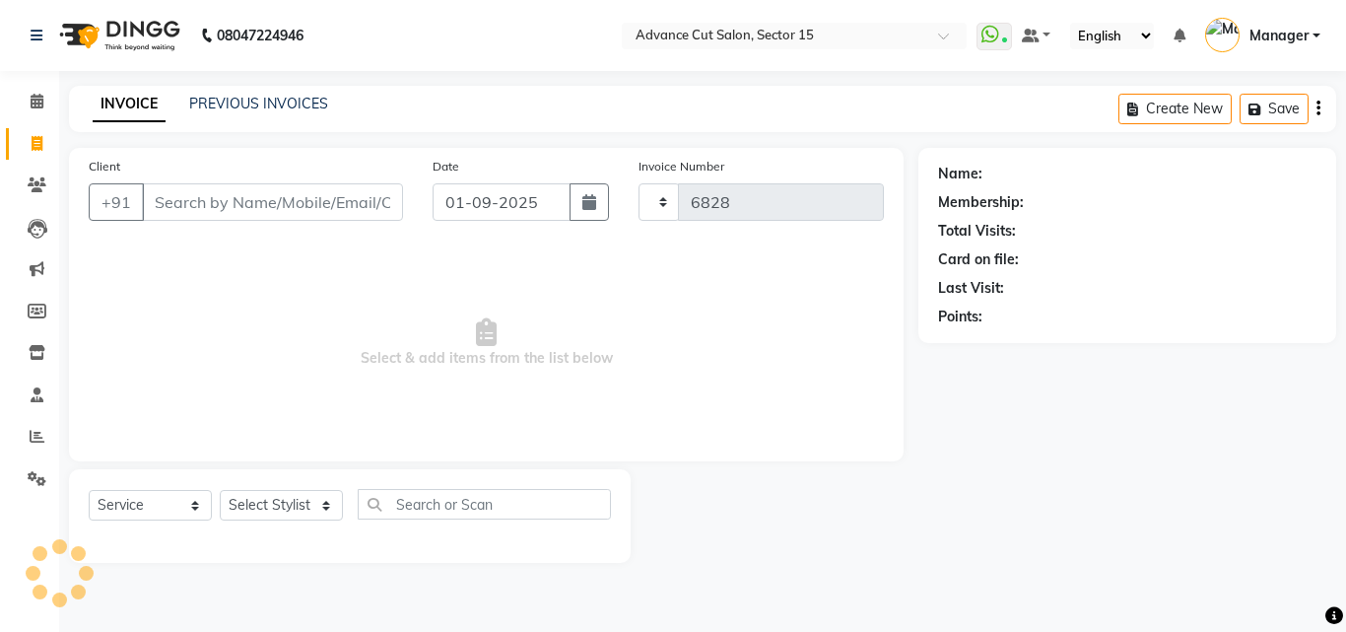
click at [121, 99] on link "INVOICE" at bounding box center [129, 104] width 73 height 35
select select "6255"
click at [212, 117] on div "INVOICE PREVIOUS INVOICES Create New Save" at bounding box center [702, 109] width 1267 height 46
click at [218, 108] on link "PREVIOUS INVOICES" at bounding box center [258, 104] width 139 height 18
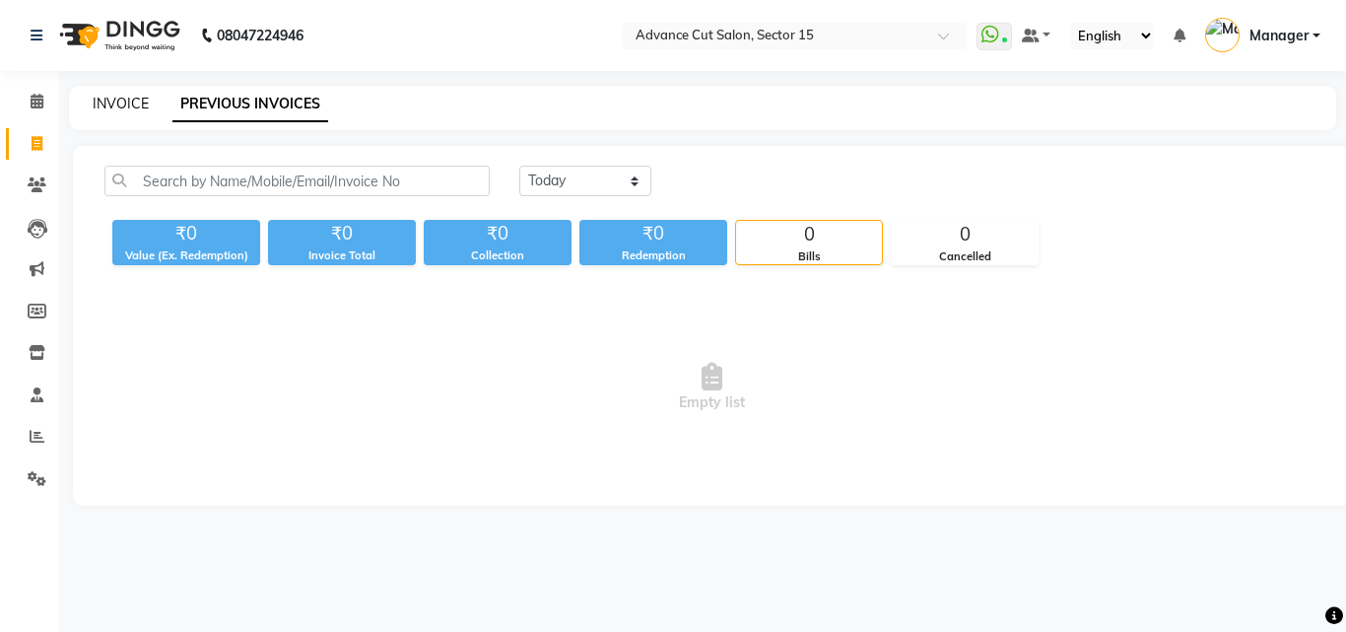
click at [130, 101] on link "INVOICE" at bounding box center [121, 104] width 56 height 18
select select "service"
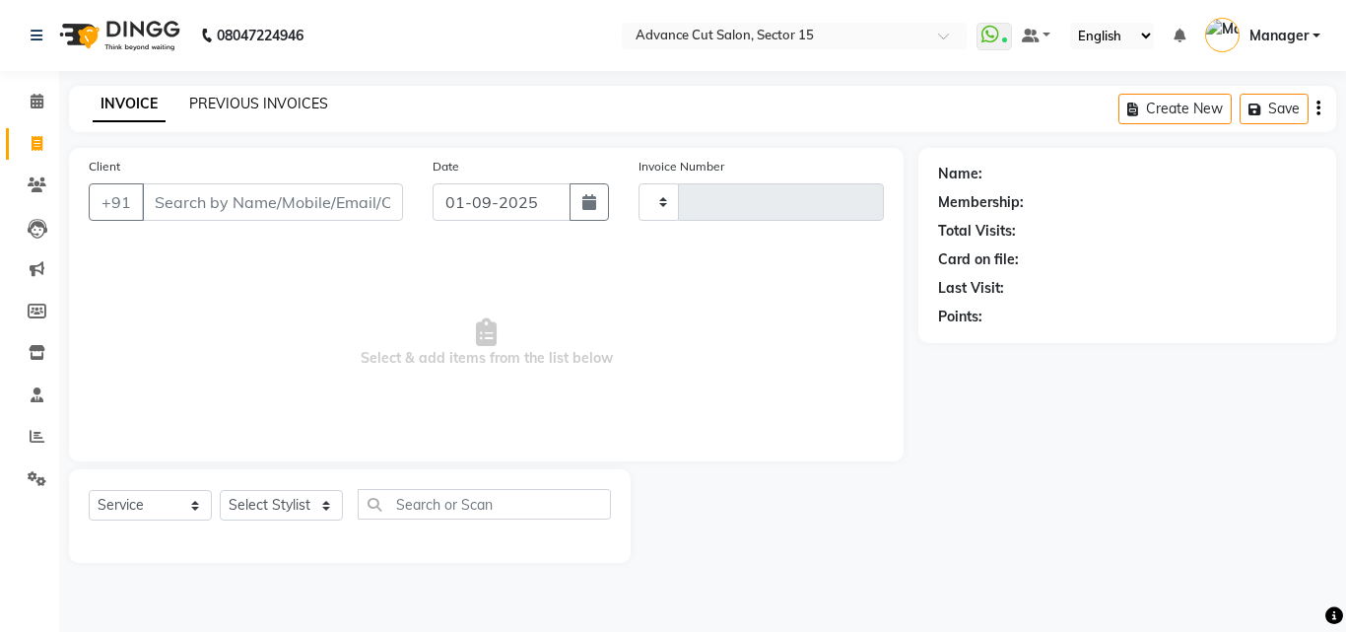
click at [256, 105] on link "PREVIOUS INVOICES" at bounding box center [258, 104] width 139 height 18
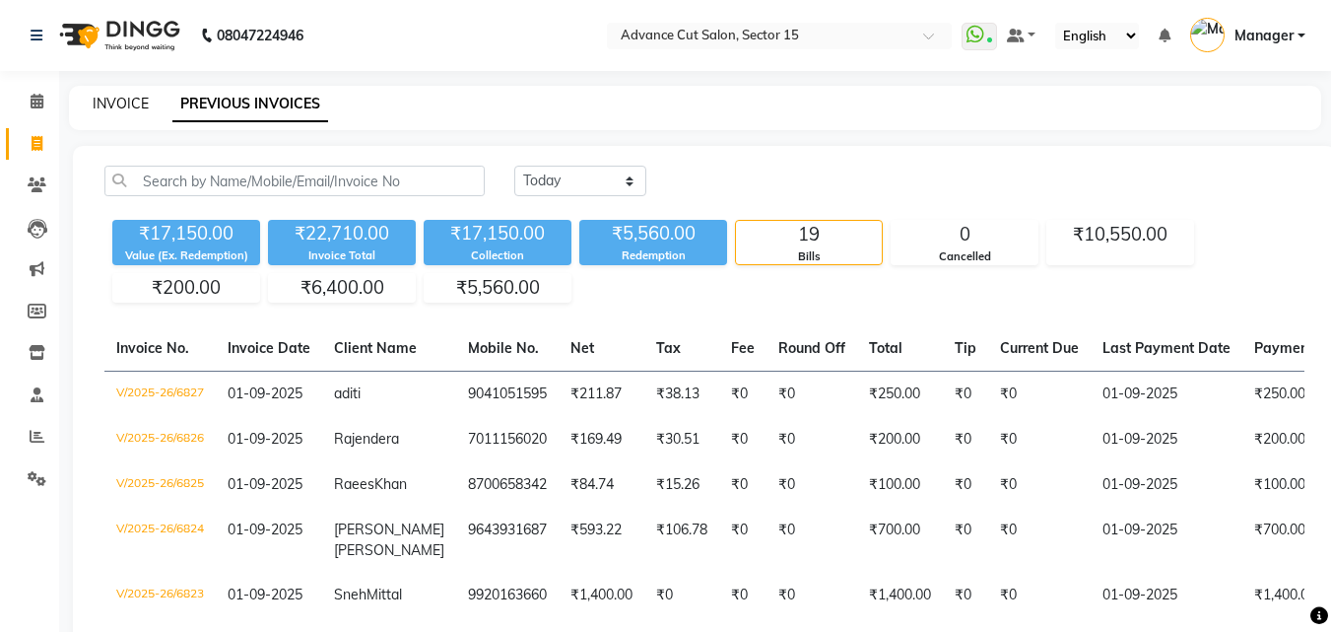
click at [136, 105] on link "INVOICE" at bounding box center [121, 104] width 56 height 18
select select "service"
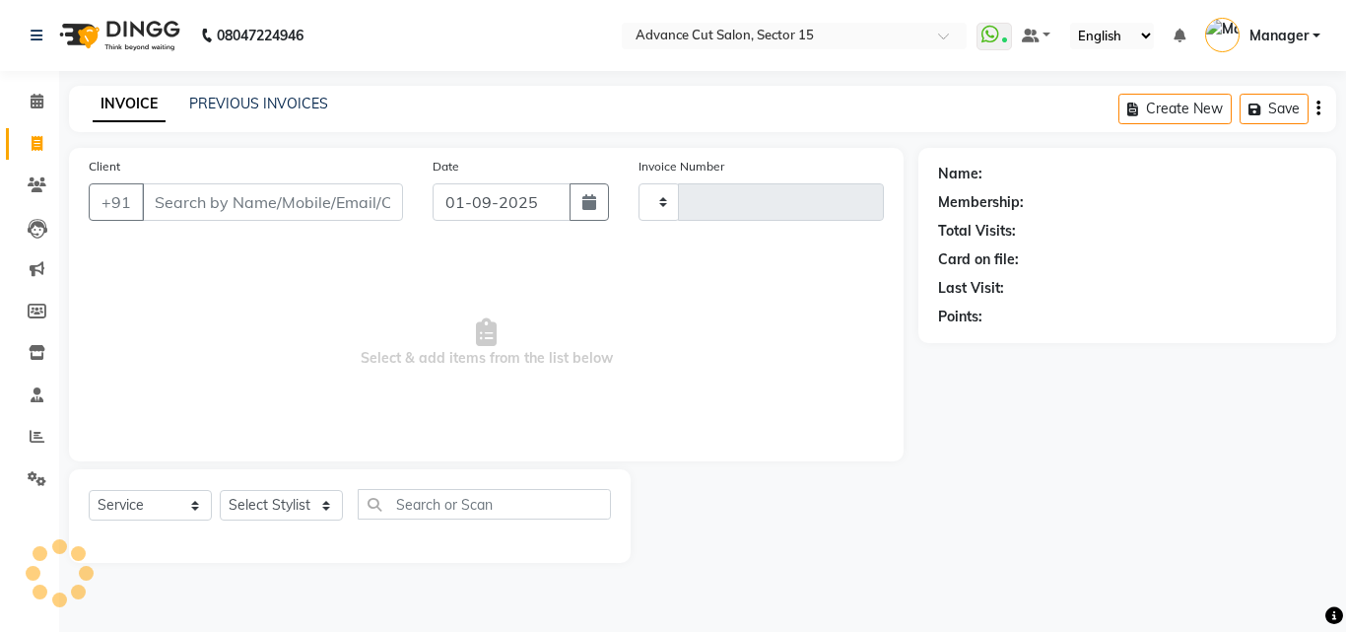
type input "6828"
select select "6255"
